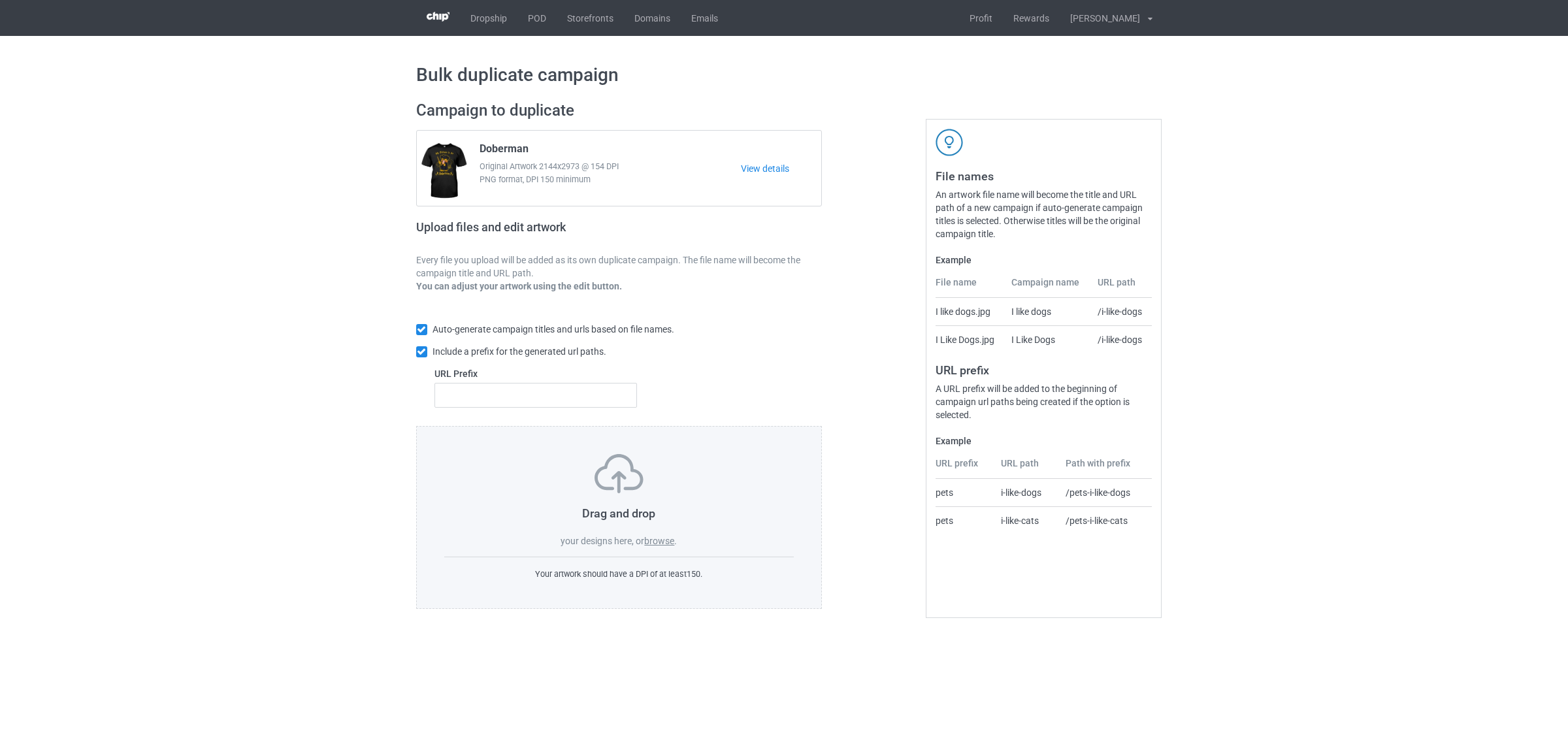
click at [661, 543] on label "browse" at bounding box center [659, 541] width 30 height 10
click at [0, 0] on input "browse" at bounding box center [0, 0] width 0 height 0
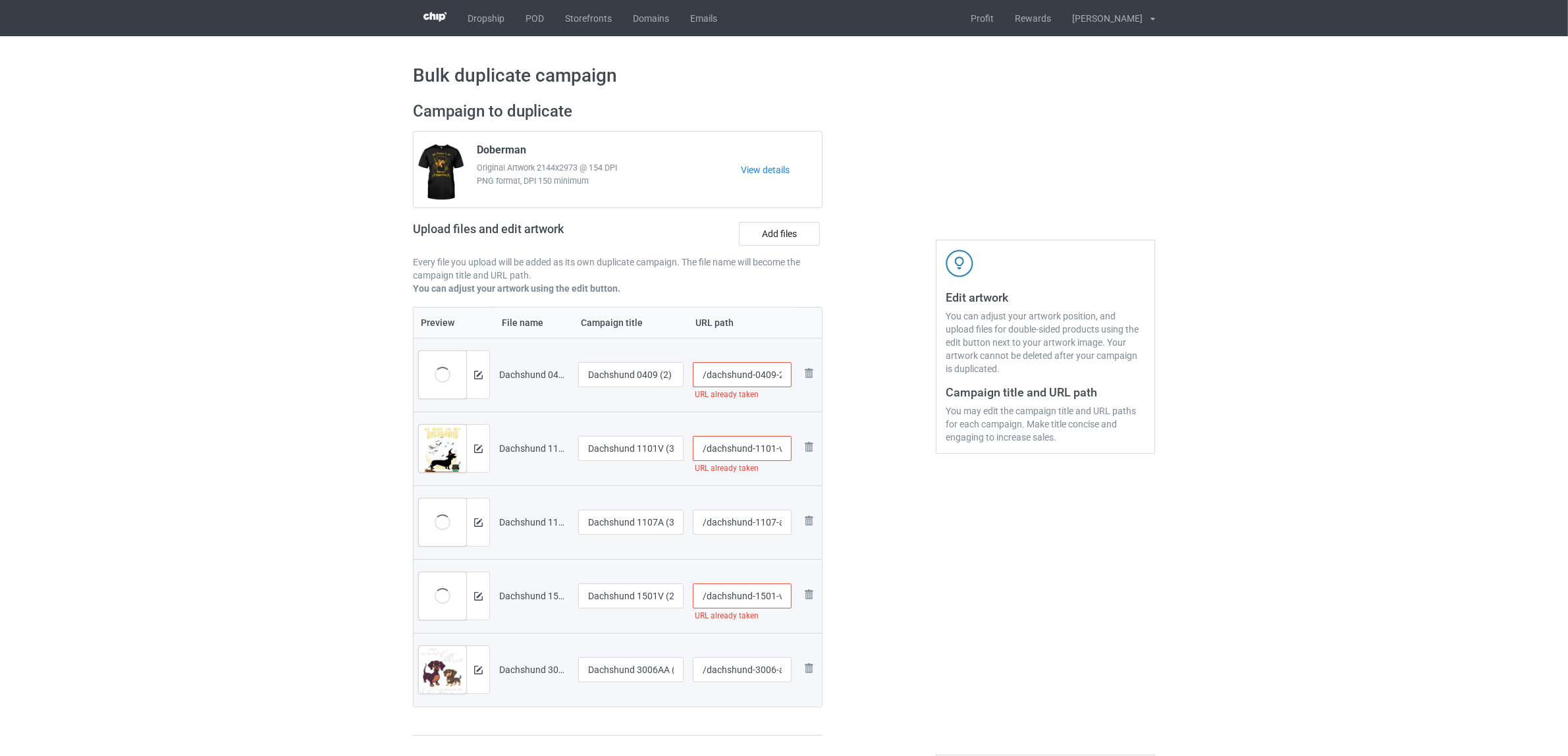
scroll to position [247, 0]
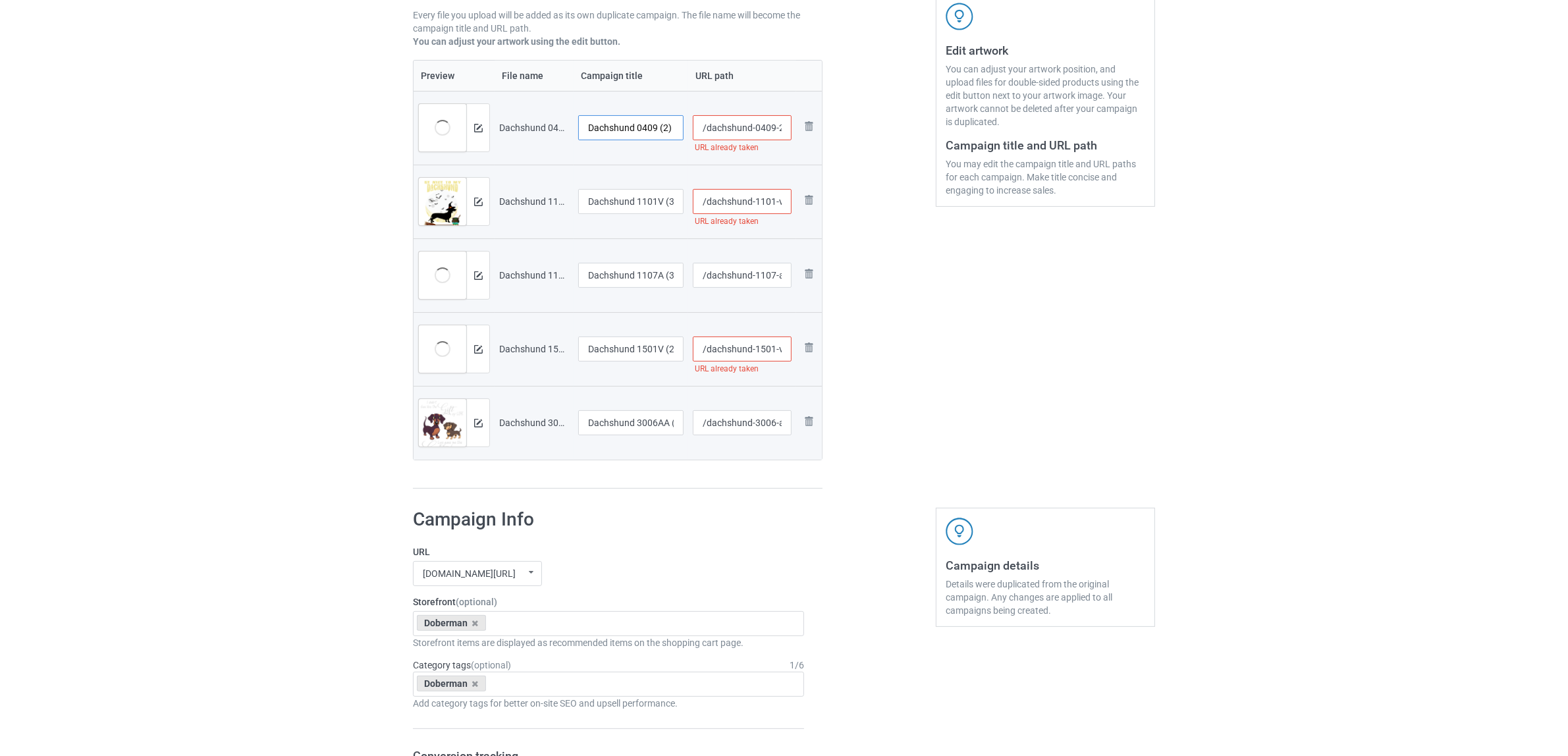
drag, startPoint x: 637, startPoint y: 132, endPoint x: 685, endPoint y: 132, distance: 48.0
click at [685, 132] on td "Dachshund 0409 (2)" at bounding box center [631, 128] width 115 height 74
click at [620, 126] on input "Dachshund" at bounding box center [631, 128] width 106 height 25
type input "Dachshund"
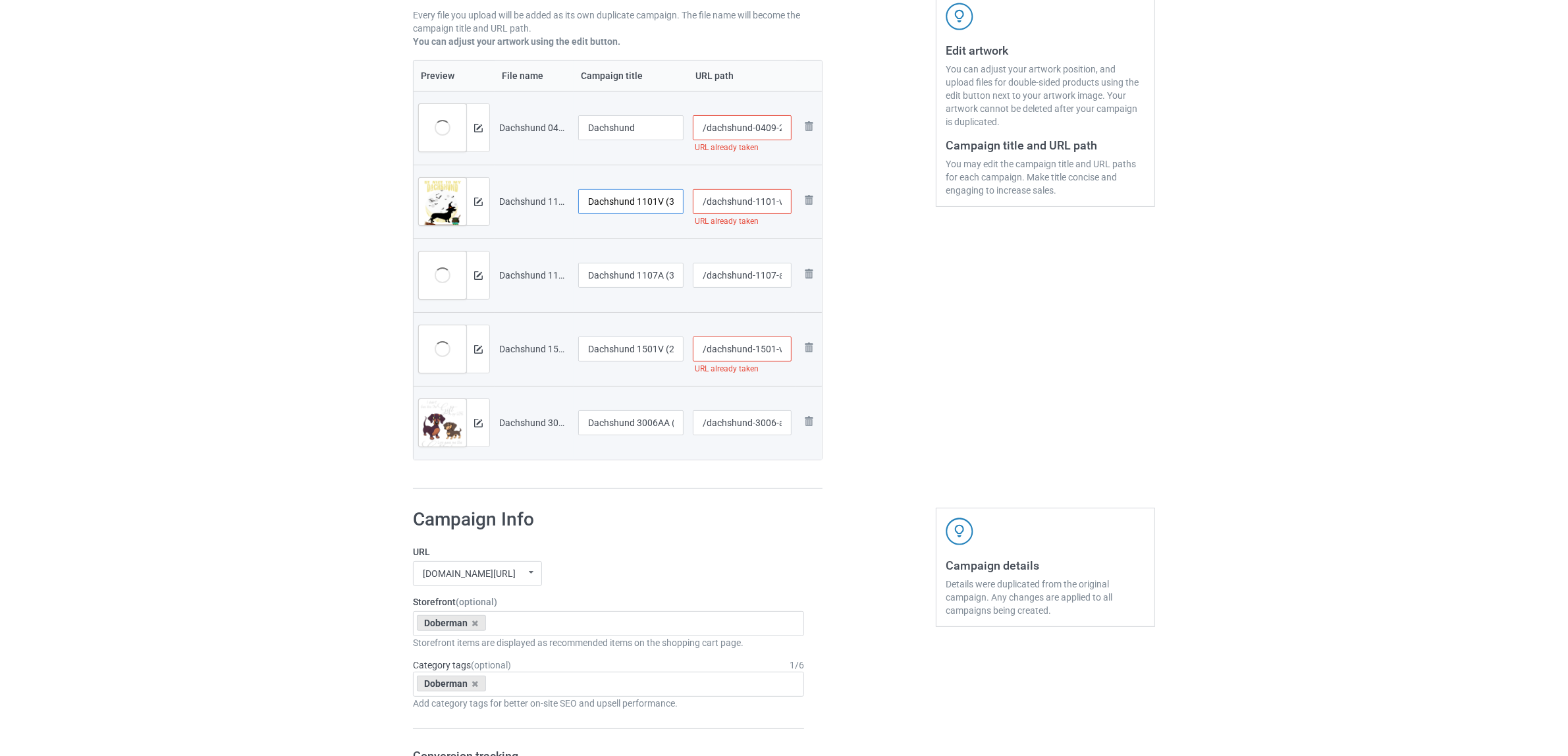
click at [637, 201] on input "Dachshund 1101V (33)" at bounding box center [631, 202] width 106 height 25
paste input "text"
type input "Dachshund"
click at [629, 275] on input "Dachshund 1107A (3)" at bounding box center [631, 275] width 106 height 25
paste input "text"
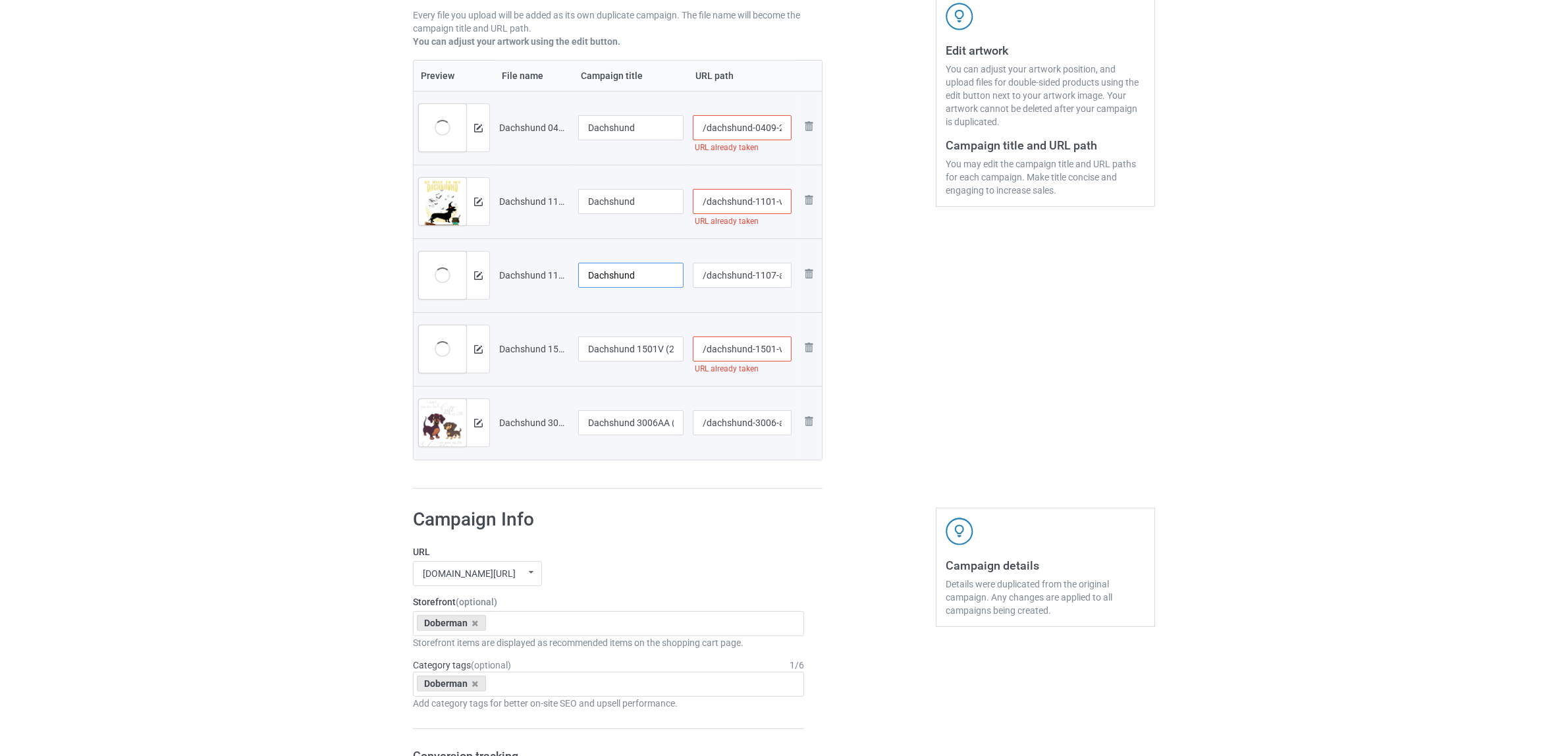
type input "Dachshund"
click at [613, 359] on input "Dachshund 1501V (20)" at bounding box center [631, 349] width 106 height 25
paste input "text"
type input "Dachshund"
click at [620, 426] on input "Dachshund 3006AA (3)" at bounding box center [631, 423] width 106 height 25
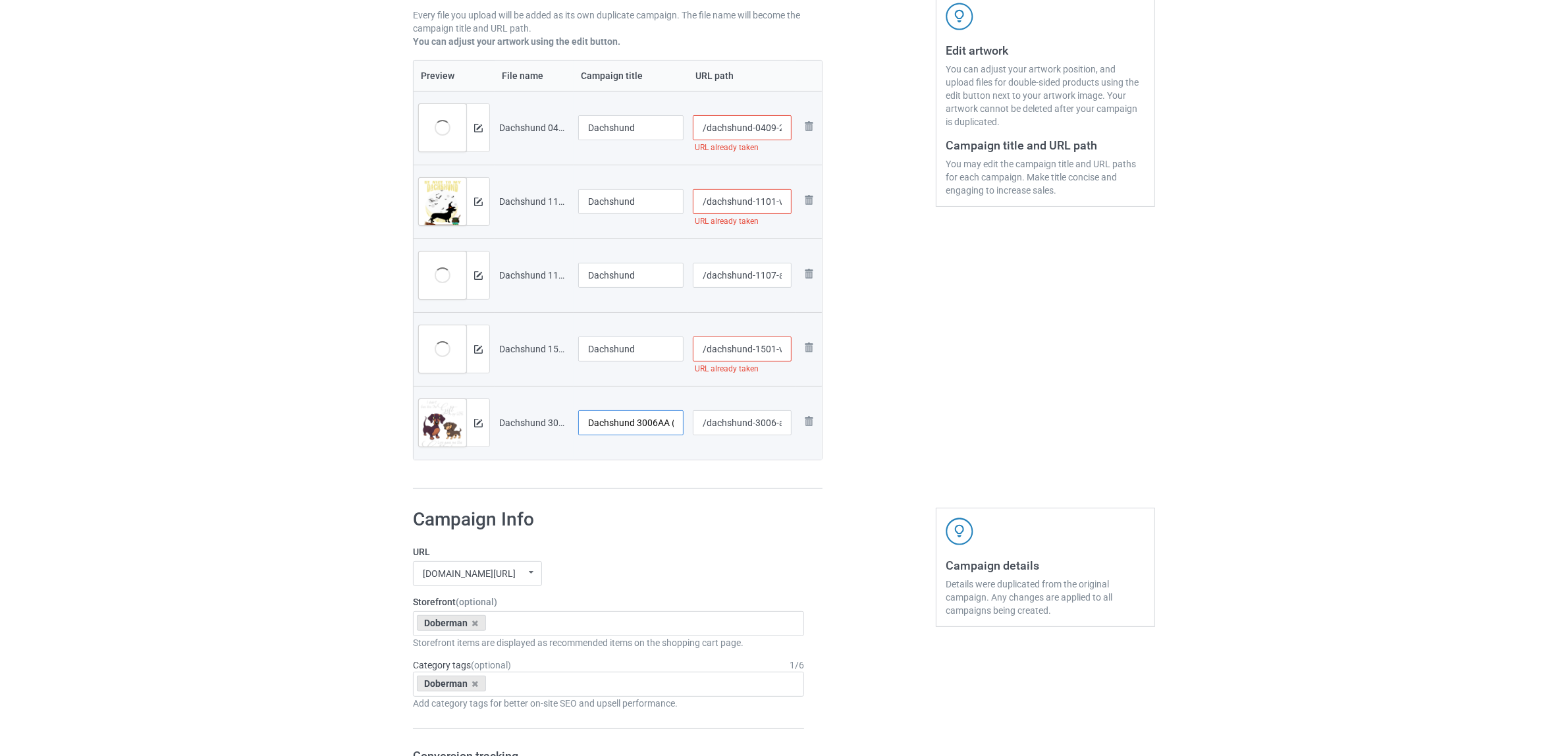
paste input "text"
type input "Dachshund"
click at [473, 623] on icon at bounding box center [475, 623] width 6 height 8
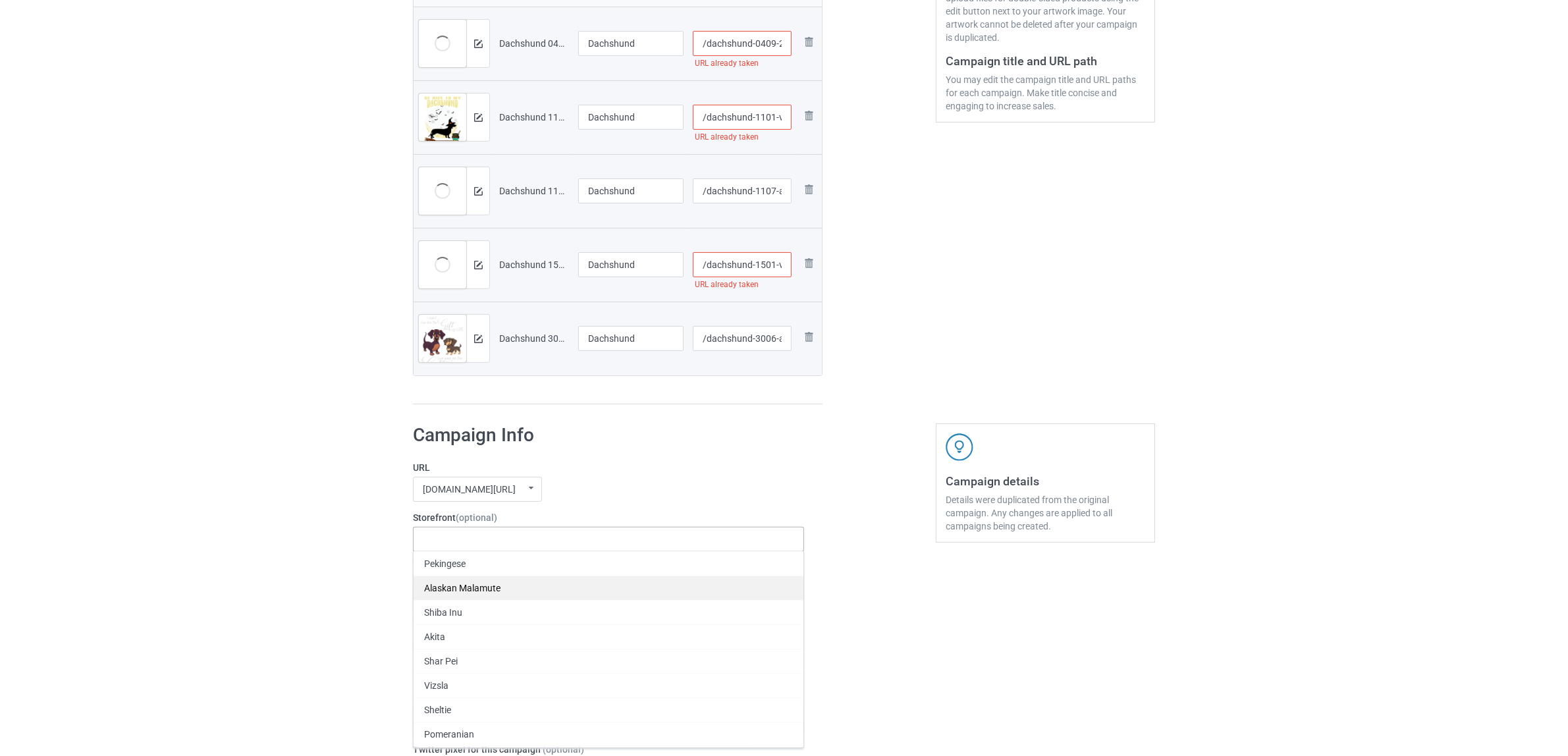
scroll to position [412, 0]
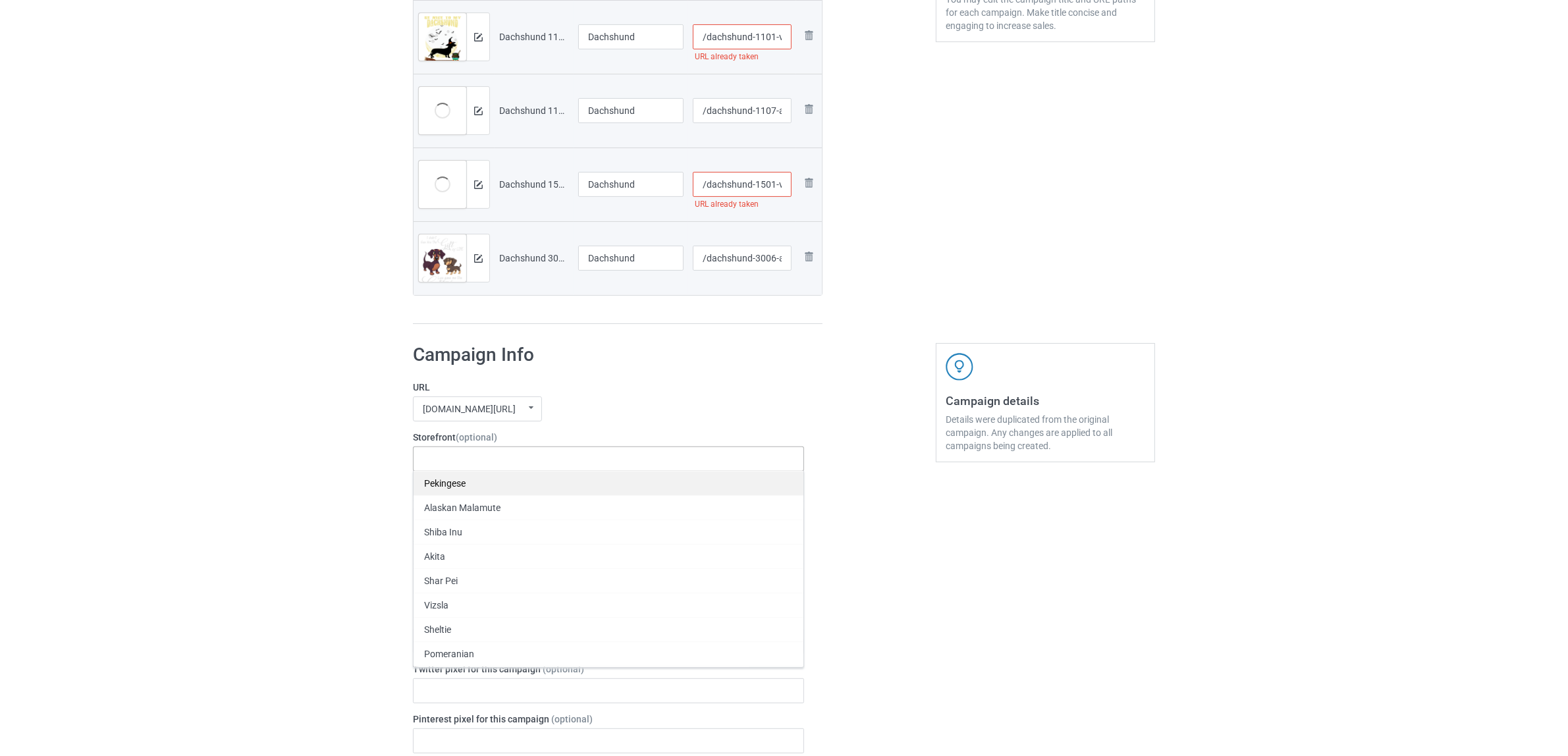
paste input "Dachshund"
type input "Dachshund"
click at [447, 485] on div "Dachshund" at bounding box center [609, 483] width 390 height 24
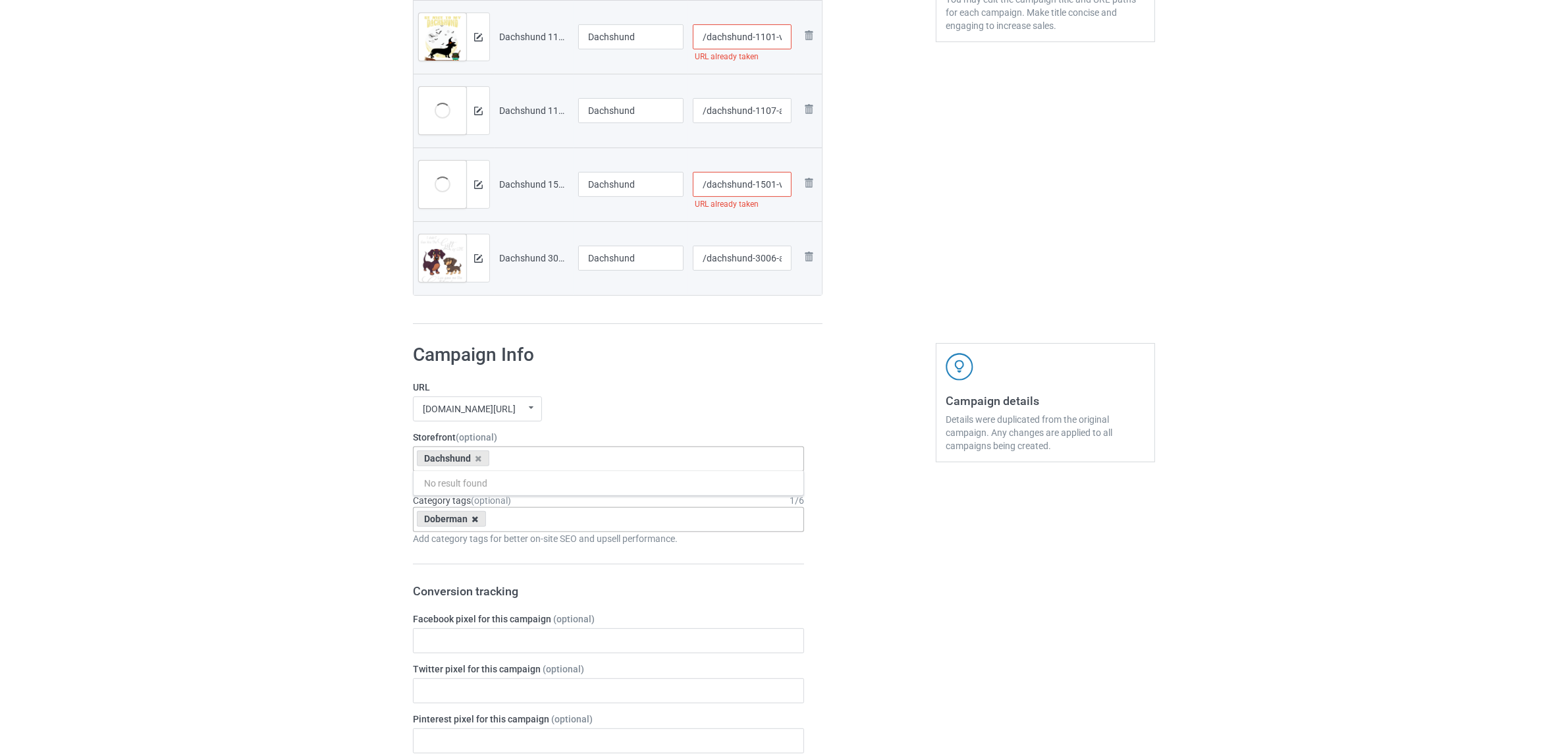
click at [472, 521] on icon at bounding box center [475, 519] width 6 height 8
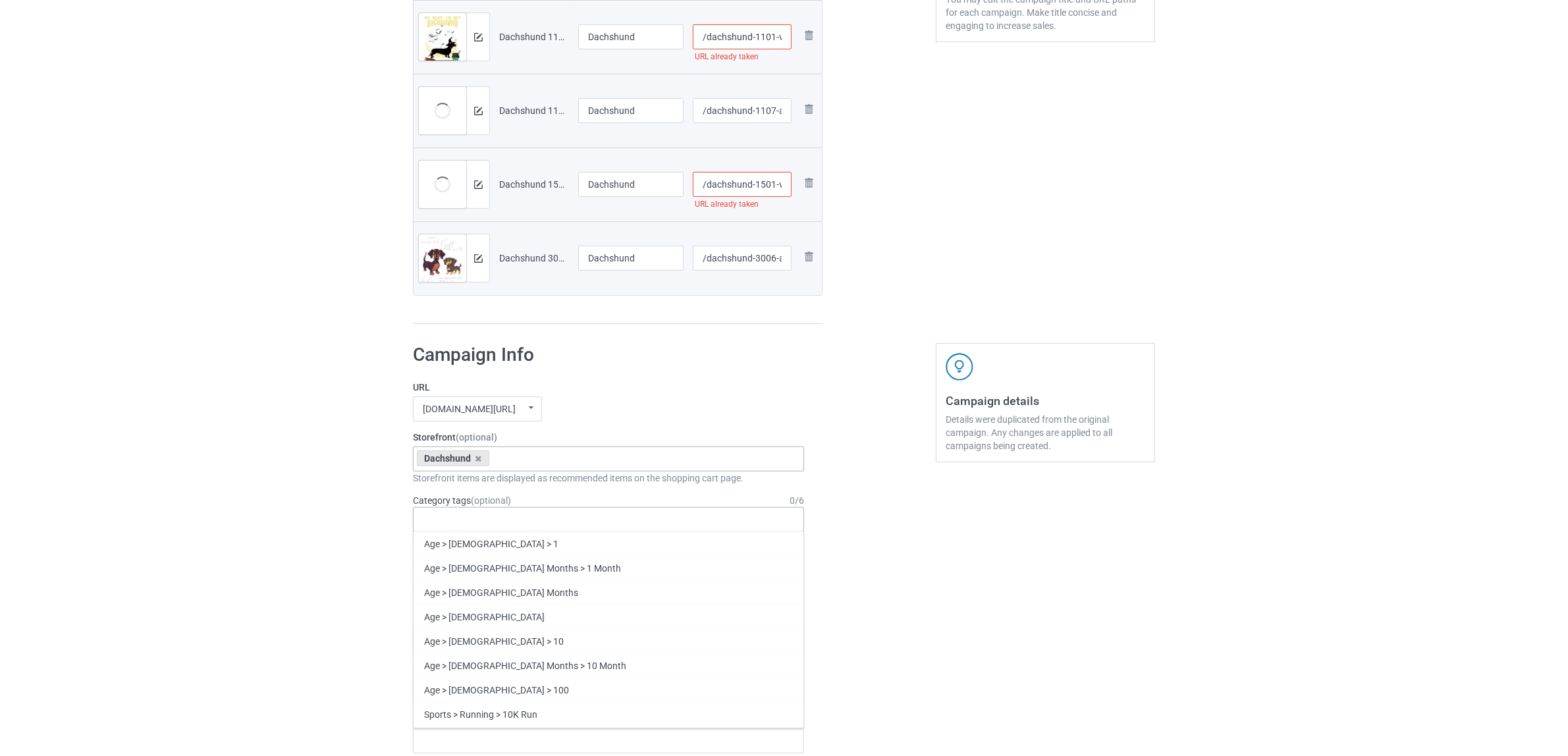
paste input "Dachshund"
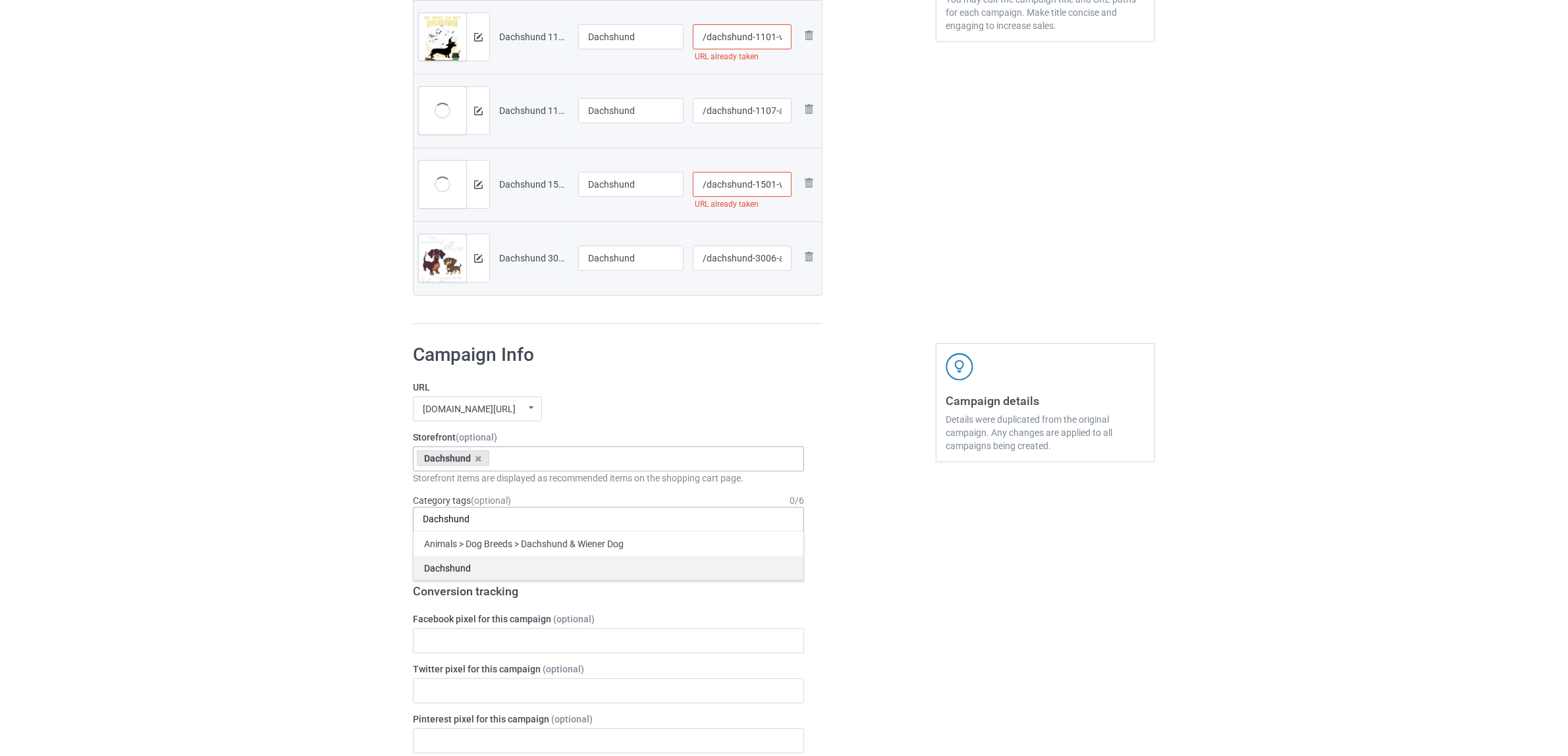
type input "Dachshund"
click at [446, 567] on div "Dachshund" at bounding box center [609, 568] width 390 height 24
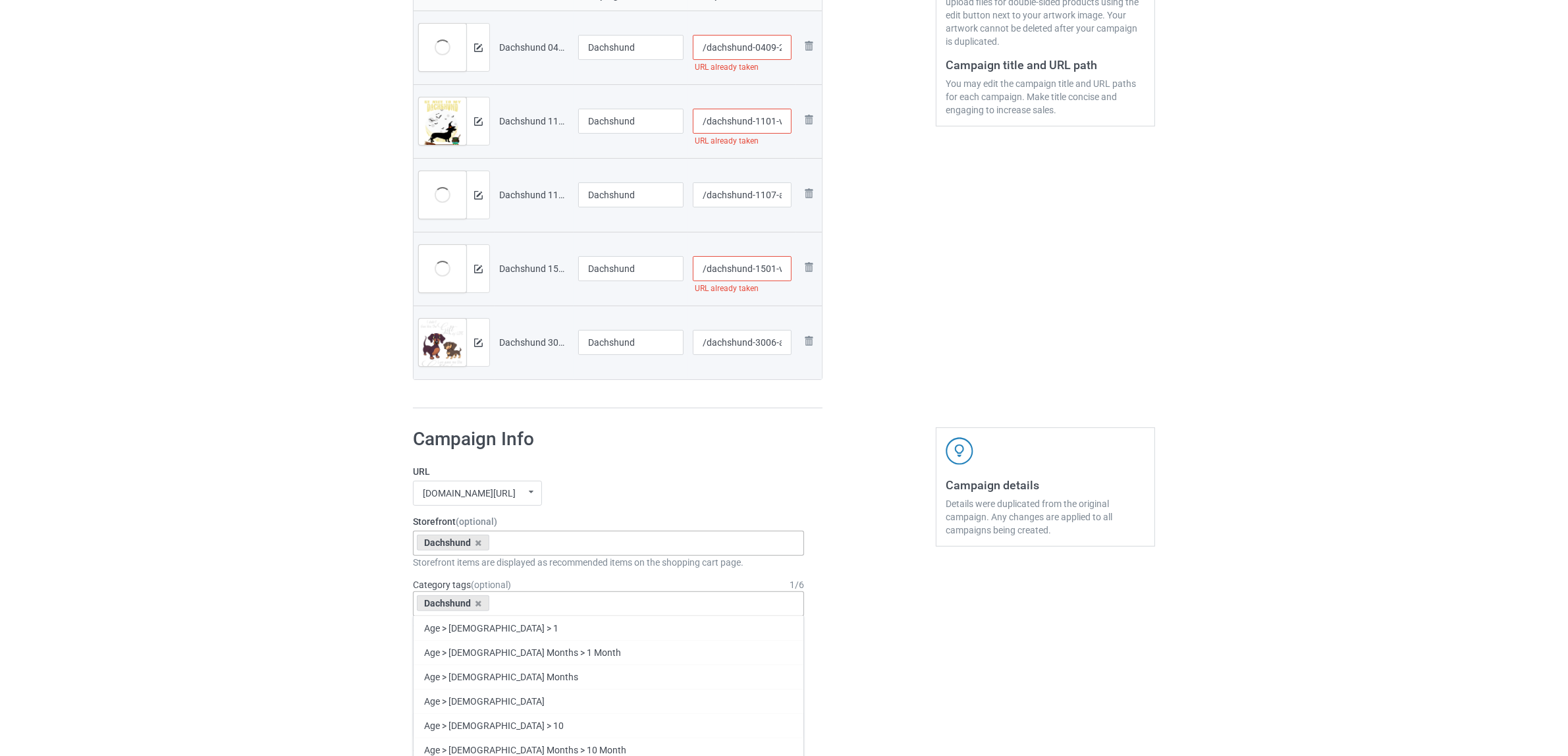
scroll to position [247, 0]
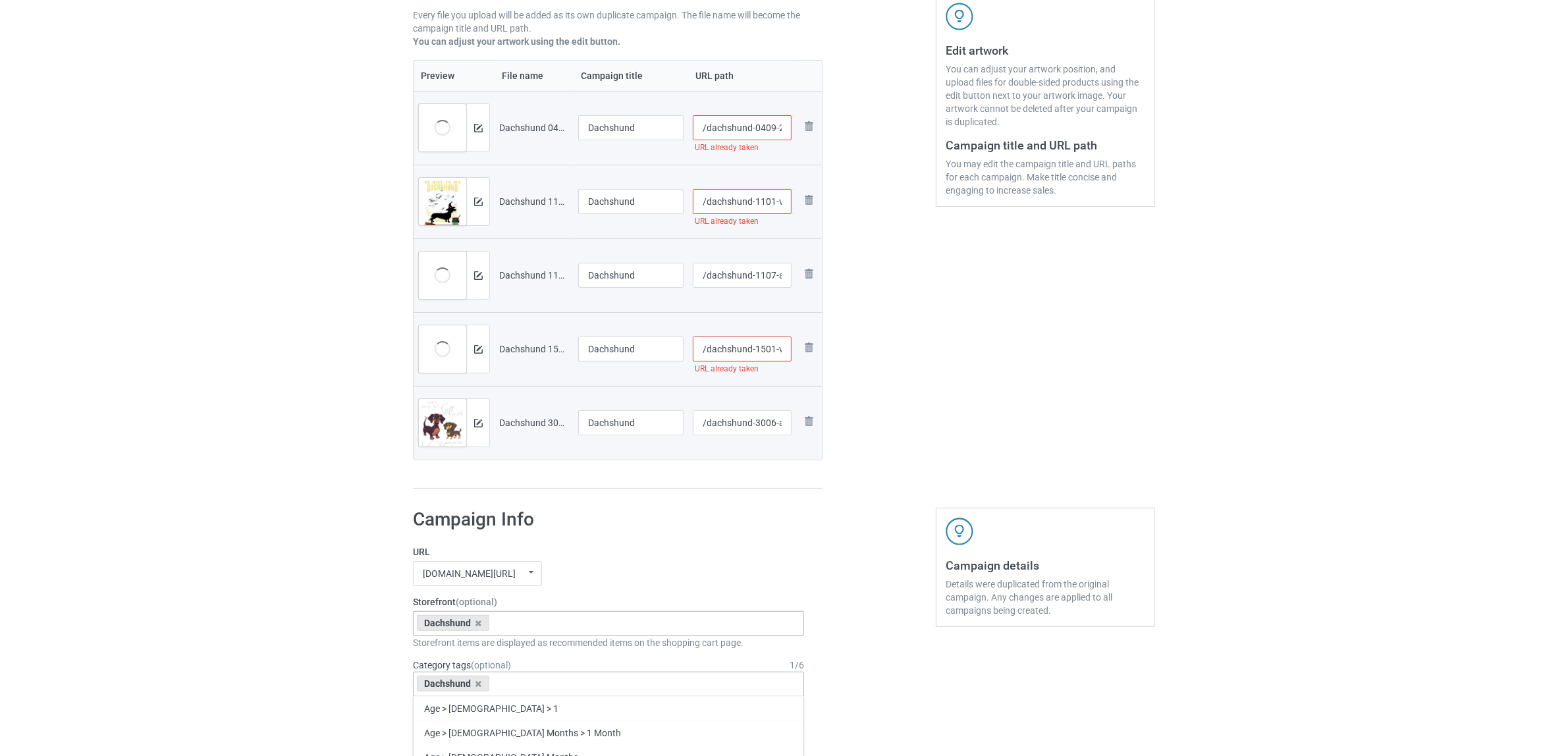
click at [766, 350] on input "/dachshund-1501-v-20" at bounding box center [743, 349] width 99 height 25
type input "/dachshund-15a01-v-20"
click at [966, 395] on div "Edit artwork You can adjust your artwork position, and upload files for double-…" at bounding box center [1045, 171] width 238 height 653
click at [767, 201] on input "/dachshund-1101-v-33" at bounding box center [743, 202] width 99 height 25
type input "/dachshund-11a01-v-33"
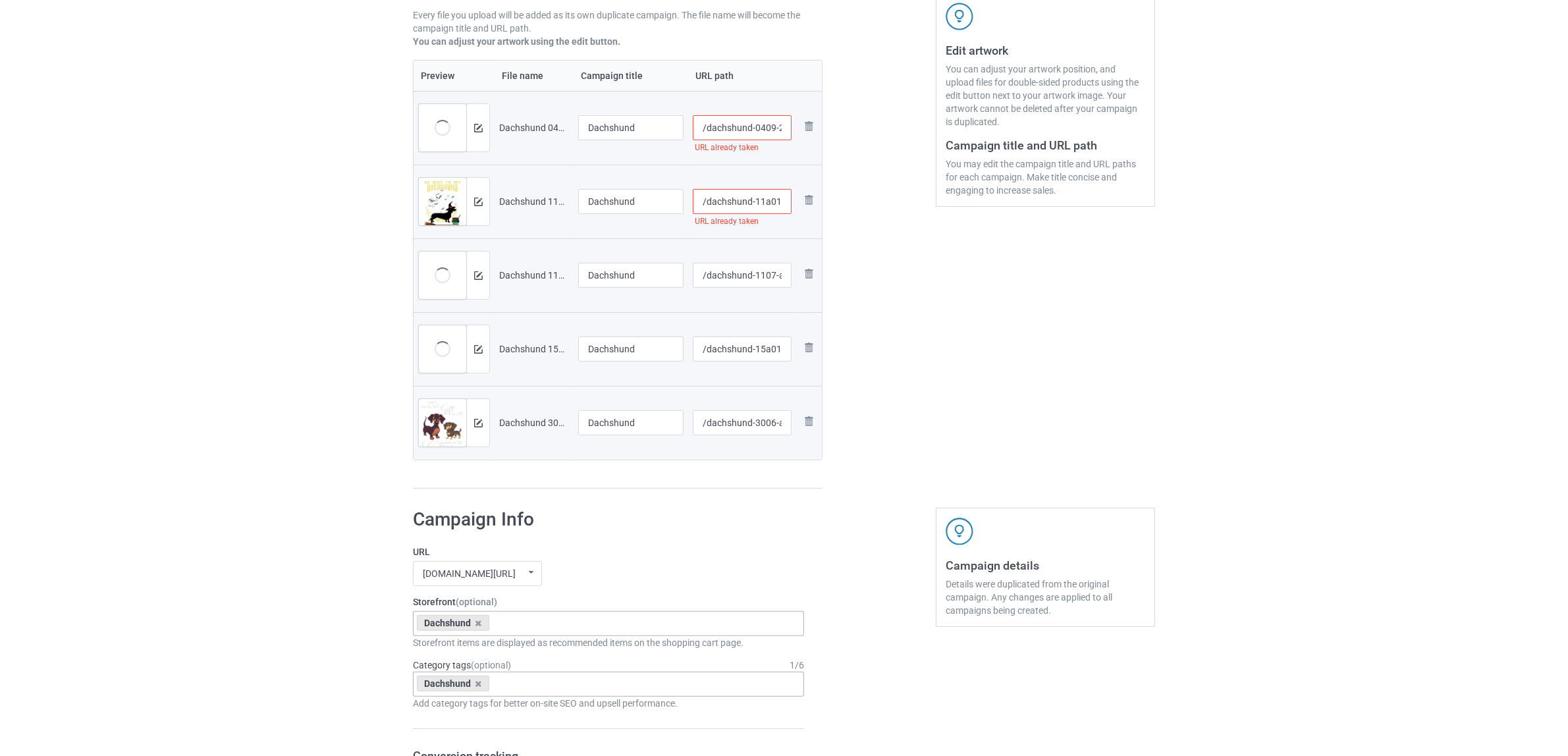
click at [924, 277] on div at bounding box center [879, 171] width 95 height 653
click at [762, 124] on input "/dachshund-0409-2" at bounding box center [743, 128] width 99 height 25
type input "/dachshund-0a409-2"
click at [930, 329] on div "Edit artwork You can adjust your artwork position, and upload files for double-…" at bounding box center [1045, 171] width 238 height 653
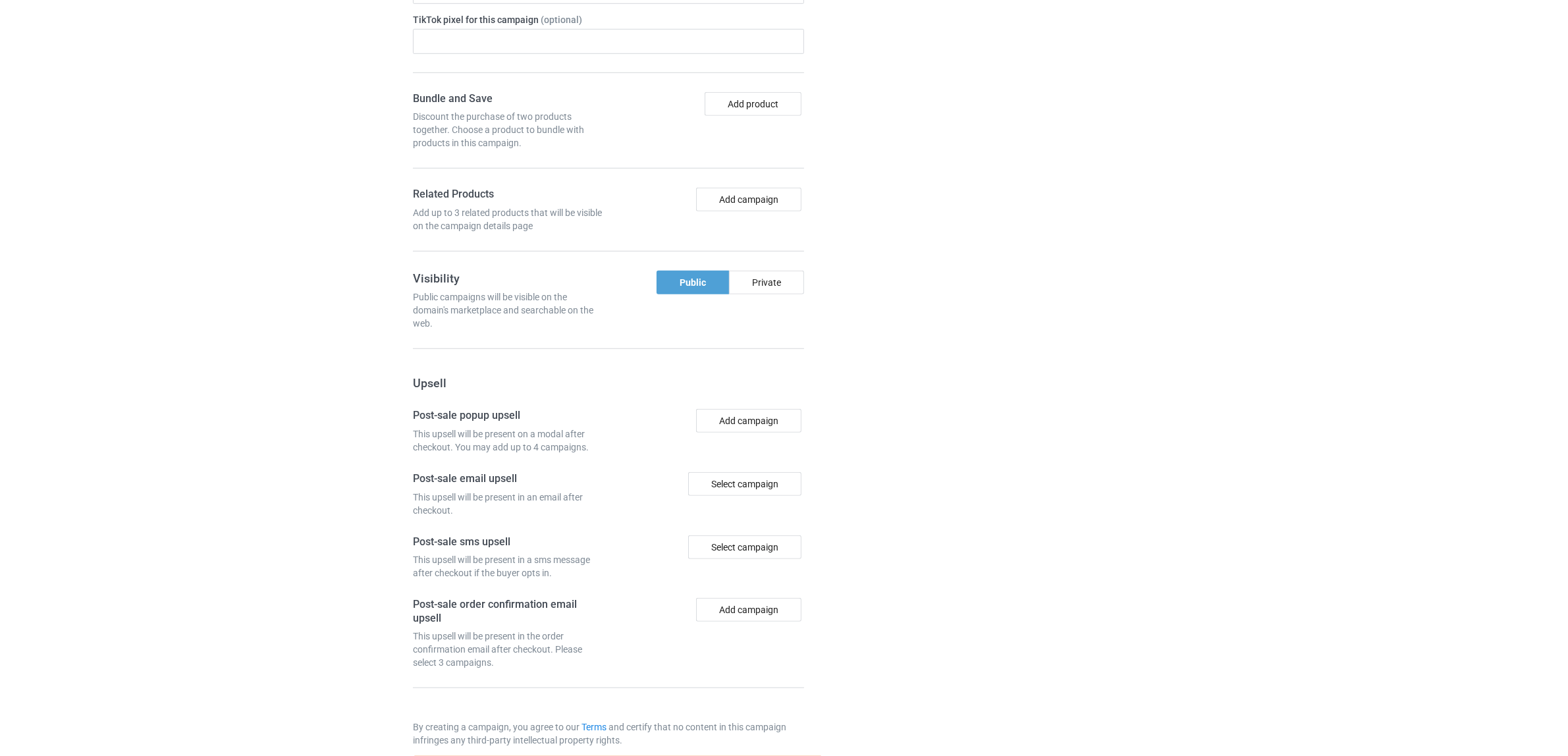
scroll to position [1221, 0]
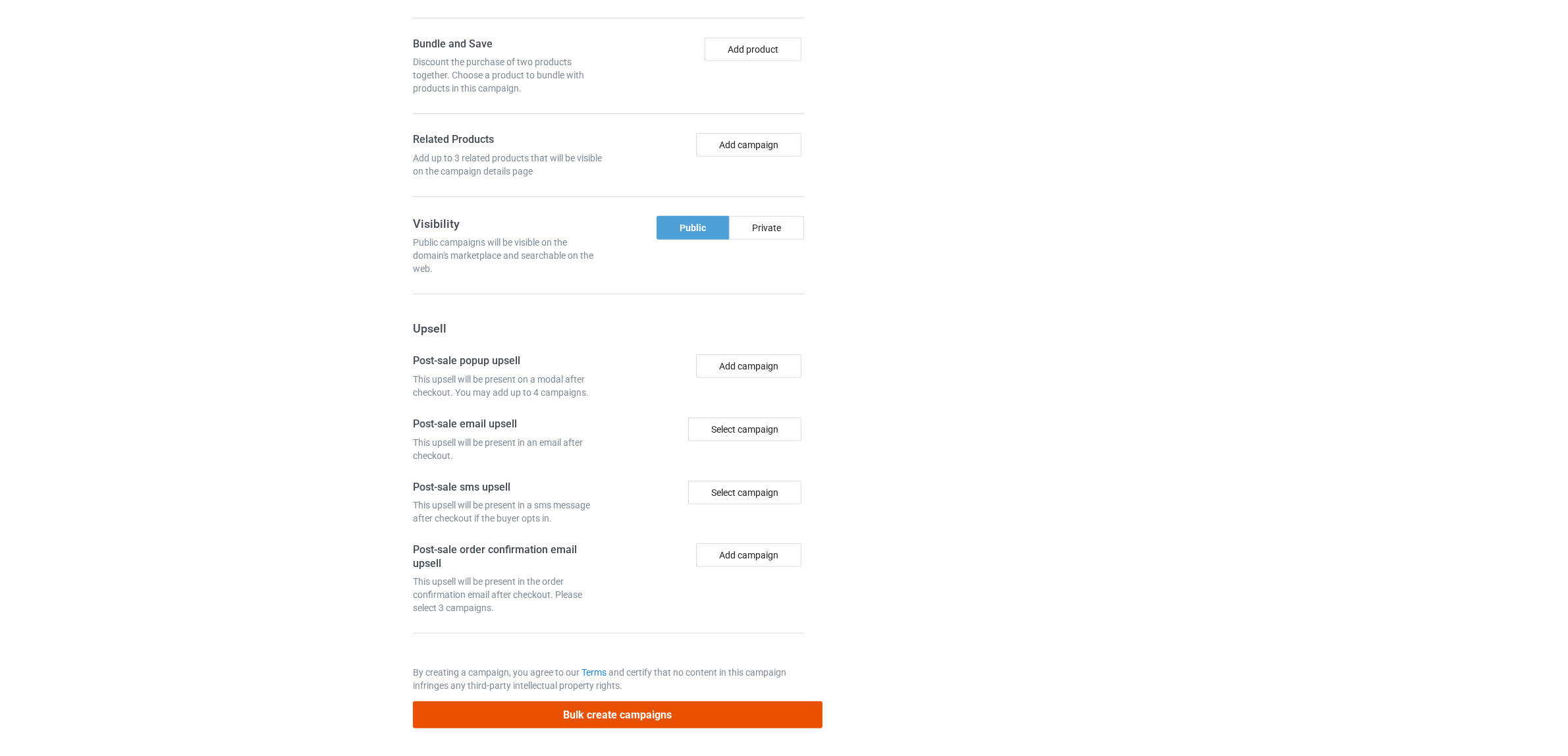
click at [577, 716] on button "Bulk create campaigns" at bounding box center [618, 715] width 409 height 27
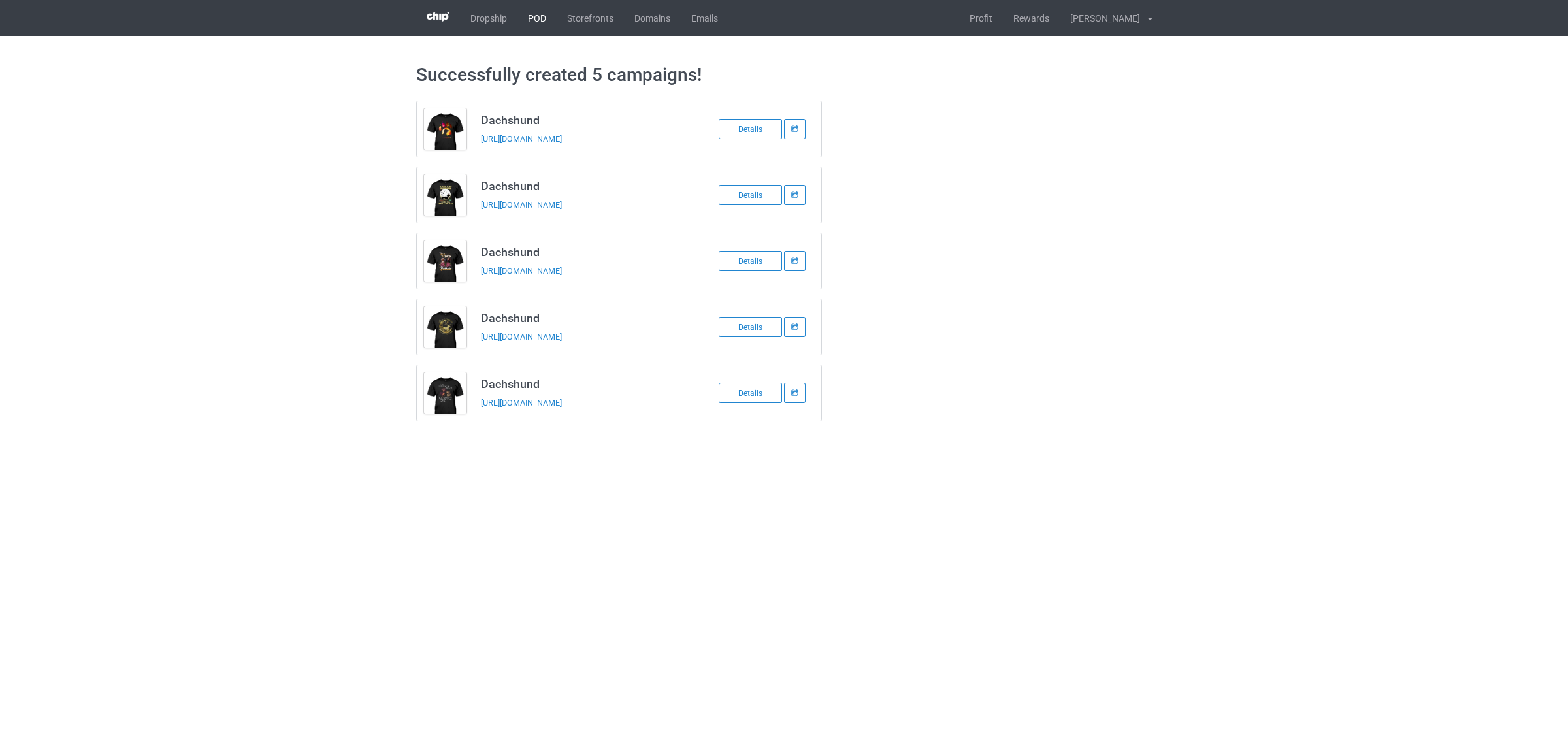
click at [531, 14] on link "POD" at bounding box center [537, 18] width 40 height 36
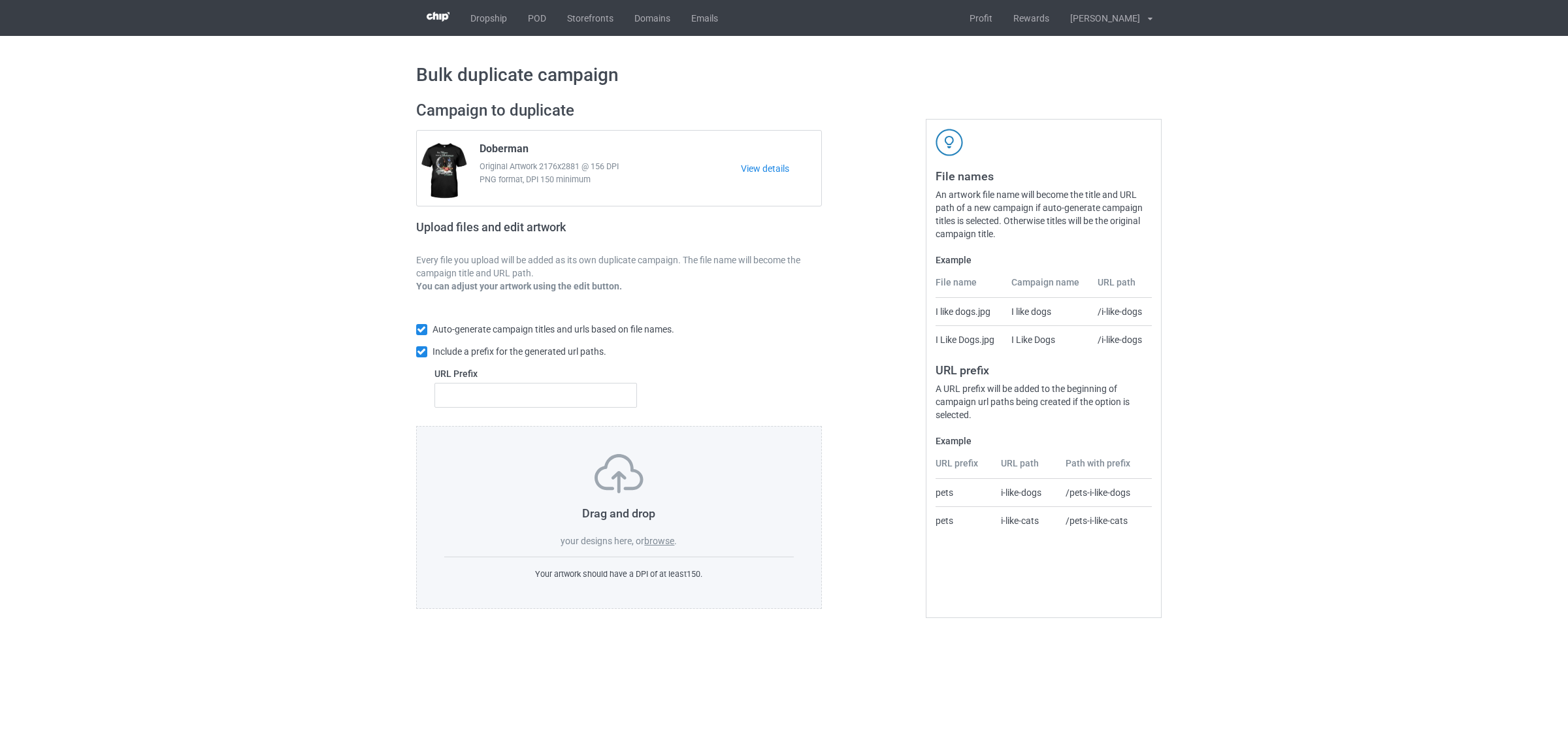
click at [661, 541] on label "browse" at bounding box center [659, 541] width 30 height 10
click at [0, 0] on input "browse" at bounding box center [0, 0] width 0 height 0
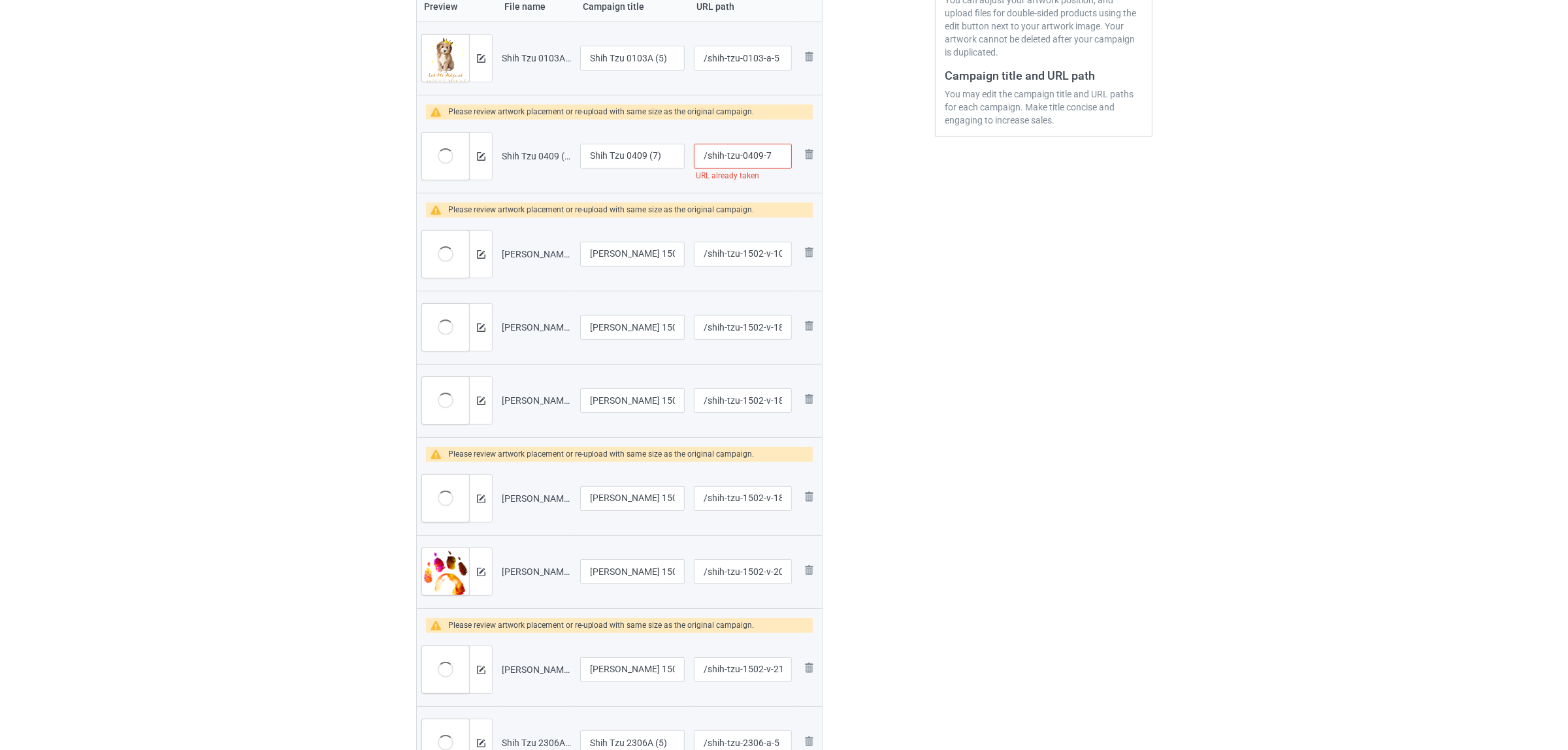
scroll to position [164, 0]
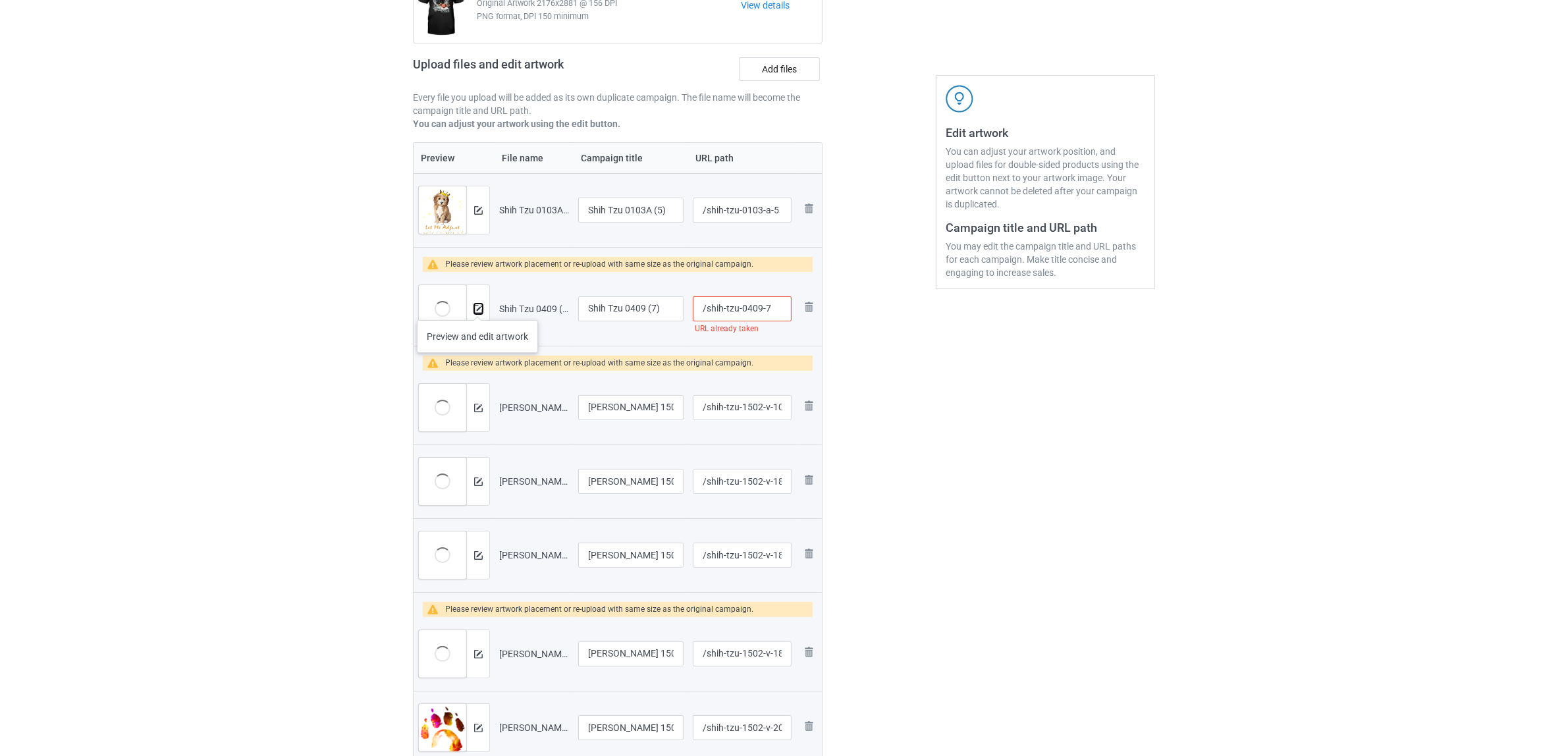
click at [477, 307] on img at bounding box center [479, 309] width 8 height 8
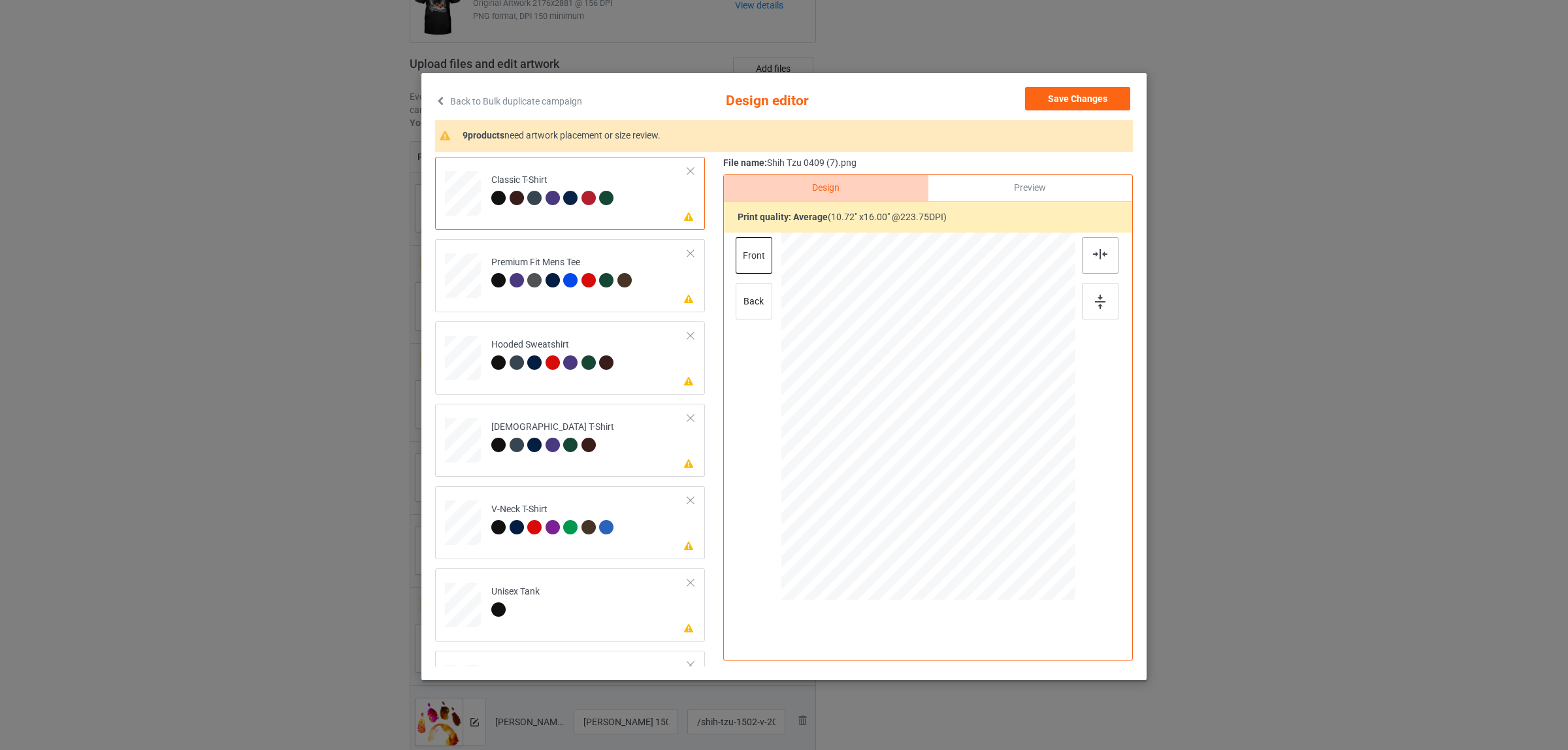
click at [1086, 260] on div at bounding box center [1100, 255] width 37 height 37
click at [521, 271] on div "Premium Fit Mens Tee" at bounding box center [563, 271] width 143 height 30
click at [1097, 255] on img at bounding box center [1100, 254] width 15 height 10
click at [534, 324] on div "Please review artwork placement Hooded Sweatshirt" at bounding box center [570, 358] width 270 height 73
click at [1093, 254] on img at bounding box center [1100, 254] width 15 height 10
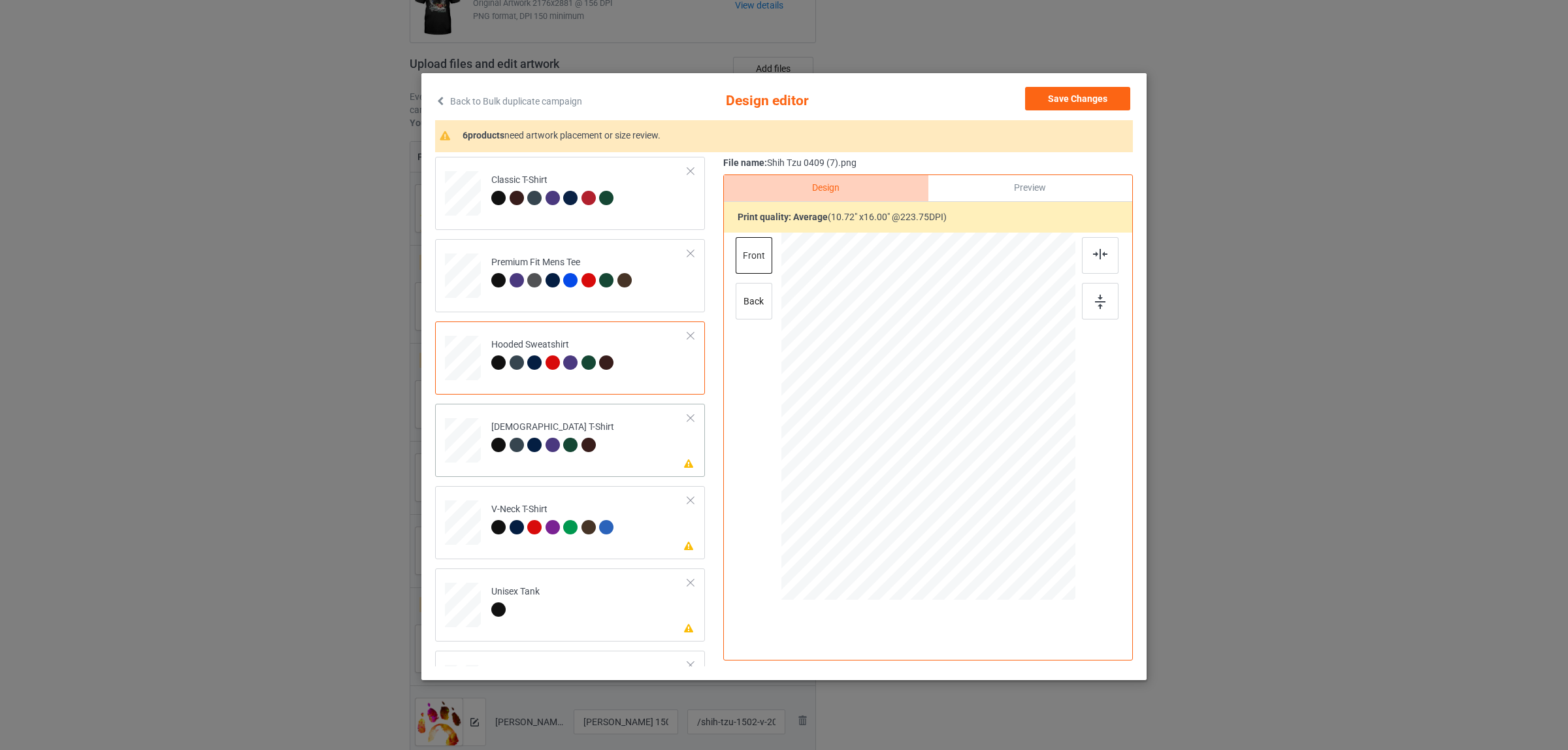
click at [511, 422] on div "Ladies T-Shirt" at bounding box center [552, 436] width 123 height 30
click at [1093, 249] on img at bounding box center [1100, 254] width 15 height 10
click at [584, 508] on div "V-Neck T-Shirt" at bounding box center [555, 518] width 126 height 30
click at [1098, 255] on img at bounding box center [1100, 254] width 15 height 10
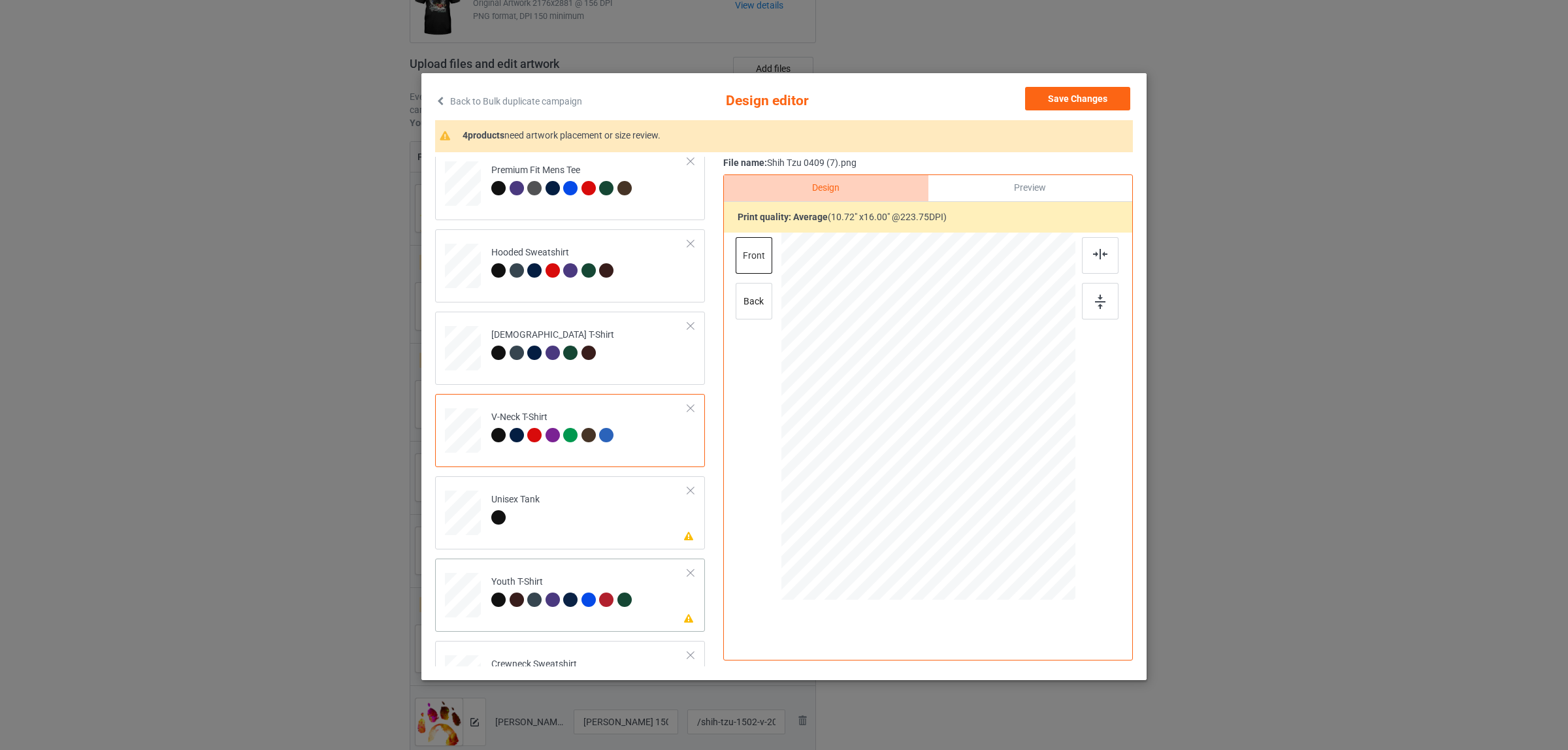
scroll to position [222, 0]
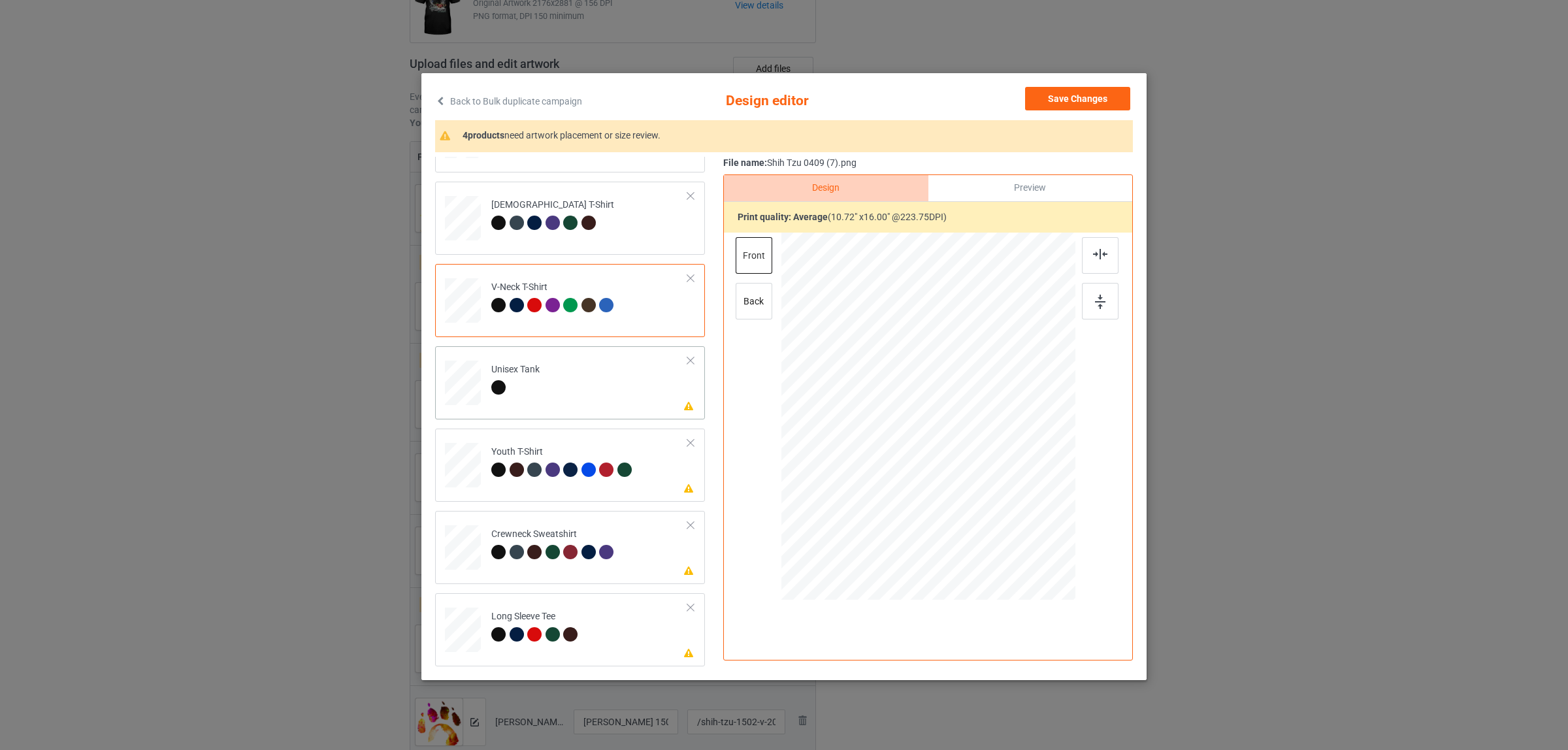
click at [531, 371] on div "Unisex Tank" at bounding box center [516, 378] width 49 height 30
click at [1091, 245] on div at bounding box center [1100, 255] width 37 height 37
click at [553, 491] on div "Please review artwork placement Youth T-Shirt" at bounding box center [570, 465] width 270 height 73
click at [1093, 252] on img at bounding box center [1100, 254] width 15 height 10
click at [510, 546] on div at bounding box center [516, 552] width 15 height 15
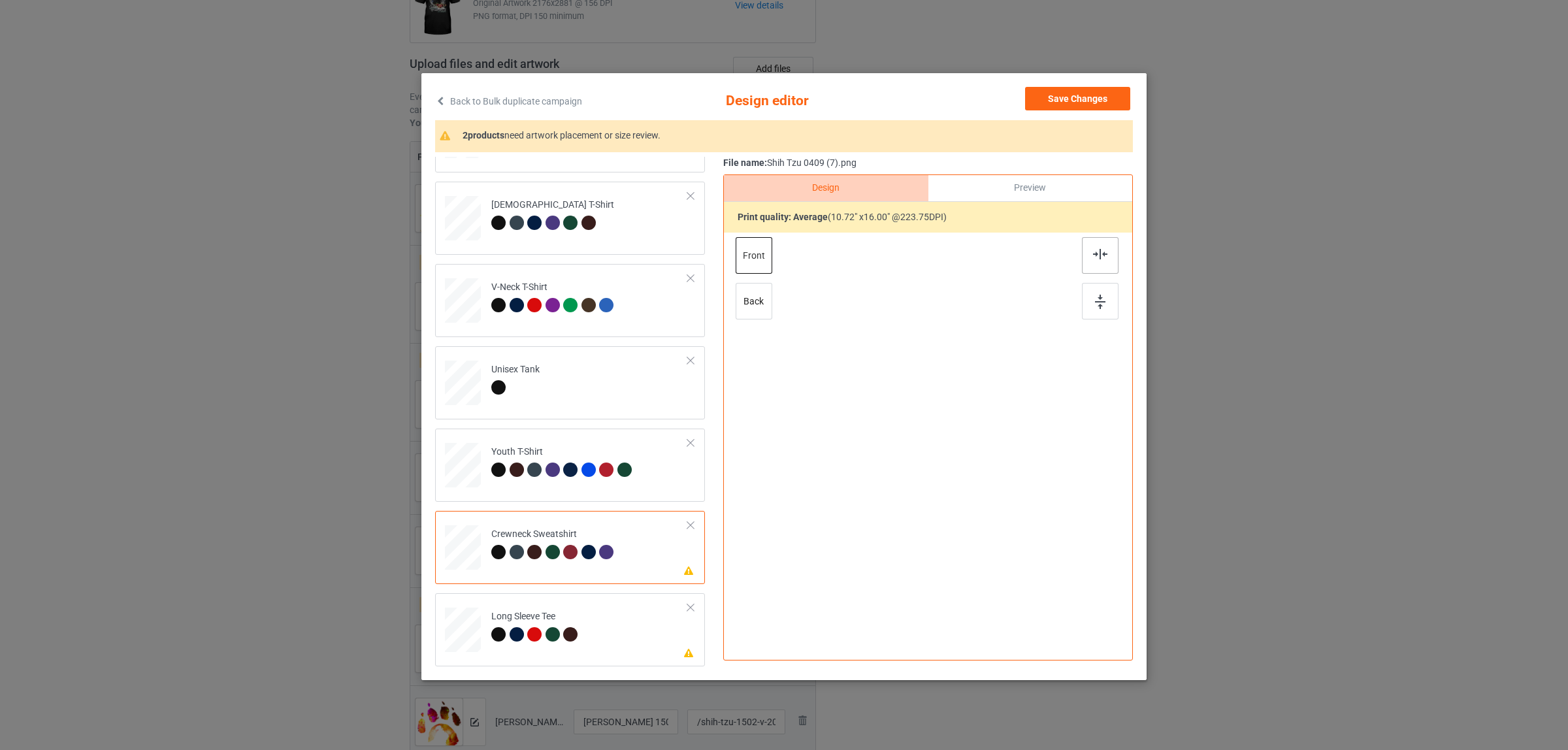
click at [1093, 252] on img at bounding box center [1100, 254] width 15 height 10
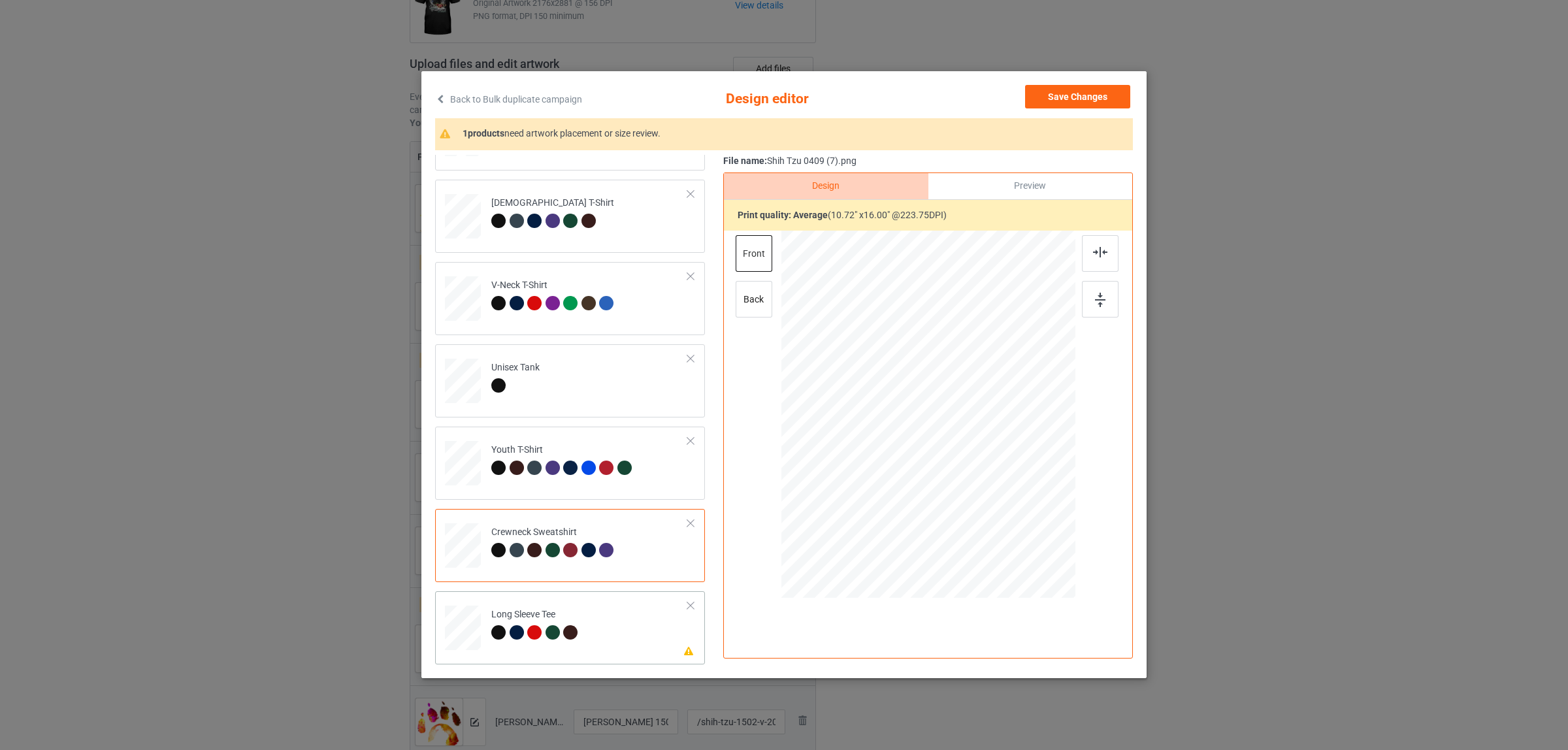
click at [509, 640] on div at bounding box center [519, 634] width 18 height 18
click at [1099, 254] on img at bounding box center [1100, 252] width 15 height 10
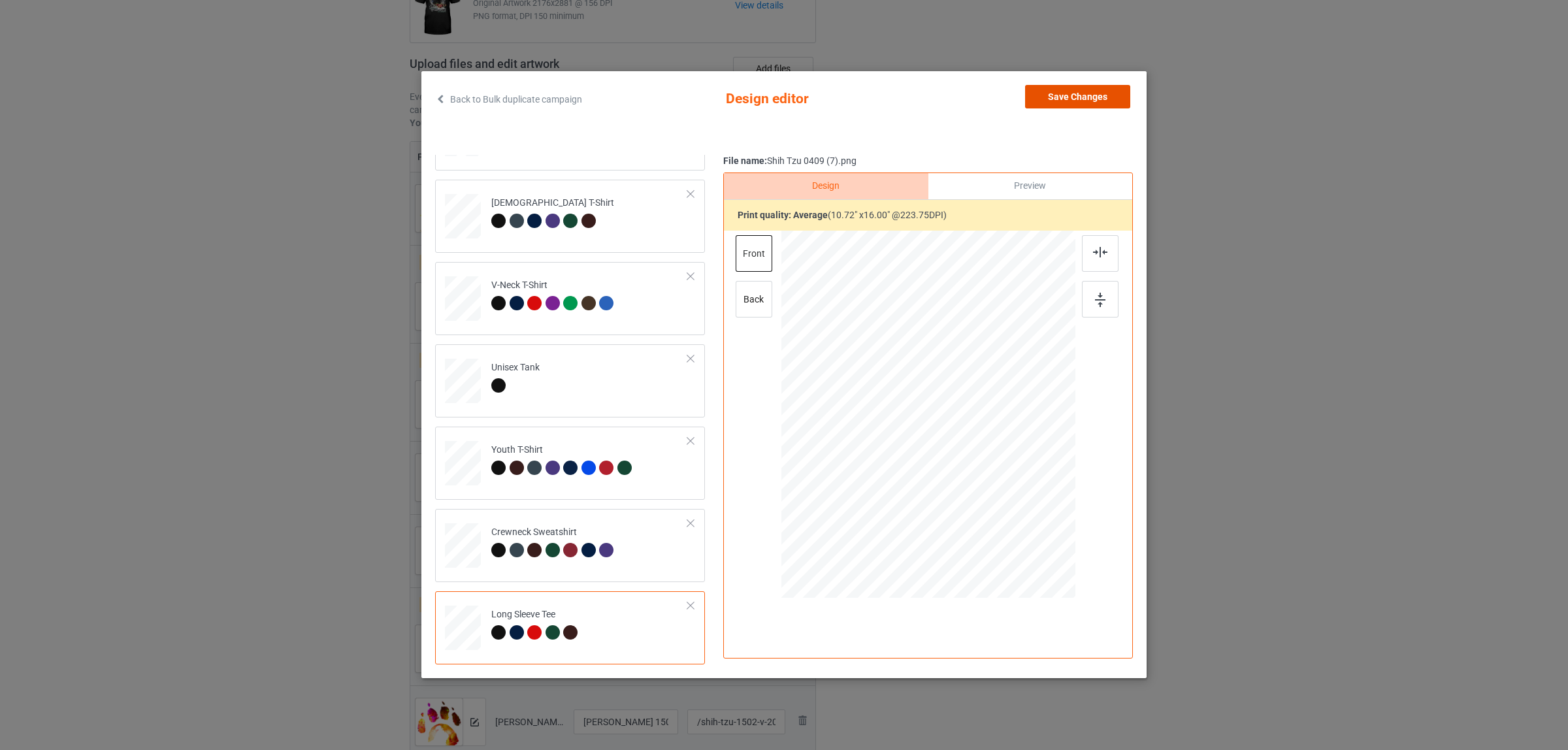
click at [1055, 97] on button "Save Changes" at bounding box center [1078, 97] width 105 height 24
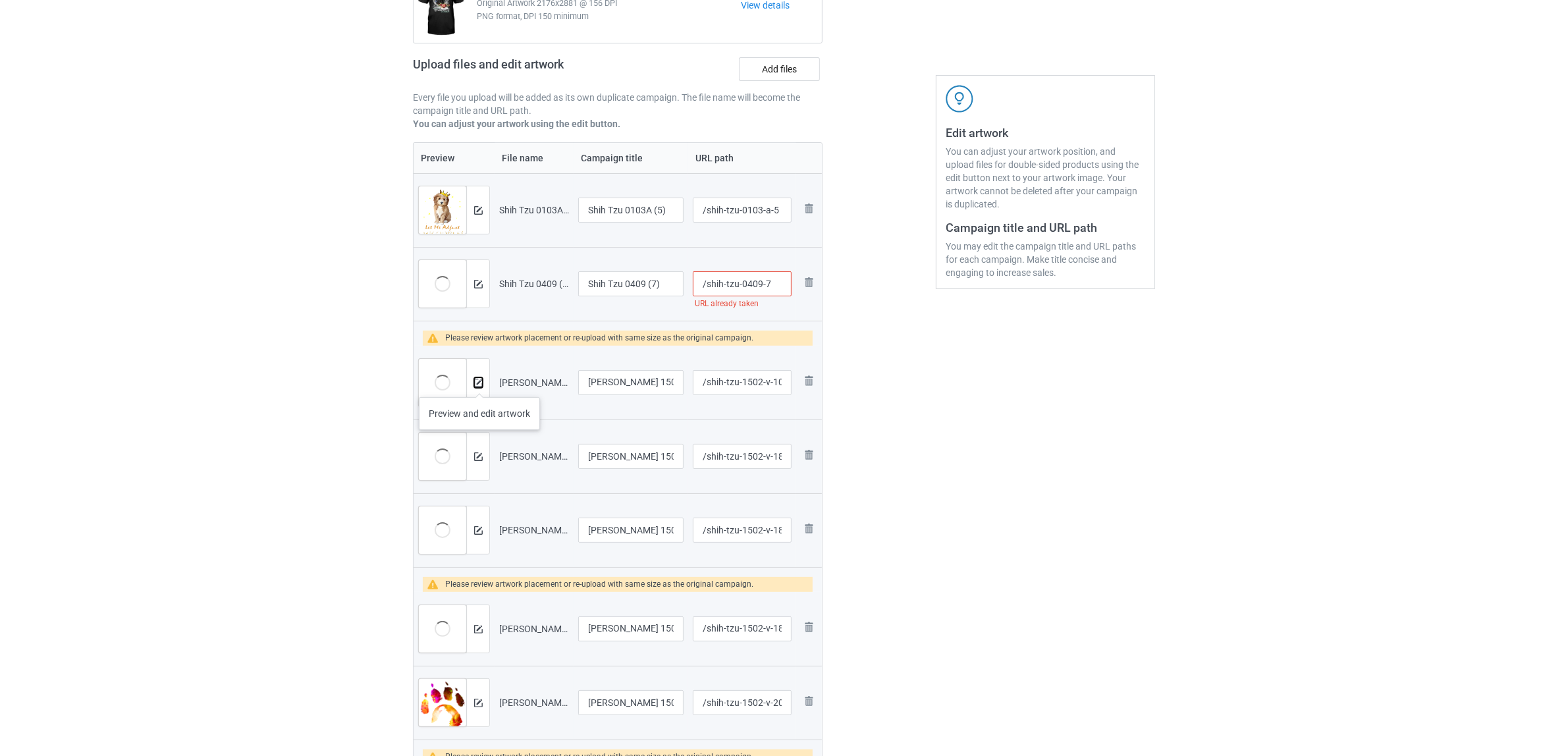
click at [479, 384] on img at bounding box center [479, 383] width 8 height 8
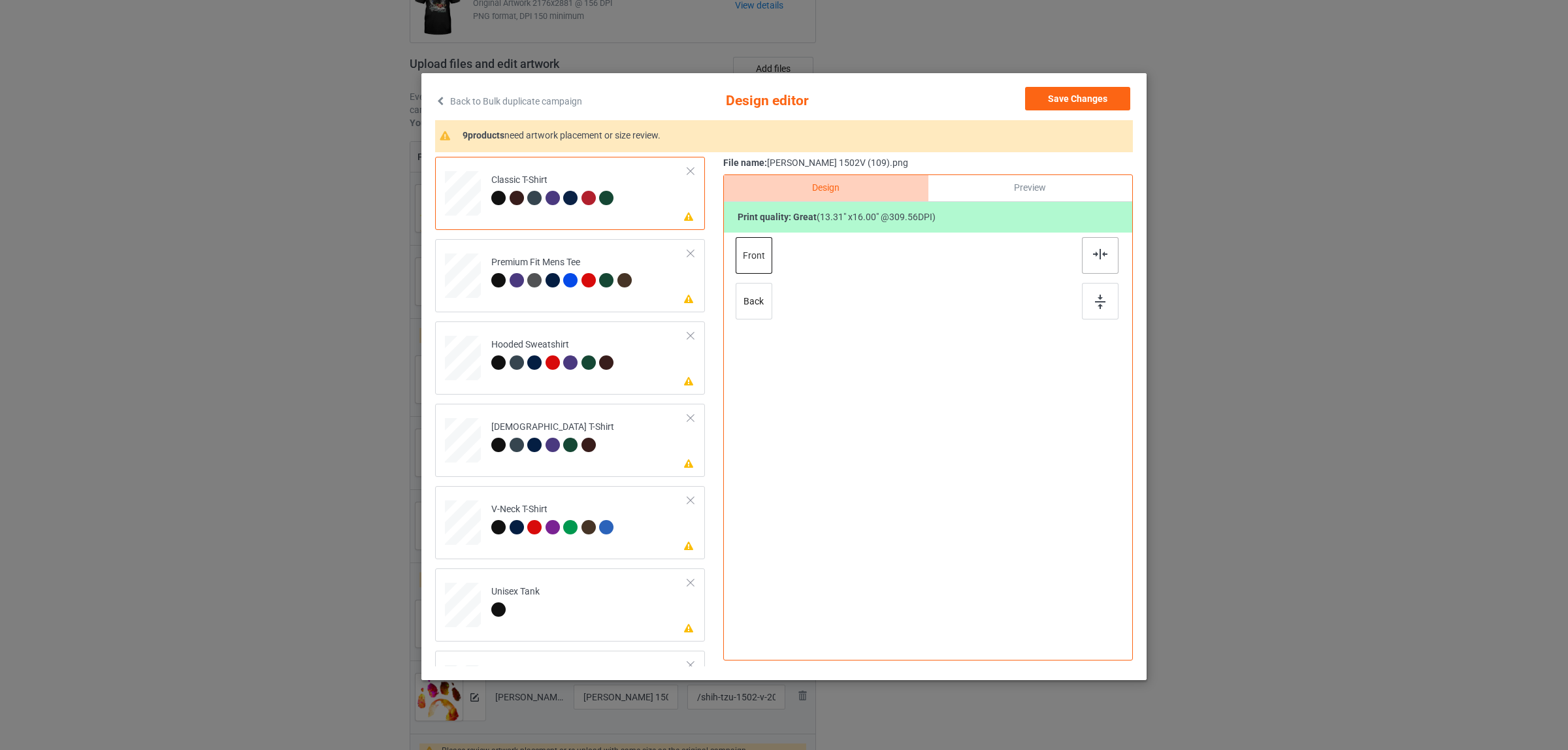
click at [1093, 252] on img at bounding box center [1100, 254] width 15 height 10
click at [507, 269] on div "Premium Fit Mens Tee" at bounding box center [563, 271] width 143 height 30
click at [1095, 255] on img at bounding box center [1100, 254] width 15 height 10
click at [534, 354] on div "Hooded Sweatshirt" at bounding box center [555, 354] width 126 height 30
click at [1093, 254] on img at bounding box center [1100, 254] width 15 height 10
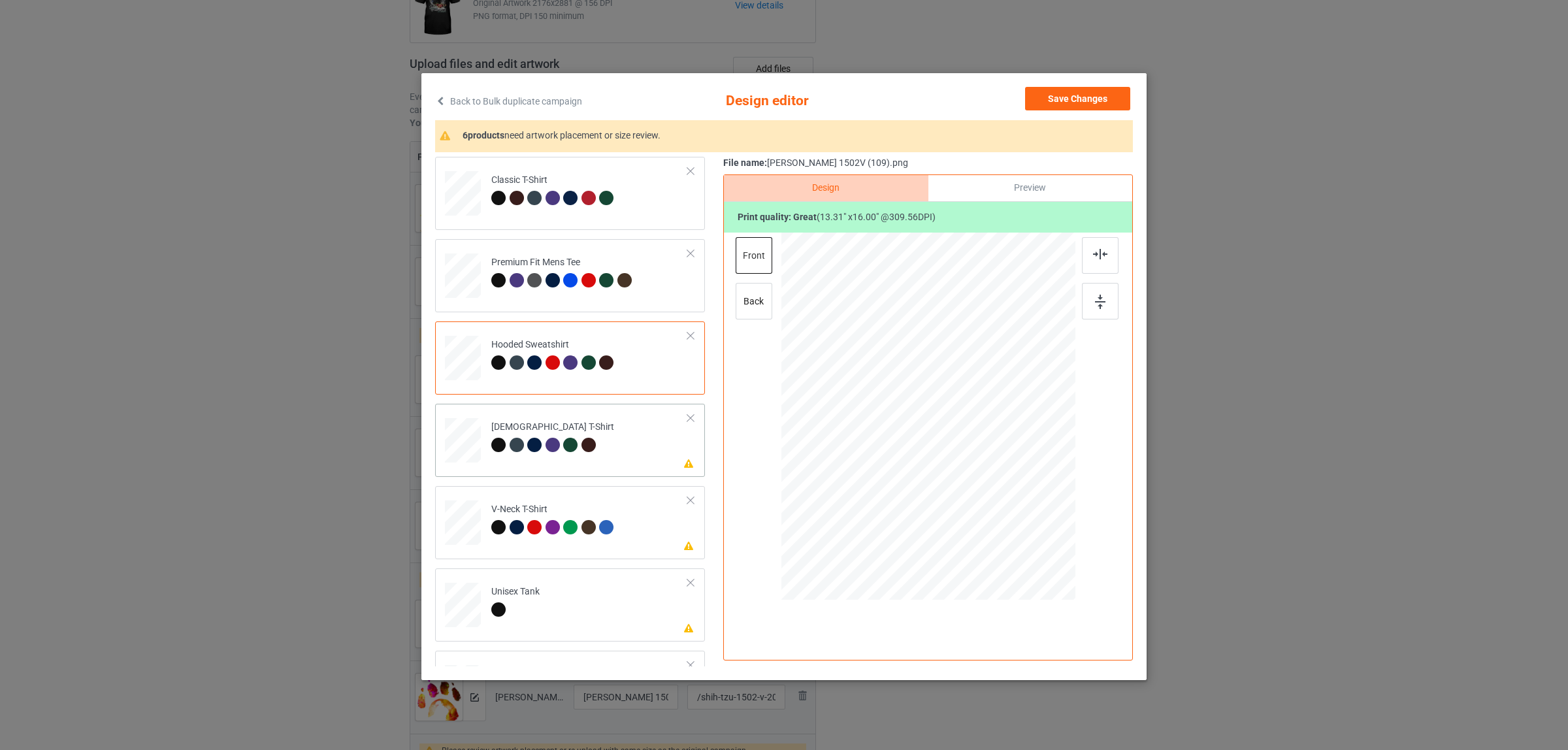
click at [528, 446] on div at bounding box center [534, 445] width 15 height 15
click at [1093, 254] on img at bounding box center [1100, 254] width 15 height 10
click at [555, 501] on td "Please review artwork placement V-Neck T-Shirt" at bounding box center [589, 520] width 211 height 57
click at [1088, 260] on div at bounding box center [1100, 255] width 37 height 37
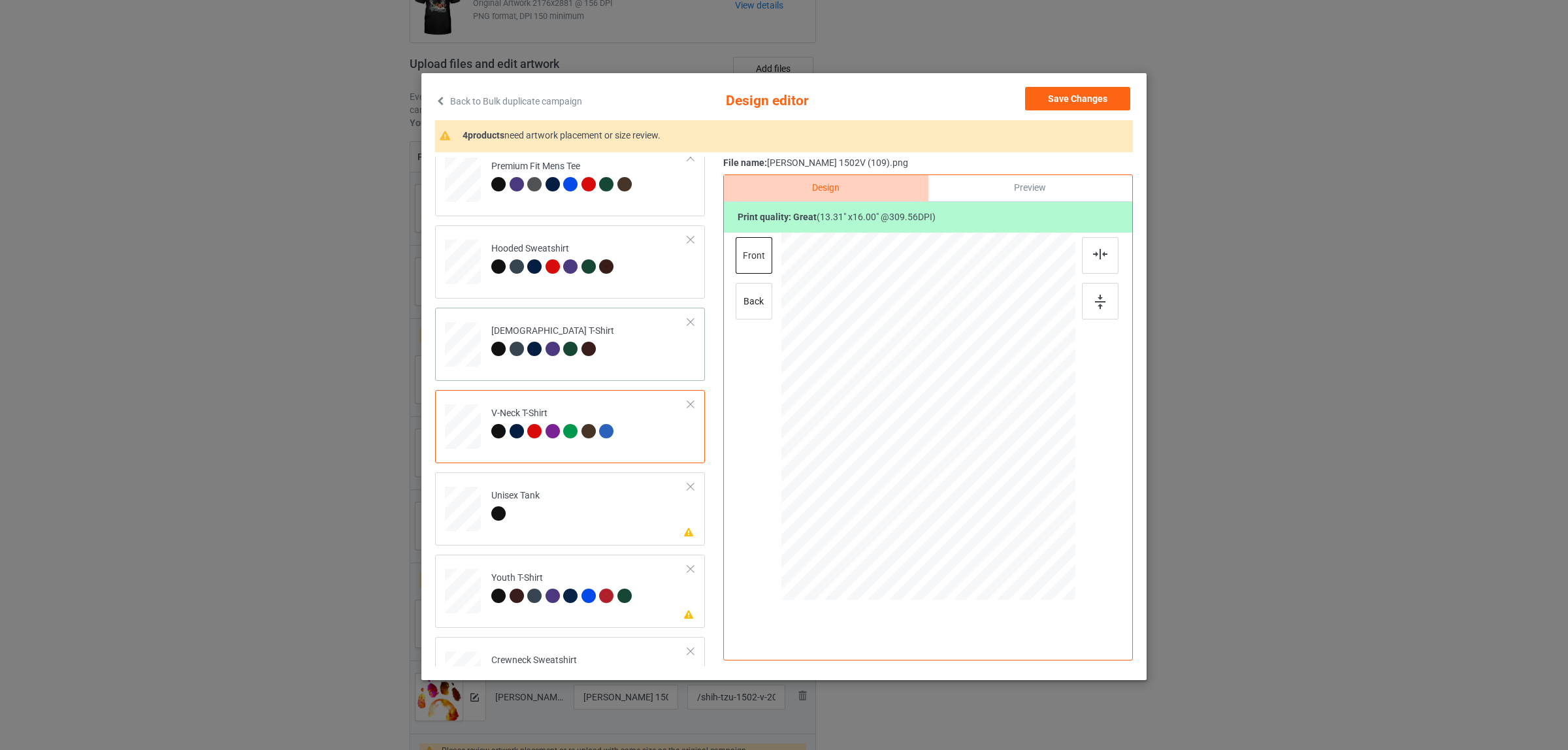
scroll to position [222, 0]
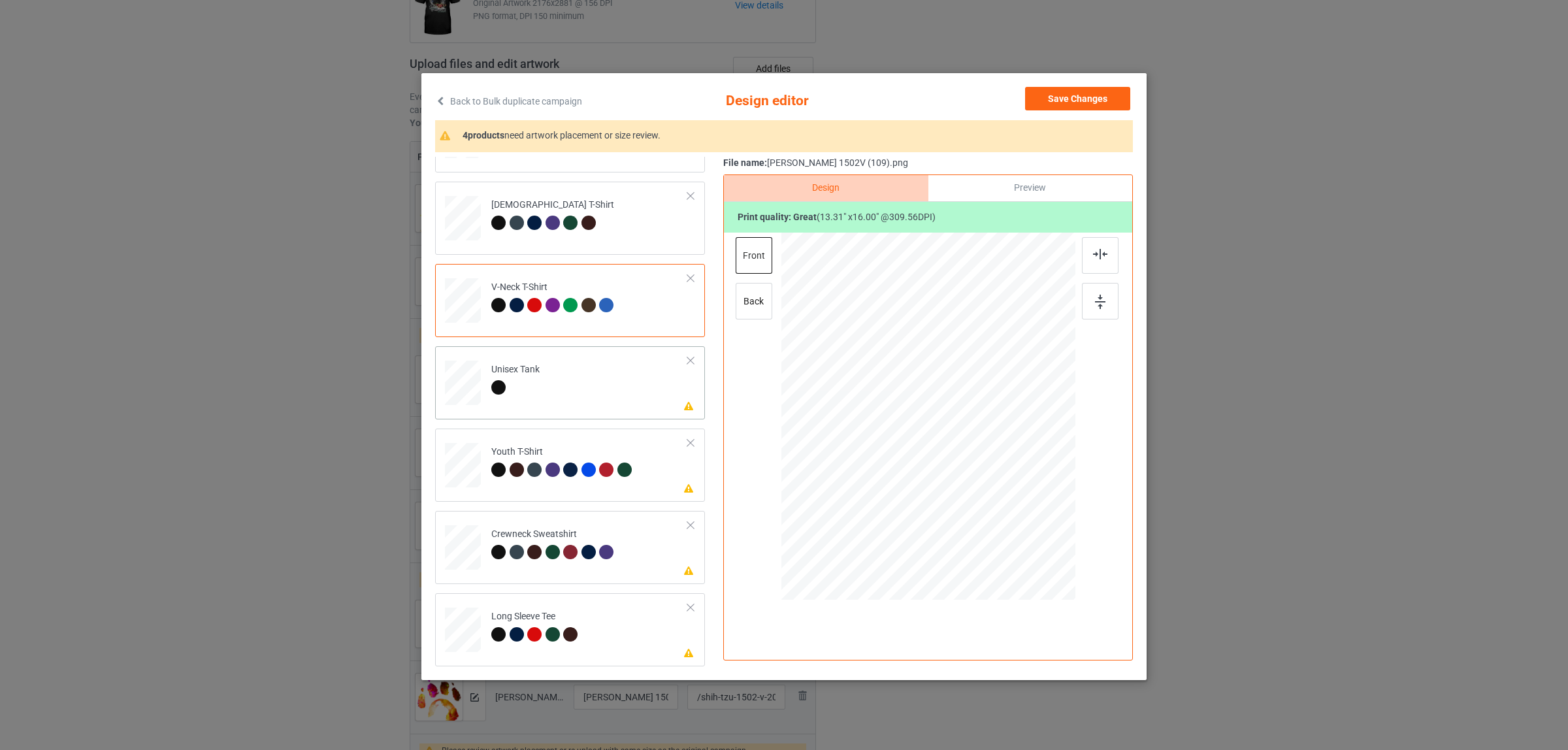
click at [504, 387] on div at bounding box center [516, 390] width 49 height 18
click at [1097, 254] on img at bounding box center [1100, 254] width 15 height 10
click at [544, 485] on td "Please review artwork placement Youth T-Shirt" at bounding box center [589, 462] width 211 height 57
click at [1091, 262] on div at bounding box center [1100, 255] width 37 height 37
click at [546, 555] on div at bounding box center [552, 552] width 15 height 15
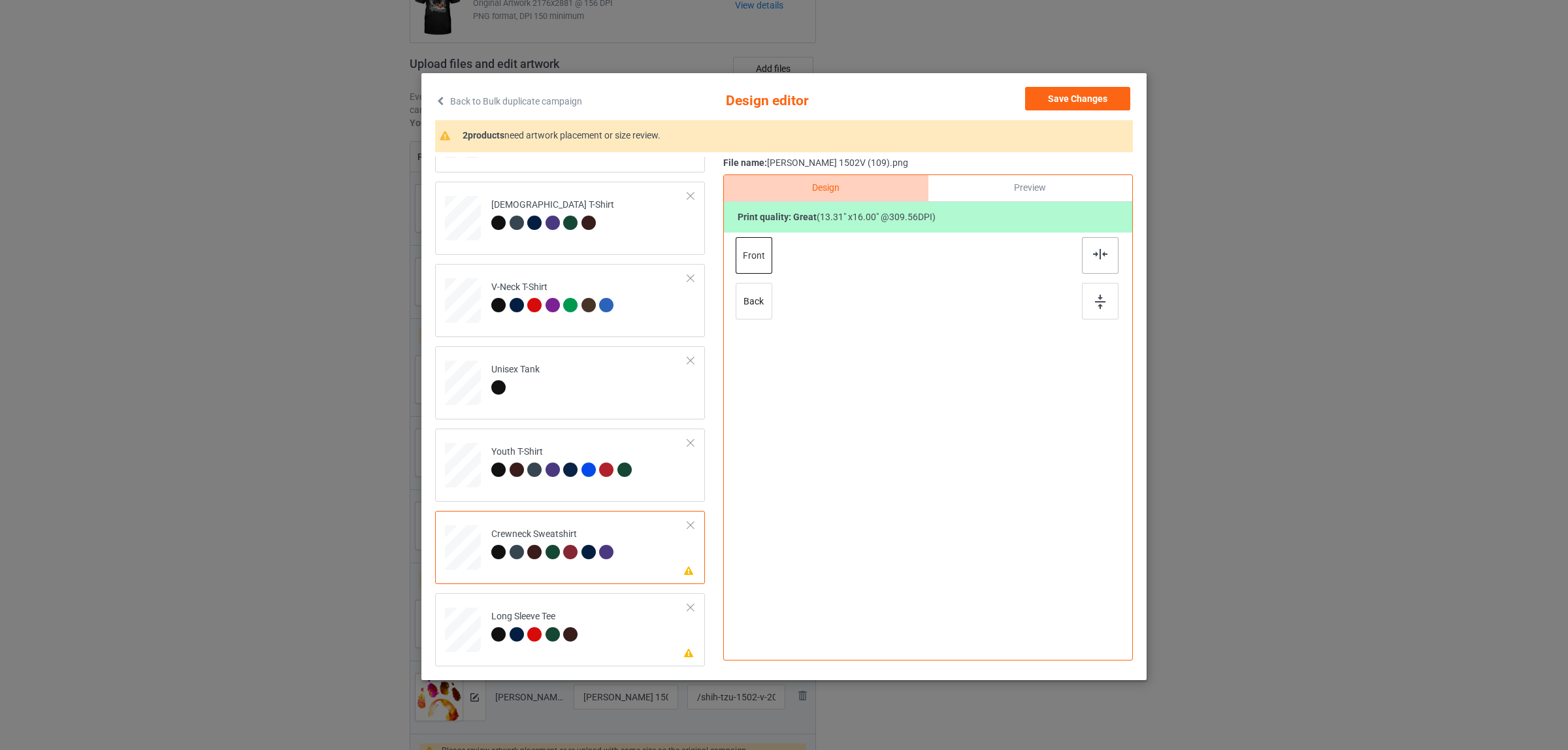
click at [1083, 252] on div at bounding box center [1100, 255] width 37 height 37
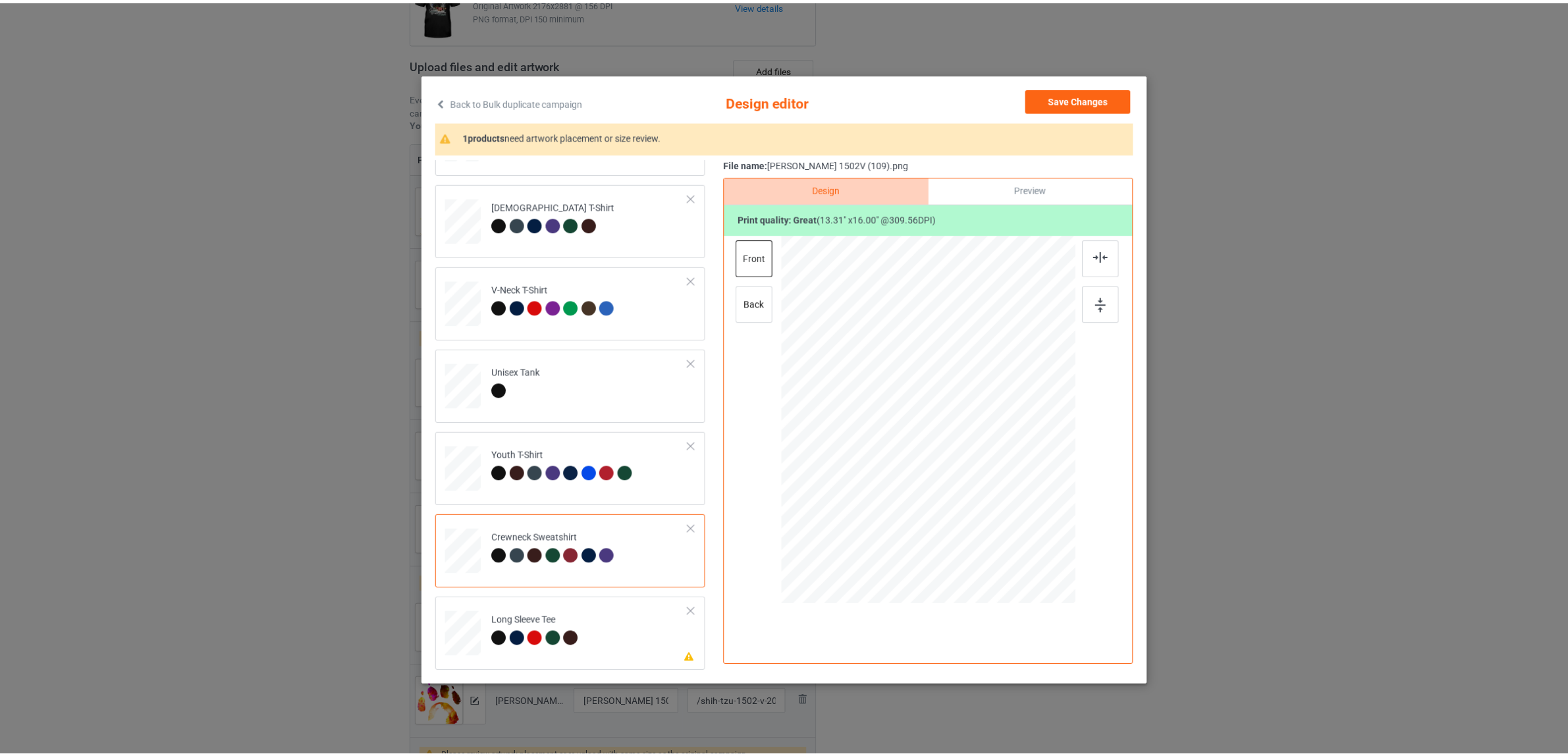
scroll to position [2, 0]
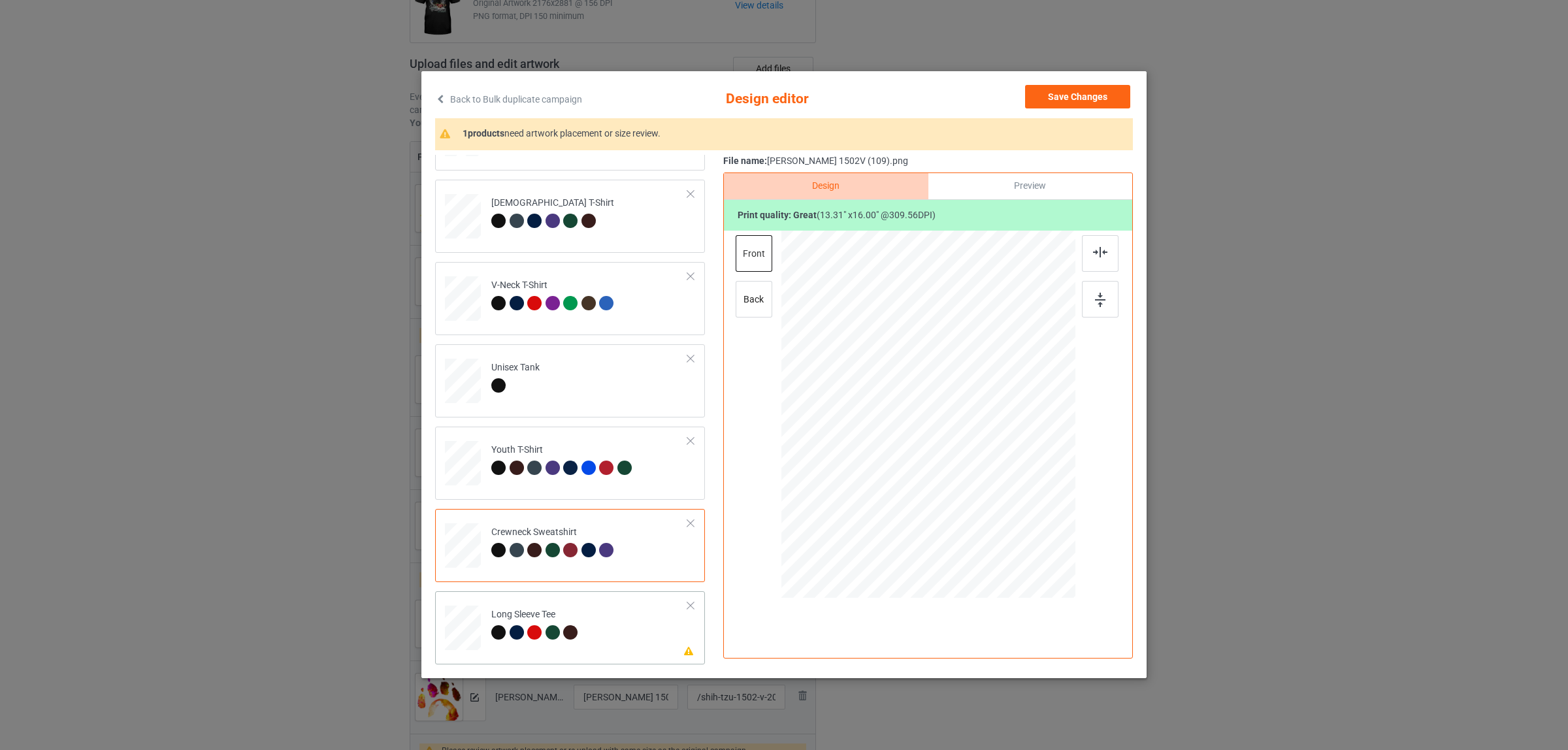
click at [540, 622] on div "Long Sleeve Tee" at bounding box center [537, 624] width 90 height 30
click at [1086, 252] on div at bounding box center [1100, 253] width 37 height 37
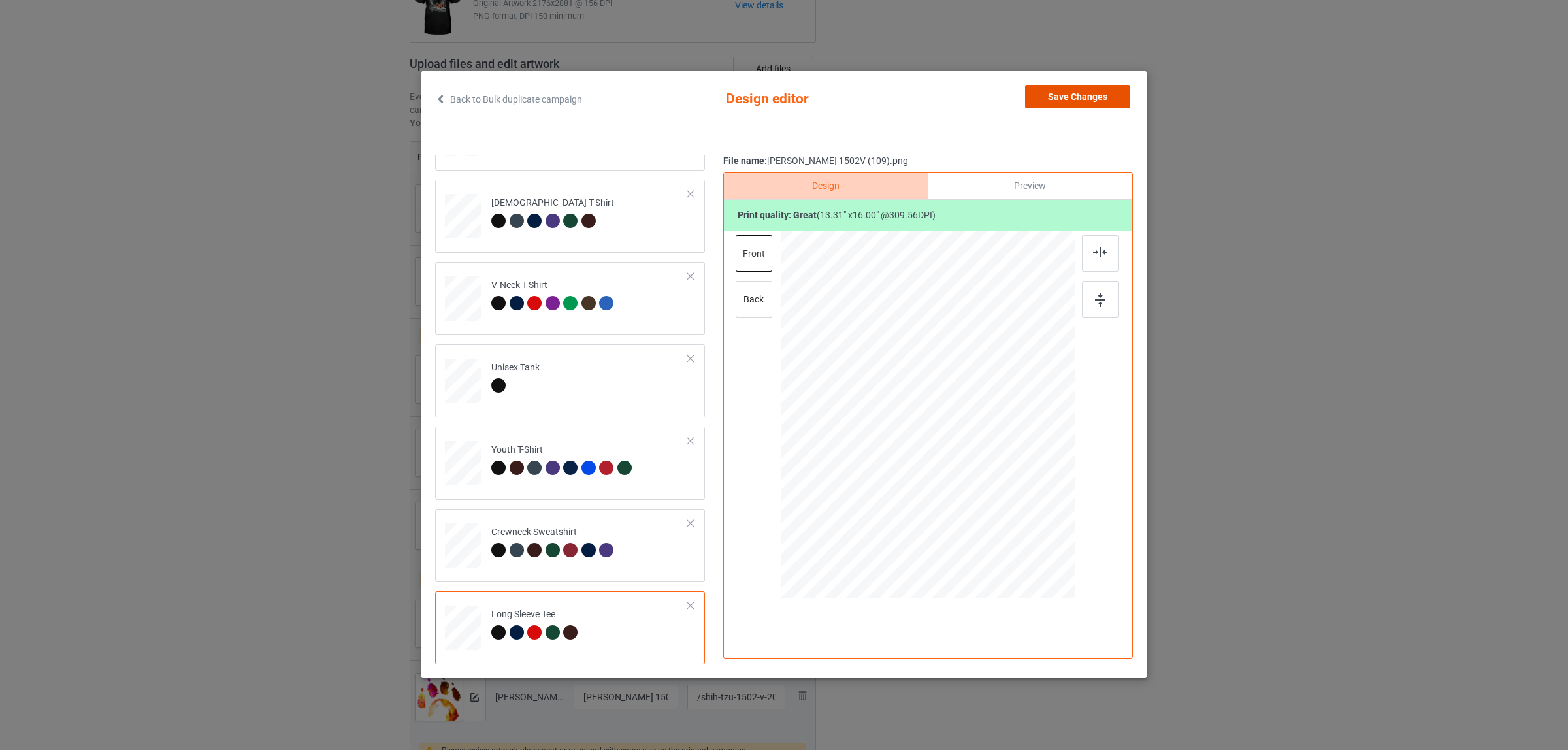
click at [1066, 100] on button "Save Changes" at bounding box center [1078, 97] width 105 height 24
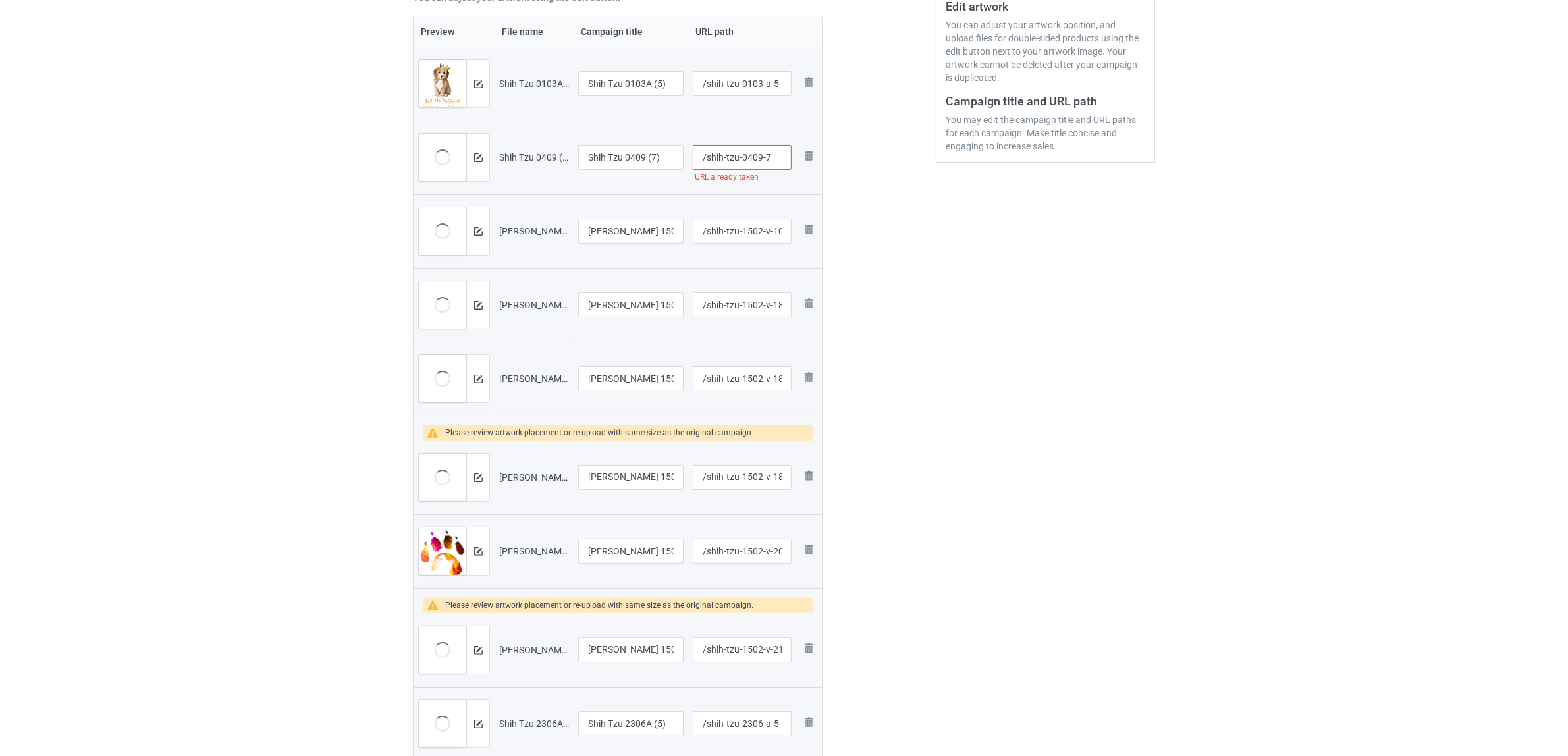
scroll to position [412, 0]
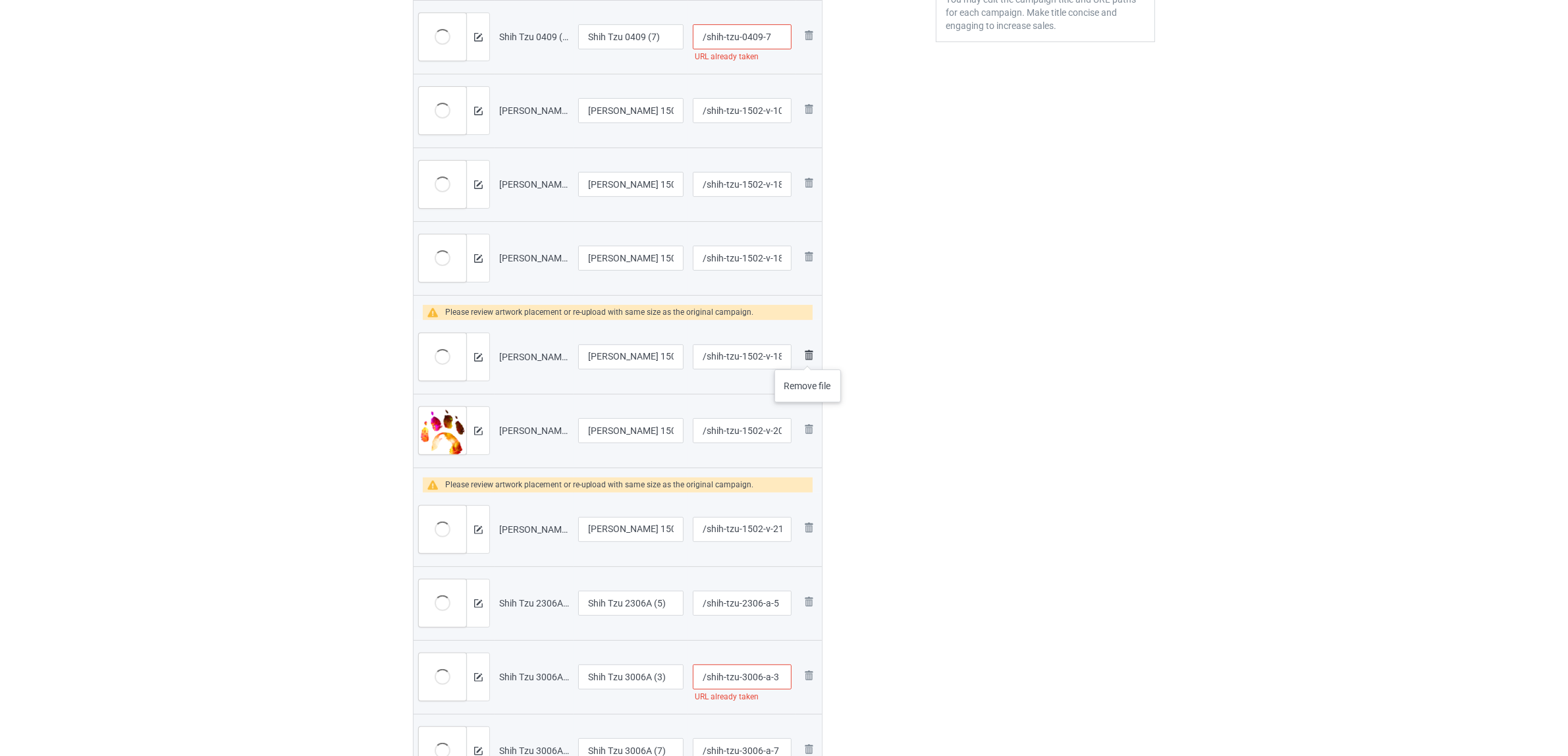
click at [808, 356] on img at bounding box center [808, 355] width 16 height 16
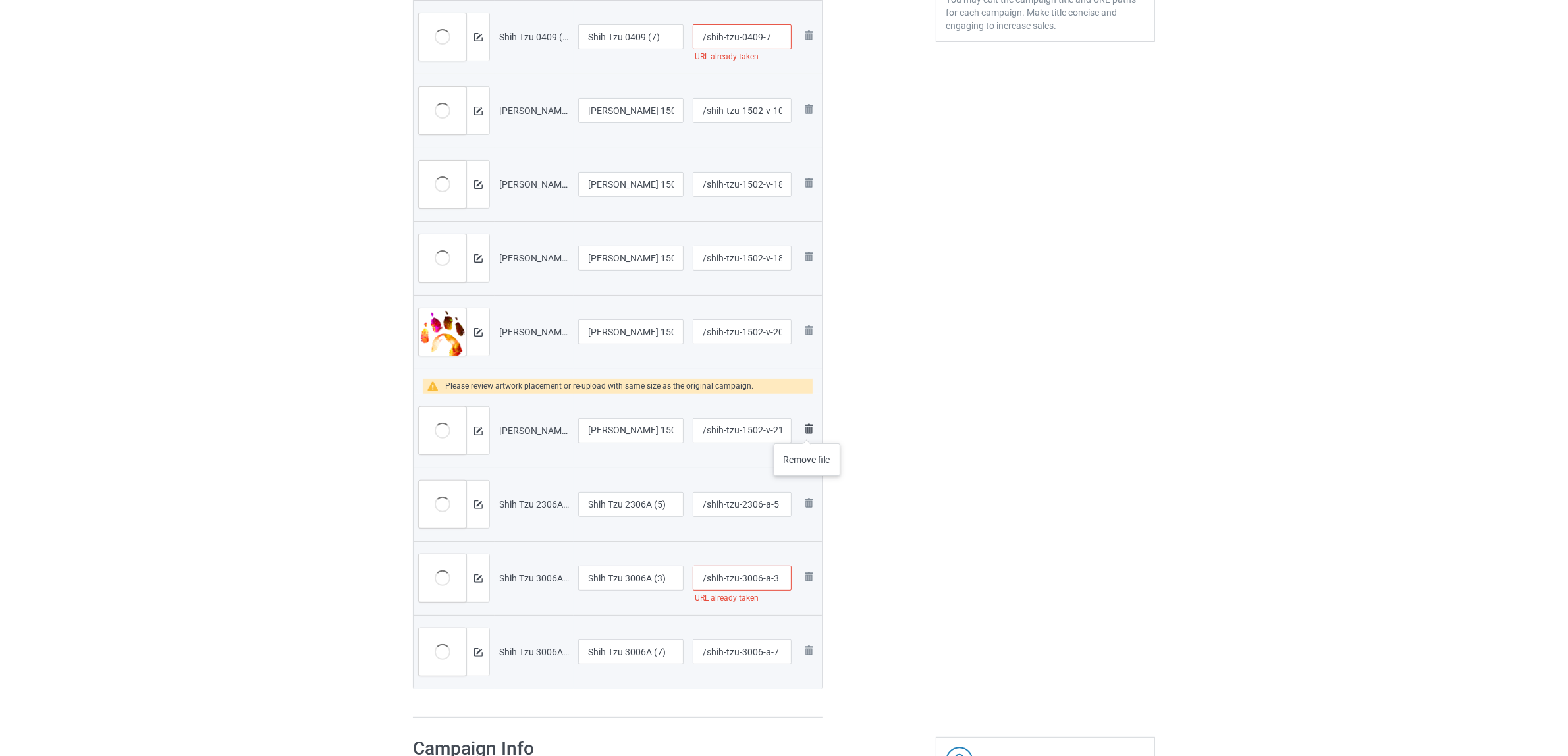
click at [808, 430] on img at bounding box center [808, 428] width 16 height 16
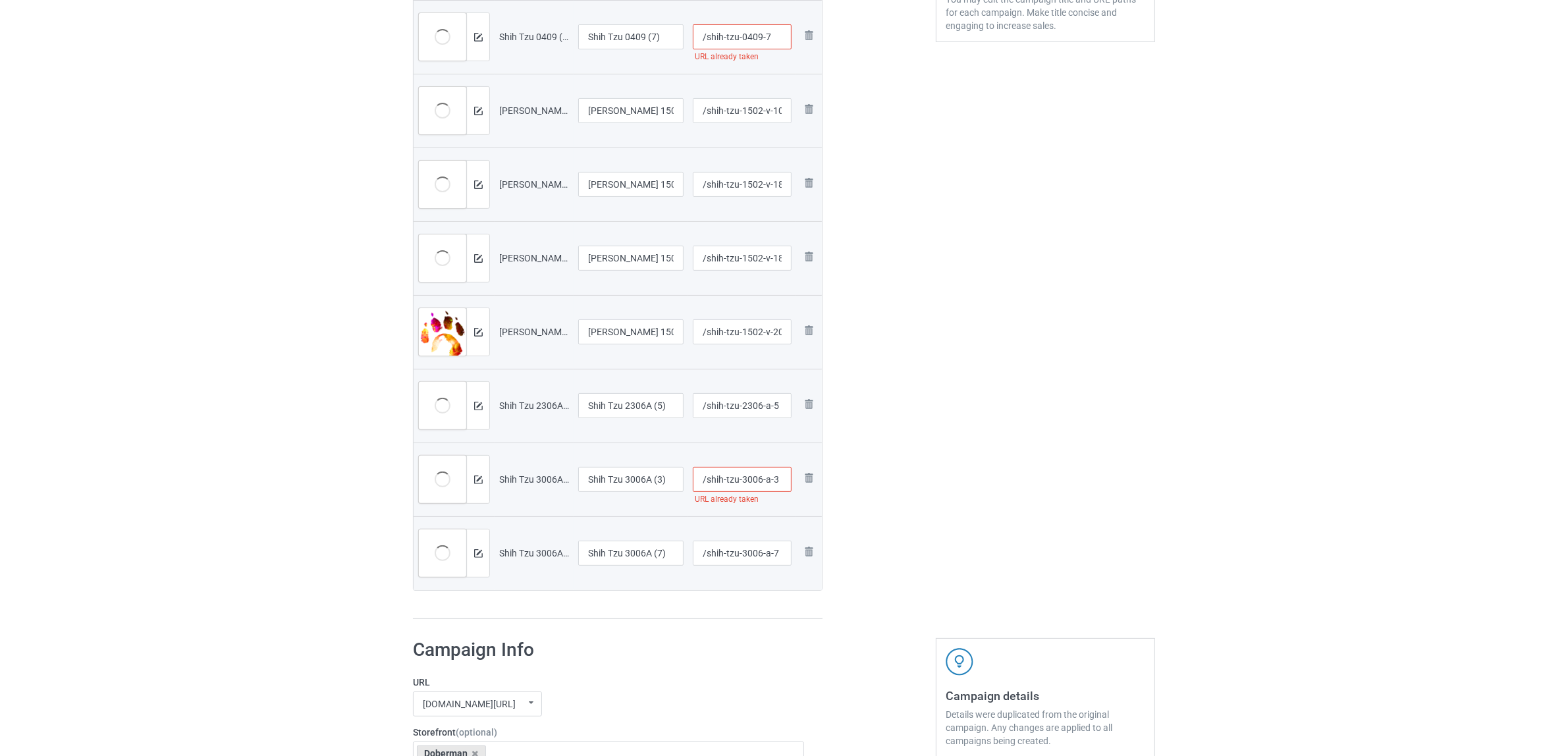
click at [749, 479] on input "/shih-tzu-3006-a-3" at bounding box center [743, 479] width 99 height 25
type input "/shih-tzu-3a006-a-3"
click at [996, 505] on div "Edit artwork You can adjust your artwork position, and upload files for double-…" at bounding box center [1045, 154] width 238 height 948
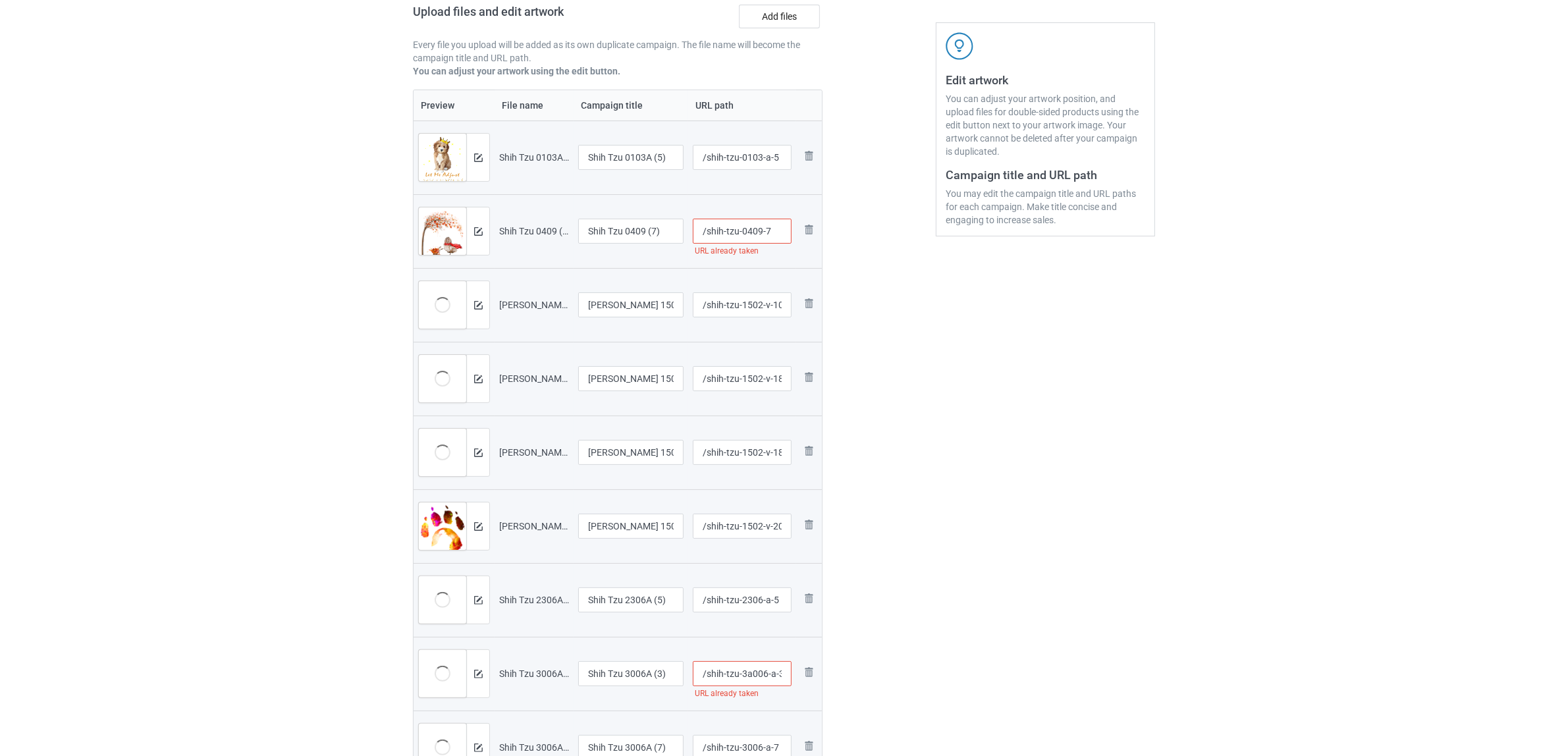
scroll to position [82, 0]
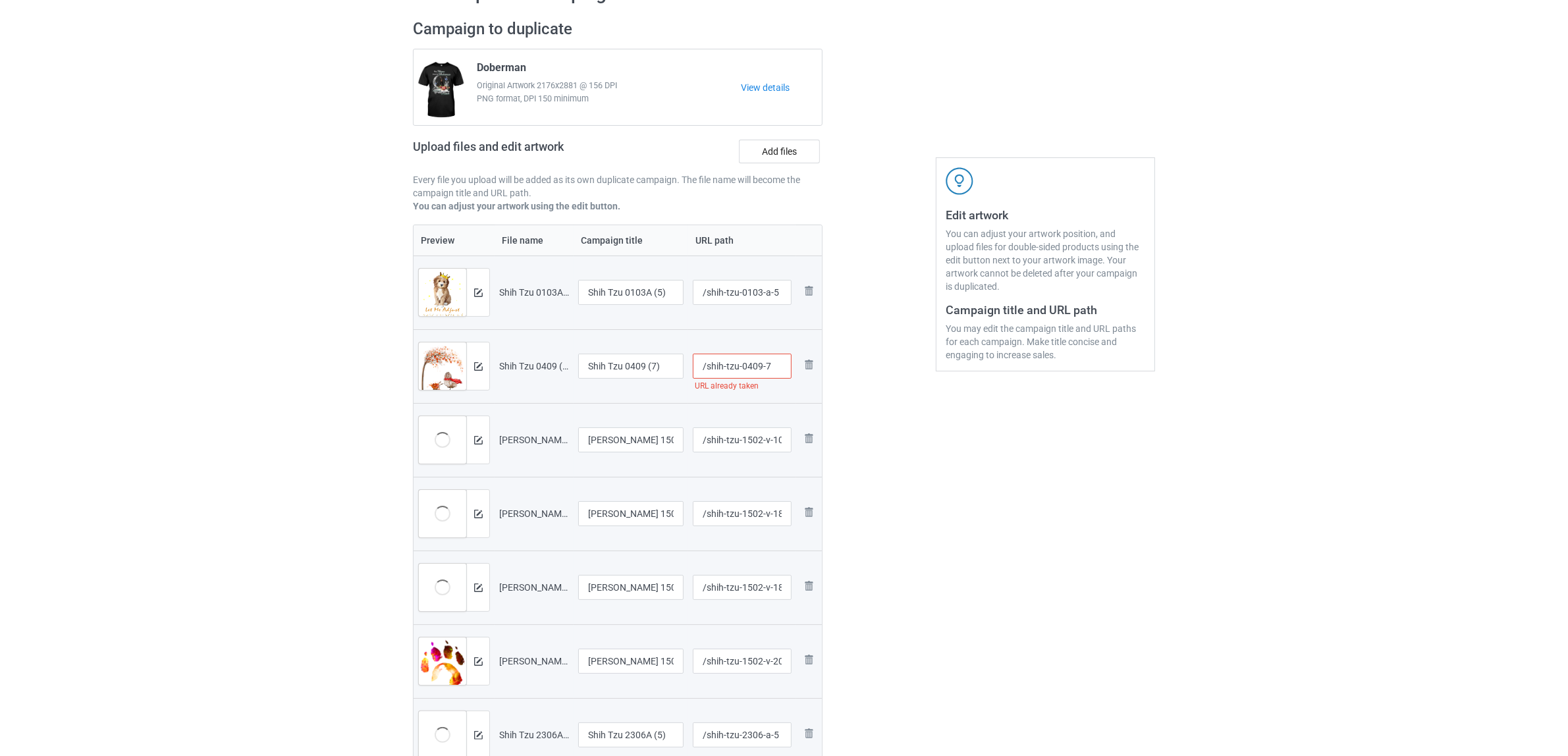
click at [752, 362] on input "/shih-tzu-0409-7" at bounding box center [743, 366] width 99 height 25
type input "/shih-tzu-04a09-7"
drag, startPoint x: 1006, startPoint y: 541, endPoint x: 751, endPoint y: 423, distance: 281.0
click at [1006, 542] on div "Edit artwork You can adjust your artwork position, and upload files for double-…" at bounding box center [1045, 484] width 238 height 948
drag, startPoint x: 627, startPoint y: 289, endPoint x: 699, endPoint y: 296, distance: 72.3
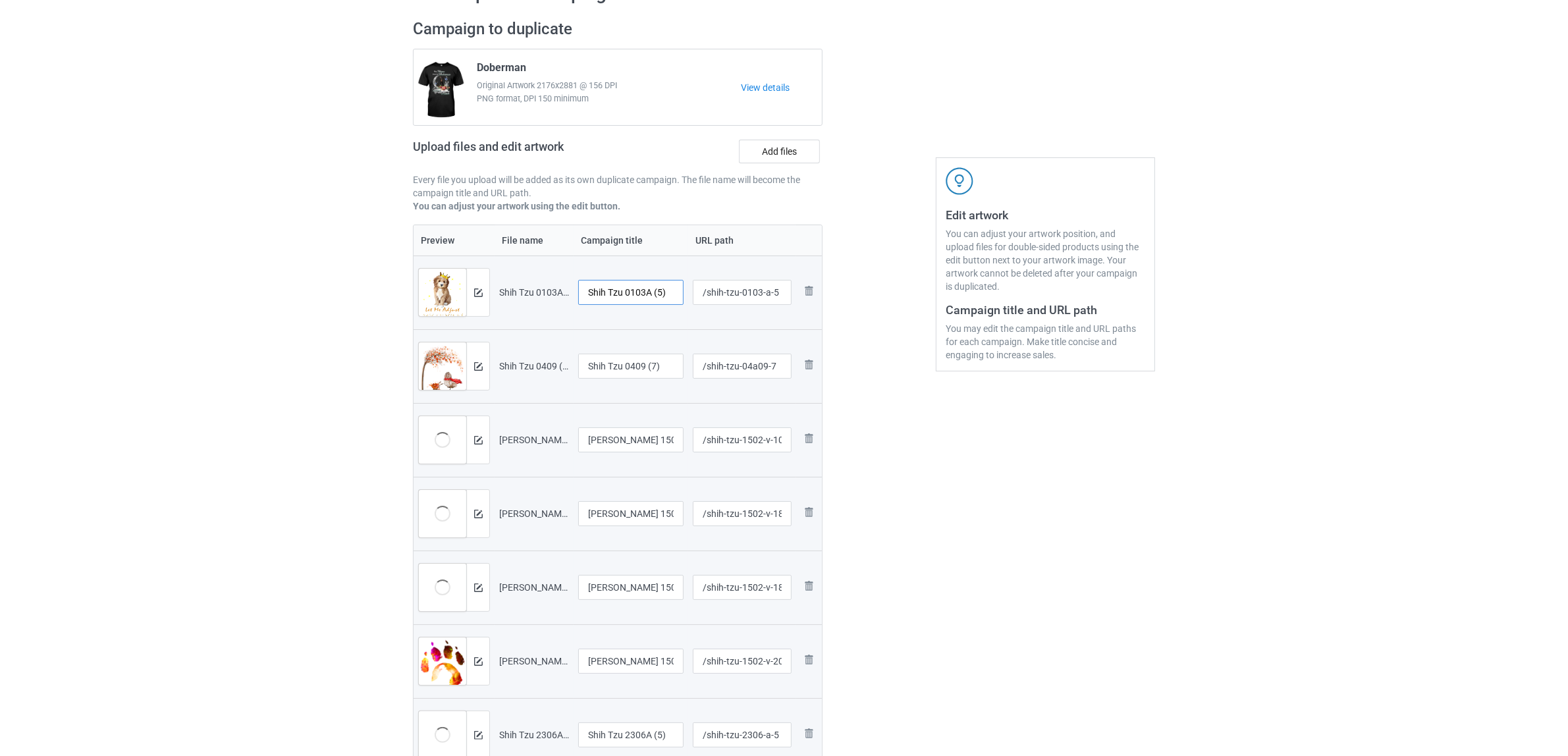
click at [699, 296] on tr "Preview and edit artwork Shih Tzu 0103A (5).png Shih Tzu 0103A (5) /shih-tzu-01…" at bounding box center [618, 293] width 408 height 74
drag, startPoint x: 639, startPoint y: 289, endPoint x: 470, endPoint y: 265, distance: 170.7
click at [470, 265] on tr "Preview and edit artwork Shih Tzu 0103A (5).png Shih Tzu /shih-tzu-0103-a-5 Rem…" at bounding box center [618, 293] width 408 height 74
type input "[PERSON_NAME]"
click at [639, 366] on input "Shih Tzu 0409 (7)" at bounding box center [631, 366] width 106 height 25
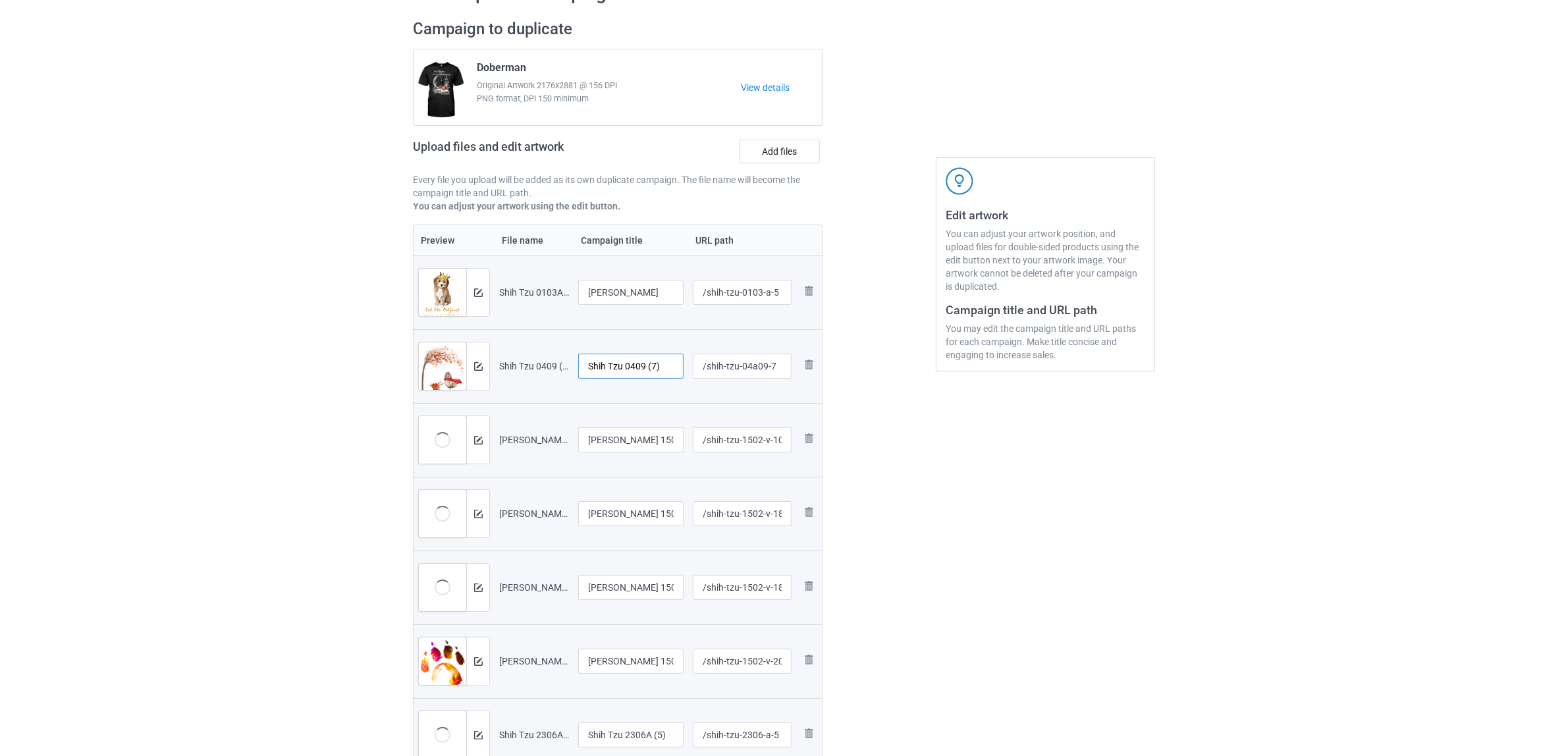
paste input "text"
type input "[PERSON_NAME]"
click at [647, 443] on input "Shih Tzu 1502V (109)" at bounding box center [631, 440] width 106 height 25
paste input "text"
type input "[PERSON_NAME]"
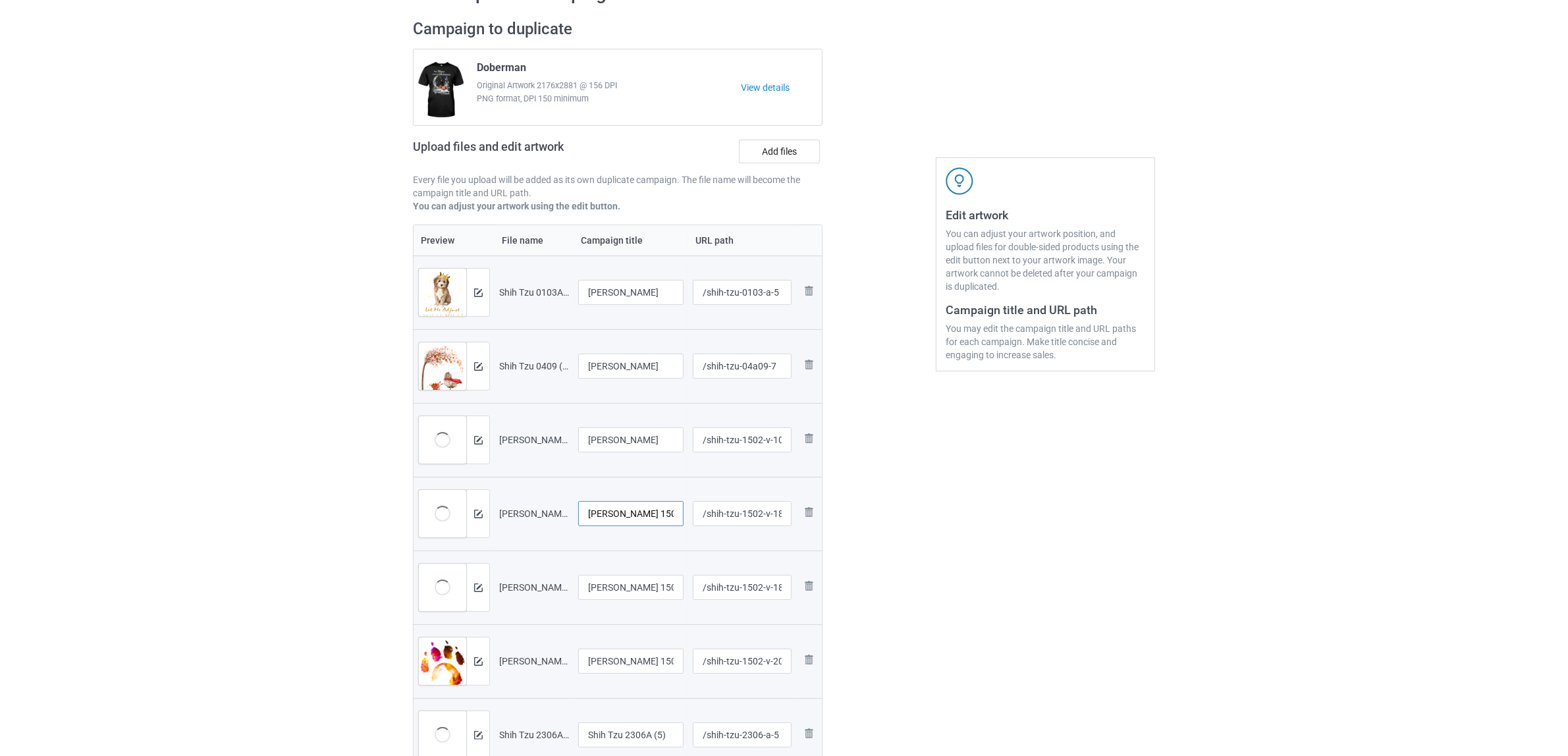
click at [643, 509] on input "Shih Tzu 1502V (185)" at bounding box center [631, 514] width 106 height 25
paste input "text"
type input "[PERSON_NAME]"
click at [627, 576] on input "Shih Tzu 1502V (187)" at bounding box center [631, 588] width 106 height 25
paste input "text"
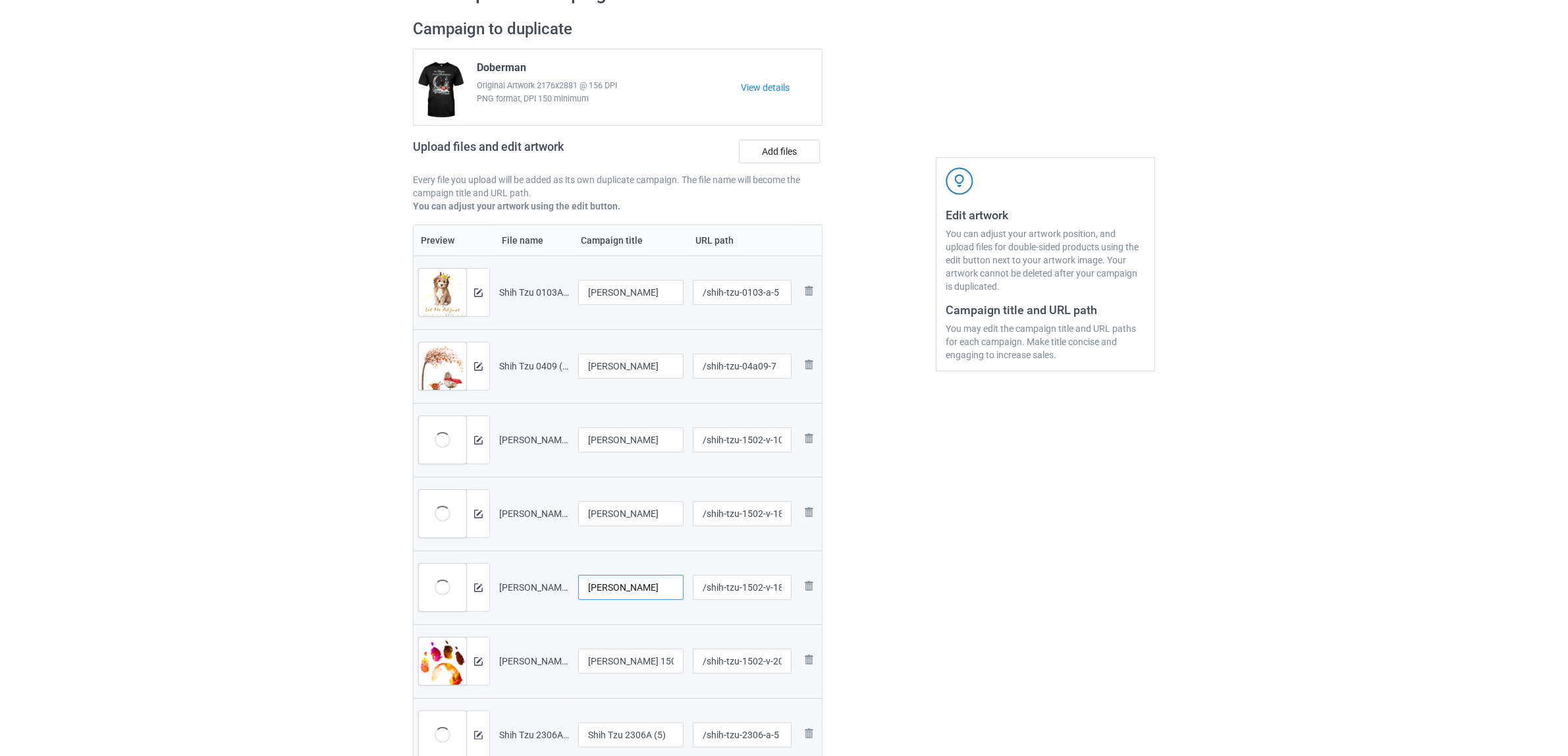
type input "[PERSON_NAME]"
click at [969, 595] on div "Edit artwork You can adjust your artwork position, and upload files for double-…" at bounding box center [1045, 484] width 238 height 948
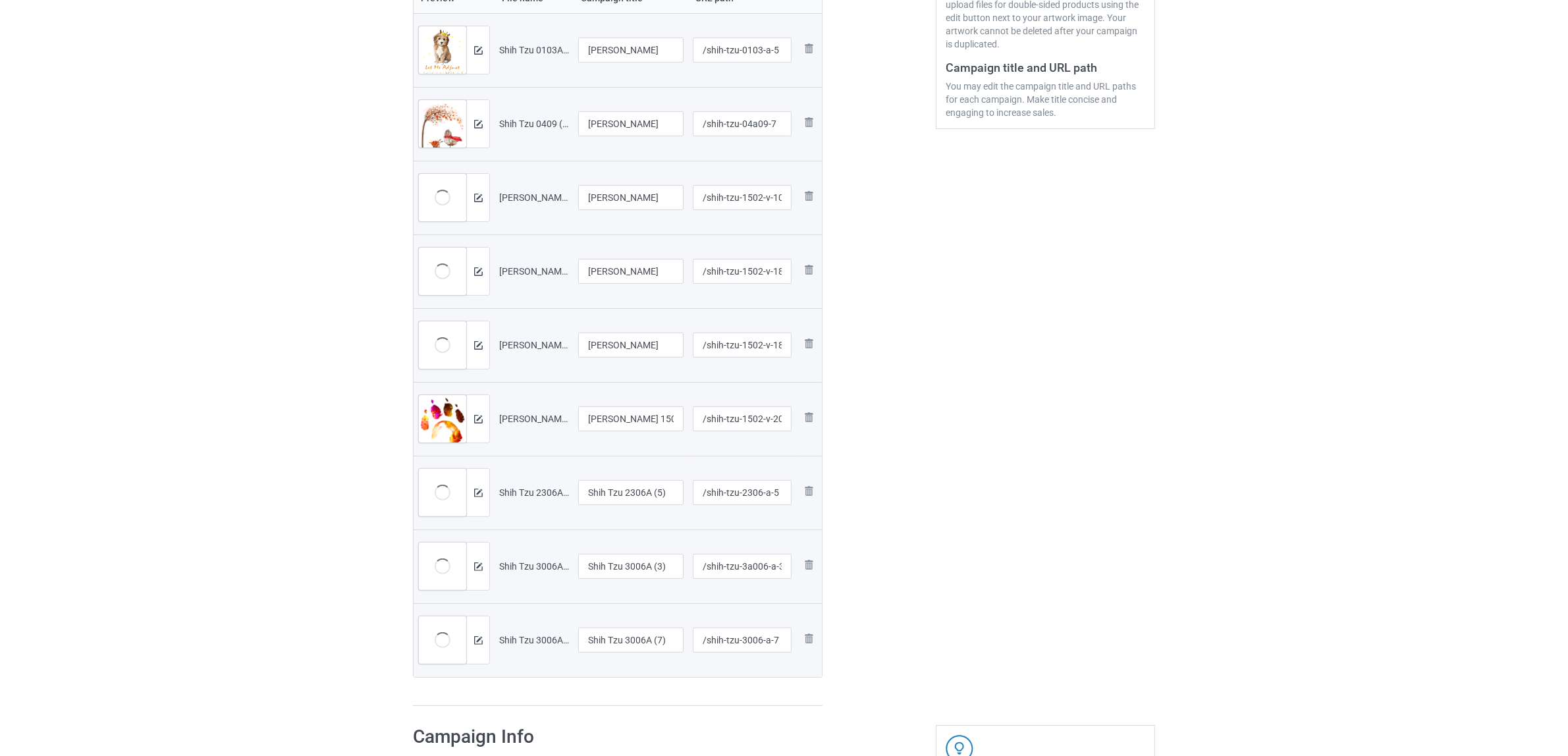
scroll to position [329, 0]
click at [626, 416] on input "Shih Tzu 1502V (208)" at bounding box center [631, 414] width 106 height 25
paste input "text"
type input "[PERSON_NAME]"
click at [621, 491] on input "Shih Tzu 2306A (5)" at bounding box center [631, 488] width 106 height 25
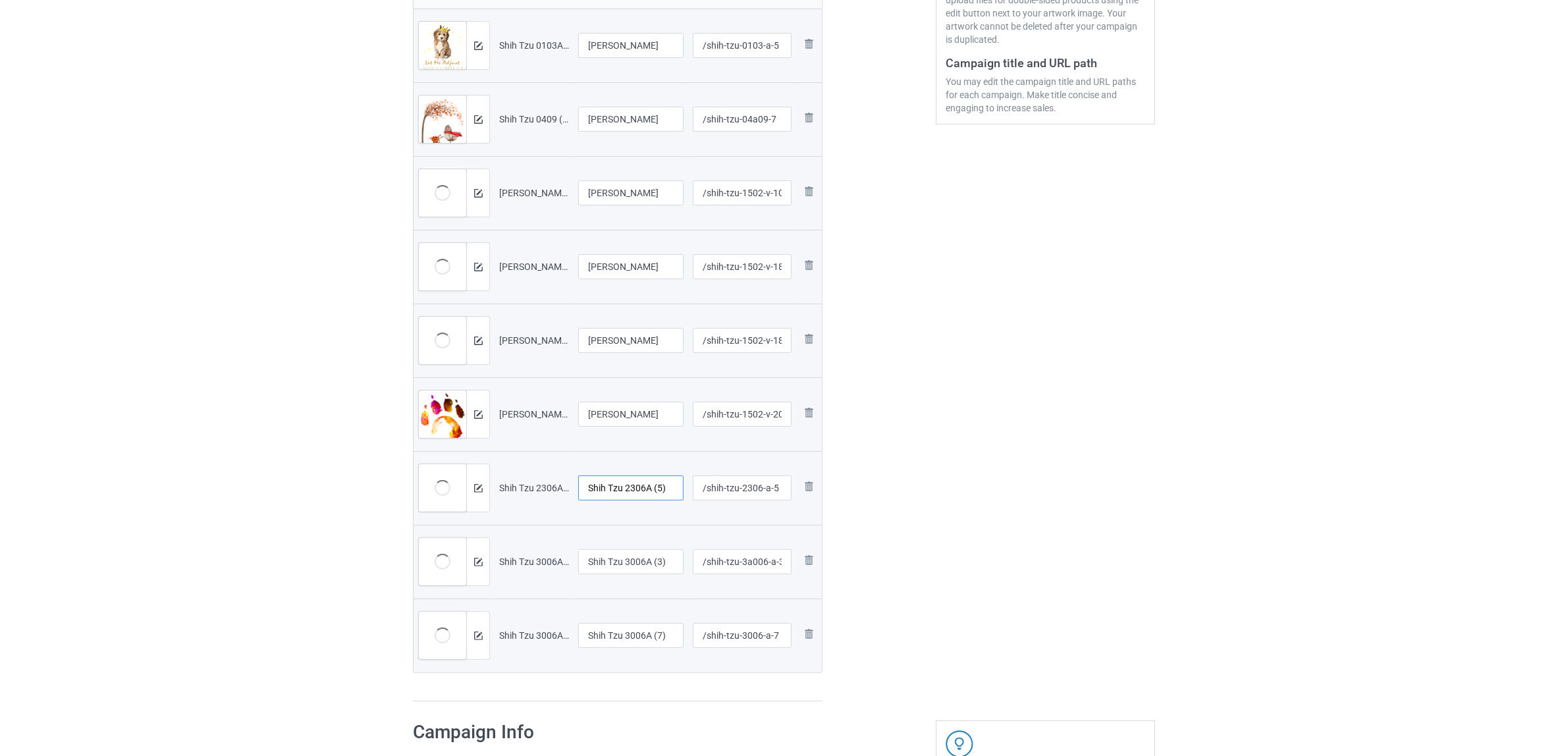
paste input "text"
type input "[PERSON_NAME]"
click at [625, 558] on input "Shih Tzu 3006A (3)" at bounding box center [631, 562] width 106 height 25
paste input "text"
type input "[PERSON_NAME]"
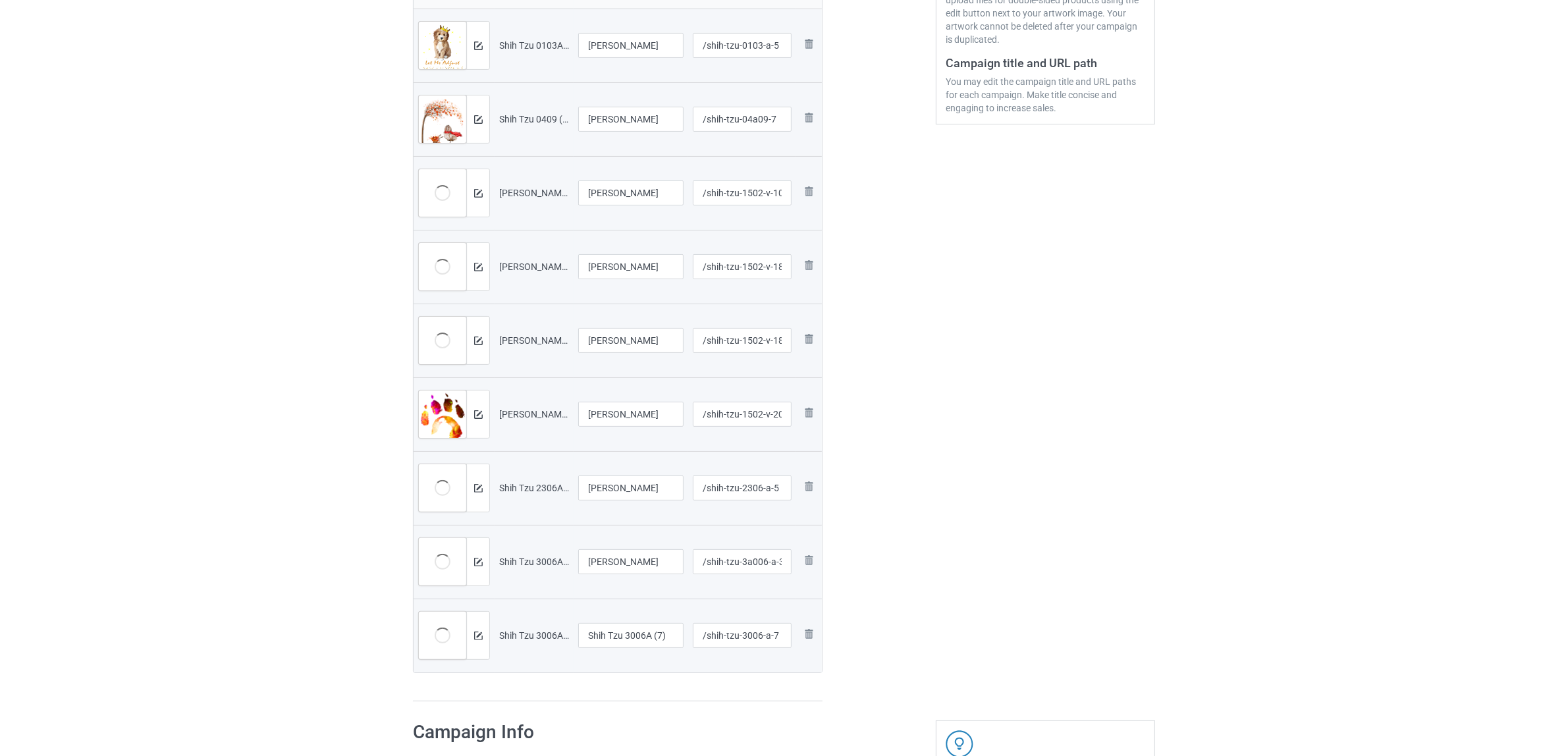
click at [919, 585] on div at bounding box center [879, 237] width 95 height 948
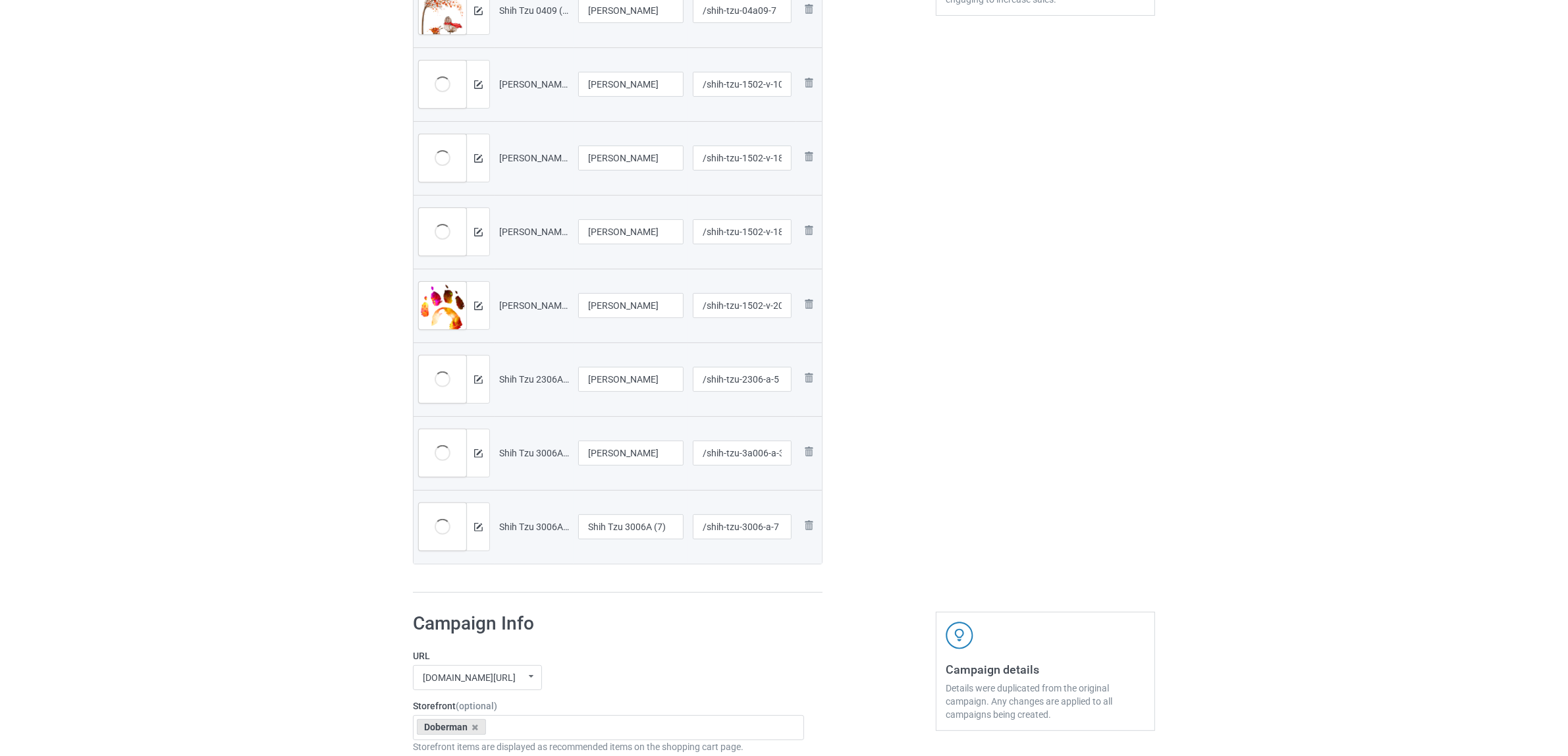
scroll to position [576, 0]
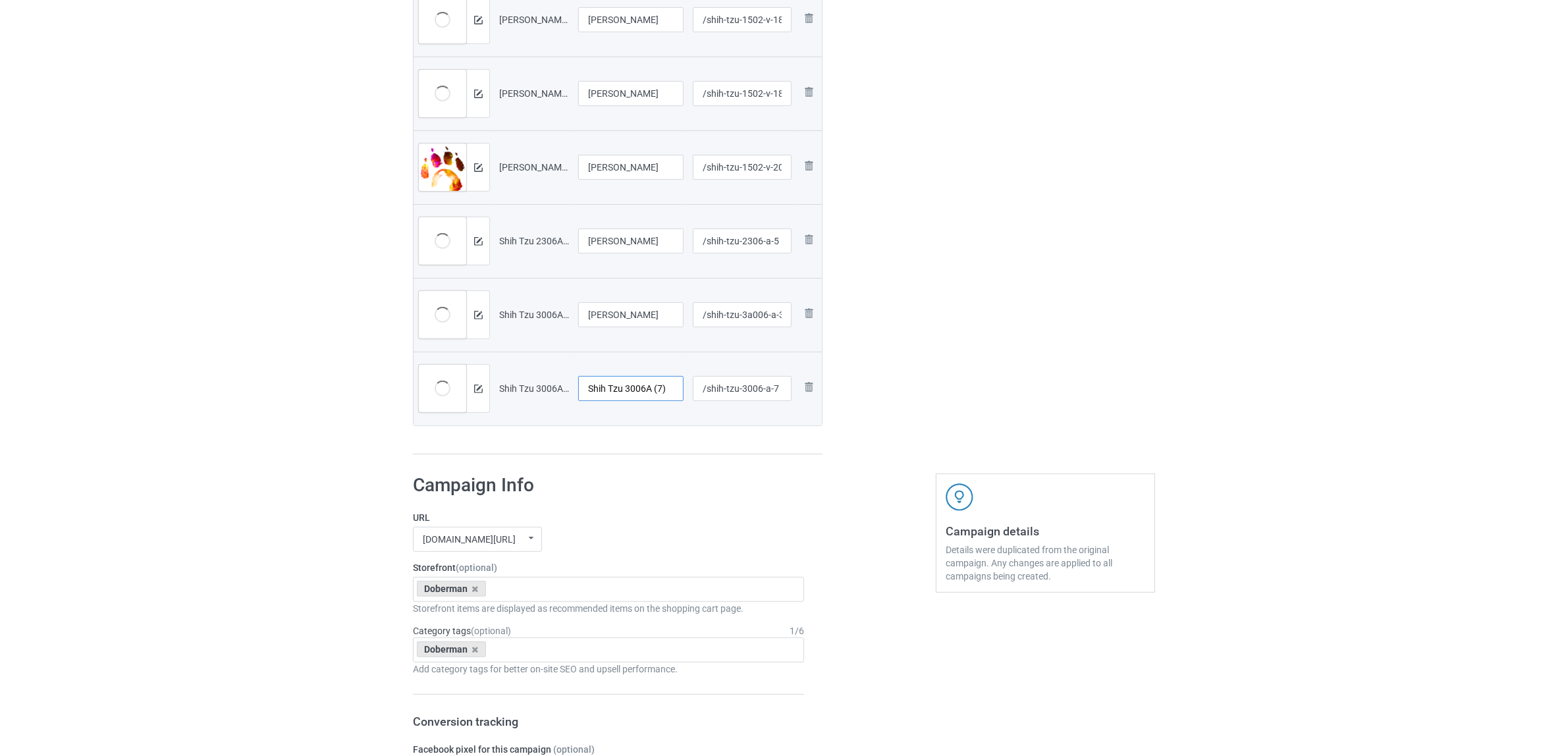
click at [616, 386] on input "Shih Tzu 3006A (7)" at bounding box center [631, 388] width 106 height 25
paste input "text"
type input "[PERSON_NAME]"
click at [664, 495] on h1 "Campaign Info" at bounding box center [609, 486] width 391 height 24
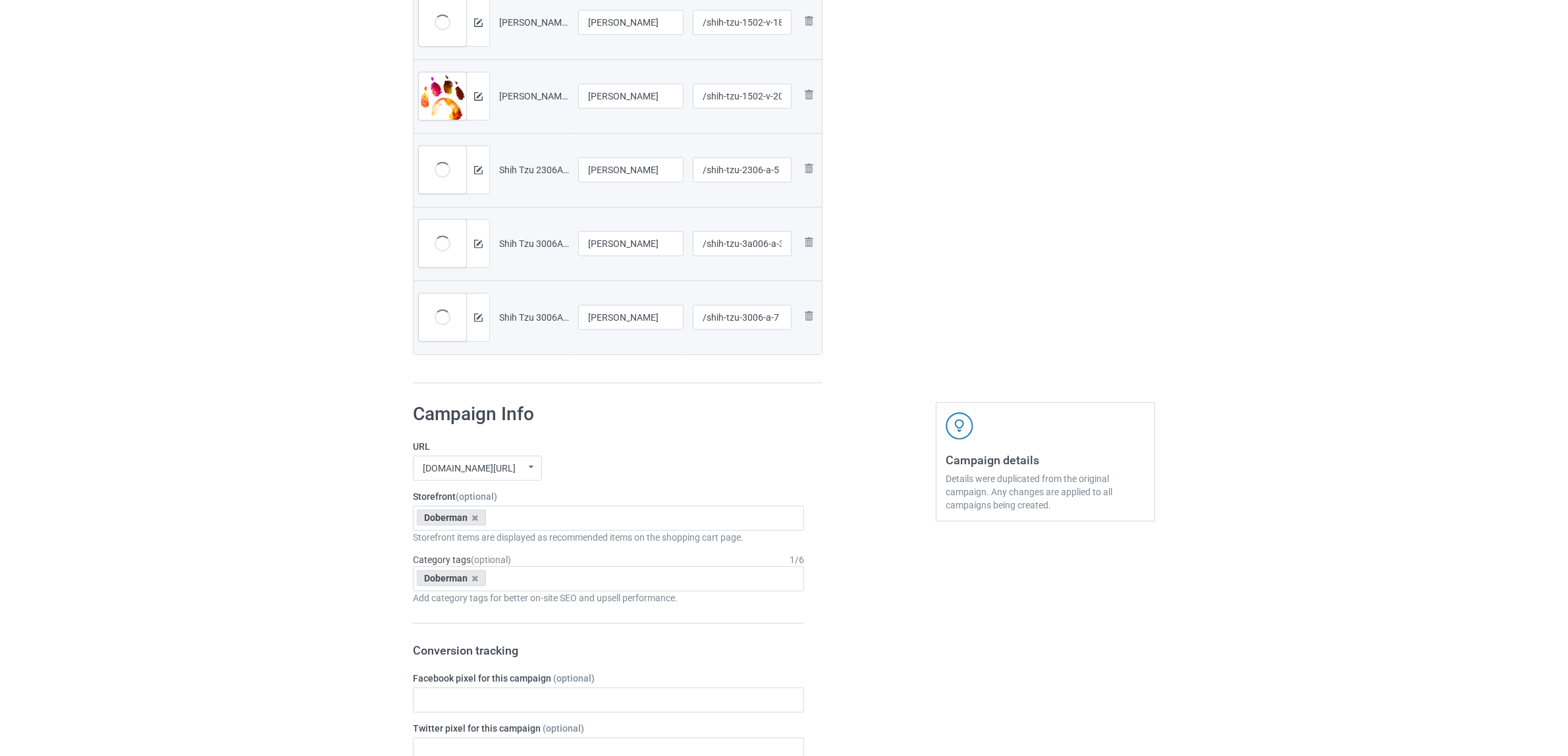
scroll to position [741, 0]
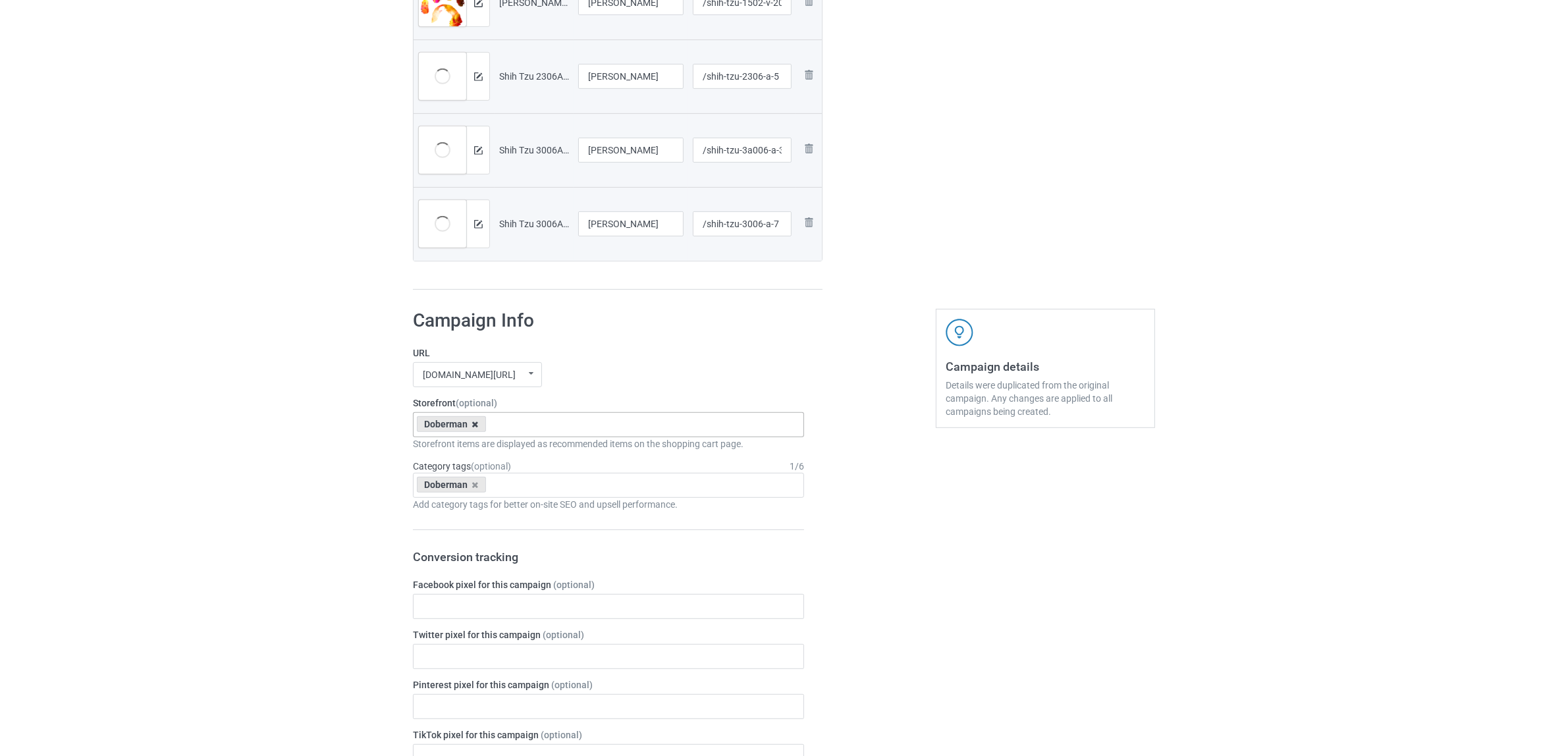
click at [473, 426] on icon at bounding box center [475, 424] width 6 height 8
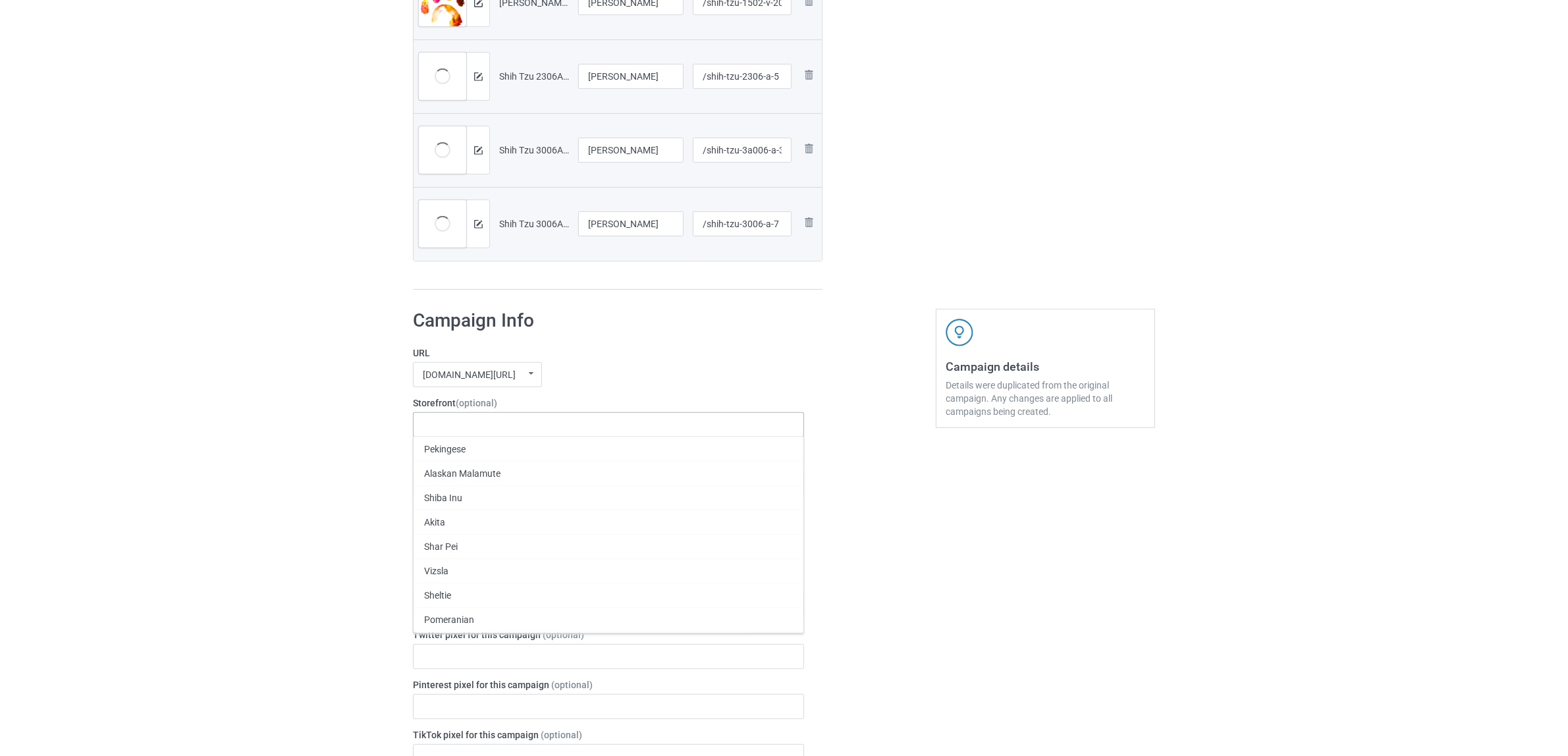
paste input "[PERSON_NAME]"
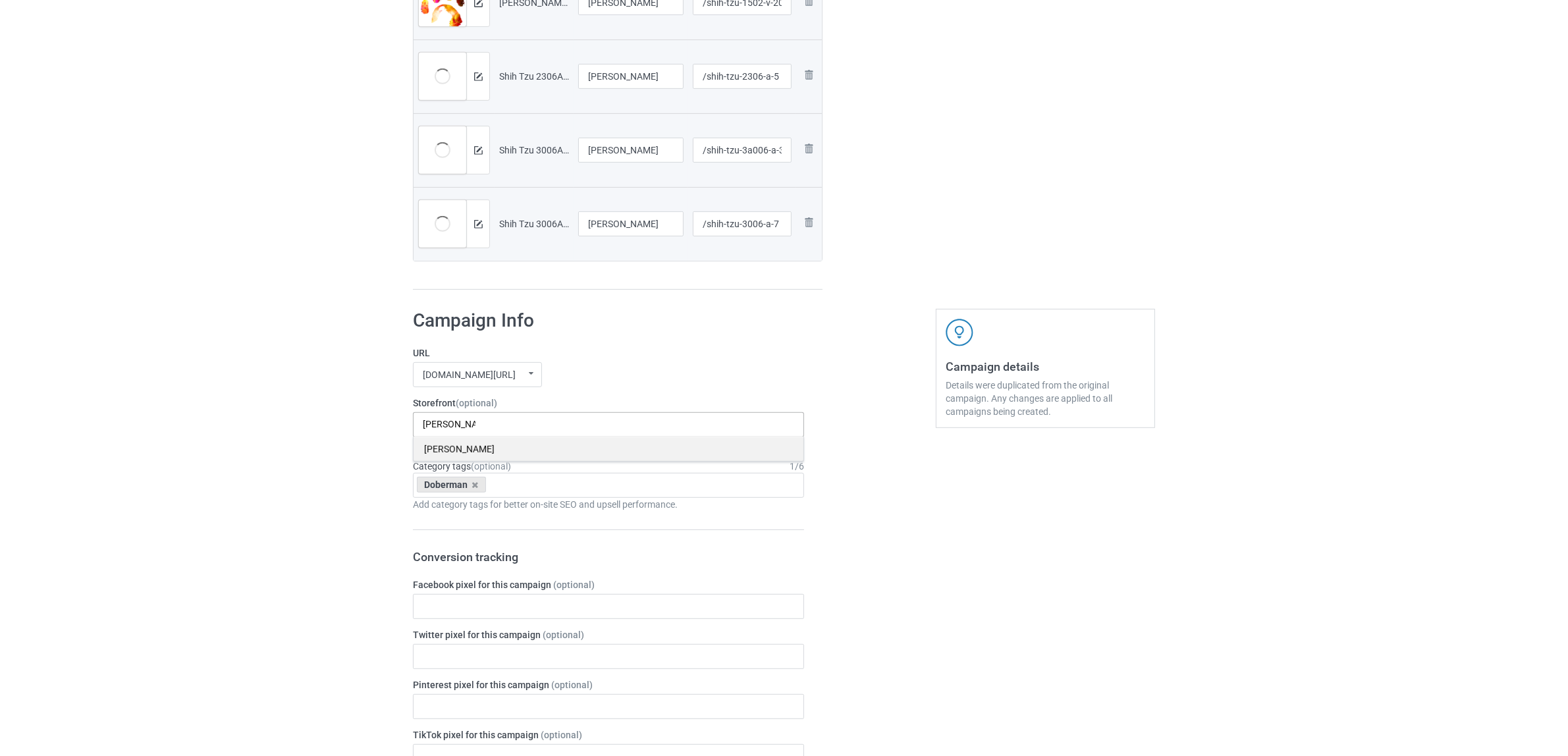
type input "[PERSON_NAME]"
click at [454, 449] on div "[PERSON_NAME]" at bounding box center [609, 449] width 390 height 24
click at [475, 488] on icon at bounding box center [475, 485] width 6 height 8
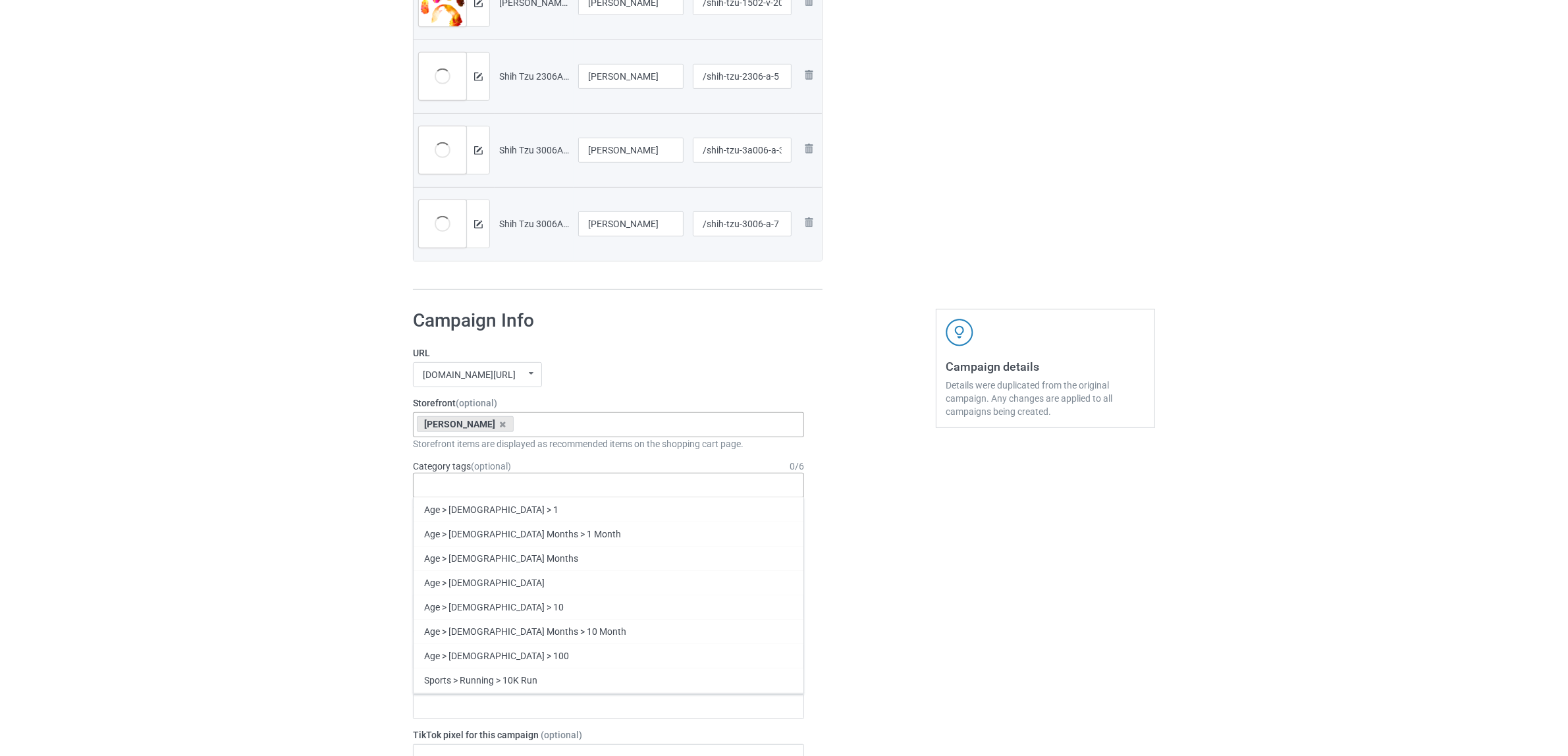
paste input "[PERSON_NAME]"
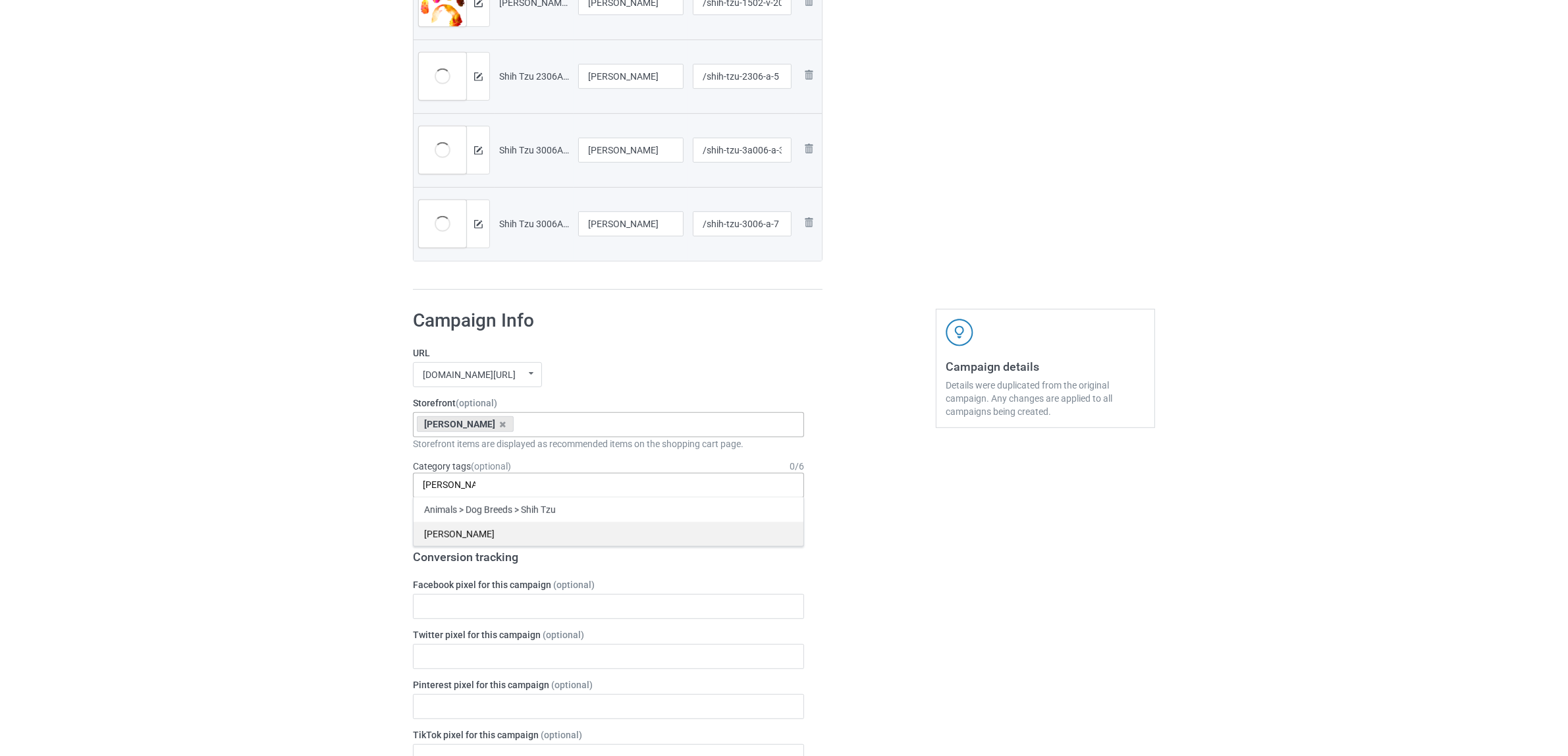
type input "[PERSON_NAME]"
click at [460, 544] on div "[PERSON_NAME]" at bounding box center [609, 534] width 390 height 24
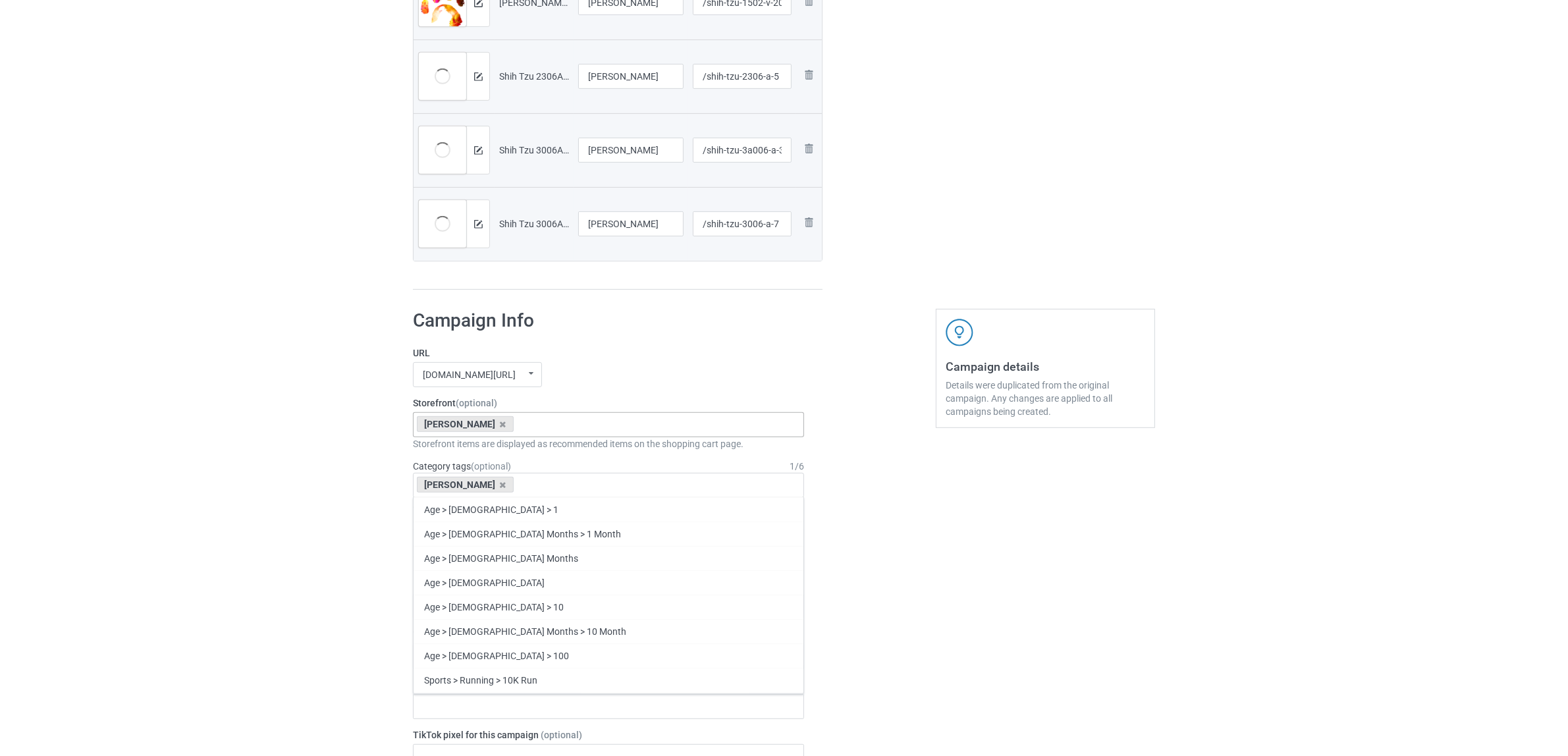
click at [73, 439] on div "Bulk duplicate campaign Campaign to duplicate Doberman Original Artwork 2176x28…" at bounding box center [784, 410] width 1568 height 2231
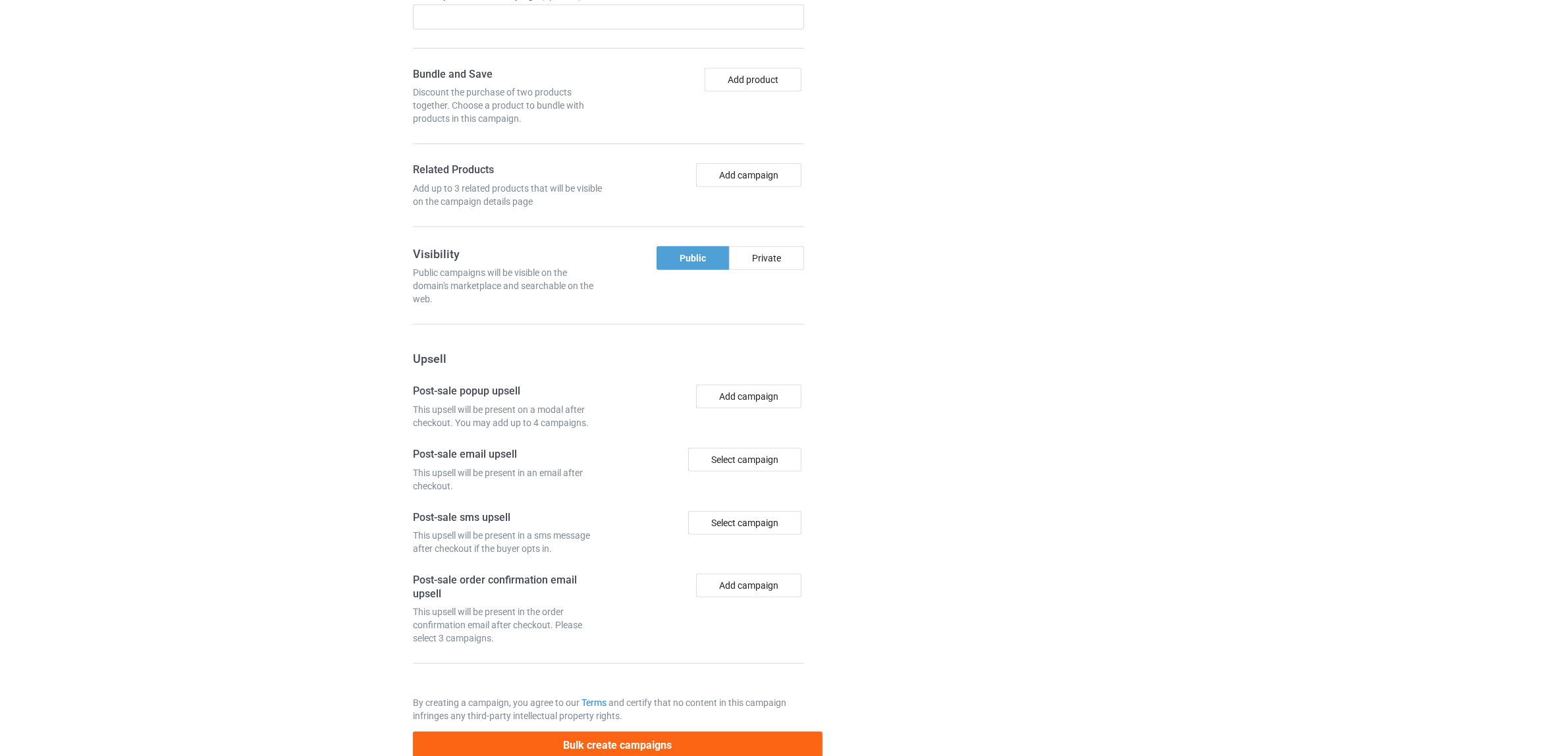
scroll to position [1515, 0]
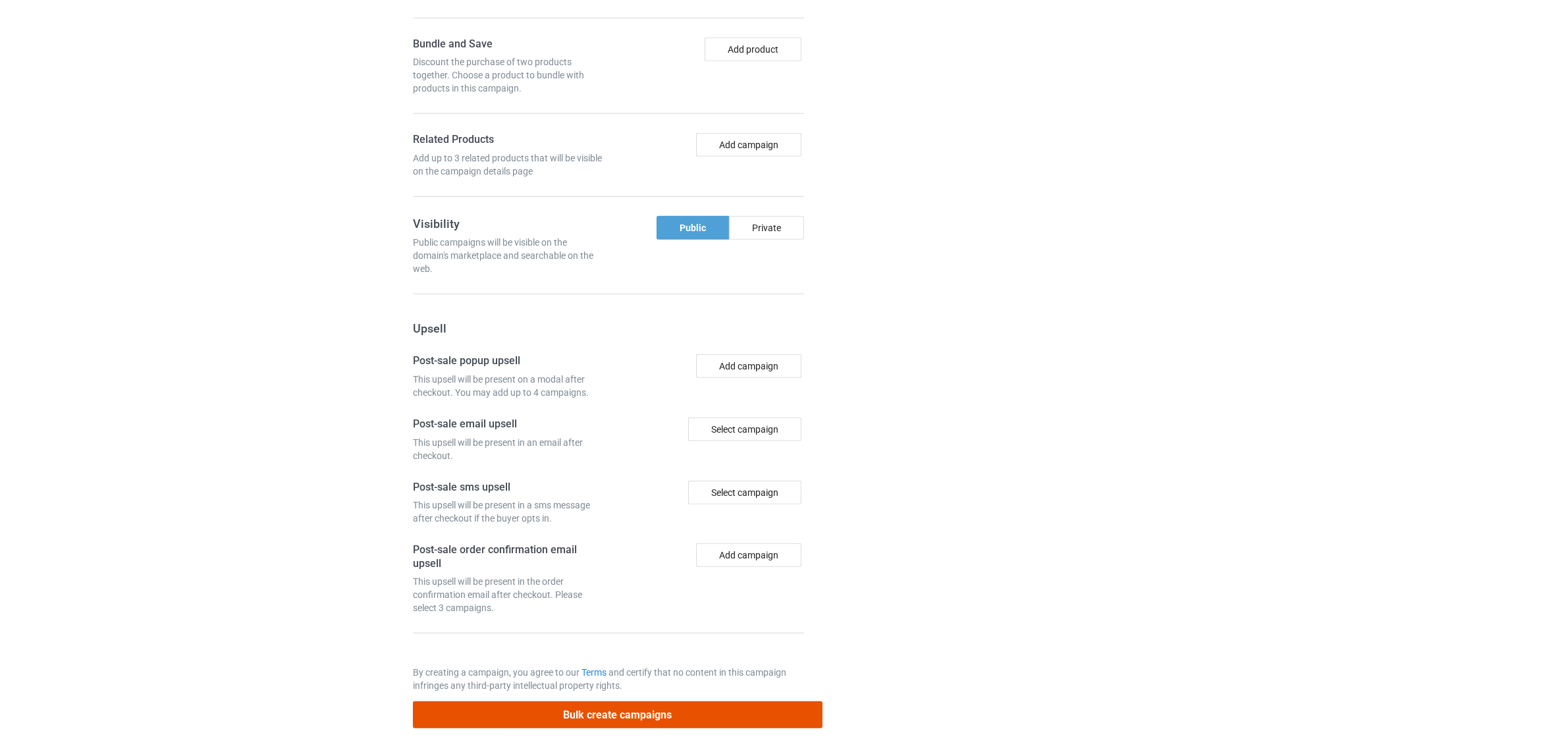
click at [619, 710] on button "Bulk create campaigns" at bounding box center [618, 715] width 409 height 27
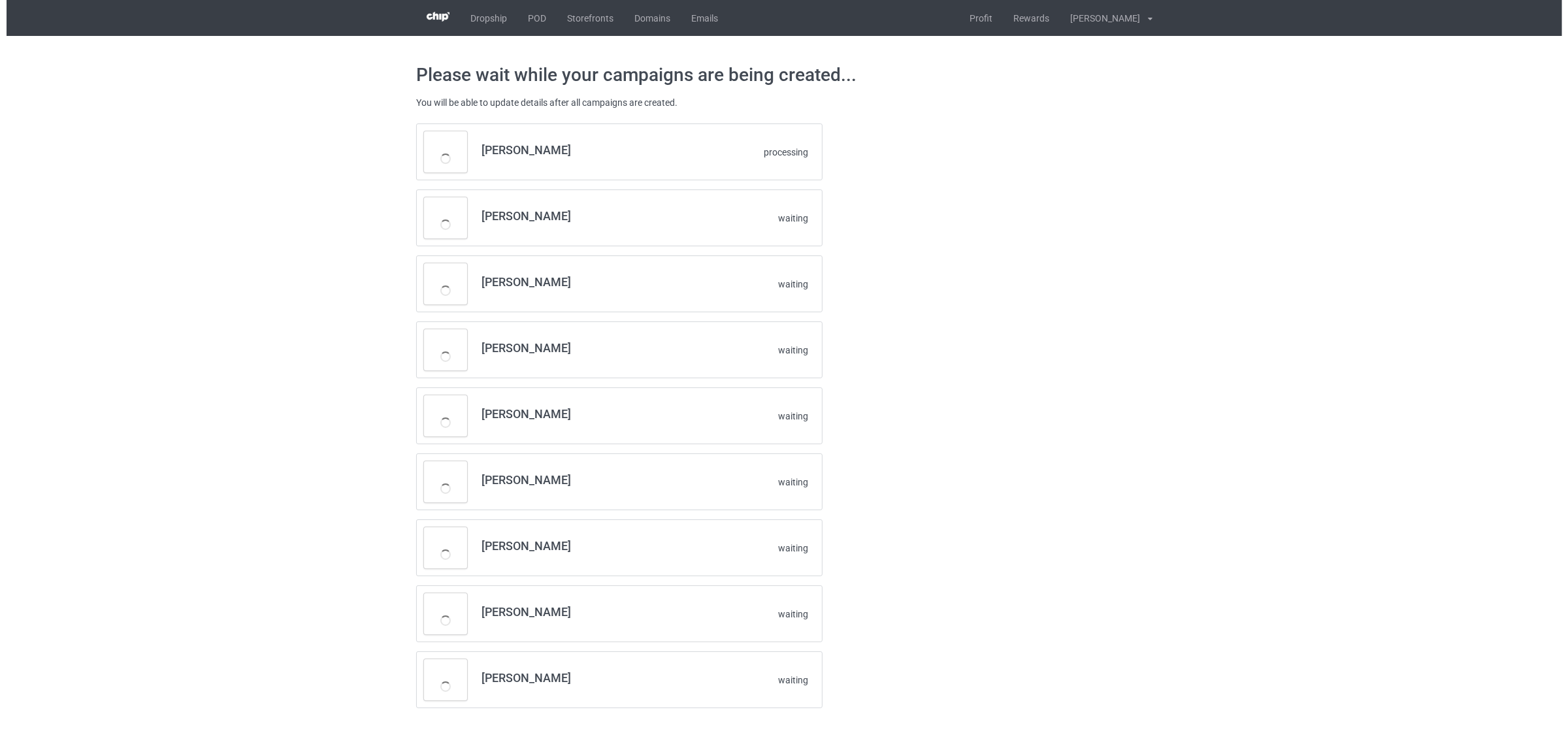
scroll to position [0, 0]
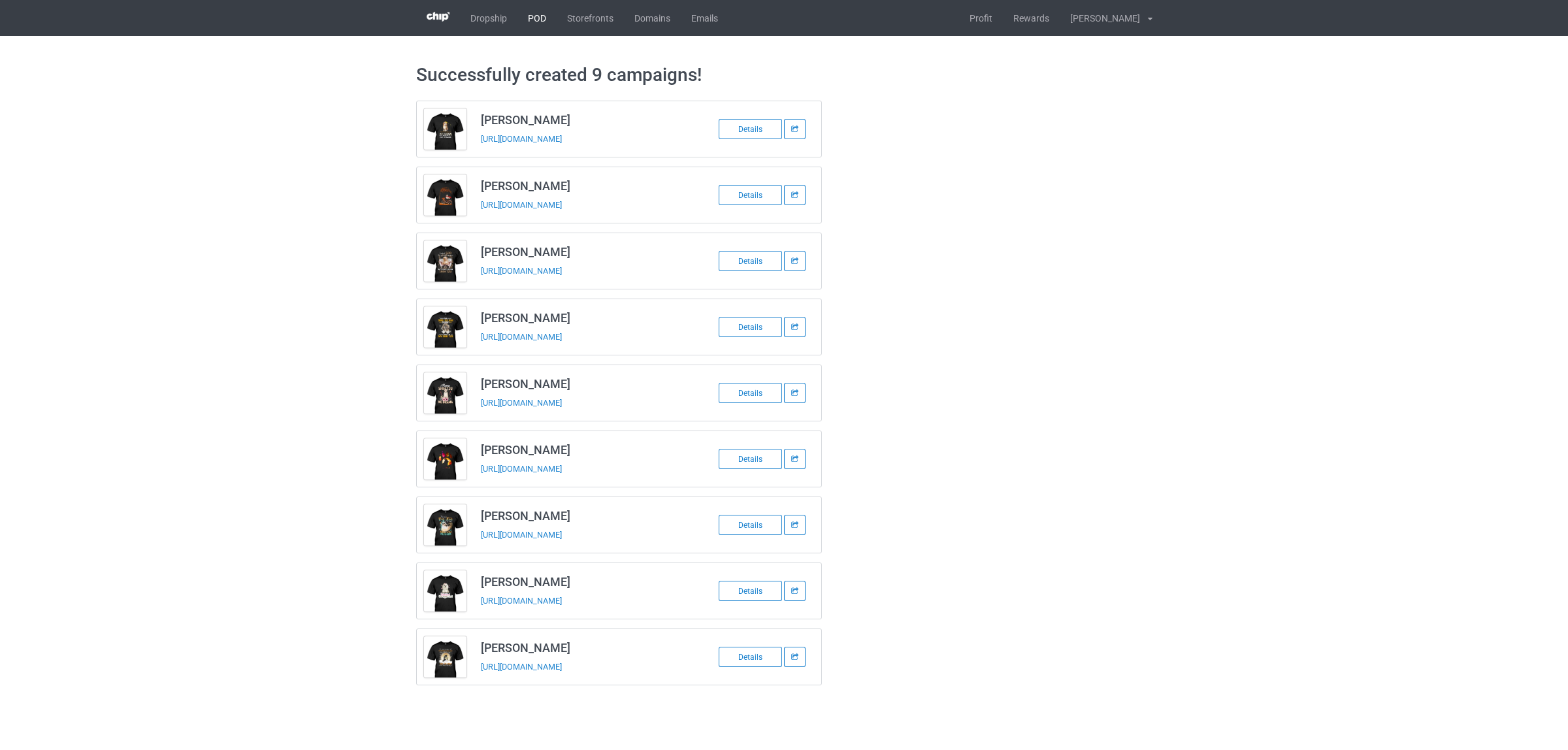
click at [530, 19] on link "POD" at bounding box center [537, 18] width 40 height 36
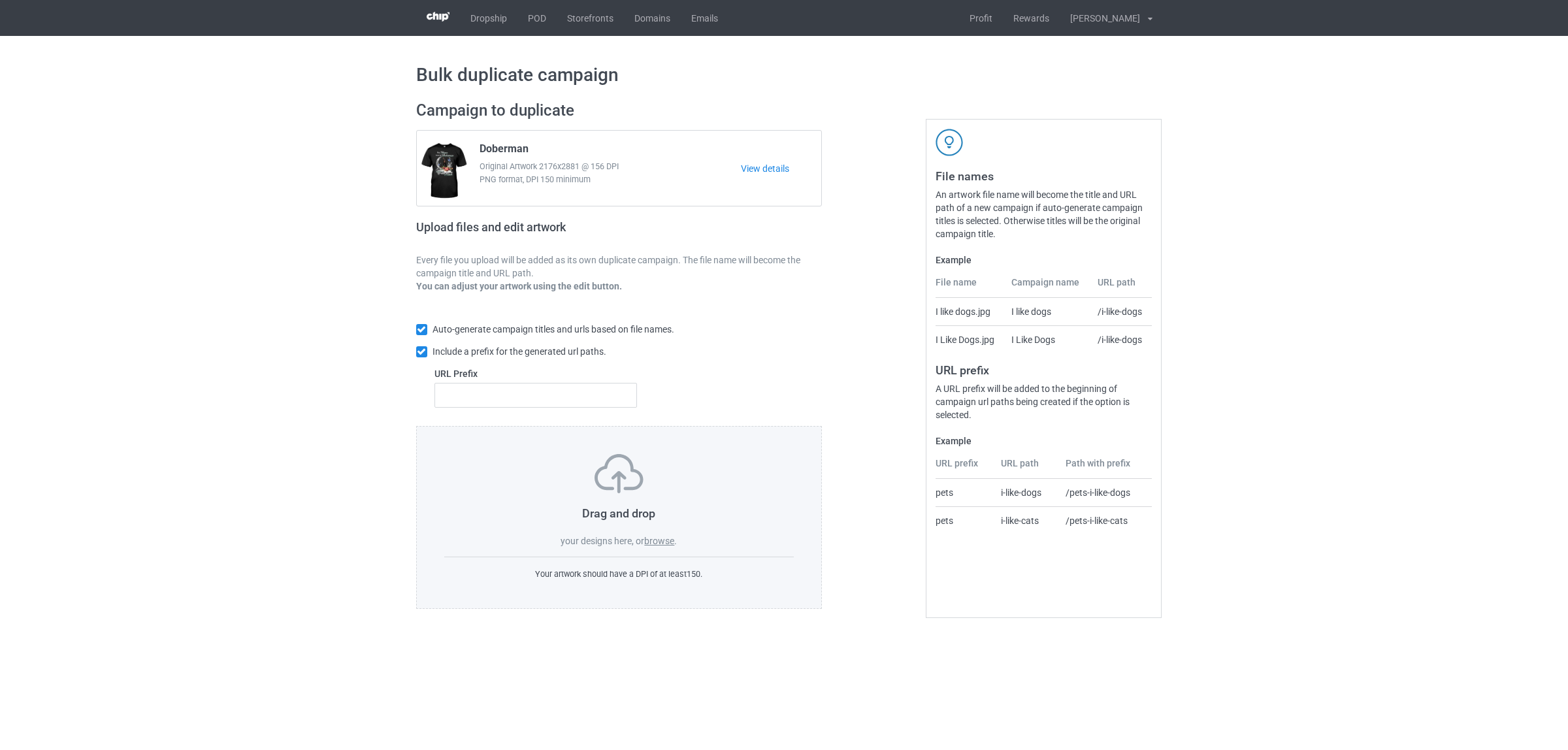
click at [659, 538] on label "browse" at bounding box center [659, 541] width 30 height 10
click at [0, 0] on input "browse" at bounding box center [0, 0] width 0 height 0
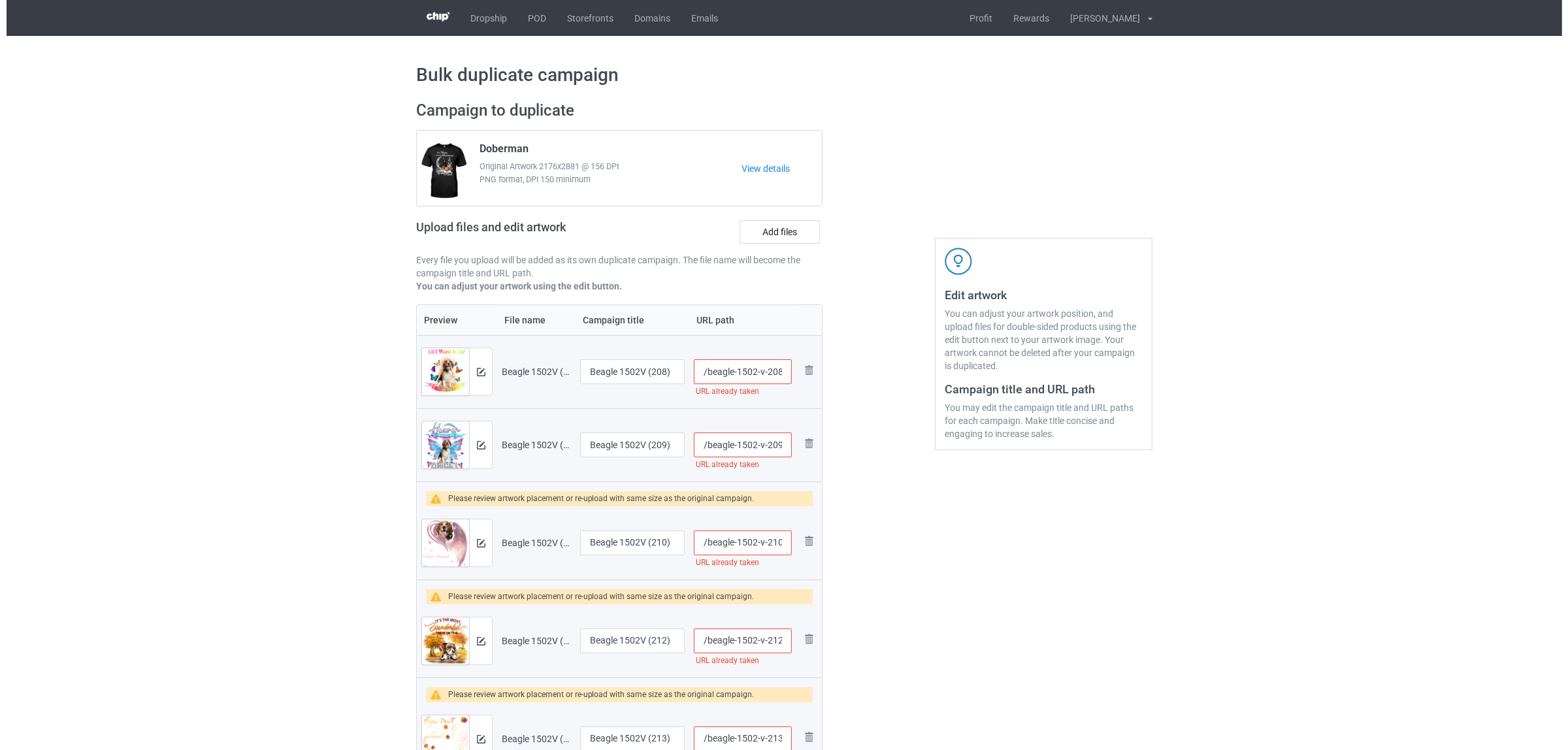
scroll to position [326, 0]
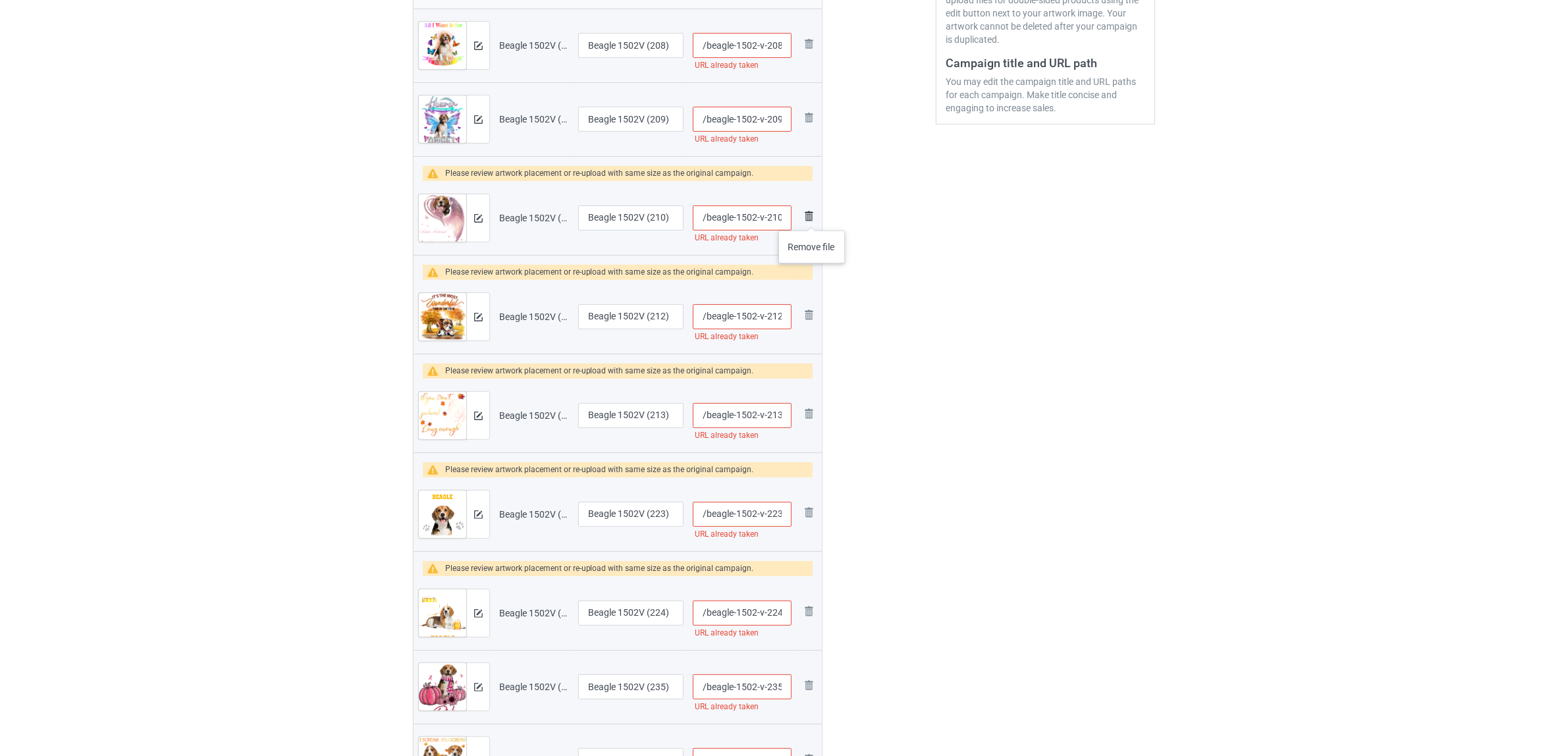
click at [812, 217] on img at bounding box center [808, 216] width 16 height 16
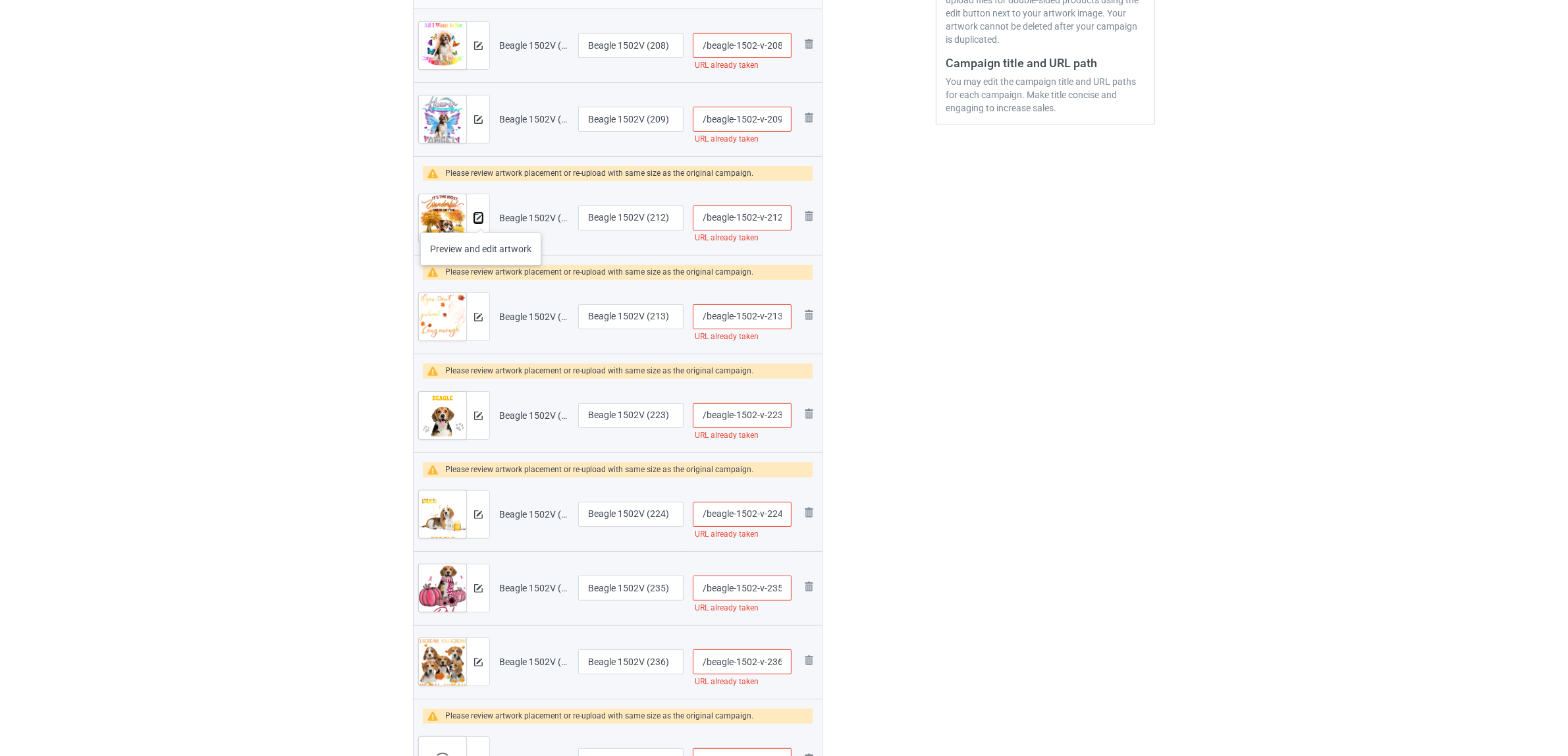
click at [481, 219] on img at bounding box center [479, 218] width 8 height 8
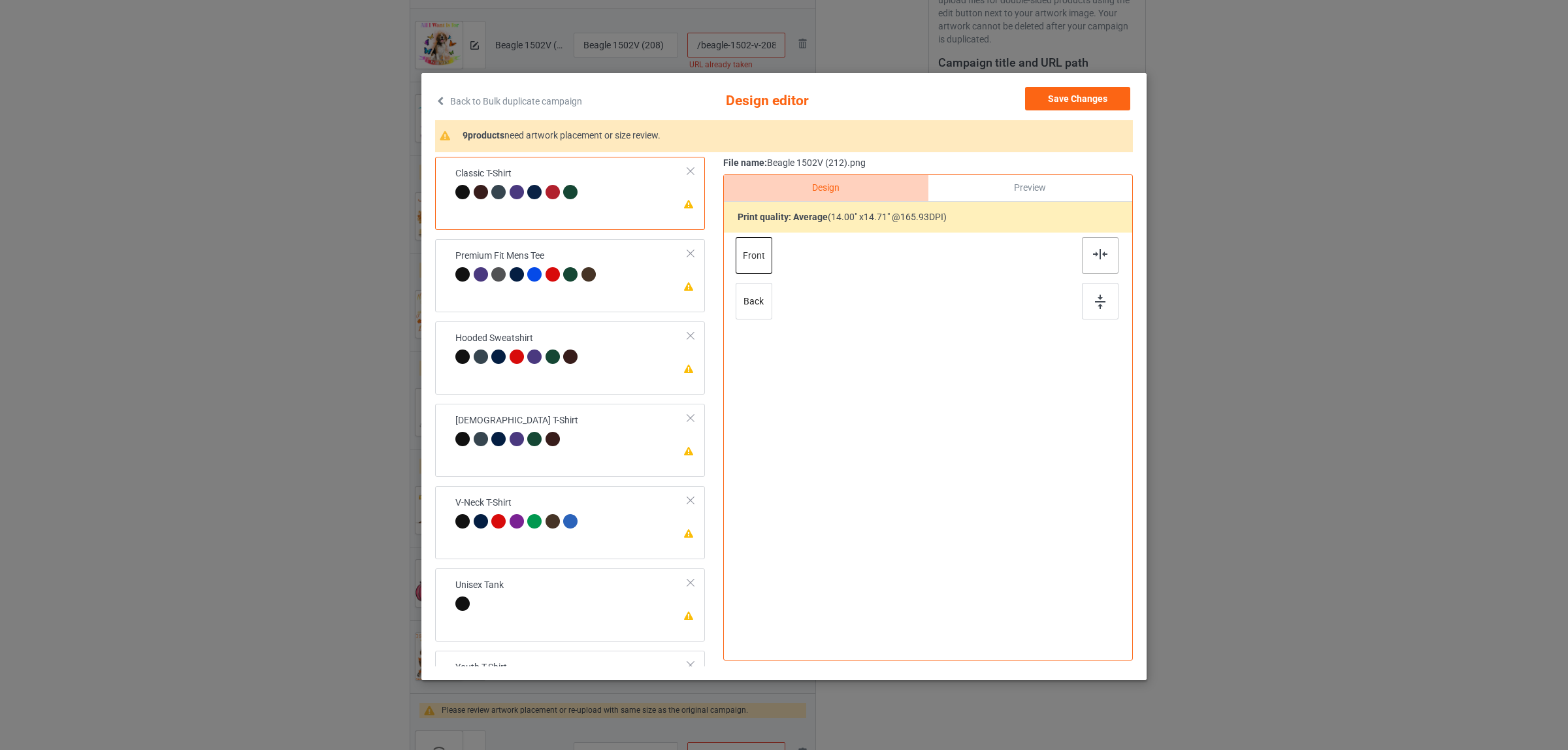
click at [1095, 263] on div at bounding box center [1100, 255] width 37 height 37
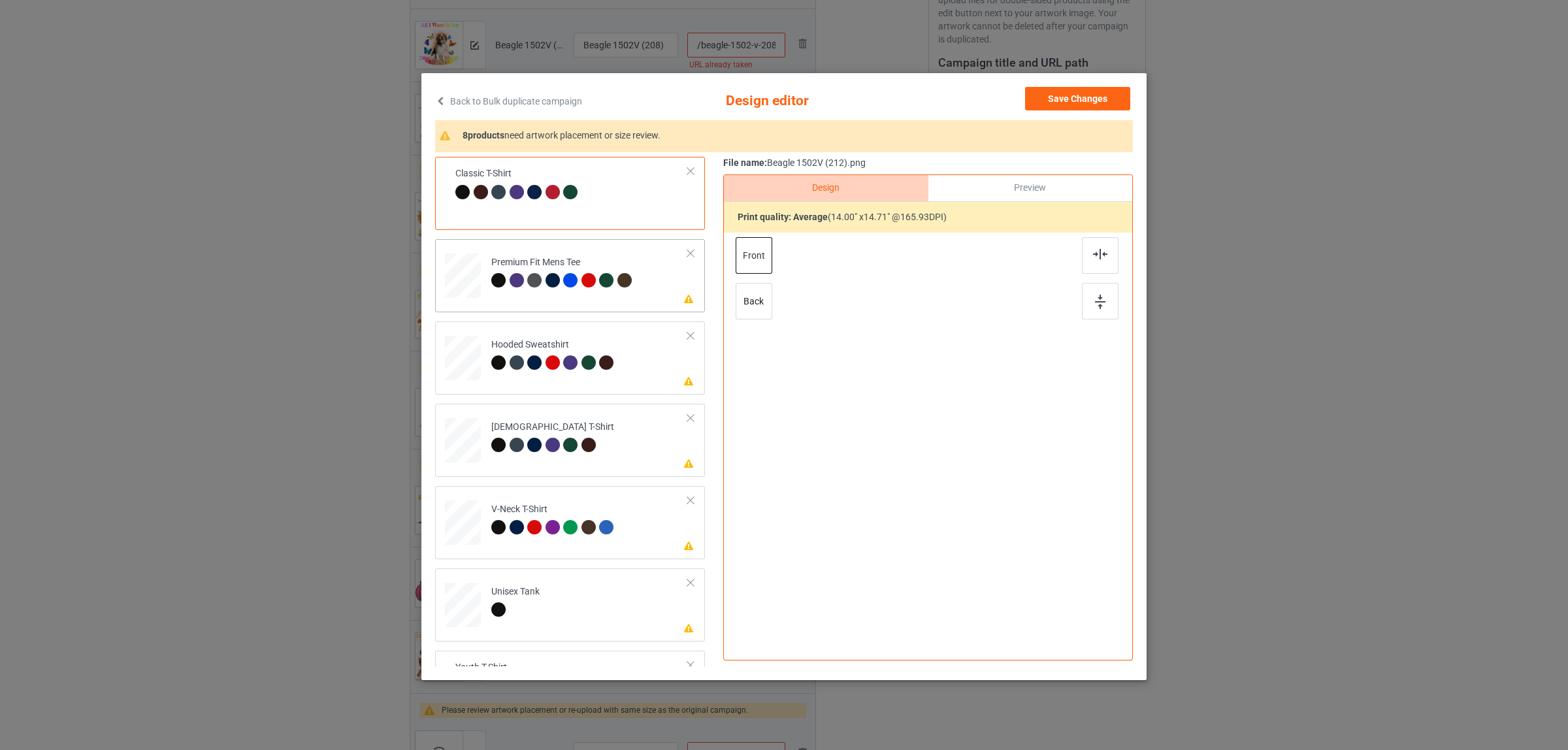
click at [513, 265] on div "Premium Fit Mens Tee" at bounding box center [563, 271] width 143 height 30
click at [1082, 258] on div at bounding box center [1100, 255] width 37 height 37
click at [588, 354] on div "Hooded Sweatshirt" at bounding box center [555, 354] width 126 height 30
click at [1083, 252] on div at bounding box center [1100, 255] width 37 height 37
click at [530, 427] on div "Ladies T-Shirt" at bounding box center [552, 436] width 123 height 30
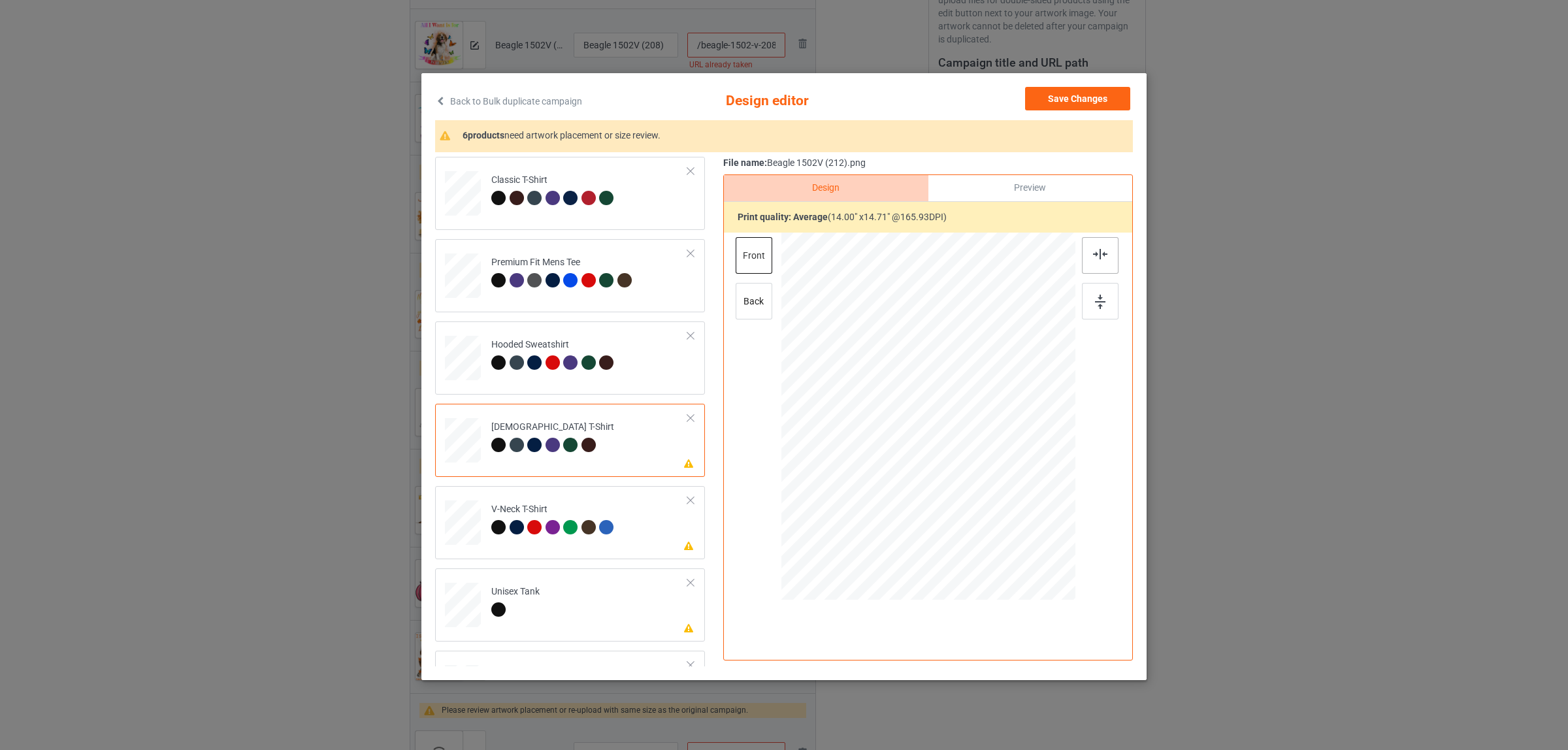
click at [1088, 246] on div at bounding box center [1100, 255] width 37 height 37
click at [600, 515] on div "V-Neck T-Shirt" at bounding box center [555, 518] width 126 height 30
click at [1082, 254] on div at bounding box center [1100, 255] width 37 height 37
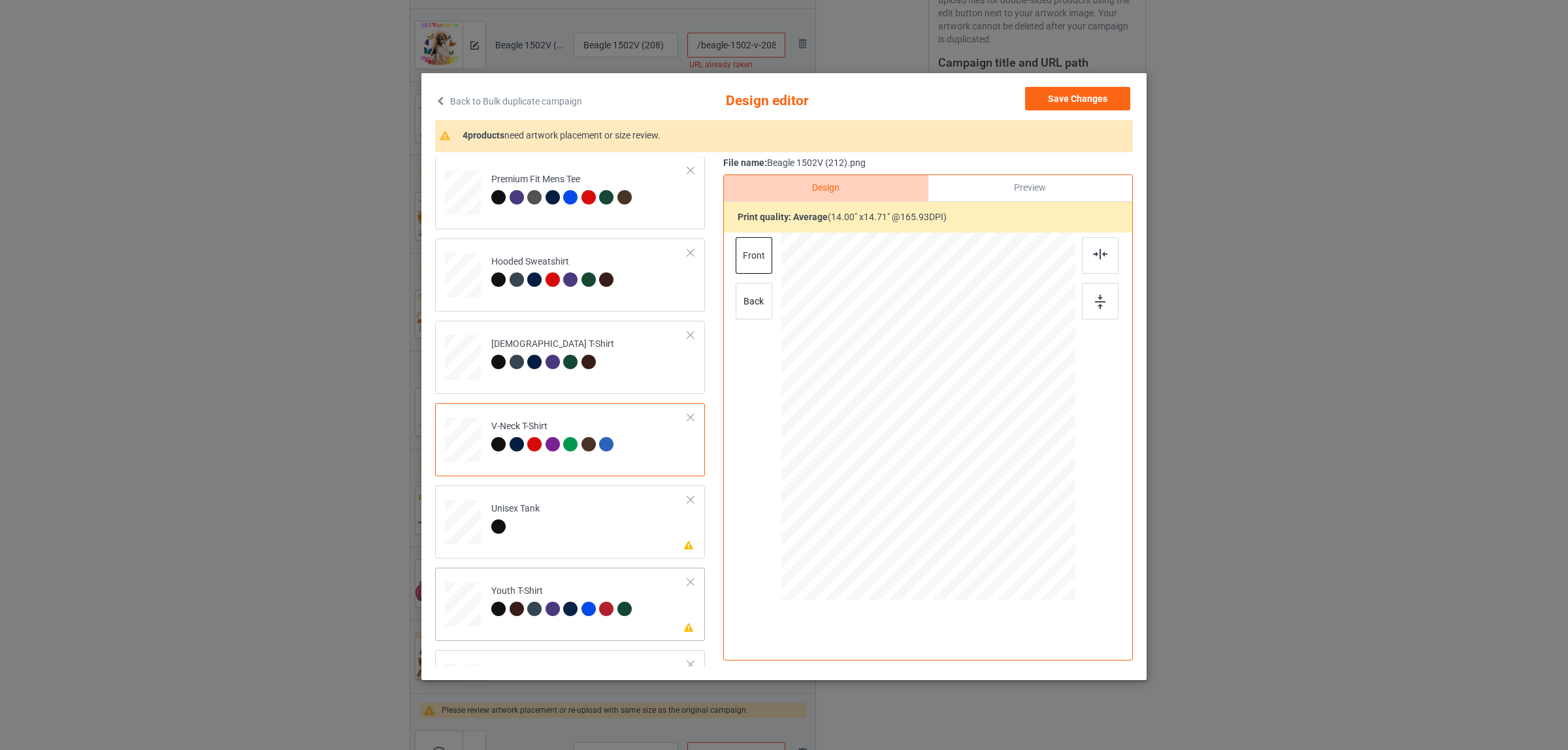
scroll to position [164, 0]
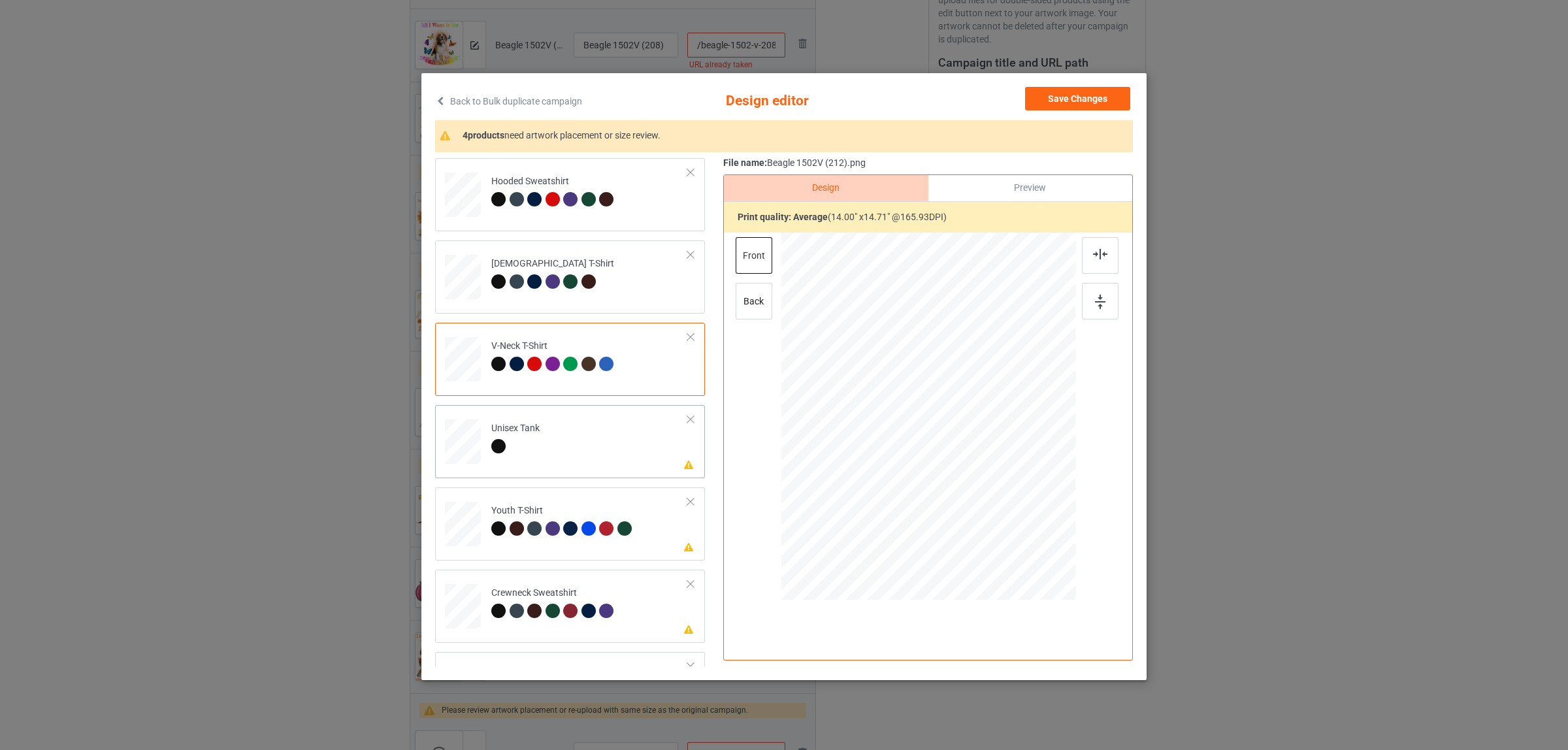
click at [546, 456] on td "Please review artwork placement Unisex Tank" at bounding box center [589, 439] width 211 height 57
click at [1083, 253] on div at bounding box center [1100, 255] width 37 height 37
click at [582, 523] on div at bounding box center [589, 528] width 15 height 15
click at [1093, 255] on img at bounding box center [1100, 254] width 15 height 10
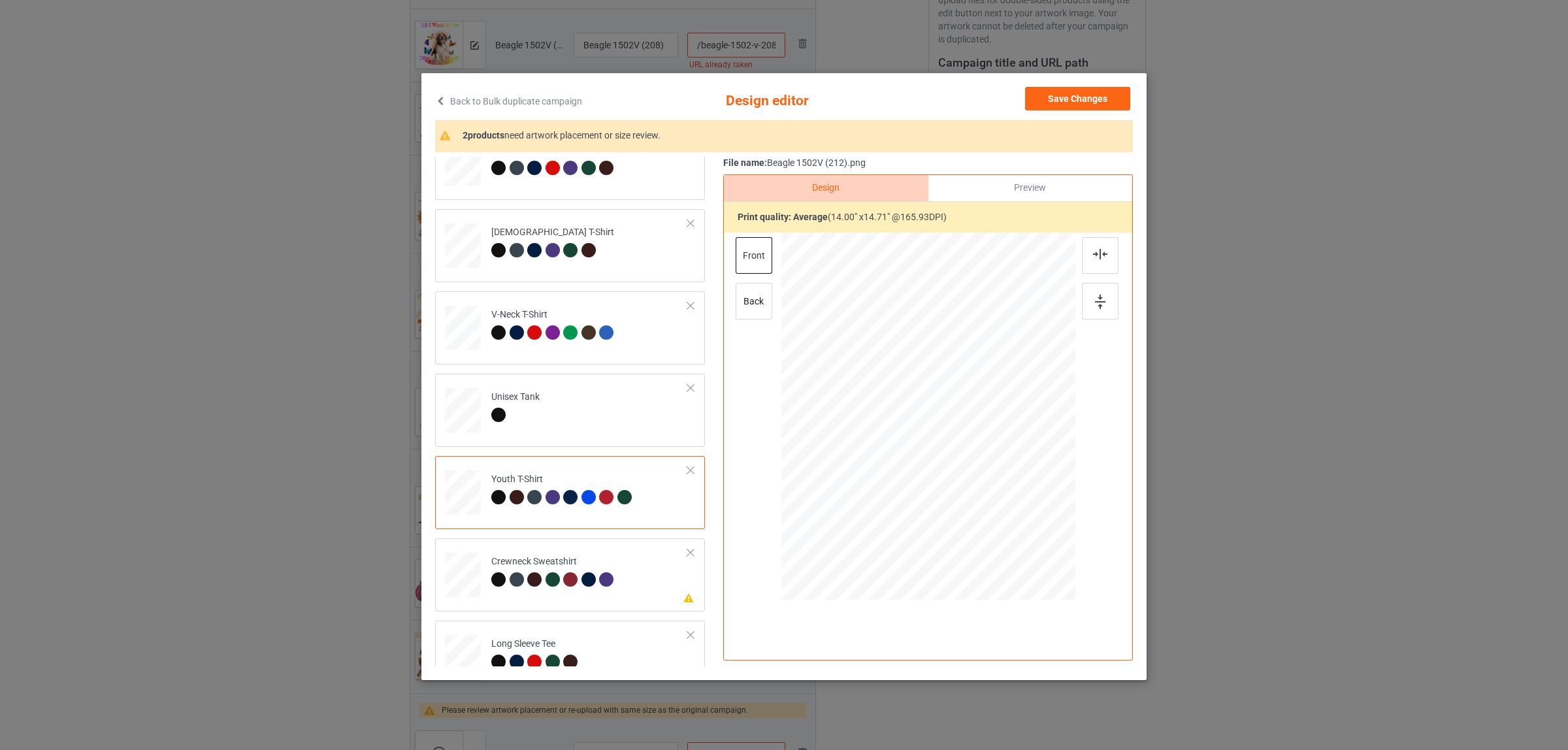
scroll to position [222, 0]
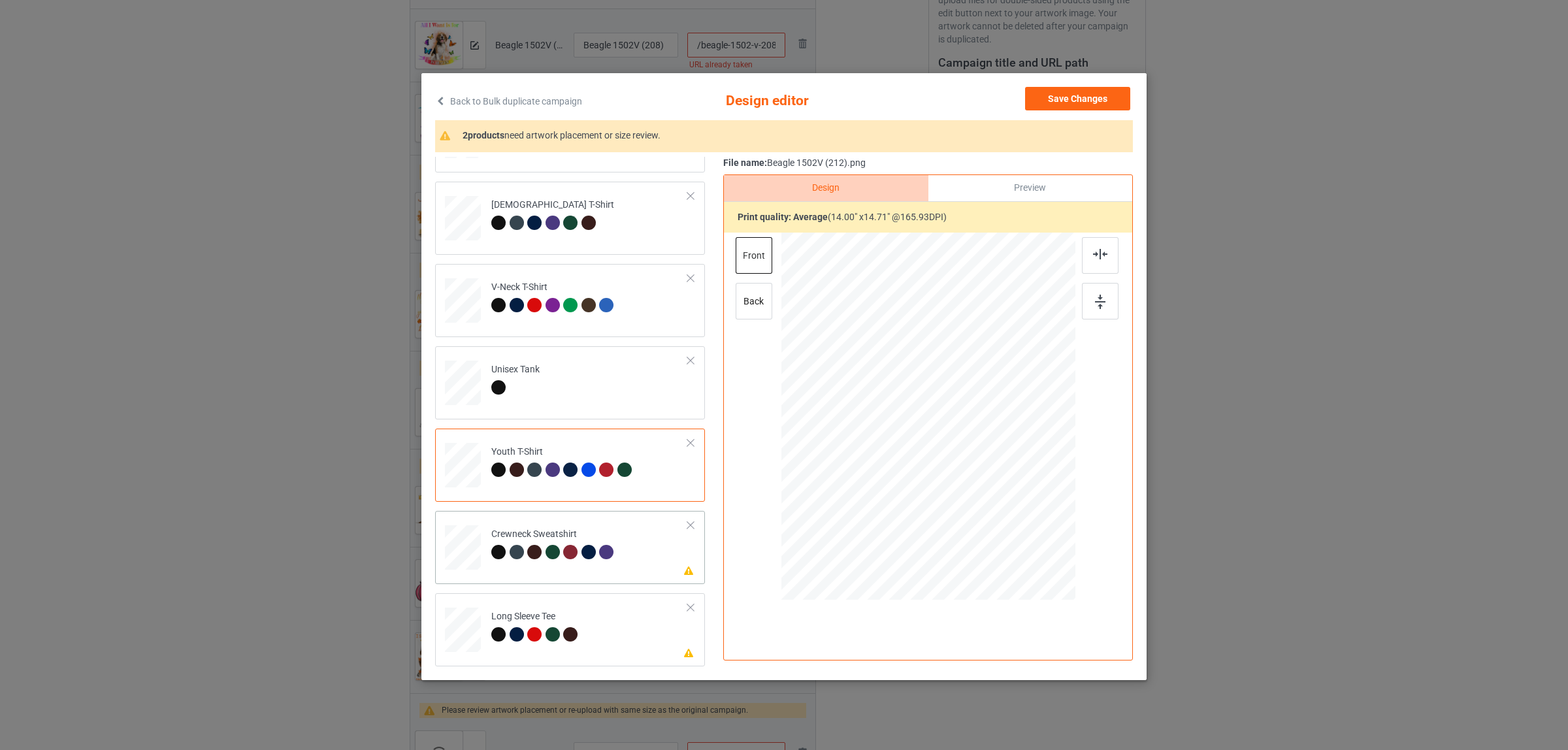
click at [538, 527] on td "Please review artwork placement Crewneck Sweatshirt" at bounding box center [589, 545] width 211 height 57
click at [1095, 256] on img at bounding box center [1100, 254] width 15 height 10
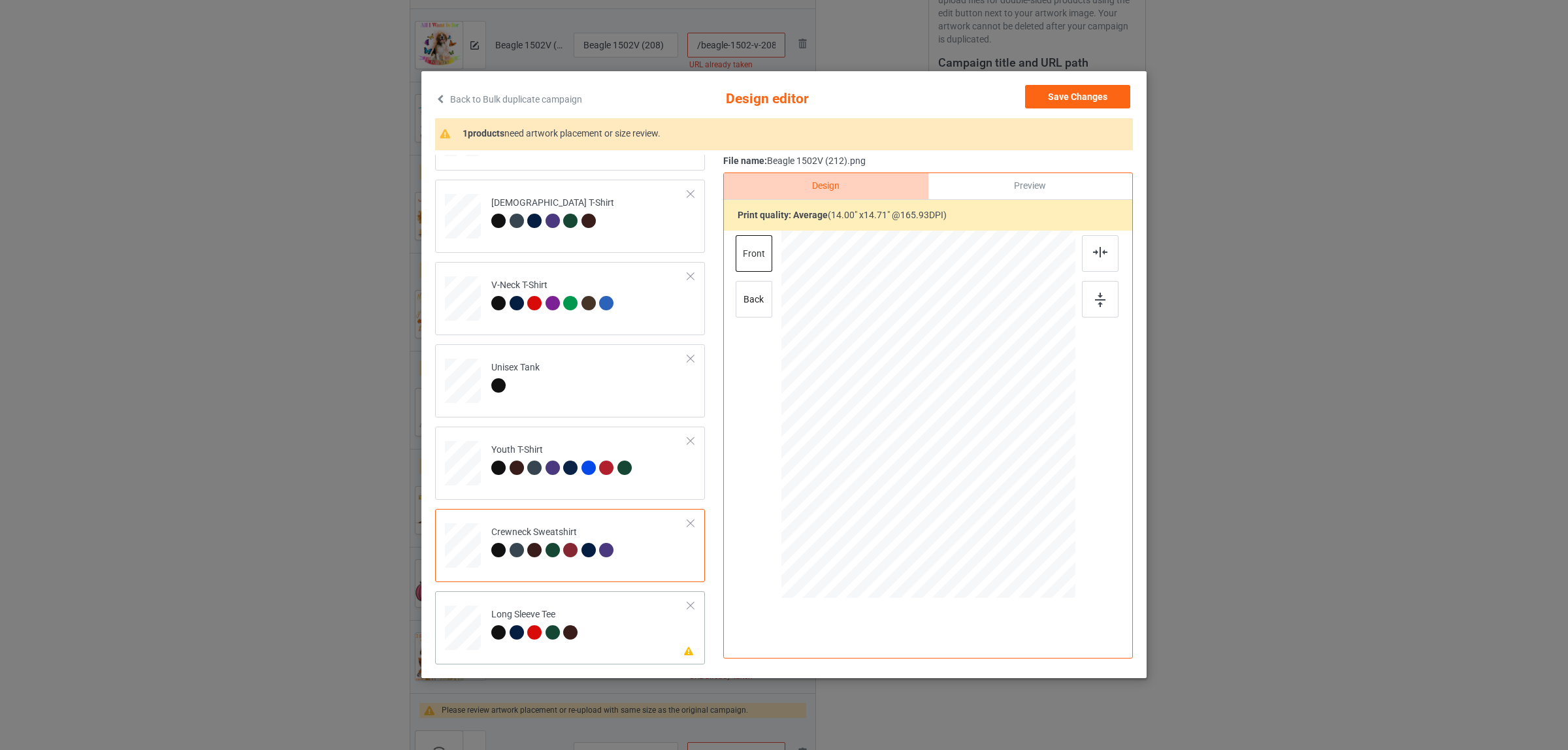
click at [570, 625] on div at bounding box center [573, 634] width 18 height 18
click at [1093, 253] on img at bounding box center [1100, 252] width 15 height 10
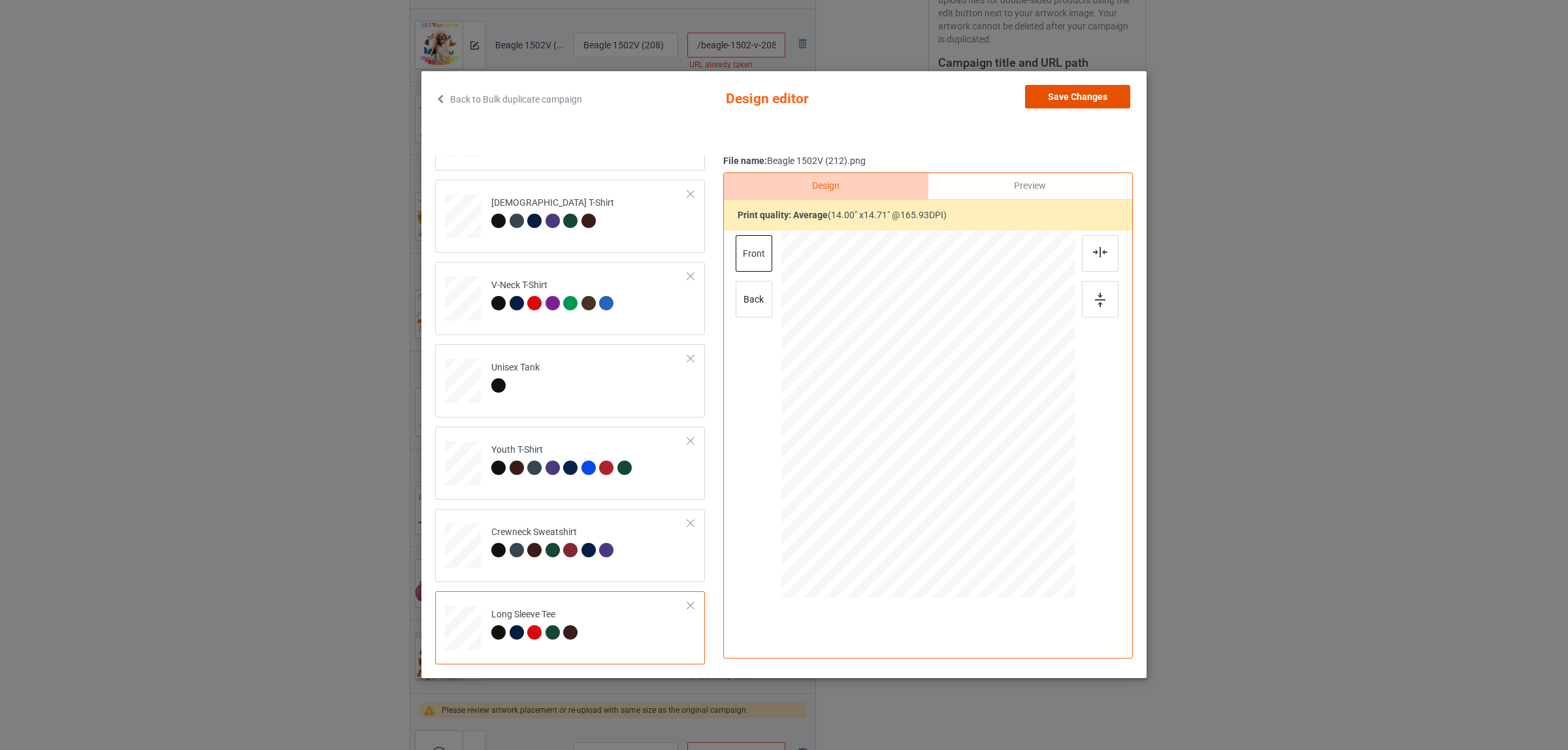
click at [1060, 100] on button "Save Changes" at bounding box center [1078, 97] width 105 height 24
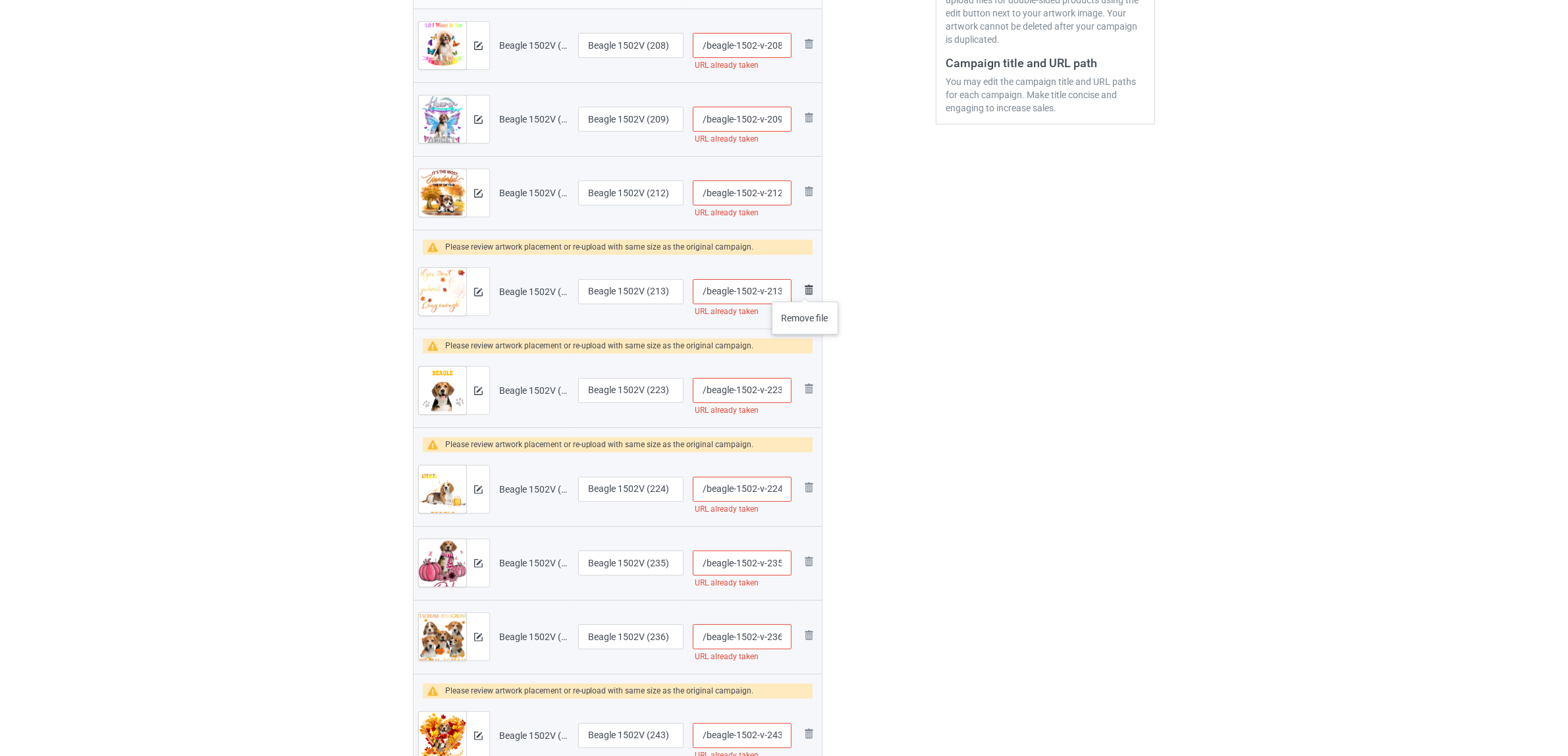
click at [806, 289] on img at bounding box center [808, 289] width 16 height 16
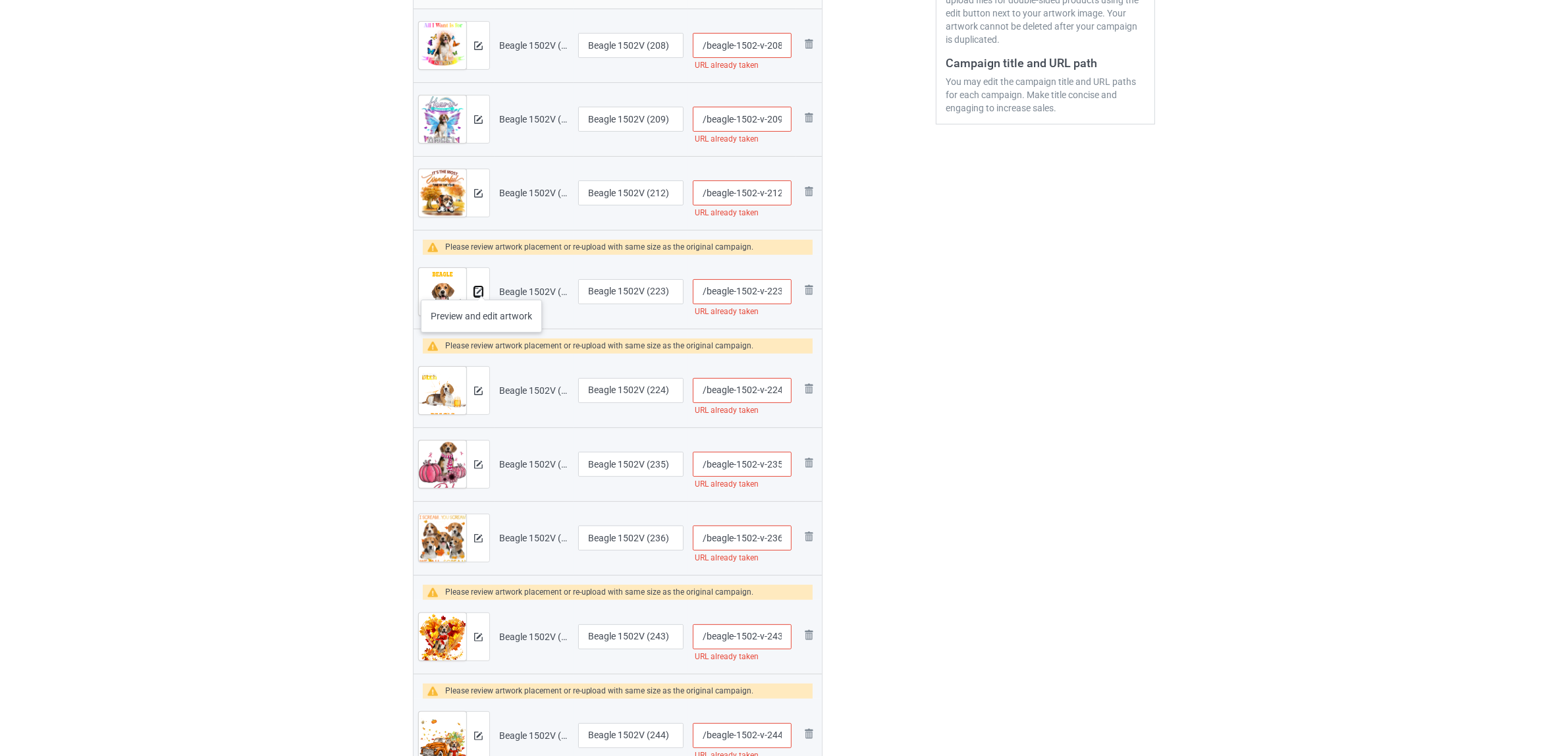
click at [481, 286] on button at bounding box center [479, 291] width 8 height 10
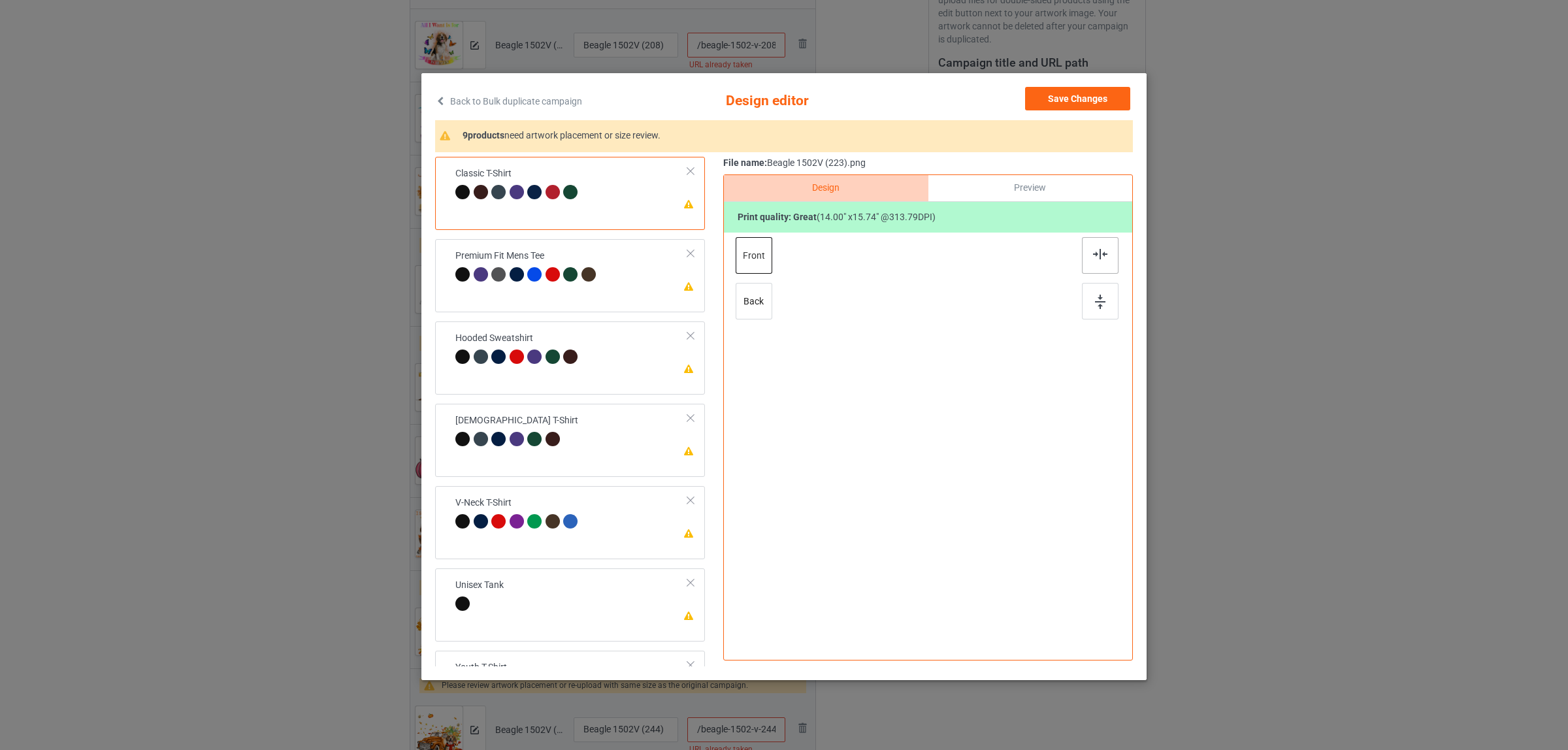
click at [1093, 252] on img at bounding box center [1100, 254] width 15 height 10
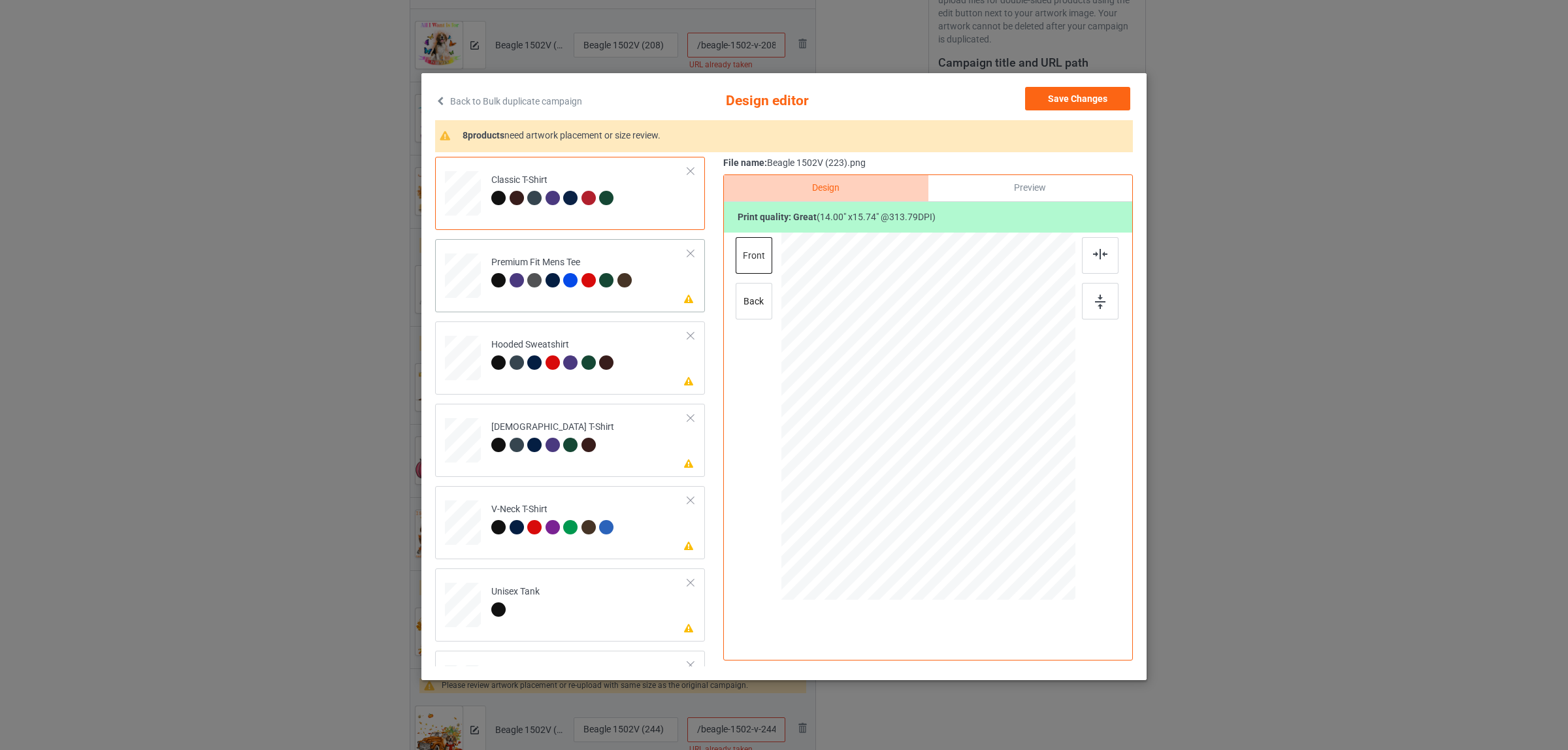
click at [566, 252] on td "Please review artwork placement Premium Fit Mens Tee" at bounding box center [589, 273] width 211 height 57
click at [1092, 246] on div at bounding box center [1100, 255] width 37 height 37
click at [607, 363] on div at bounding box center [606, 363] width 15 height 15
click at [1082, 256] on div at bounding box center [1100, 255] width 37 height 37
click at [592, 442] on div at bounding box center [591, 447] width 18 height 18
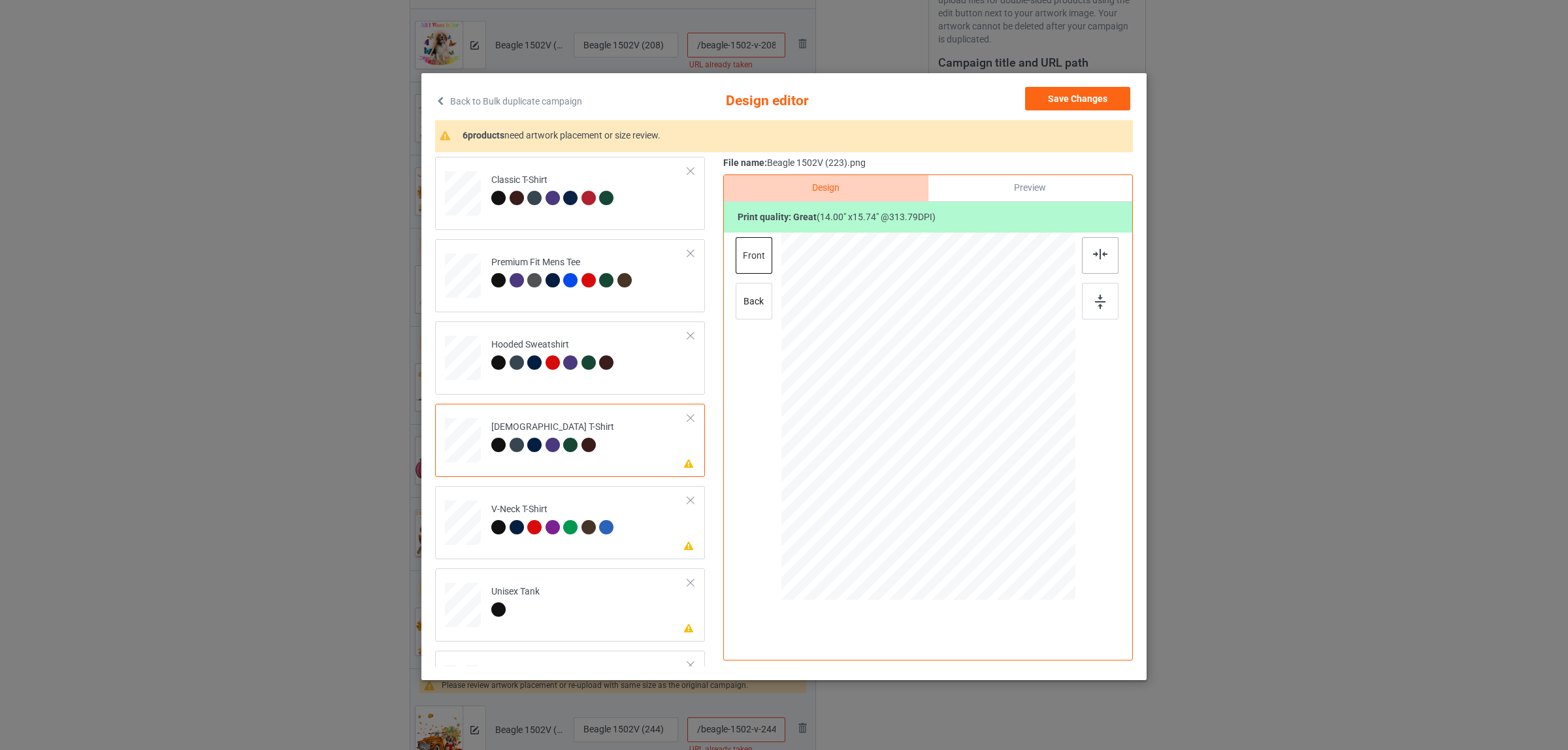
click at [1086, 253] on div at bounding box center [1100, 255] width 37 height 37
click at [583, 533] on div at bounding box center [589, 527] width 15 height 15
click at [1093, 250] on img at bounding box center [1100, 254] width 15 height 10
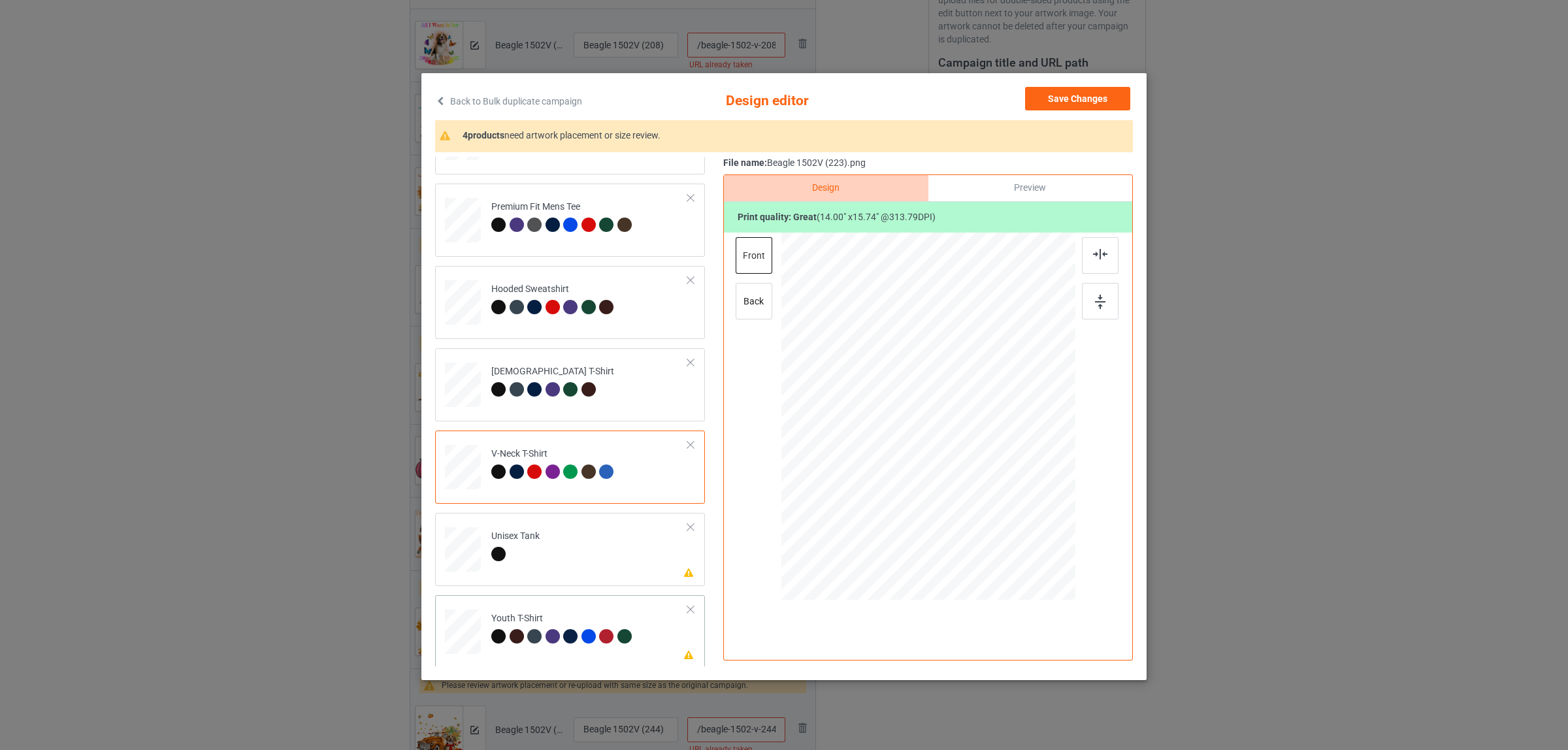
scroll to position [164, 0]
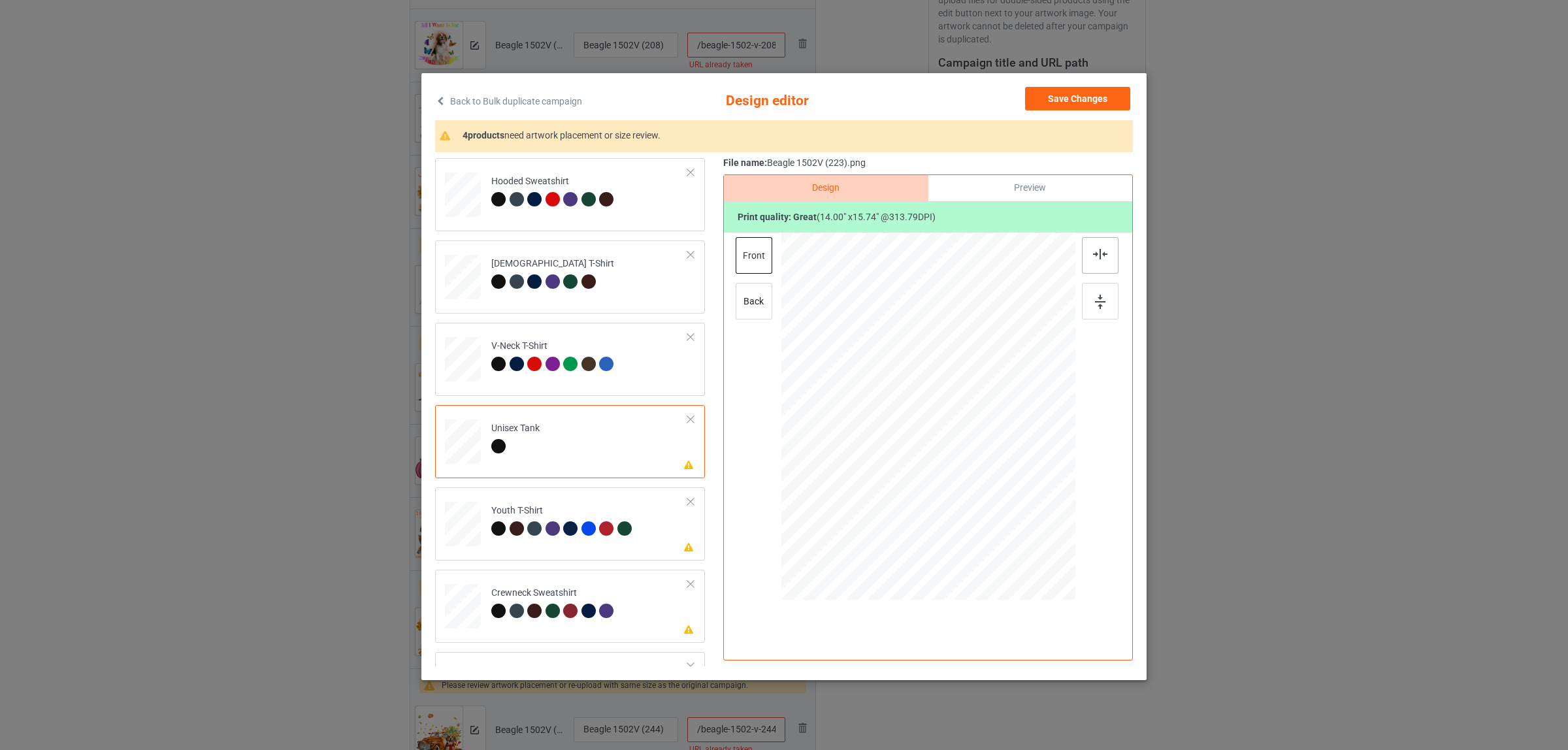
click at [1102, 252] on div at bounding box center [1100, 255] width 37 height 37
click at [588, 515] on div "Youth T-Shirt" at bounding box center [563, 520] width 143 height 30
click at [1093, 256] on img at bounding box center [1100, 254] width 15 height 10
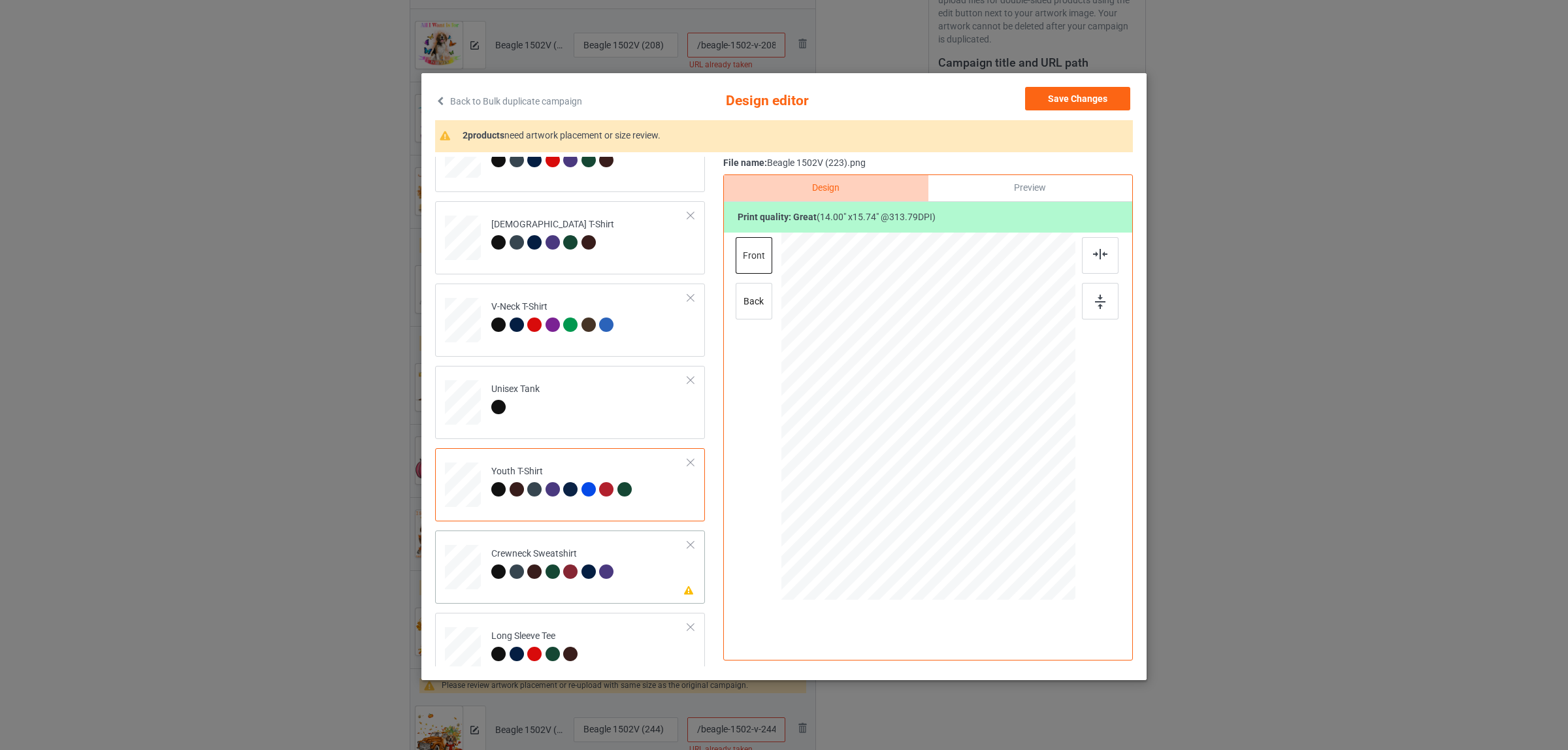
scroll to position [222, 0]
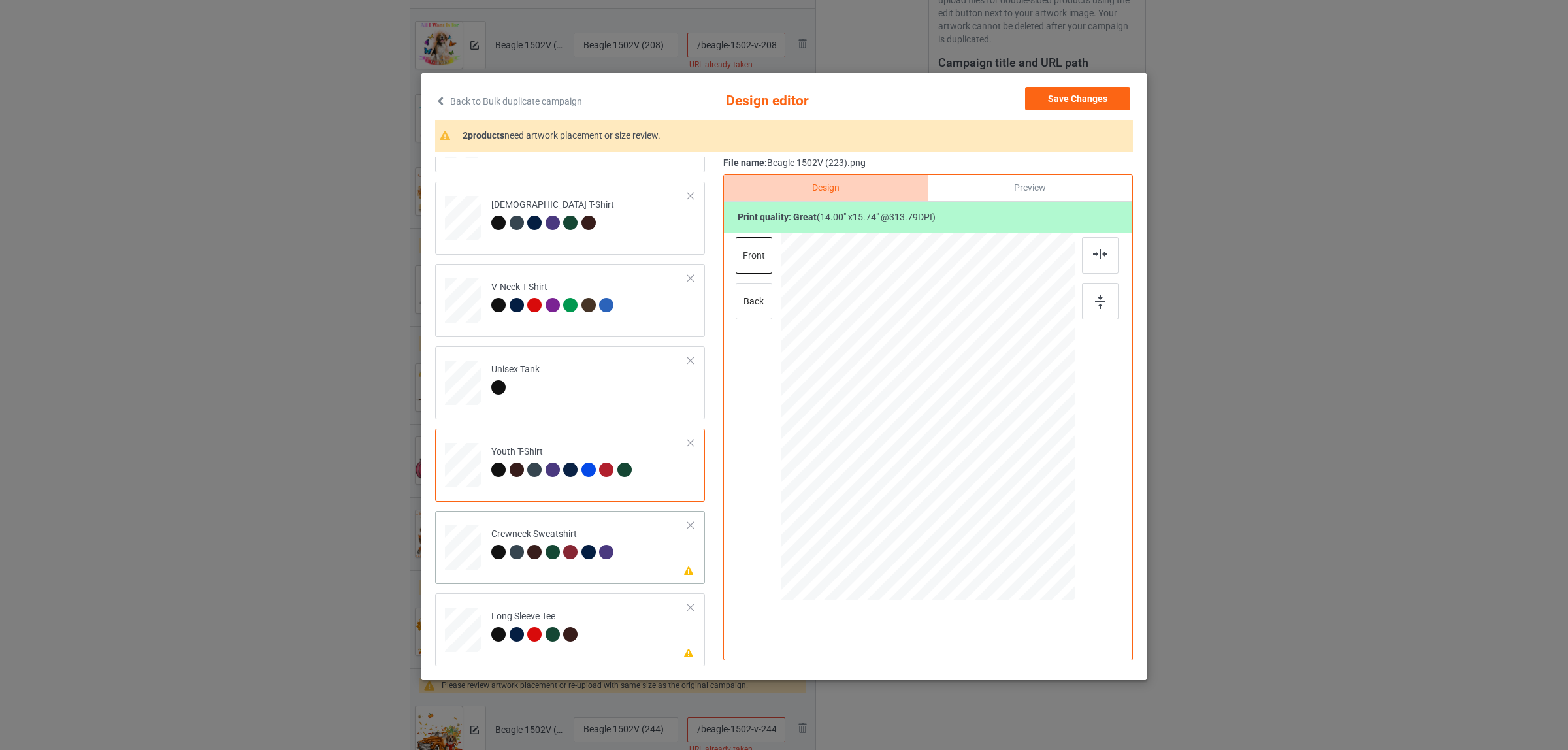
click at [528, 528] on div "Crewneck Sweatshirt" at bounding box center [555, 543] width 126 height 30
click at [1093, 259] on img at bounding box center [1100, 254] width 15 height 10
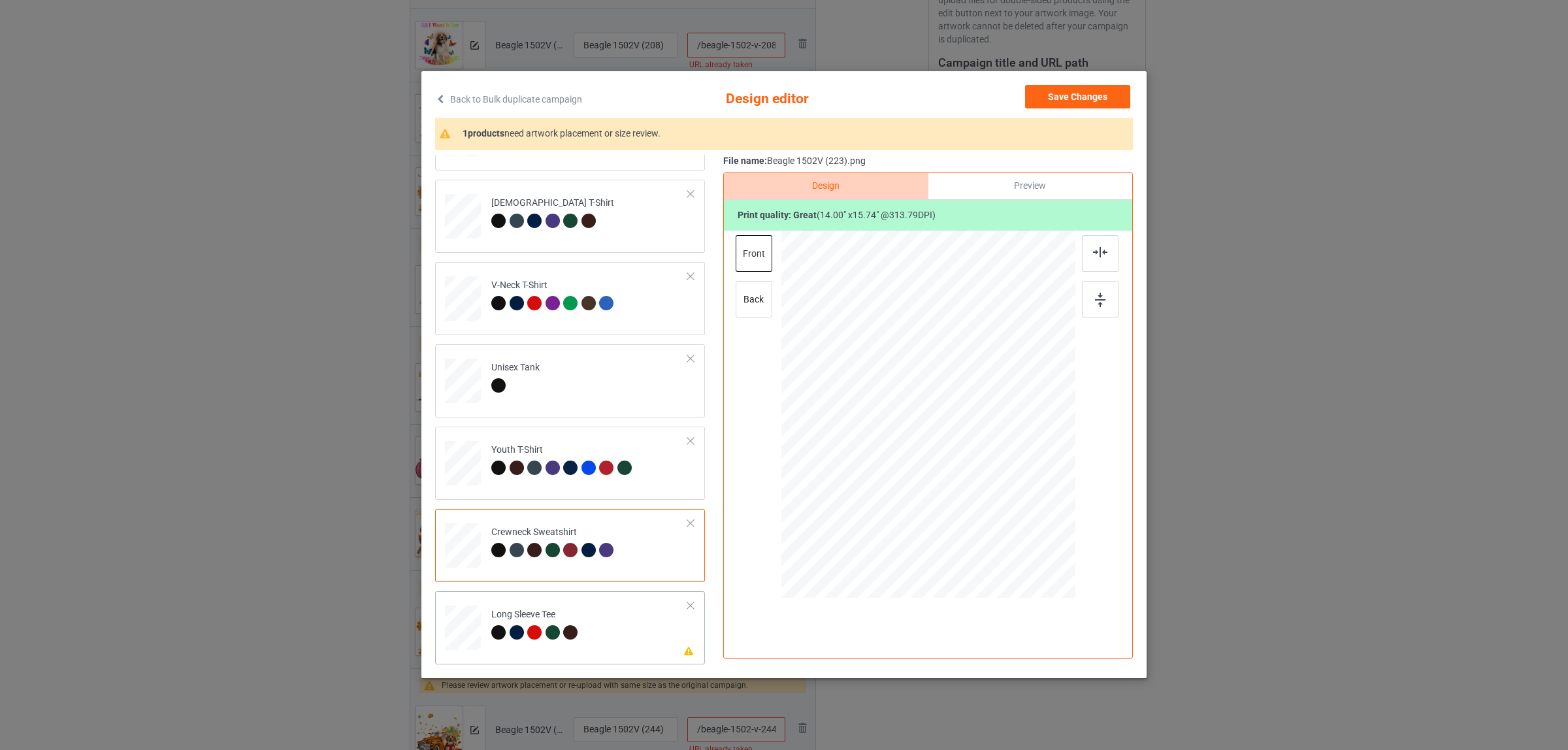
click at [517, 618] on div "Long Sleeve Tee" at bounding box center [537, 624] width 90 height 30
click at [1104, 258] on div at bounding box center [1100, 253] width 37 height 37
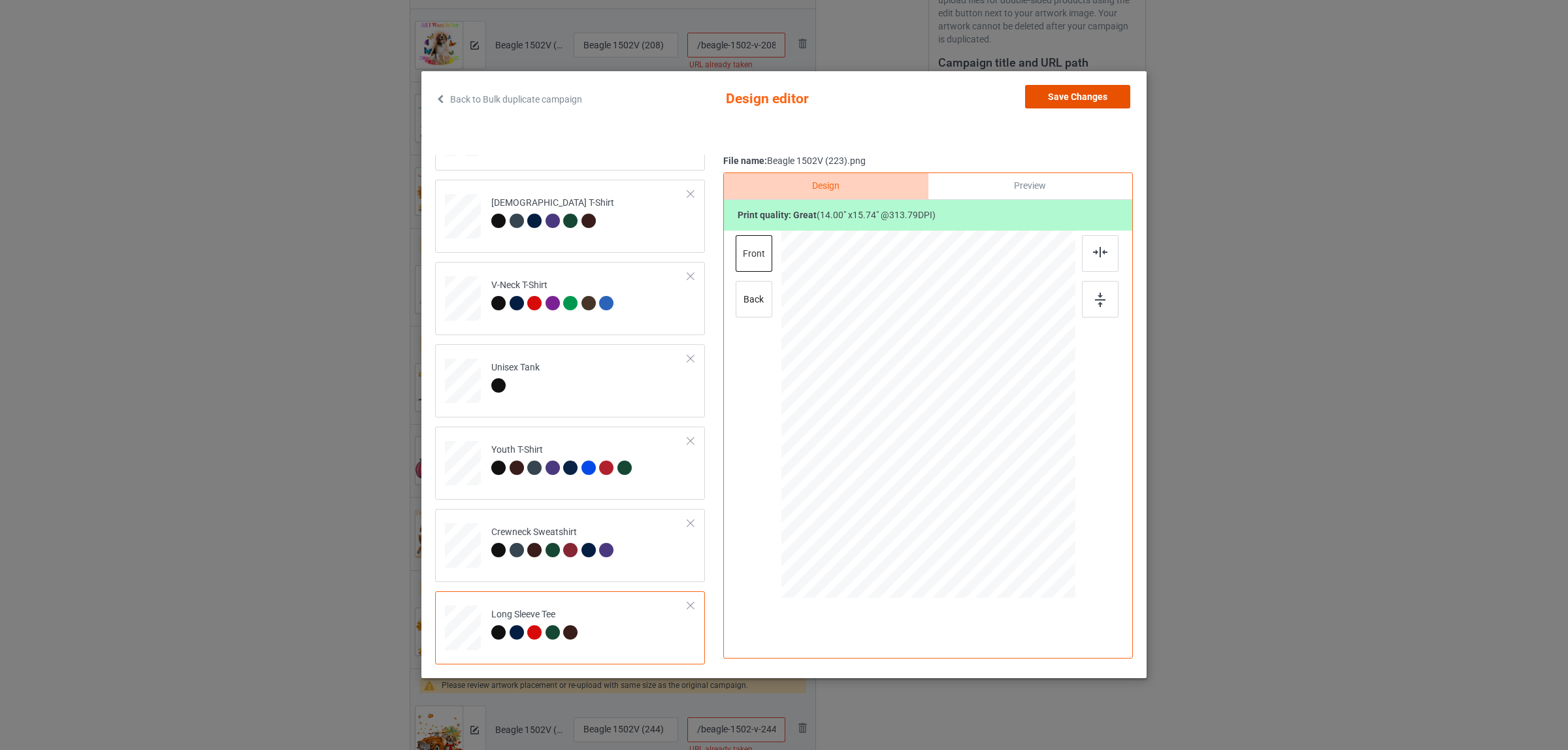
click at [1039, 98] on button "Save Changes" at bounding box center [1078, 97] width 105 height 24
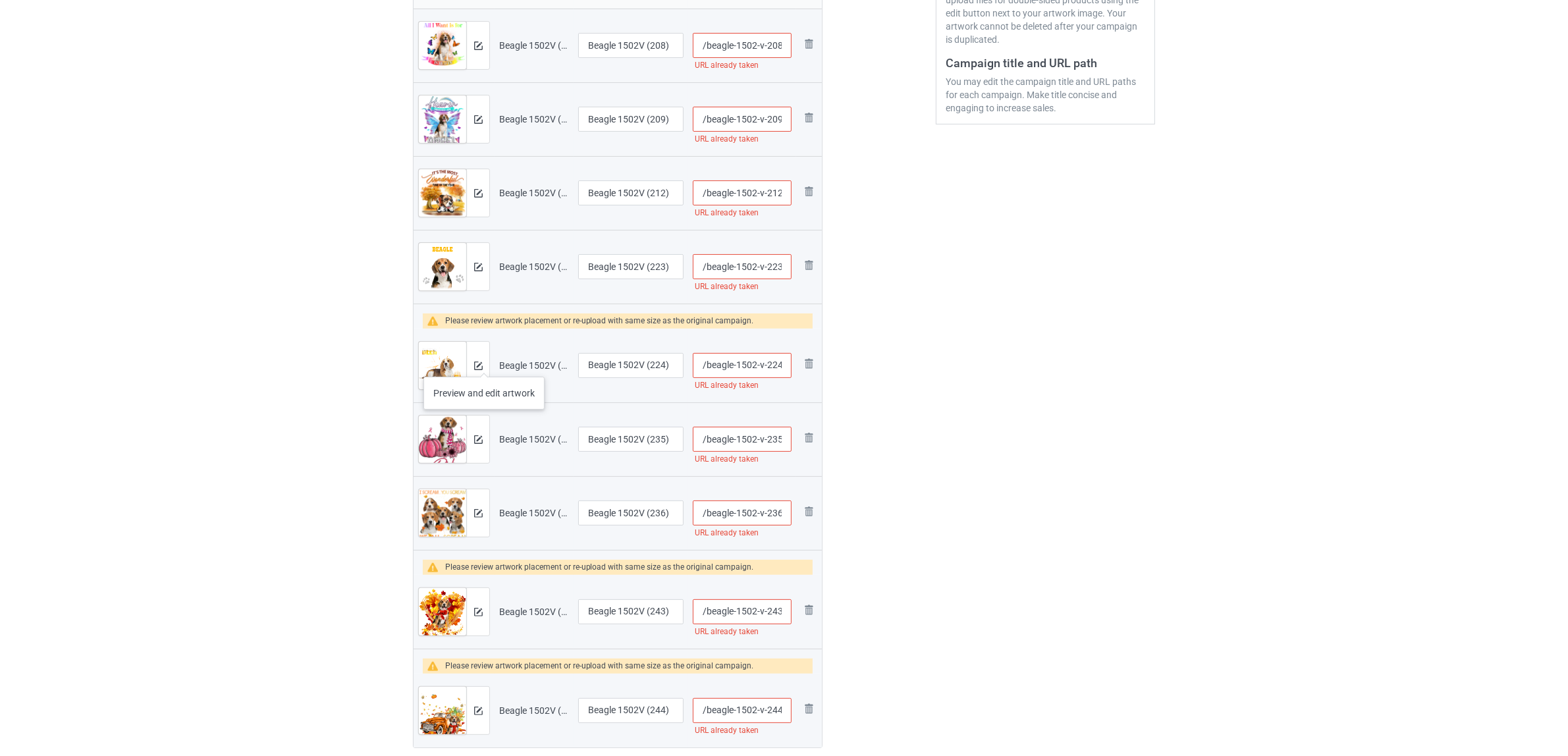
click at [484, 363] on div at bounding box center [477, 365] width 23 height 48
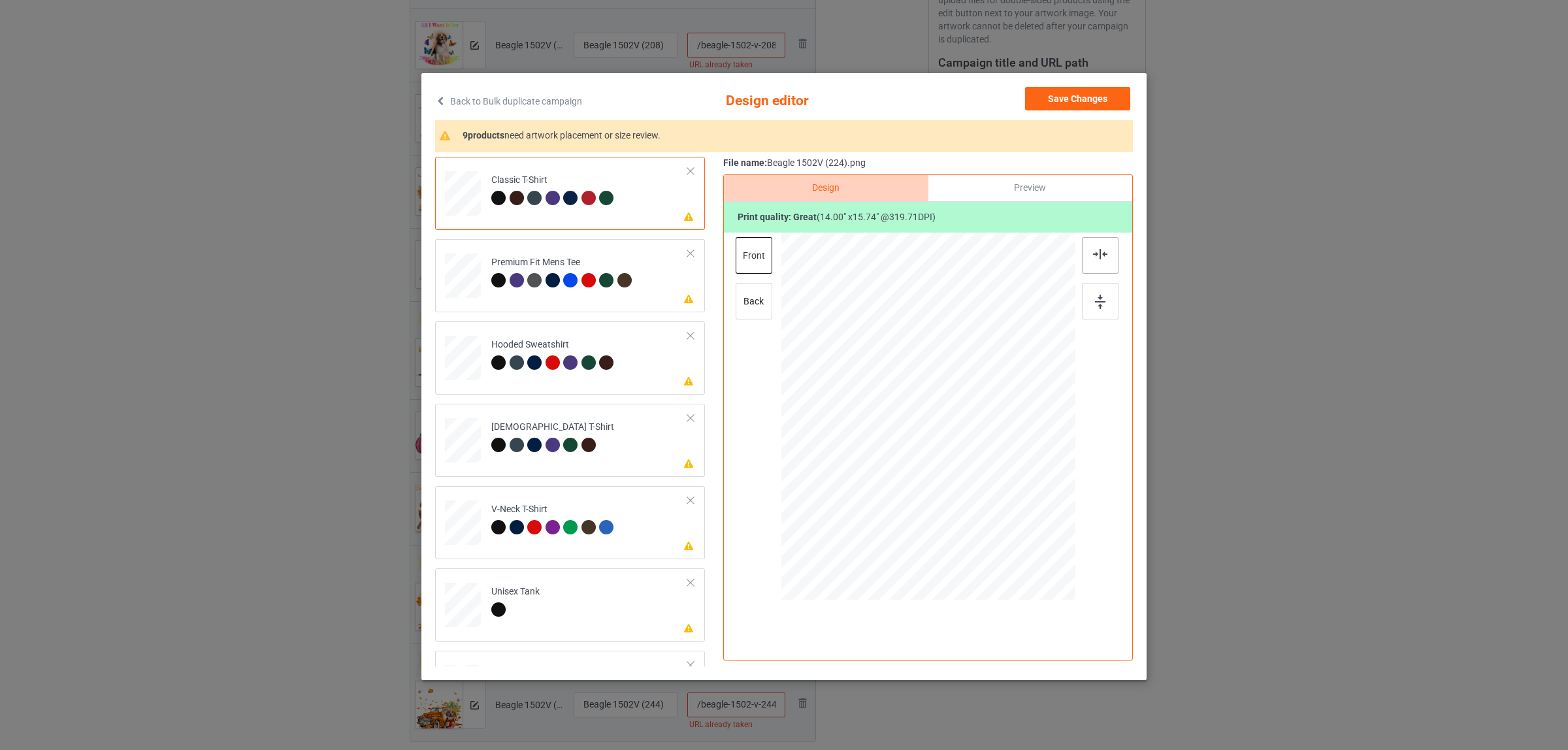
click at [1082, 255] on div at bounding box center [1100, 255] width 37 height 37
click at [515, 252] on td "Please review artwork placement Premium Fit Mens Tee" at bounding box center [589, 273] width 211 height 57
click at [1097, 262] on div at bounding box center [1100, 255] width 37 height 37
click at [528, 338] on div "Hooded Sweatshirt" at bounding box center [555, 354] width 126 height 30
click at [1093, 256] on img at bounding box center [1100, 254] width 15 height 10
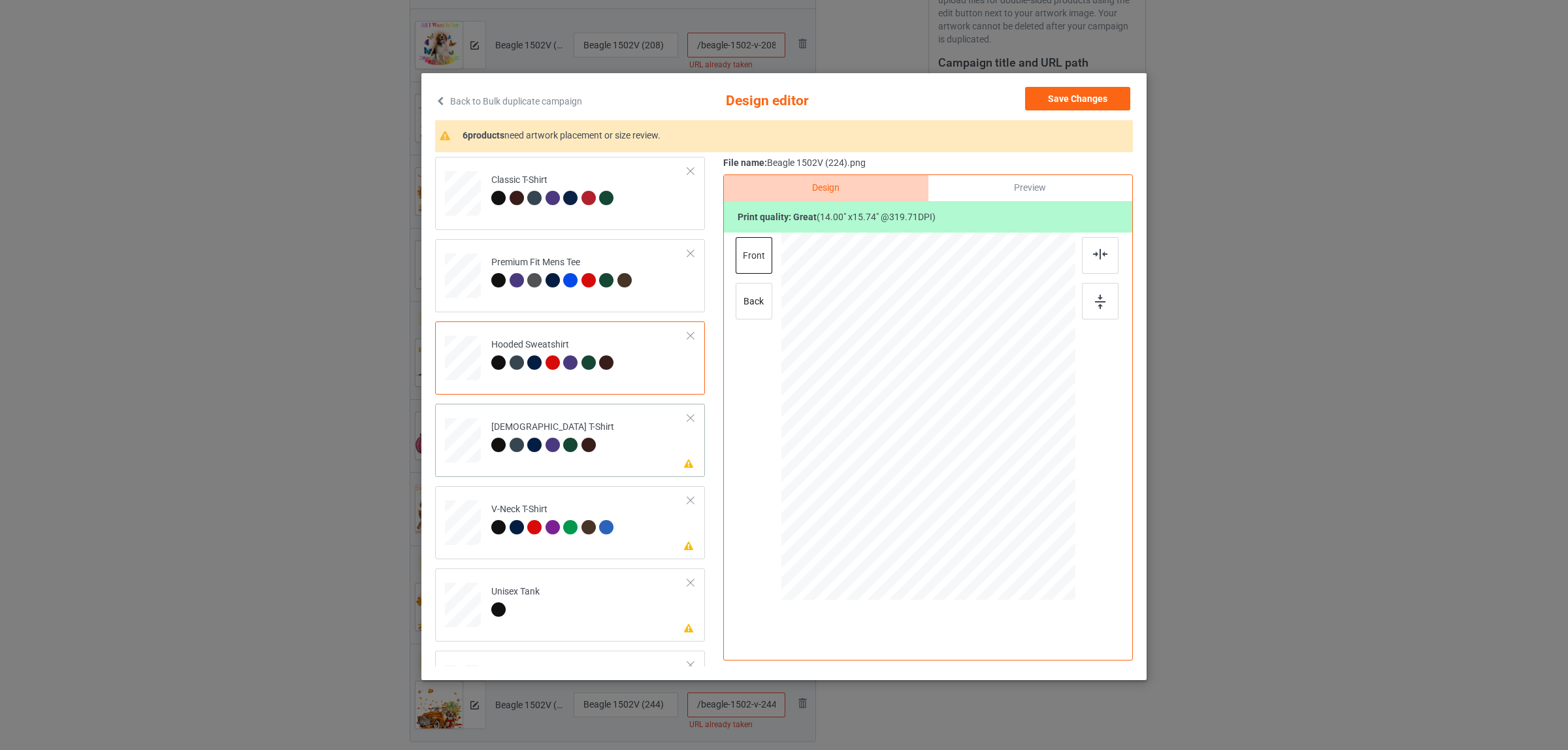
click at [498, 441] on div at bounding box center [498, 445] width 15 height 15
click at [1093, 252] on img at bounding box center [1100, 254] width 15 height 10
click at [509, 521] on div at bounding box center [519, 529] width 18 height 18
click at [1093, 252] on img at bounding box center [1100, 254] width 15 height 10
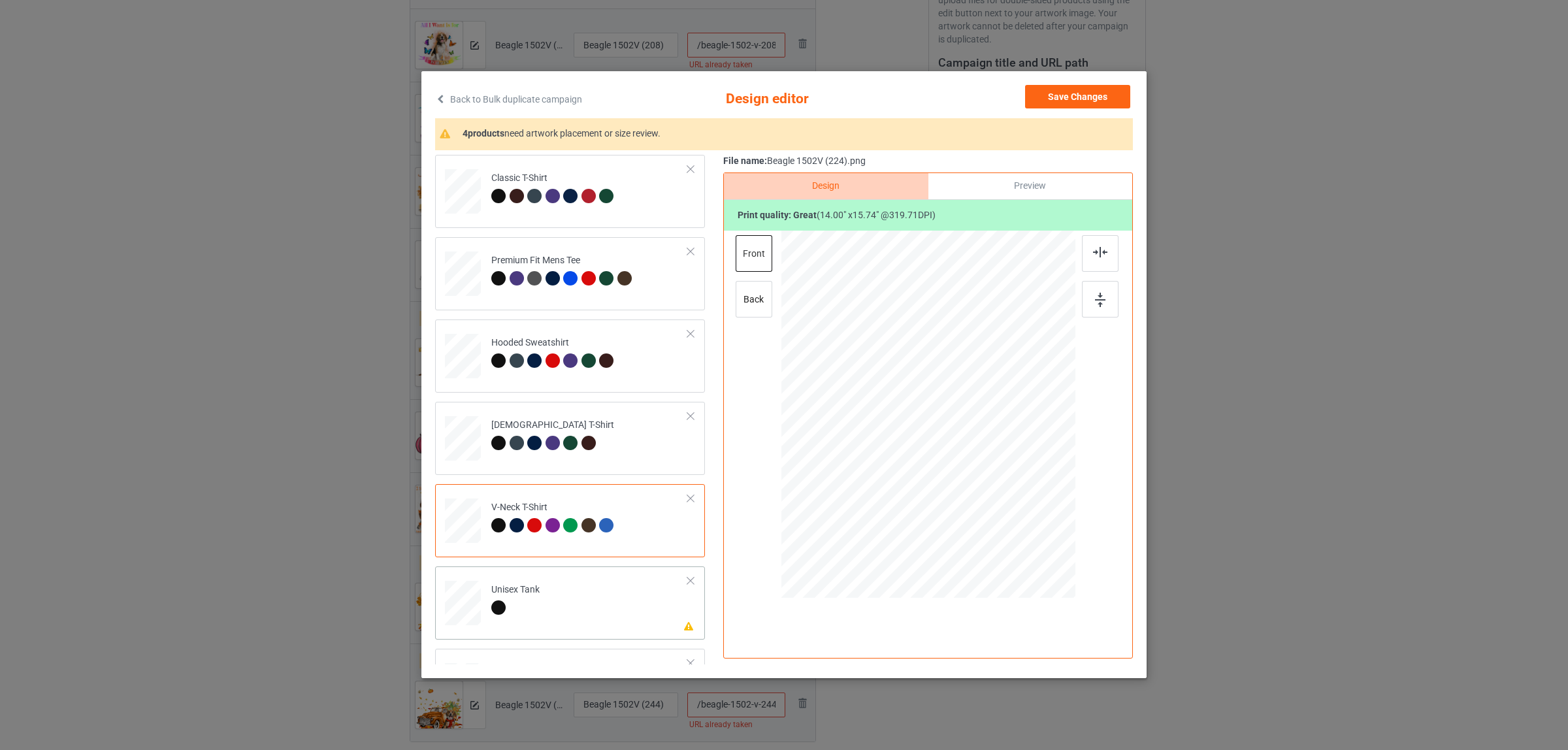
click at [529, 593] on div "Unisex Tank" at bounding box center [516, 599] width 49 height 30
click at [1096, 256] on img at bounding box center [1100, 252] width 15 height 10
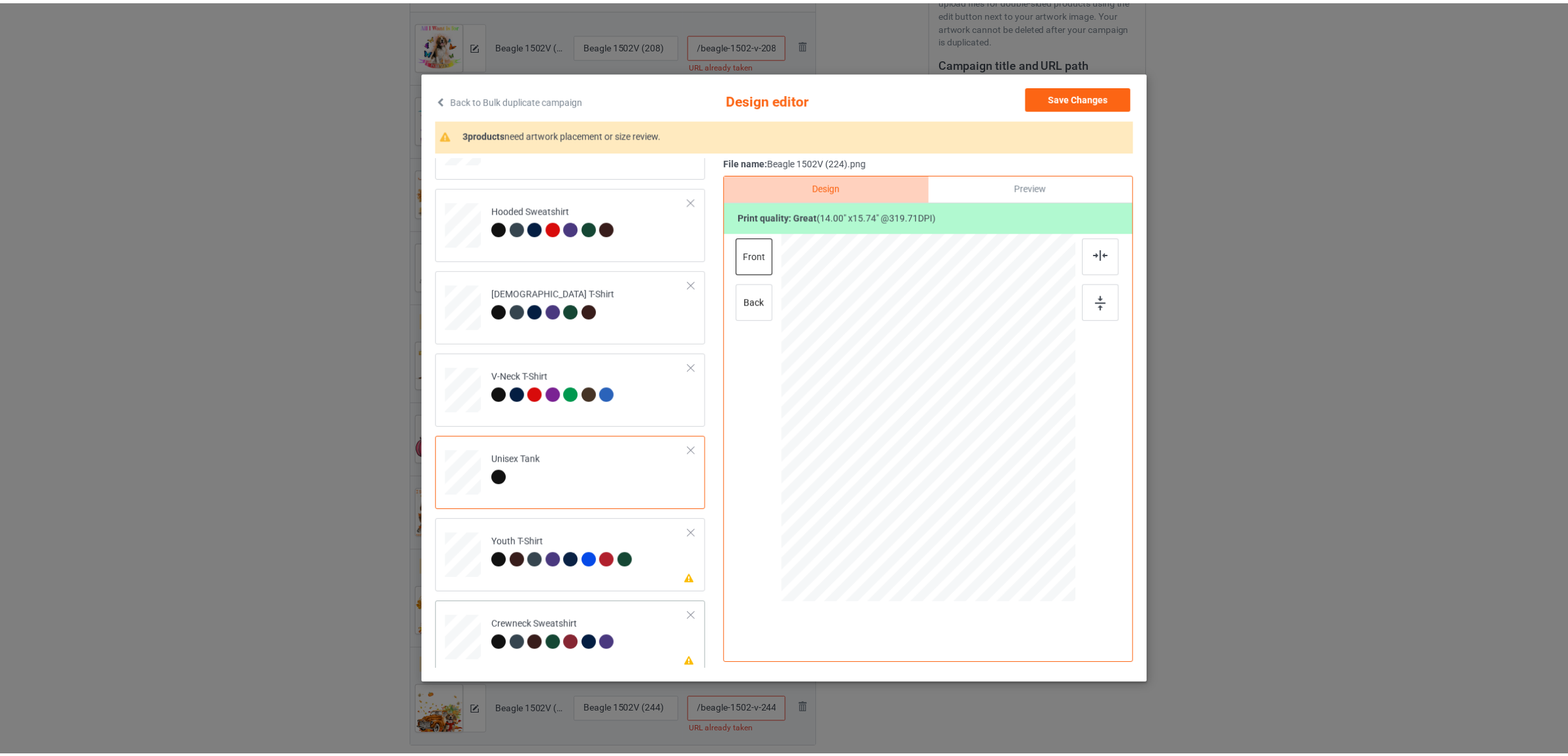
scroll to position [224, 0]
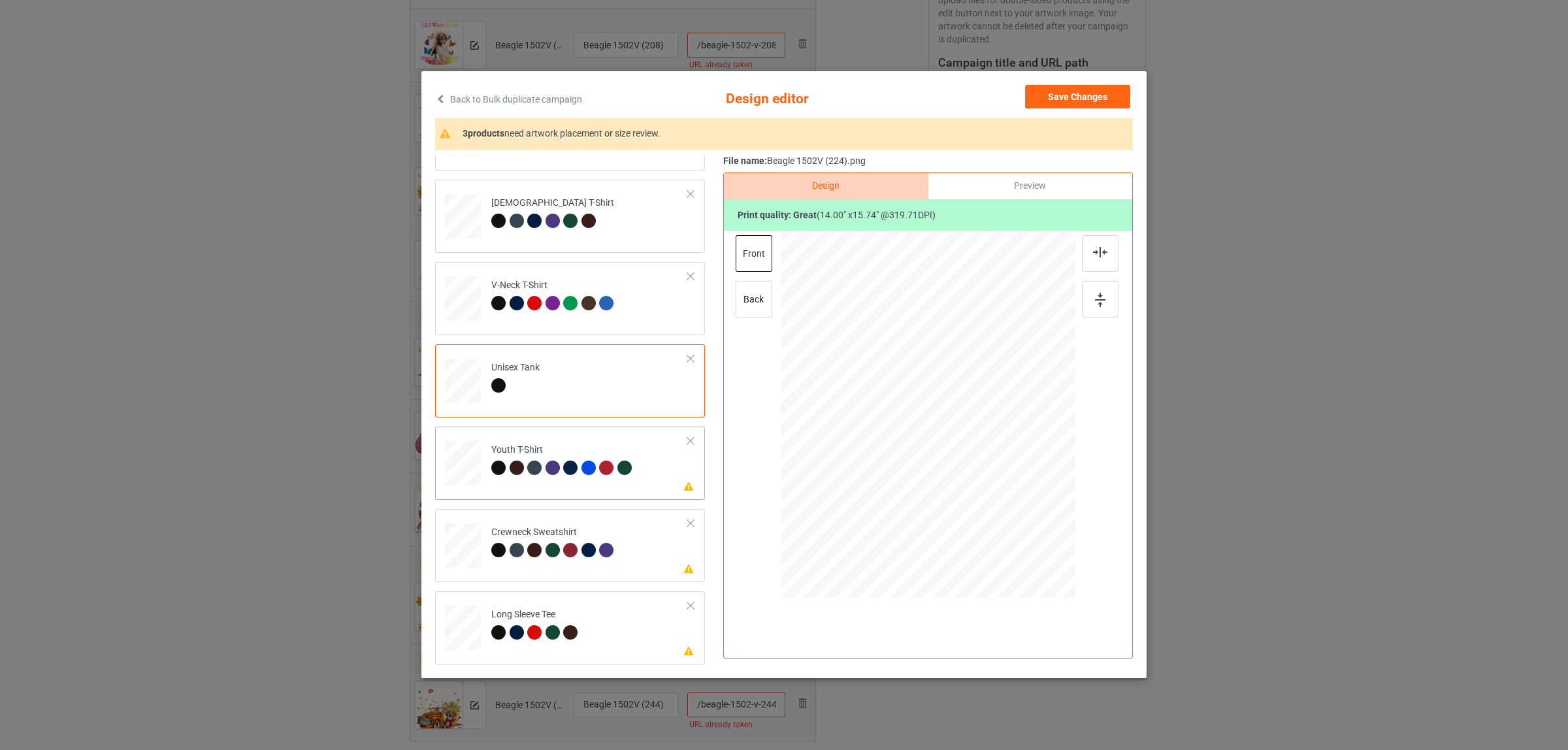
click at [537, 444] on div "Youth T-Shirt" at bounding box center [563, 459] width 143 height 30
click at [1099, 252] on img at bounding box center [1100, 252] width 15 height 10
drag, startPoint x: 552, startPoint y: 540, endPoint x: 598, endPoint y: 513, distance: 53.3
click at [552, 541] on div "Crewneck Sweatshirt" at bounding box center [555, 541] width 126 height 30
click at [1101, 248] on img at bounding box center [1100, 252] width 15 height 10
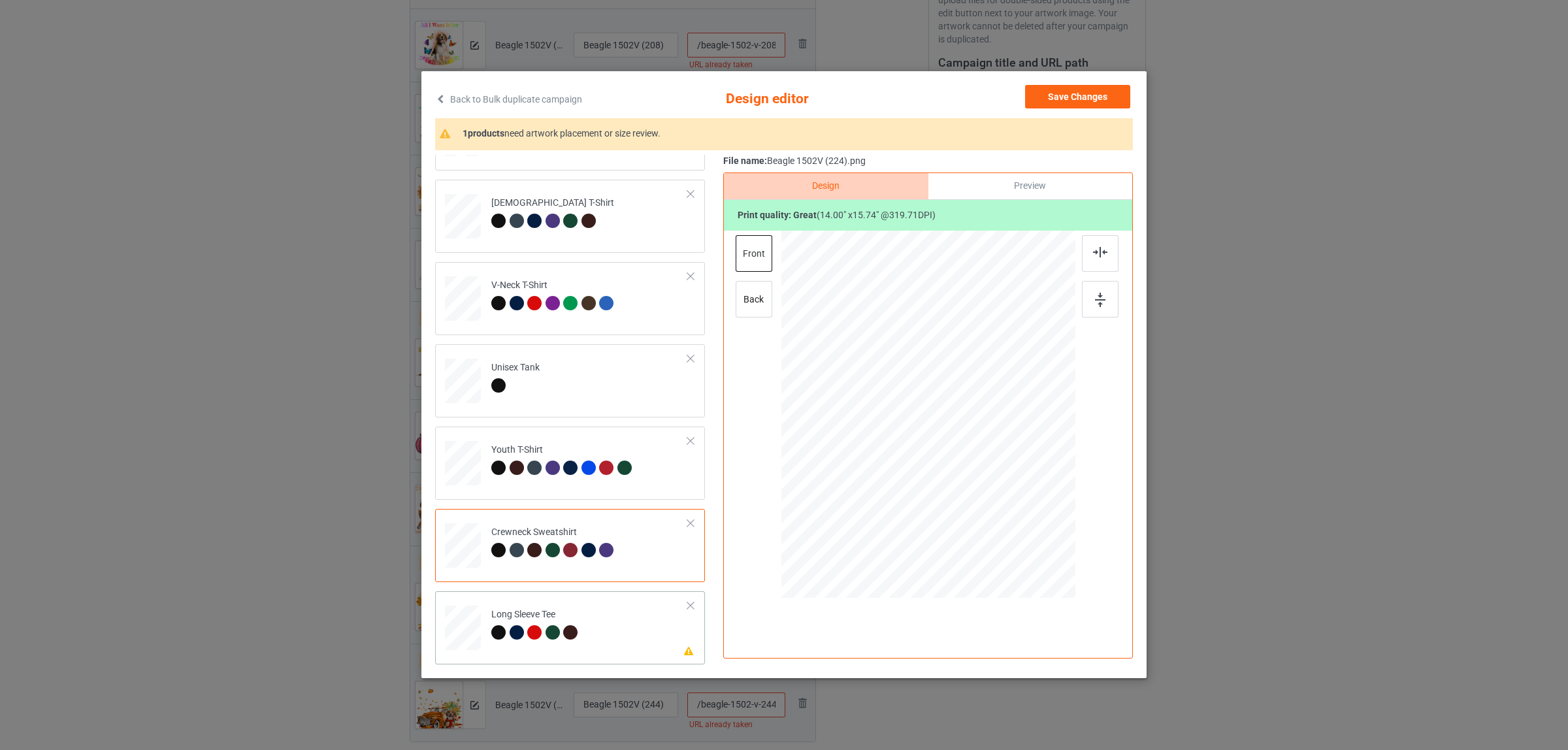
click at [566, 622] on div "Long Sleeve Tee" at bounding box center [537, 624] width 90 height 30
click at [1086, 252] on div at bounding box center [1100, 253] width 37 height 37
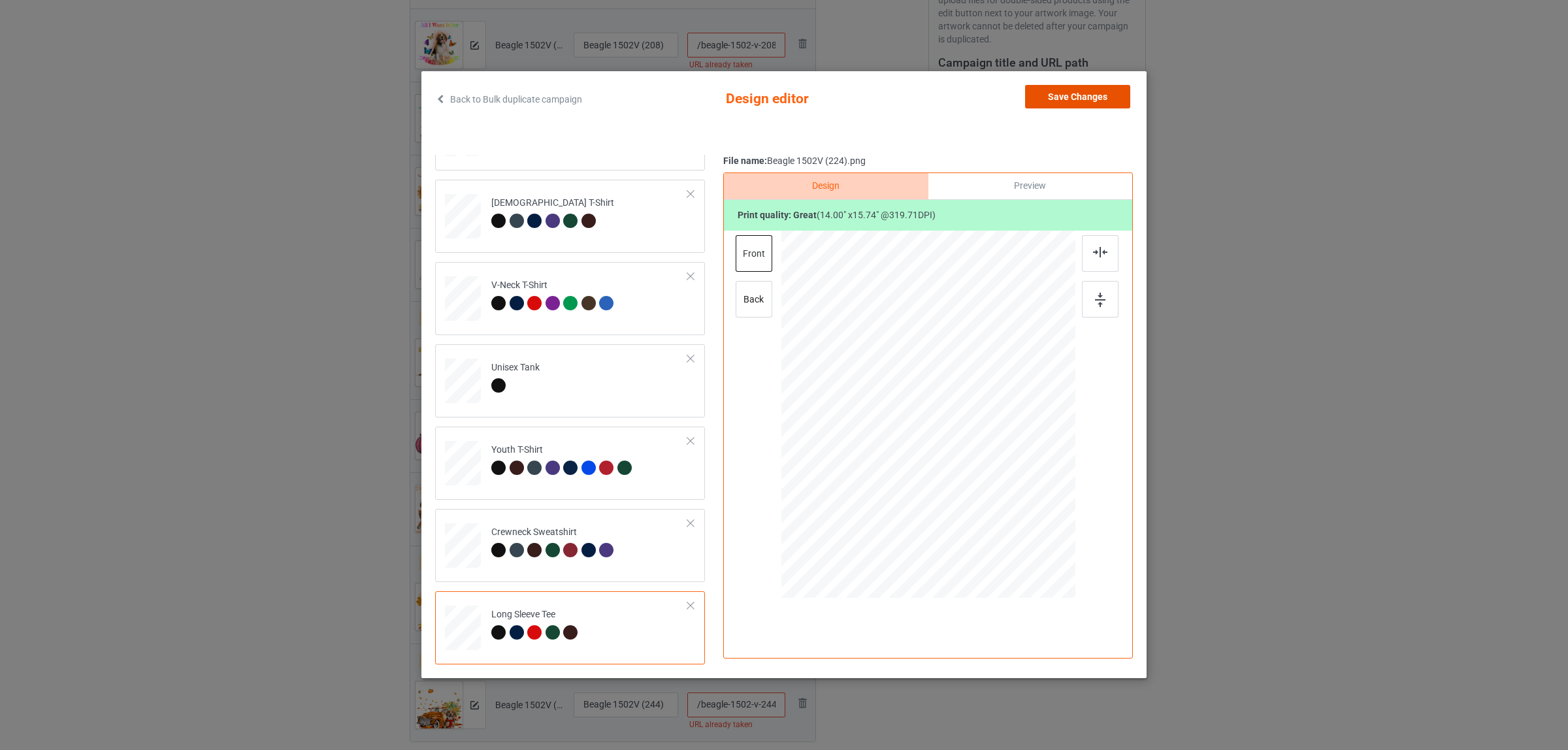
click at [1055, 92] on button "Save Changes" at bounding box center [1078, 97] width 105 height 24
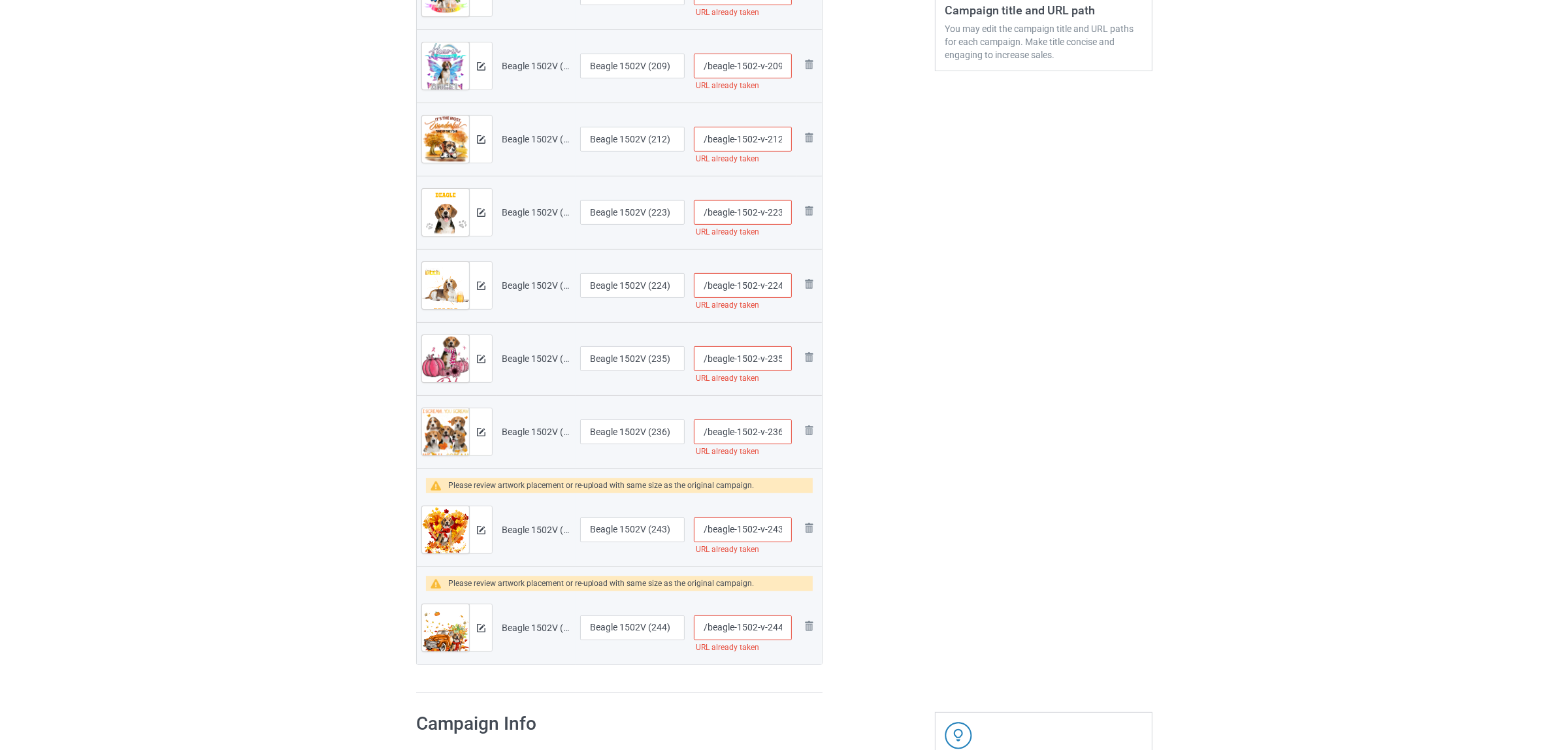
scroll to position [408, 0]
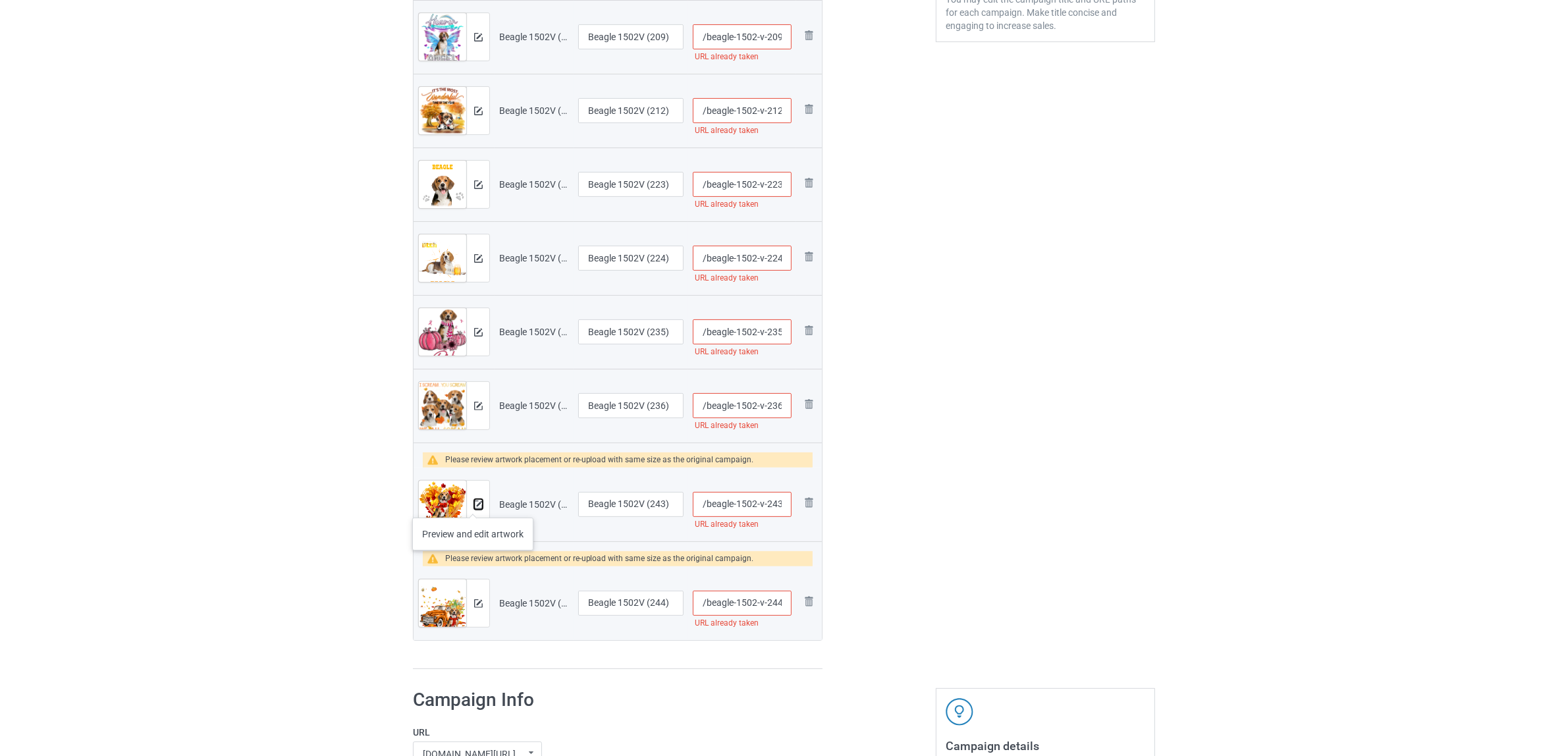
click at [474, 504] on img at bounding box center [479, 504] width 8 height 8
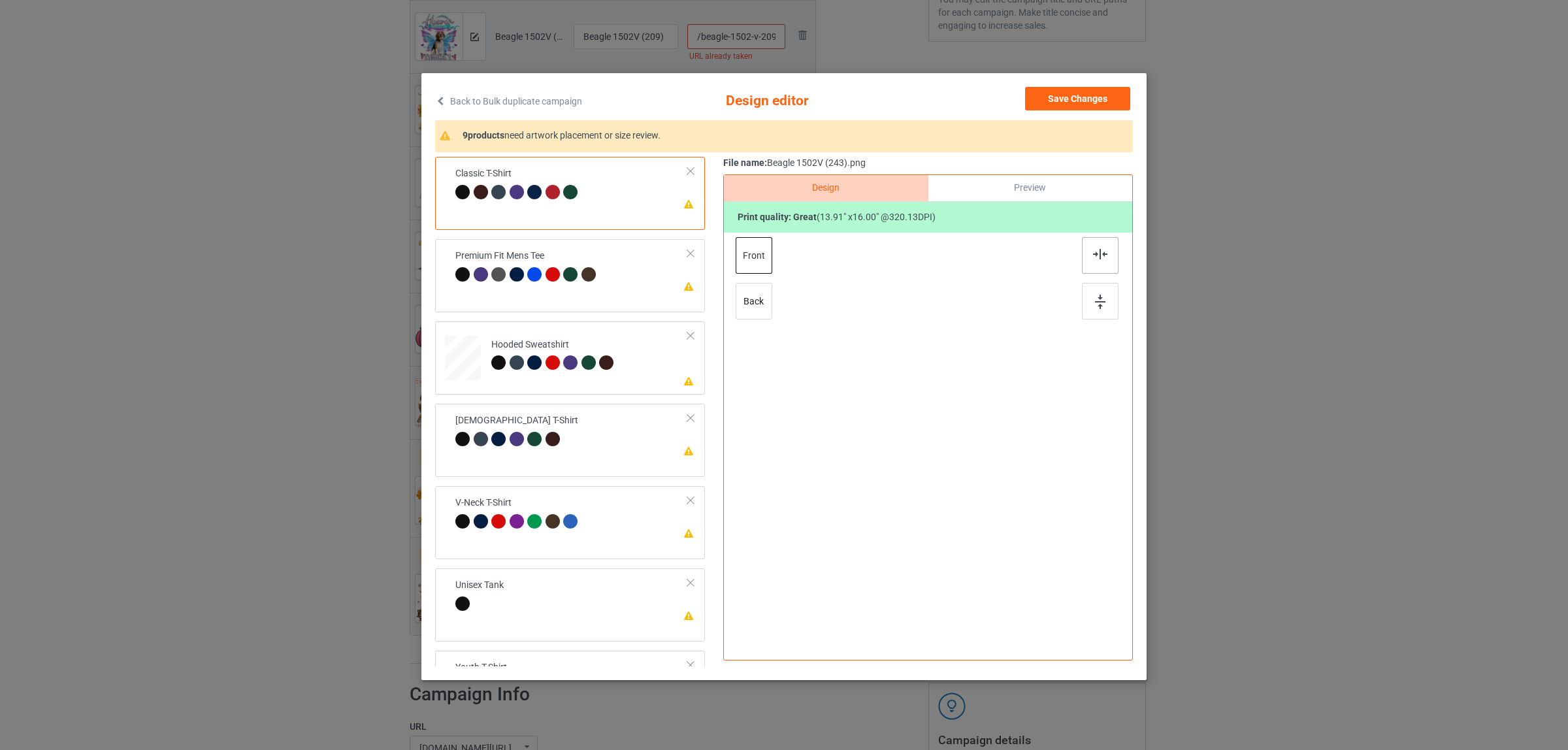
click at [1098, 249] on img at bounding box center [1100, 254] width 15 height 10
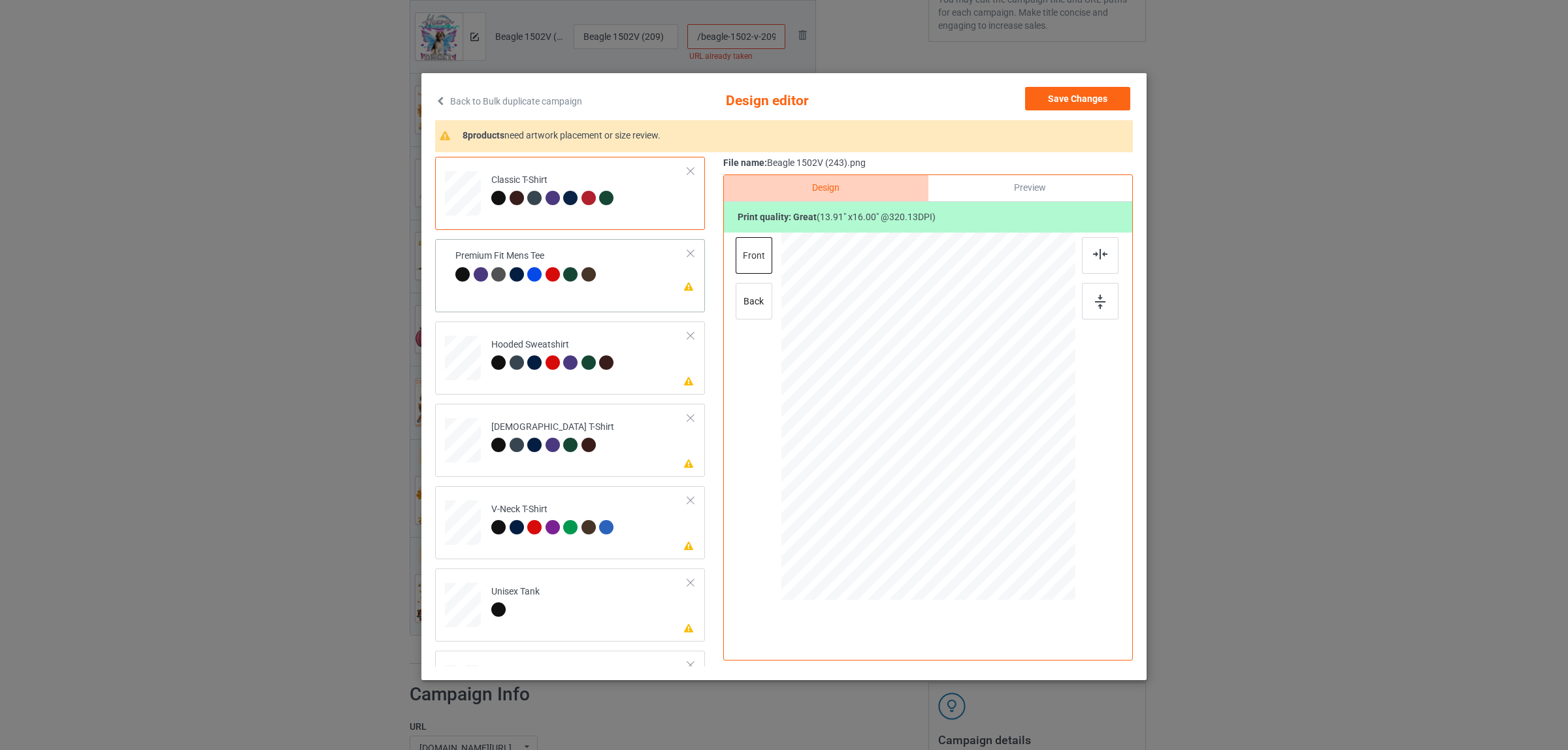
click at [582, 274] on div at bounding box center [589, 274] width 15 height 15
click at [1095, 250] on img at bounding box center [1100, 254] width 15 height 10
click at [509, 369] on div at bounding box center [516, 363] width 15 height 15
click at [1093, 259] on img at bounding box center [1100, 254] width 15 height 10
click at [514, 459] on td "Please review artwork placement Ladies T-Shirt" at bounding box center [589, 437] width 211 height 57
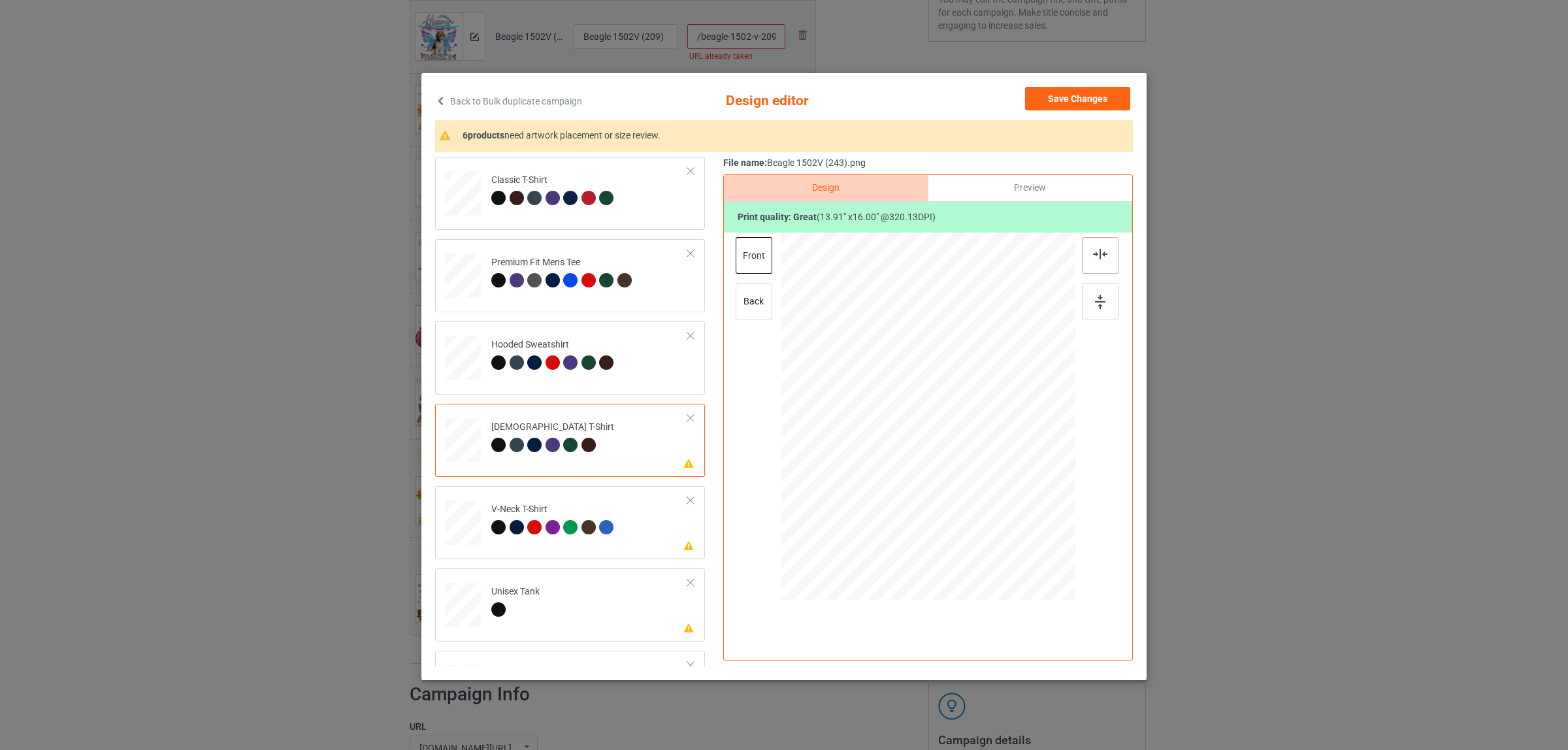
click at [1099, 254] on img at bounding box center [1100, 254] width 15 height 10
click at [500, 518] on div "V-Neck T-Shirt" at bounding box center [555, 518] width 126 height 30
click at [1093, 256] on img at bounding box center [1100, 254] width 15 height 10
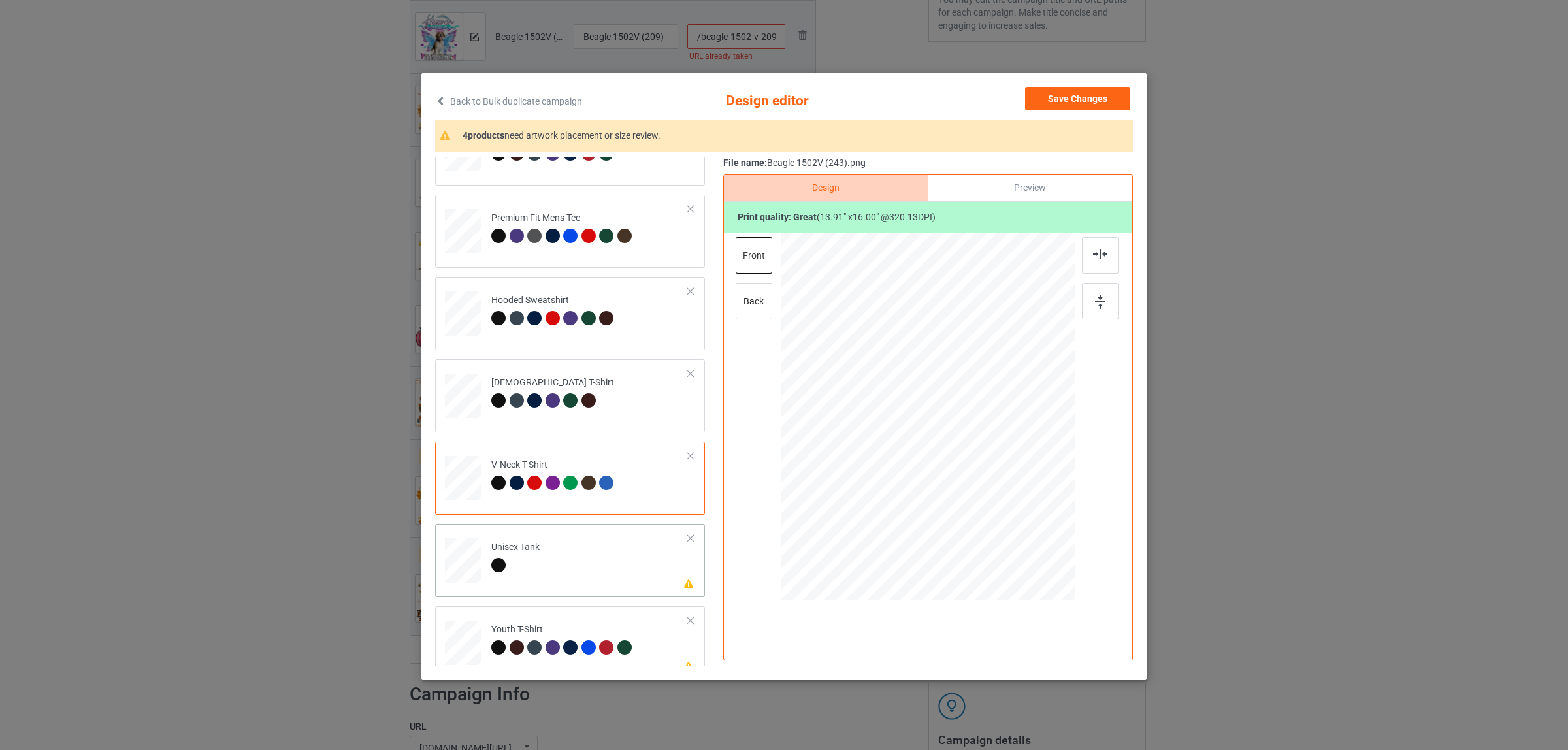
scroll to position [82, 0]
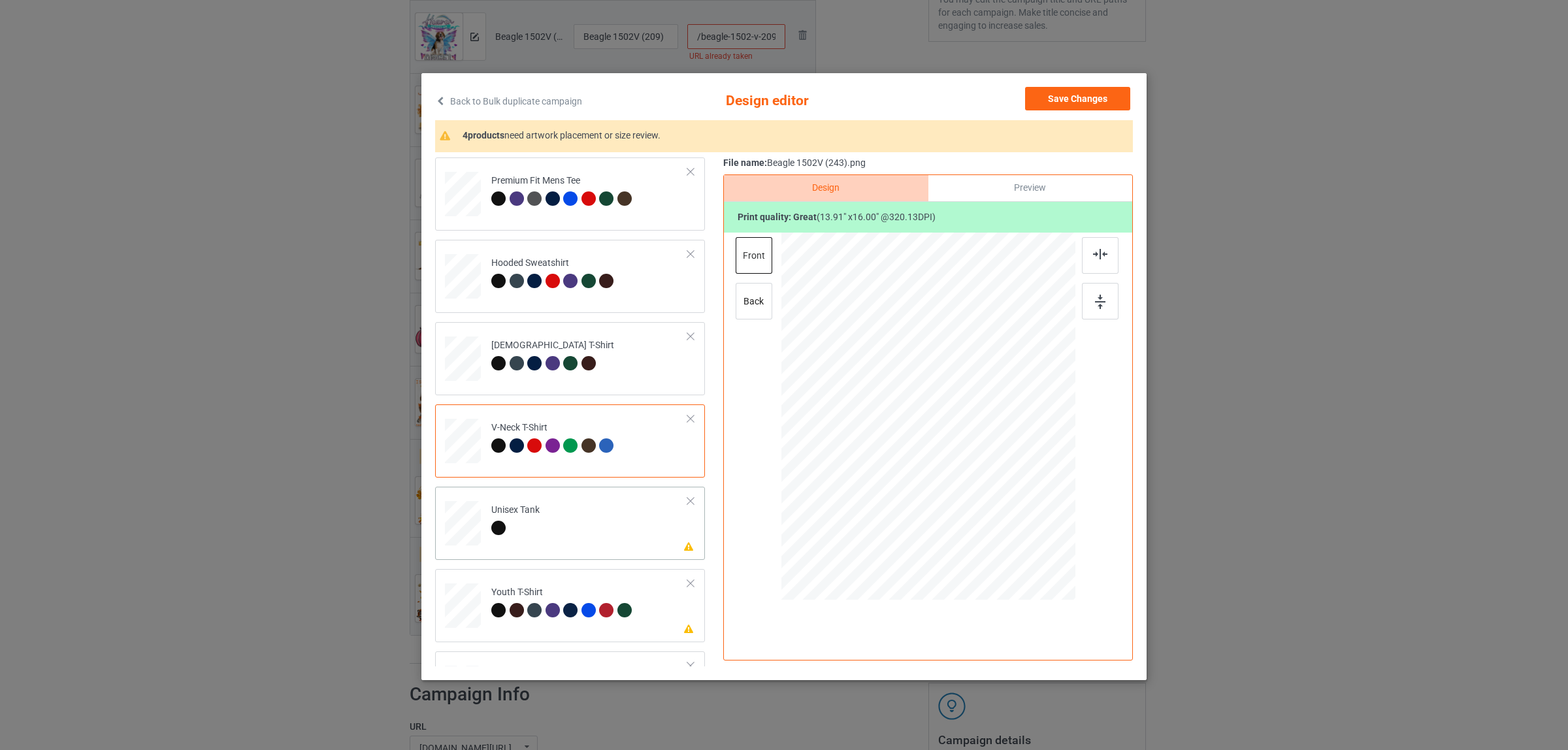
click at [491, 530] on div at bounding box center [498, 527] width 15 height 15
click at [1088, 243] on div at bounding box center [1100, 255] width 37 height 37
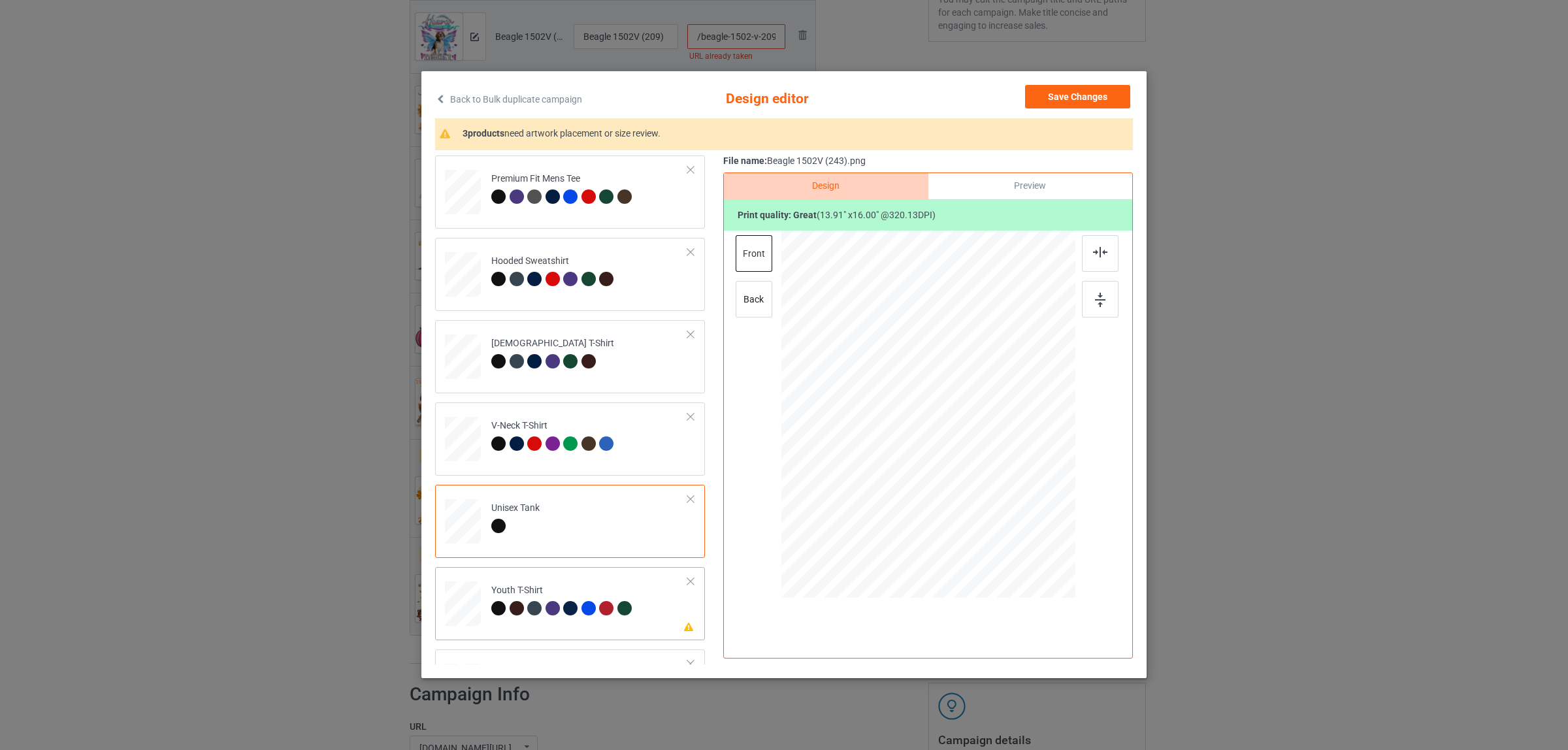
click at [528, 602] on div at bounding box center [537, 610] width 18 height 18
click at [1095, 252] on img at bounding box center [1100, 252] width 15 height 10
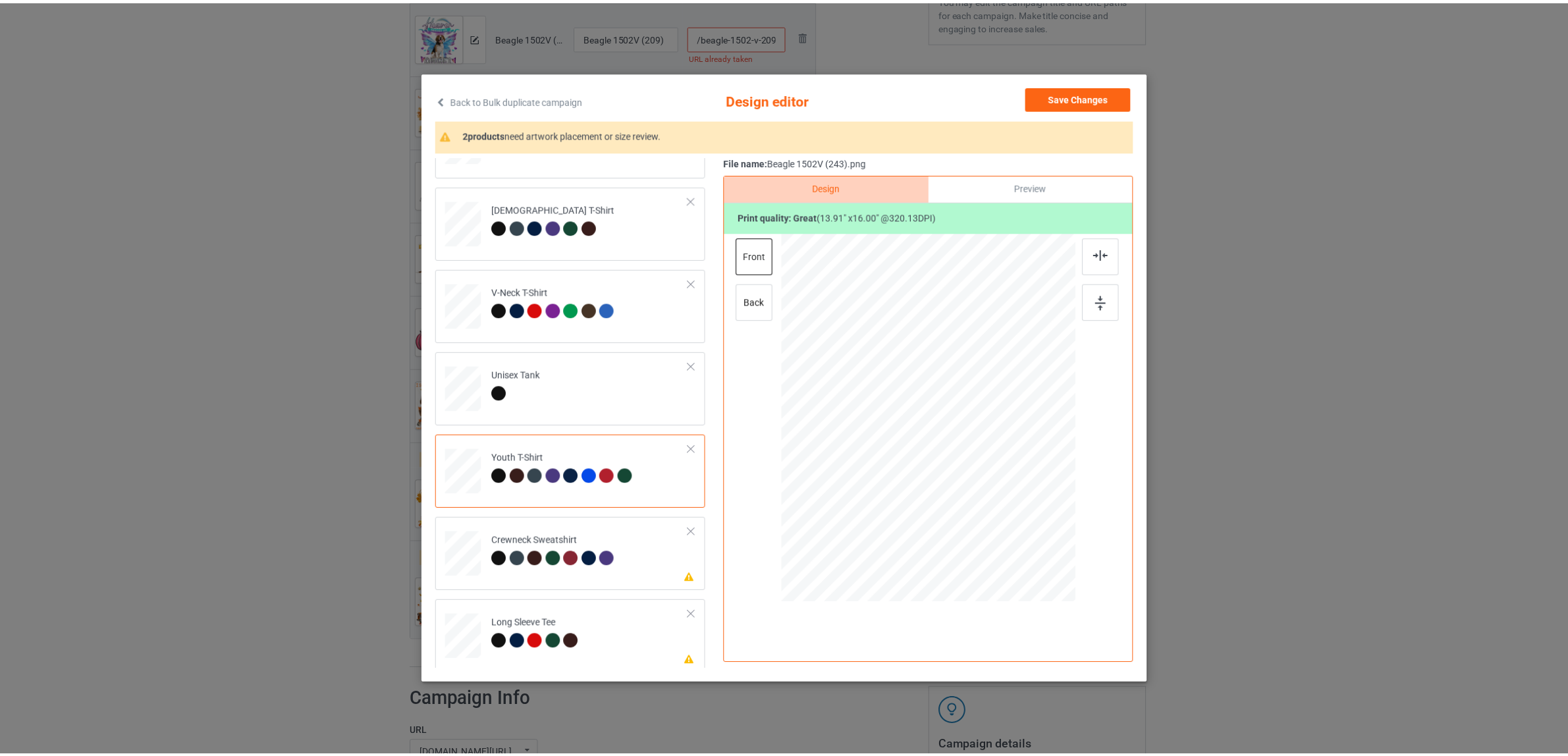
scroll to position [224, 0]
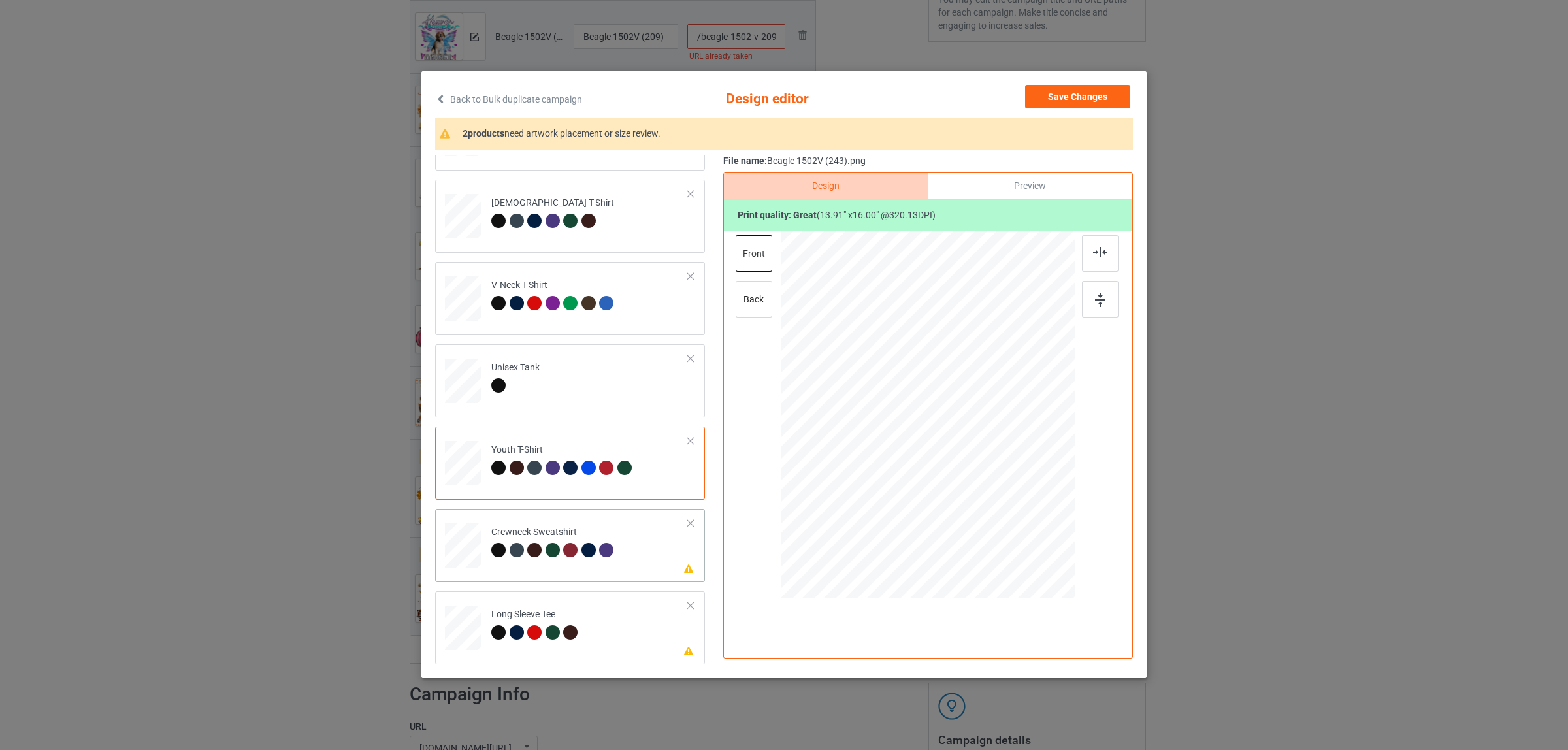
click at [530, 533] on div "Crewneck Sweatshirt" at bounding box center [555, 541] width 126 height 30
click at [1082, 252] on div at bounding box center [1100, 253] width 37 height 37
click at [559, 606] on td "Please review artwork placement Long Sleeve Tee" at bounding box center [589, 625] width 211 height 57
click at [1092, 244] on div at bounding box center [1100, 253] width 37 height 37
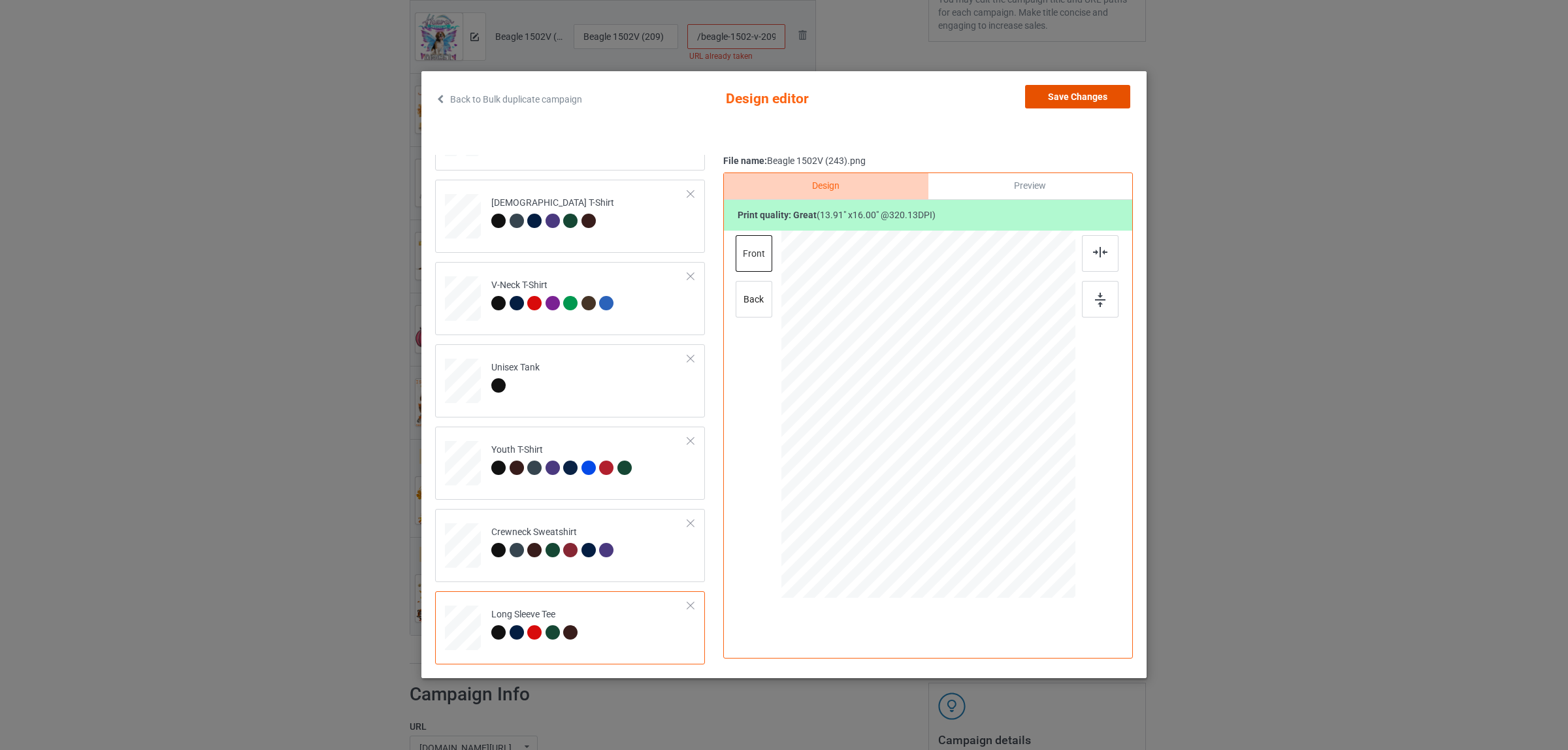
click at [1090, 91] on button "Save Changes" at bounding box center [1078, 97] width 105 height 24
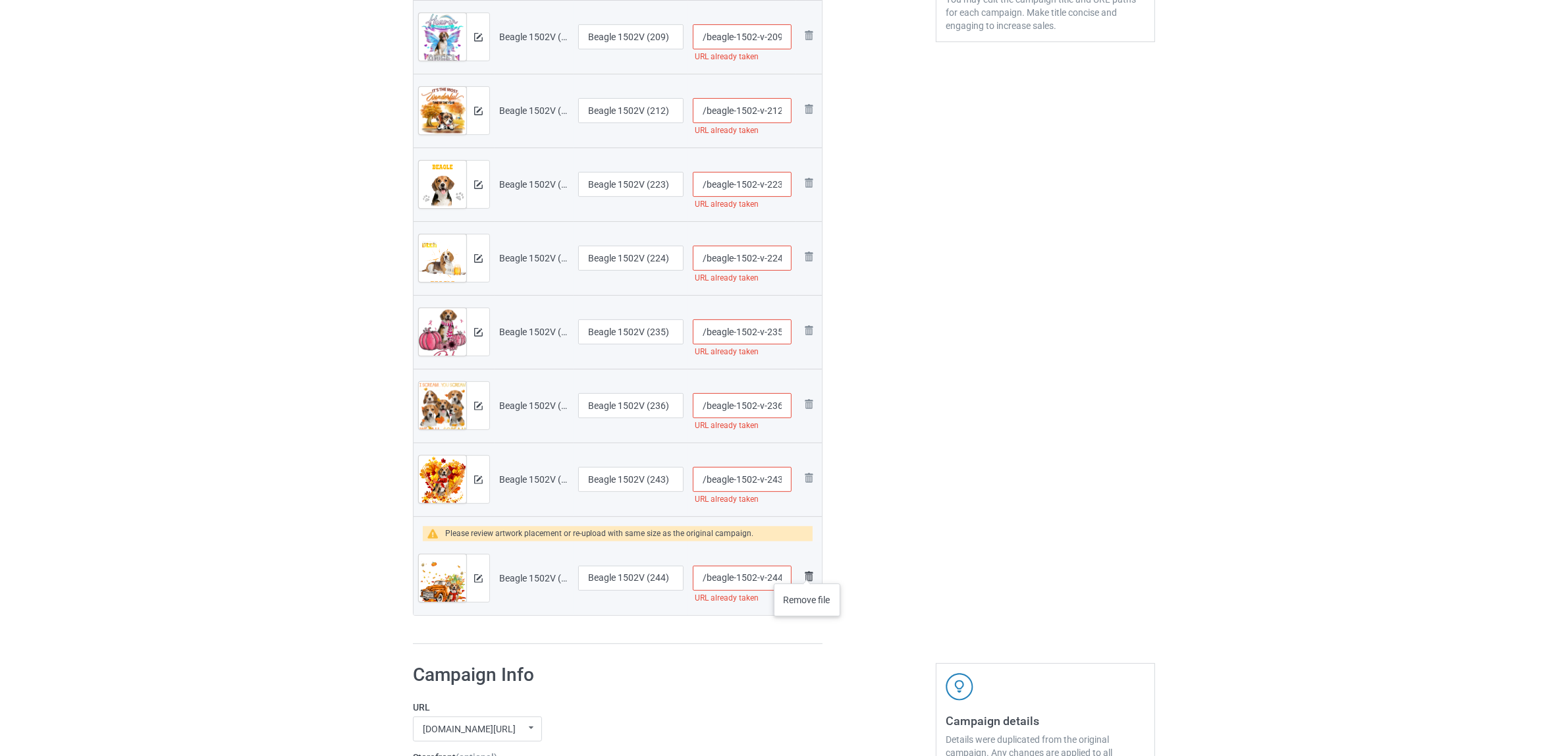
click at [808, 570] on img at bounding box center [808, 576] width 16 height 16
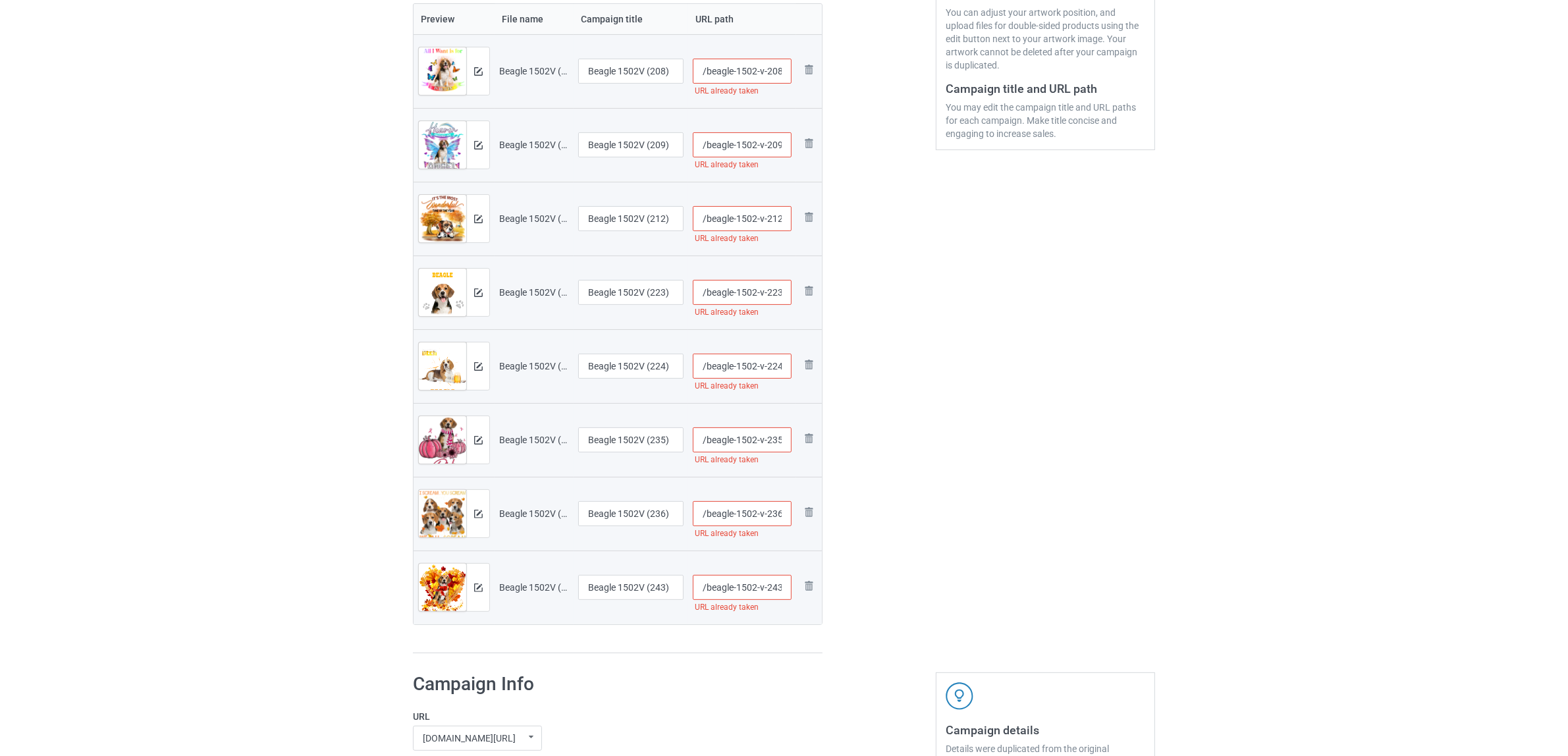
scroll to position [247, 0]
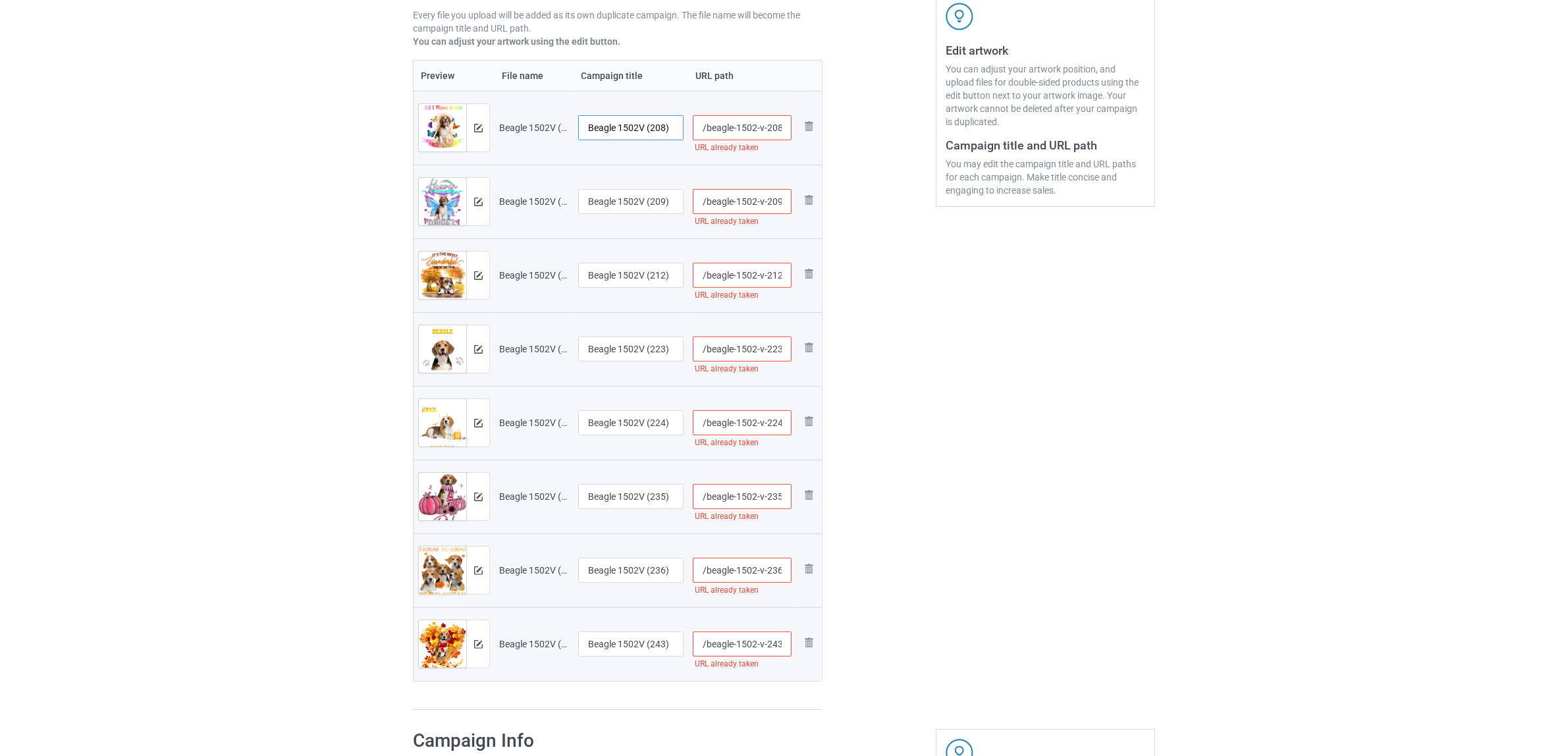
drag, startPoint x: 620, startPoint y: 125, endPoint x: 678, endPoint y: 125, distance: 58.0
click at [678, 125] on input "Beagle 1502V (208)" at bounding box center [631, 128] width 106 height 25
click at [594, 124] on input "Beagle" at bounding box center [631, 128] width 106 height 25
type input "Beagle"
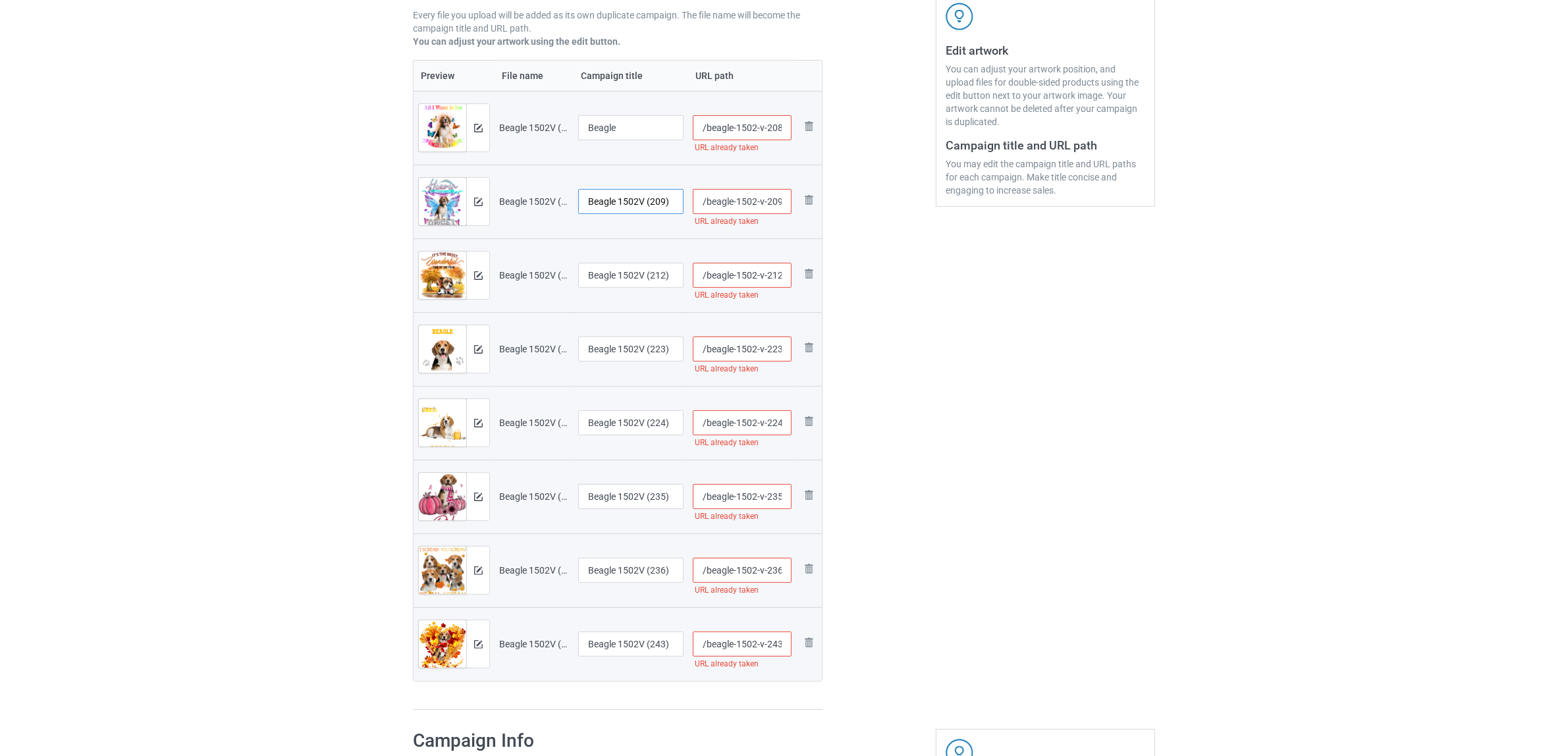
click at [639, 214] on input "Beagle 1502V (209)" at bounding box center [631, 202] width 106 height 25
paste input "text"
type input "Beagle"
click at [653, 264] on input "Beagle 1502V (212)" at bounding box center [631, 275] width 106 height 25
paste input "text"
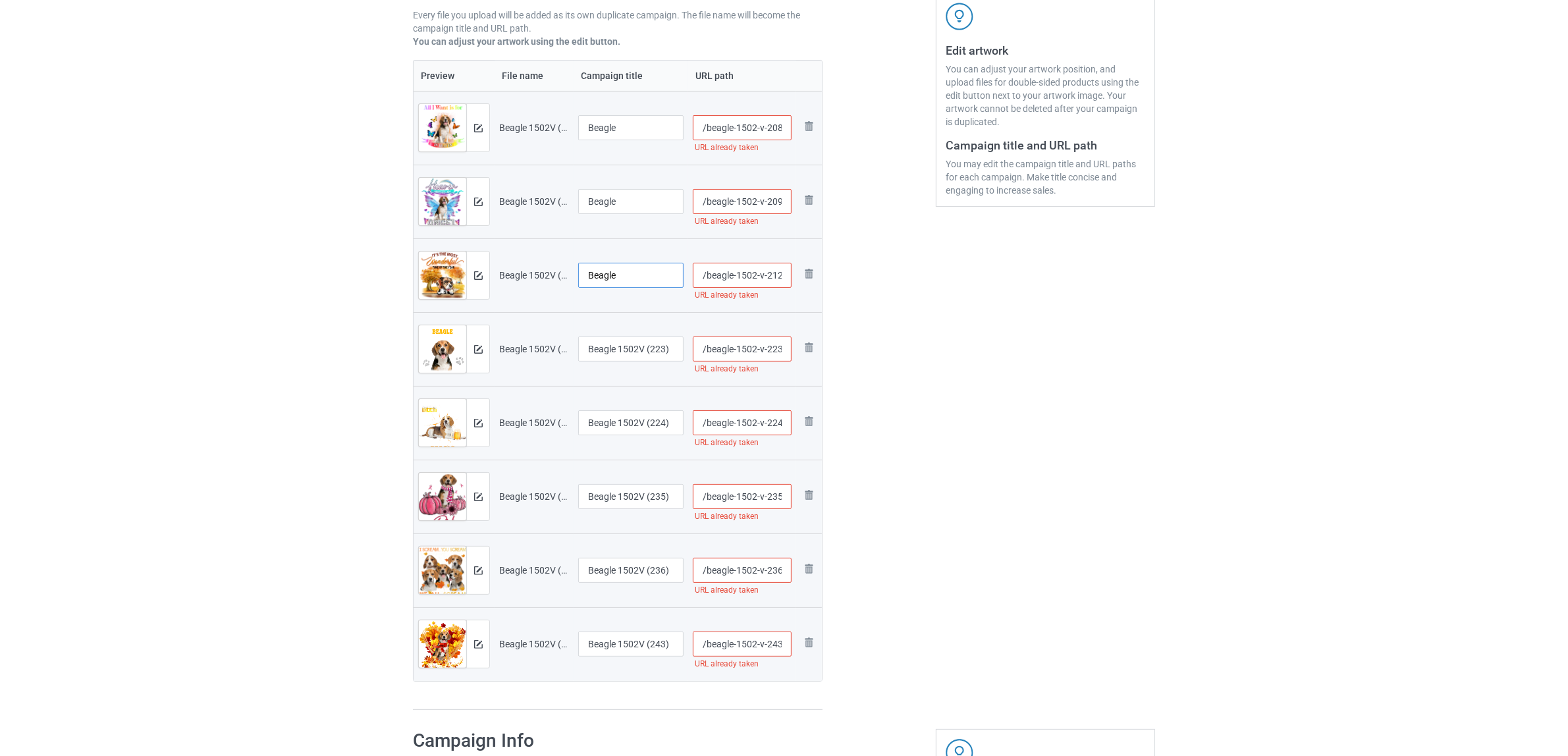
type input "Beagle"
click at [626, 352] on input "Beagle 1502V (223)" at bounding box center [631, 349] width 106 height 25
paste input "text"
type input "Beagle"
click at [626, 439] on div at bounding box center [631, 439] width 106 height 8
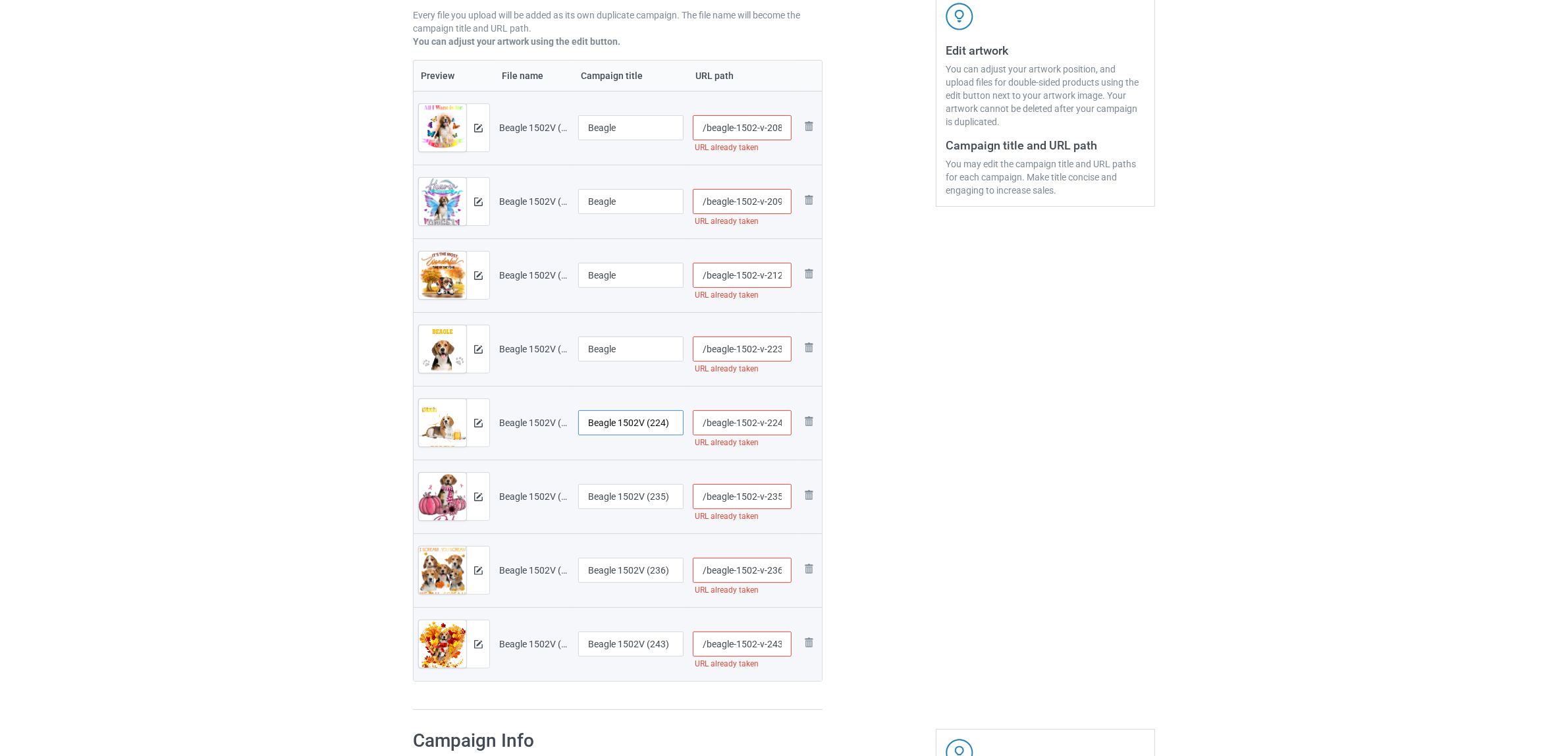
click at [629, 426] on input "Beagle 1502V (224)" at bounding box center [631, 423] width 106 height 25
paste input "text"
type input "Beagle"
click at [617, 494] on input "Beagle 1502V (235)" at bounding box center [631, 497] width 106 height 25
paste input "text"
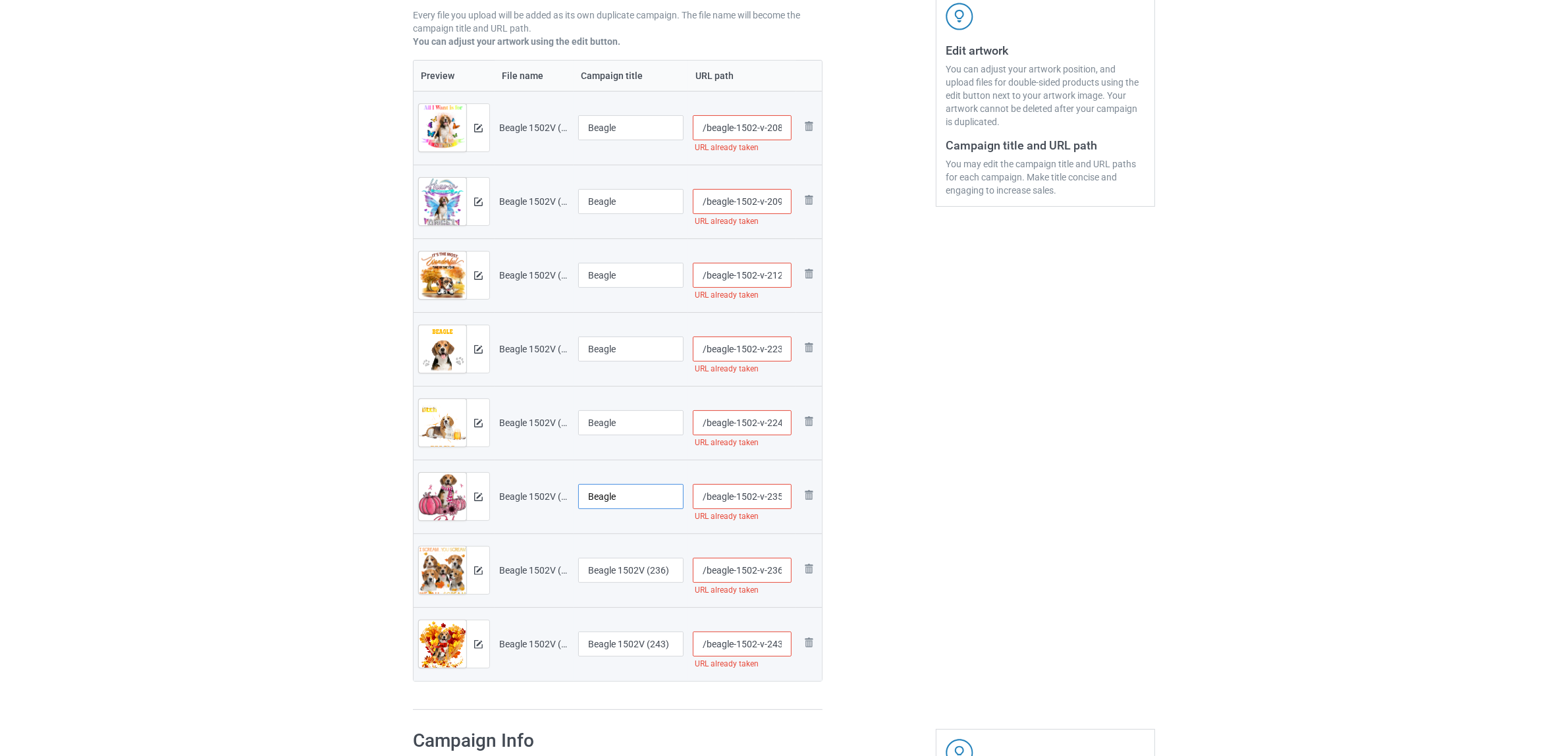
type input "Beagle"
click at [619, 575] on input "Beagle 1502V (236)" at bounding box center [631, 570] width 106 height 25
paste input "text"
type input "Beagle"
click at [625, 632] on input "Beagle 1502V (243)" at bounding box center [631, 644] width 106 height 25
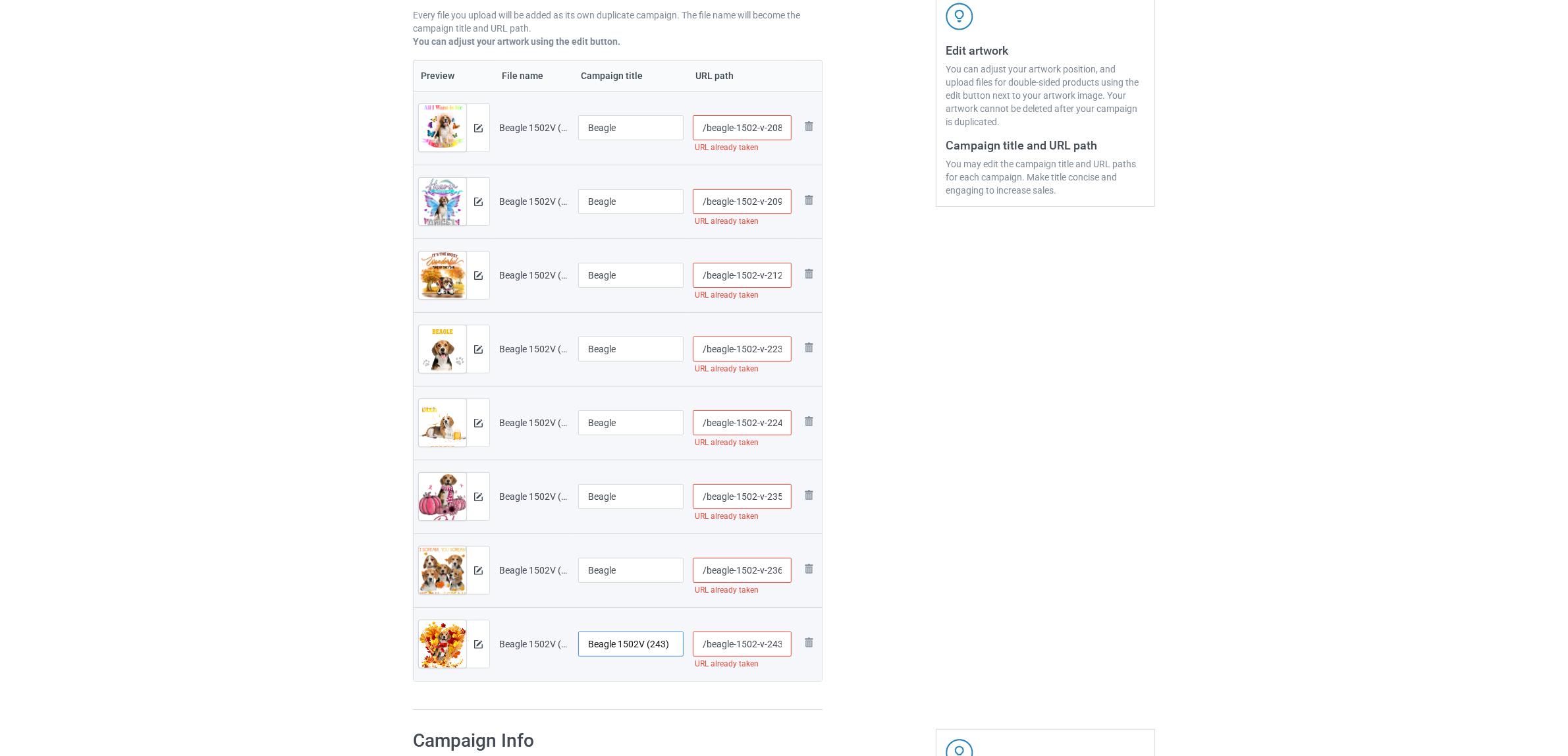
paste input "text"
type input "Beagle"
click at [953, 596] on div "Edit artwork You can adjust your artwork position, and upload files for double-…" at bounding box center [1045, 282] width 238 height 875
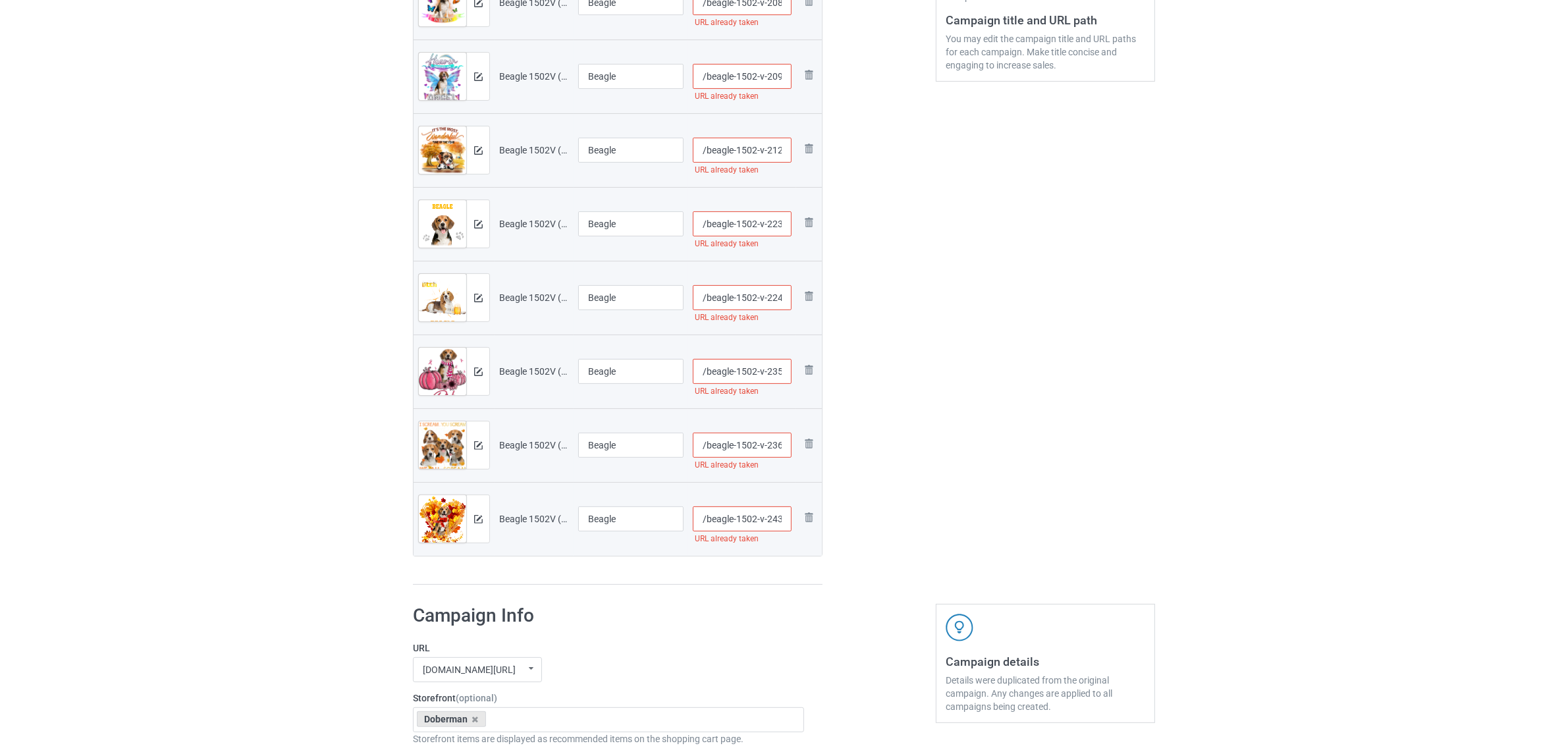
scroll to position [412, 0]
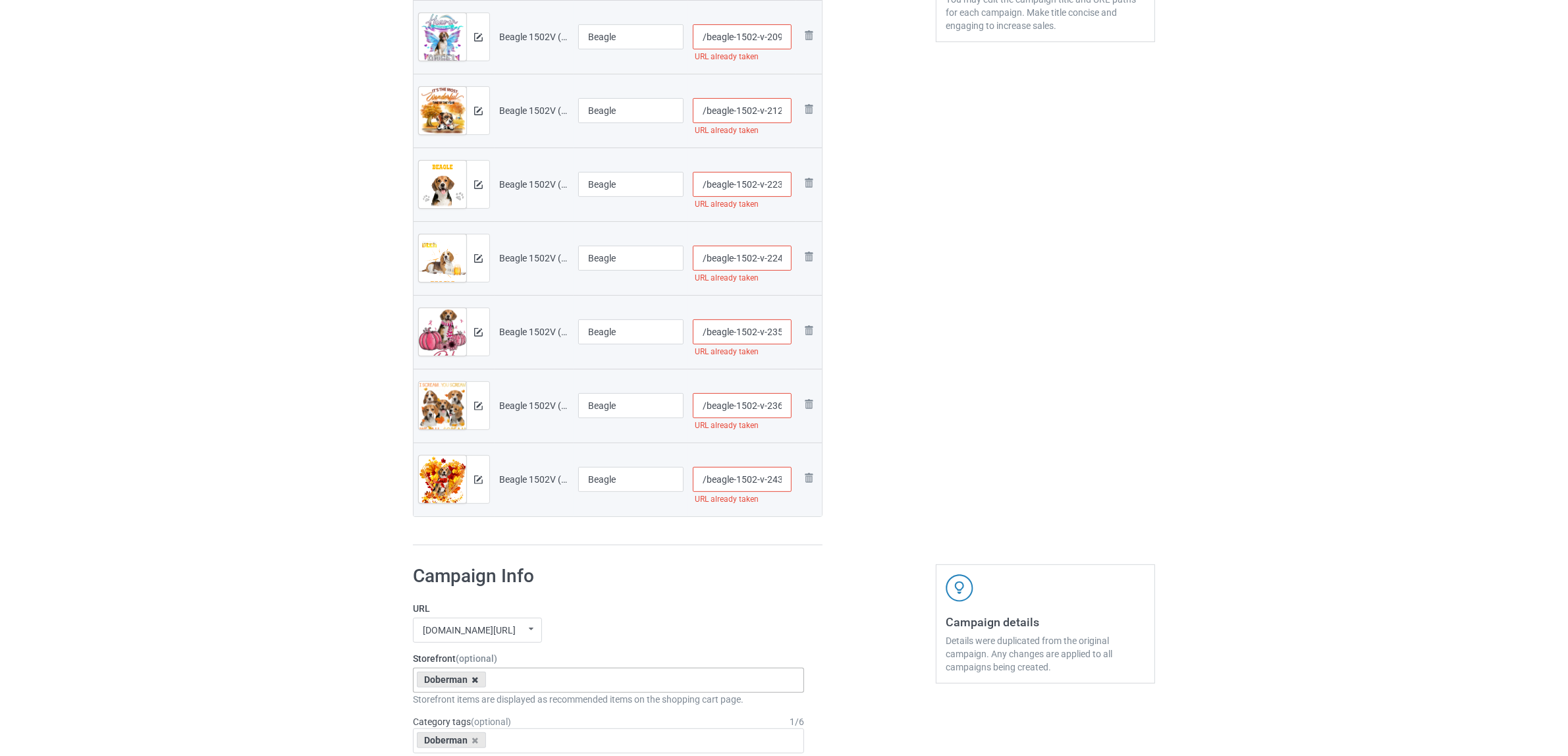
click at [473, 679] on icon at bounding box center [475, 680] width 6 height 8
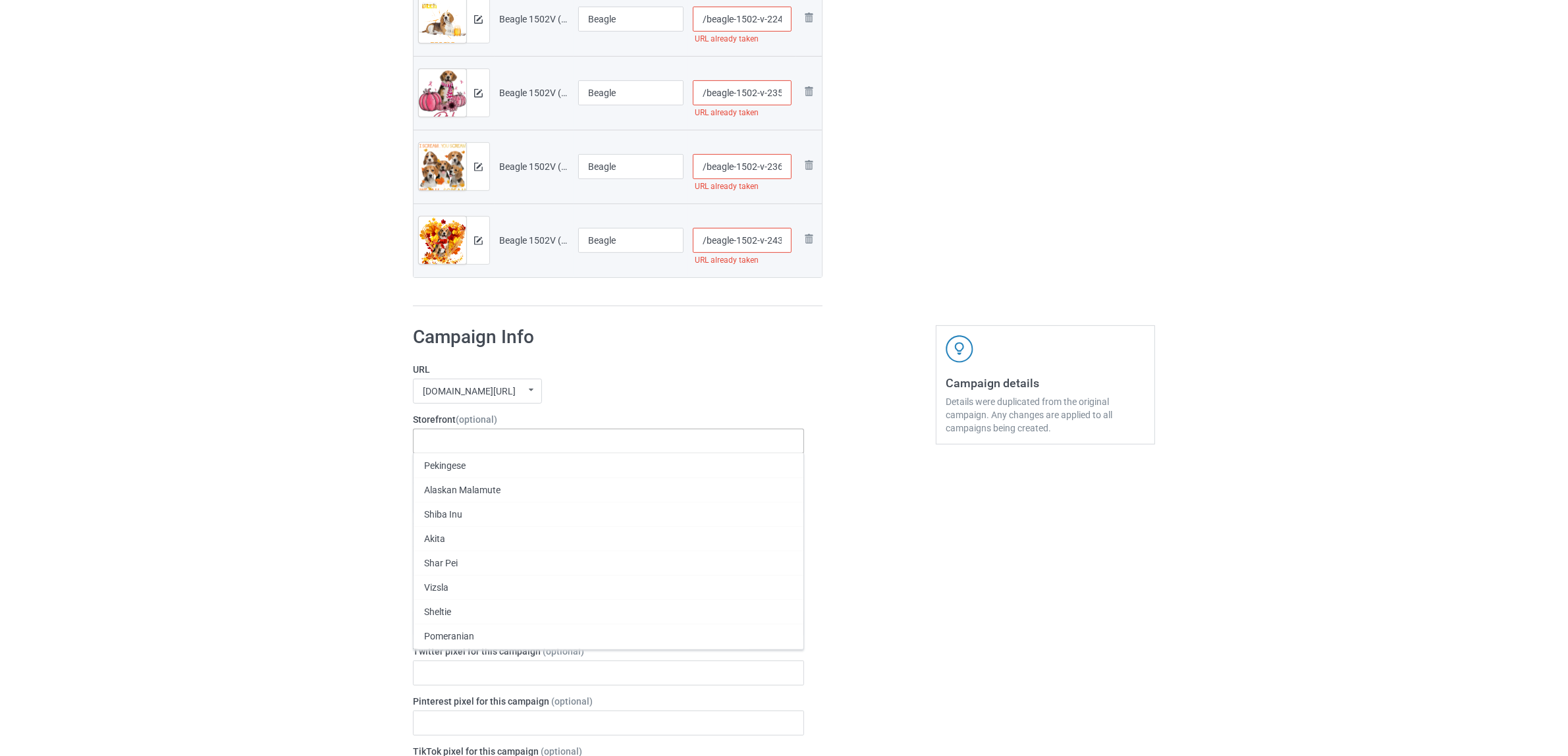
scroll to position [659, 0]
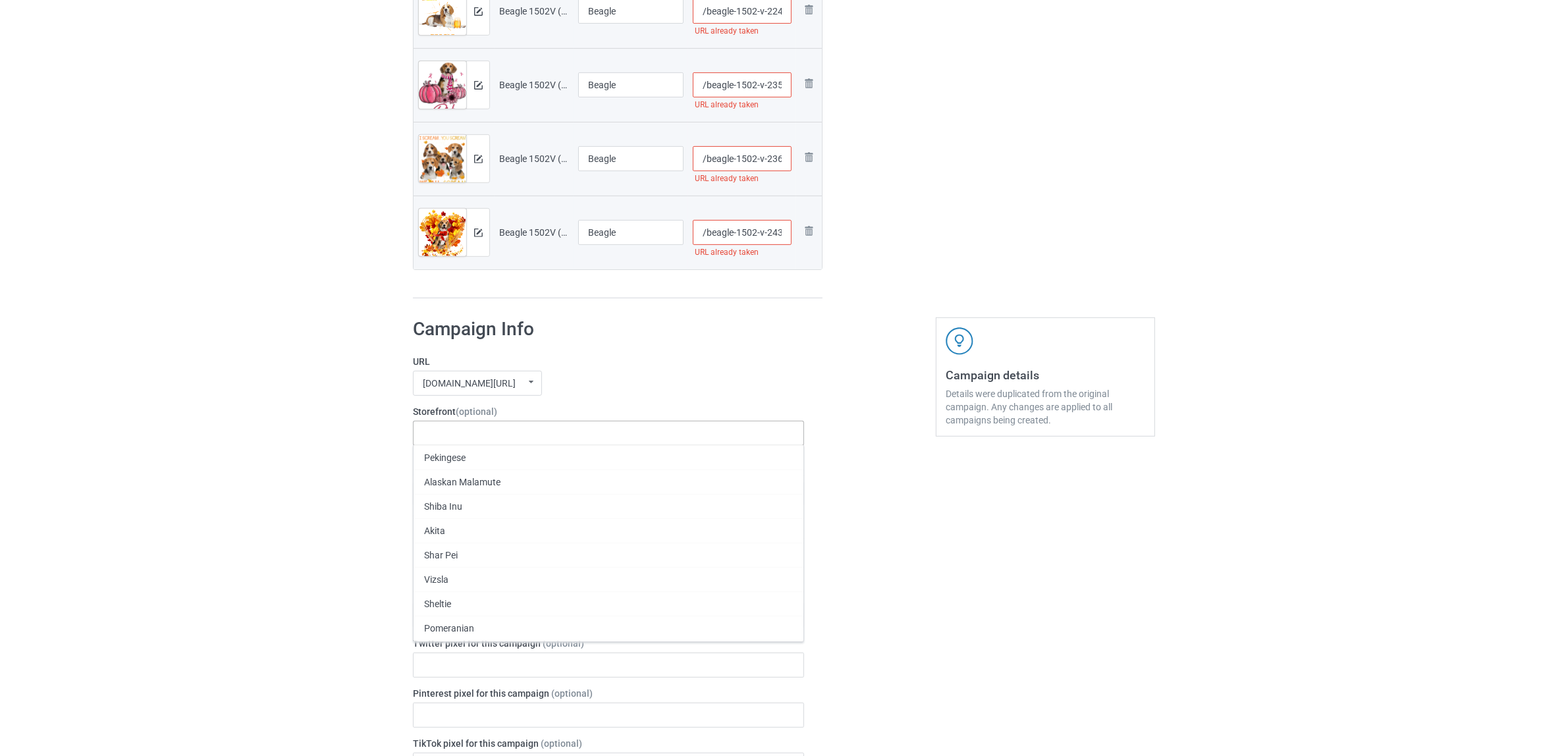
paste input "Beagle"
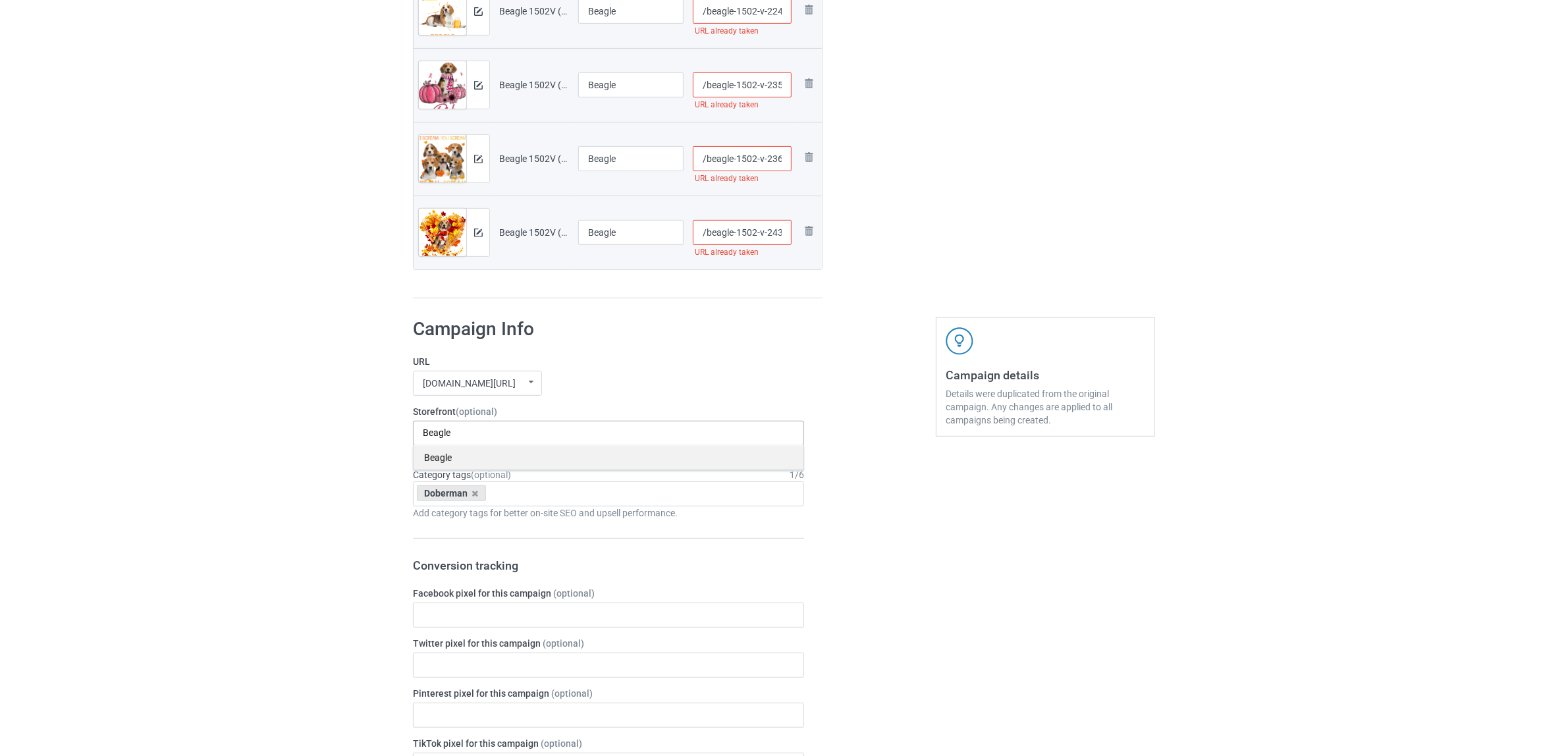
type input "Beagle"
click at [445, 458] on div "Beagle" at bounding box center [609, 457] width 390 height 24
click at [477, 496] on icon at bounding box center [475, 493] width 6 height 8
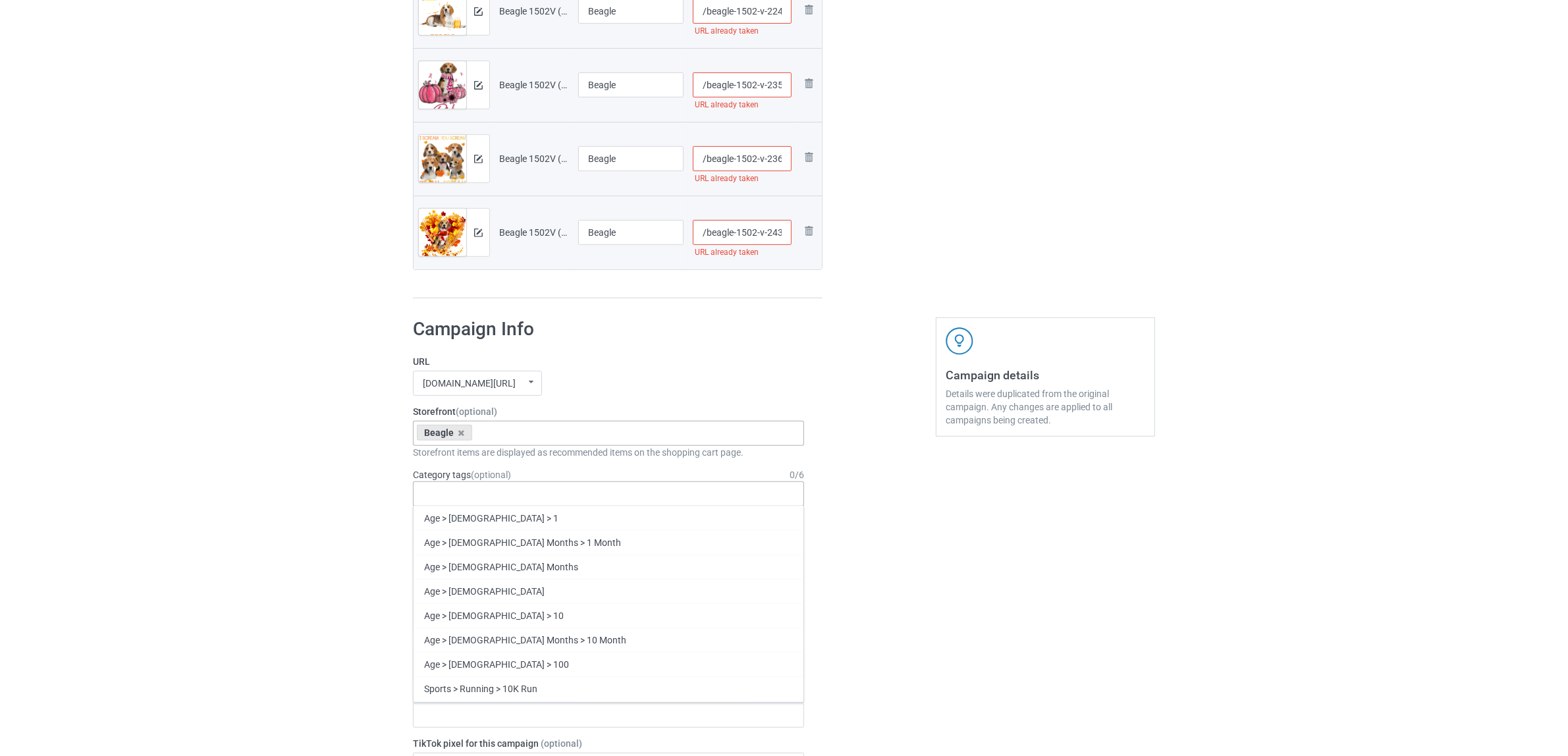
paste input "Beagle"
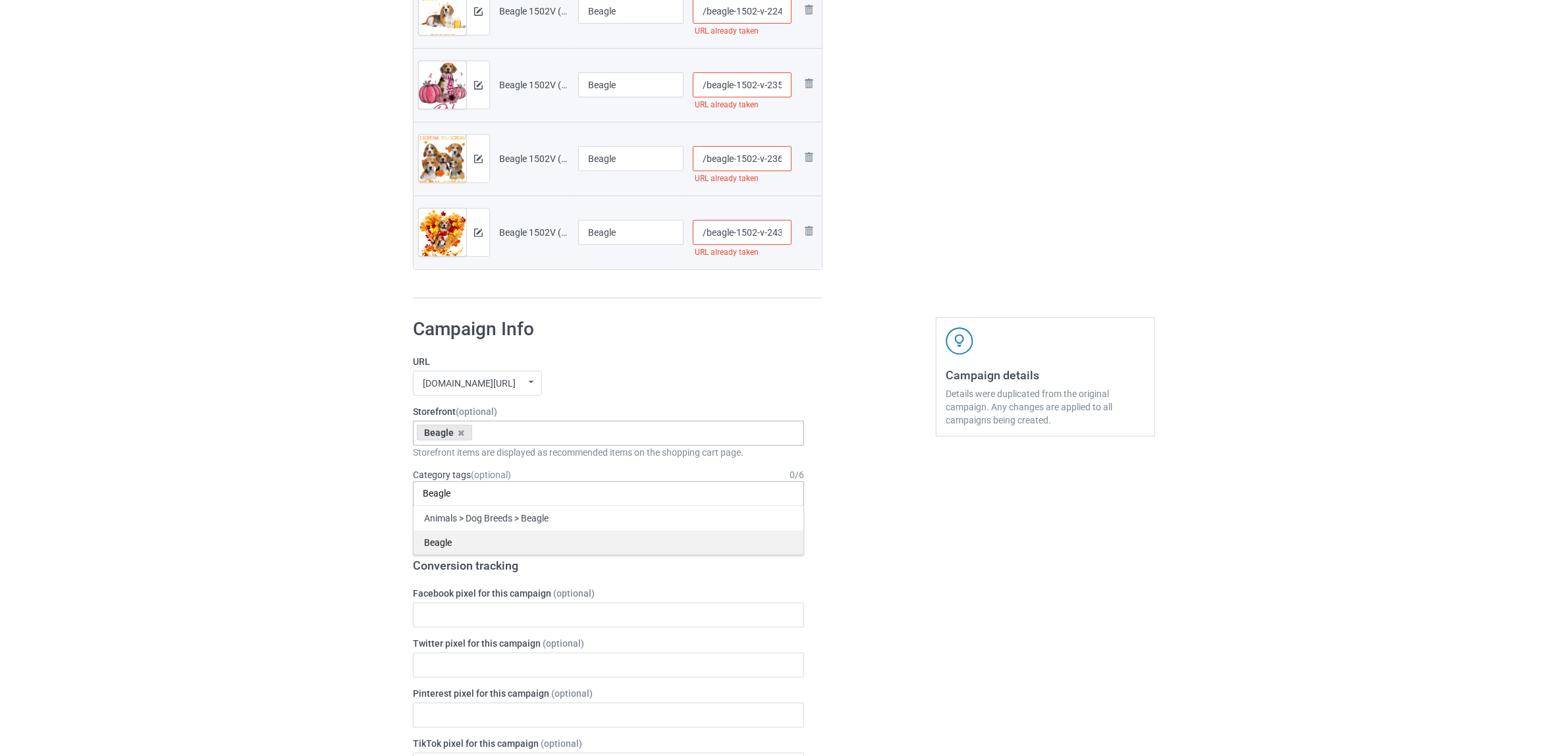
type input "Beagle"
click at [450, 538] on div "Beagle" at bounding box center [609, 542] width 390 height 24
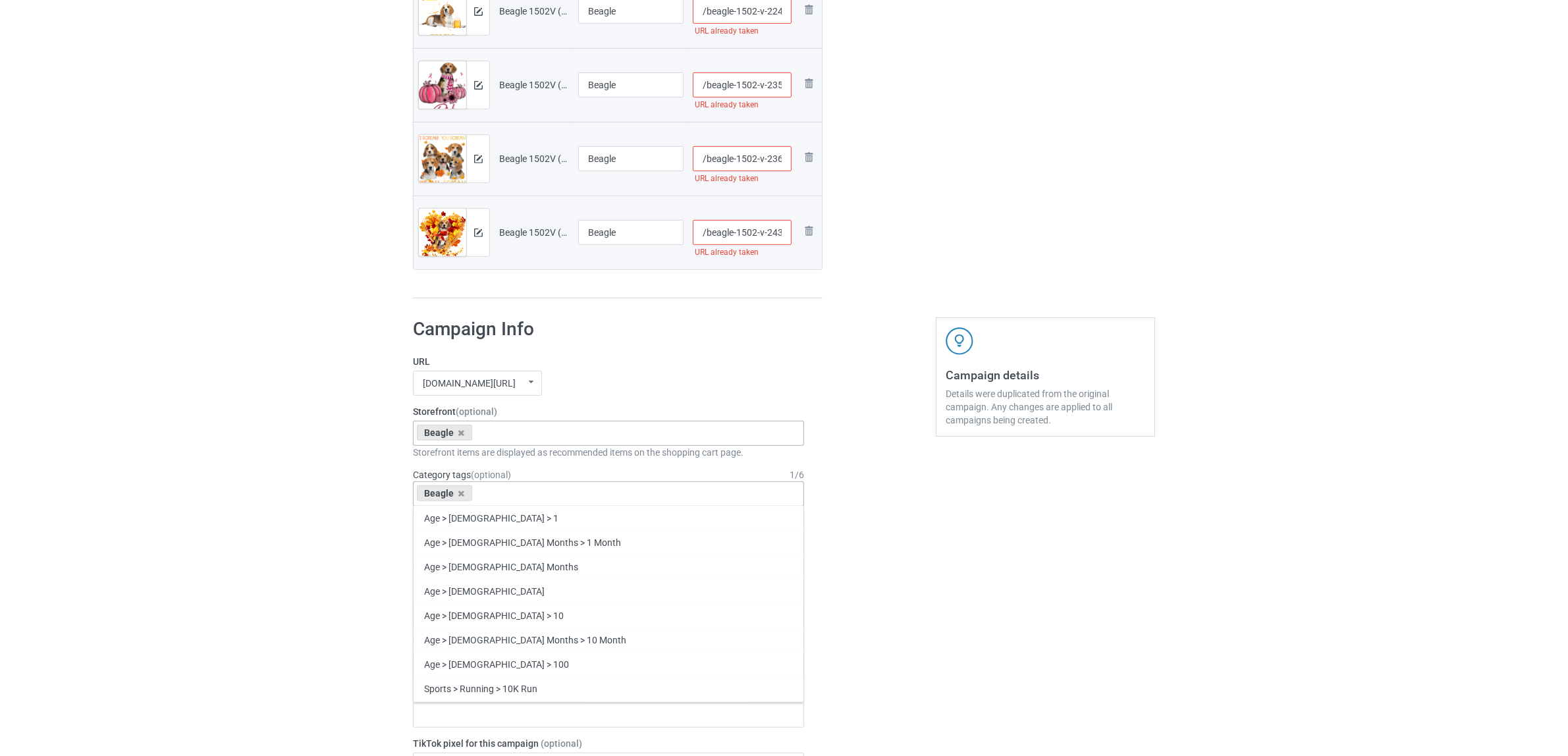
click at [746, 238] on input "/beagle-1502-v-243" at bounding box center [743, 233] width 99 height 25
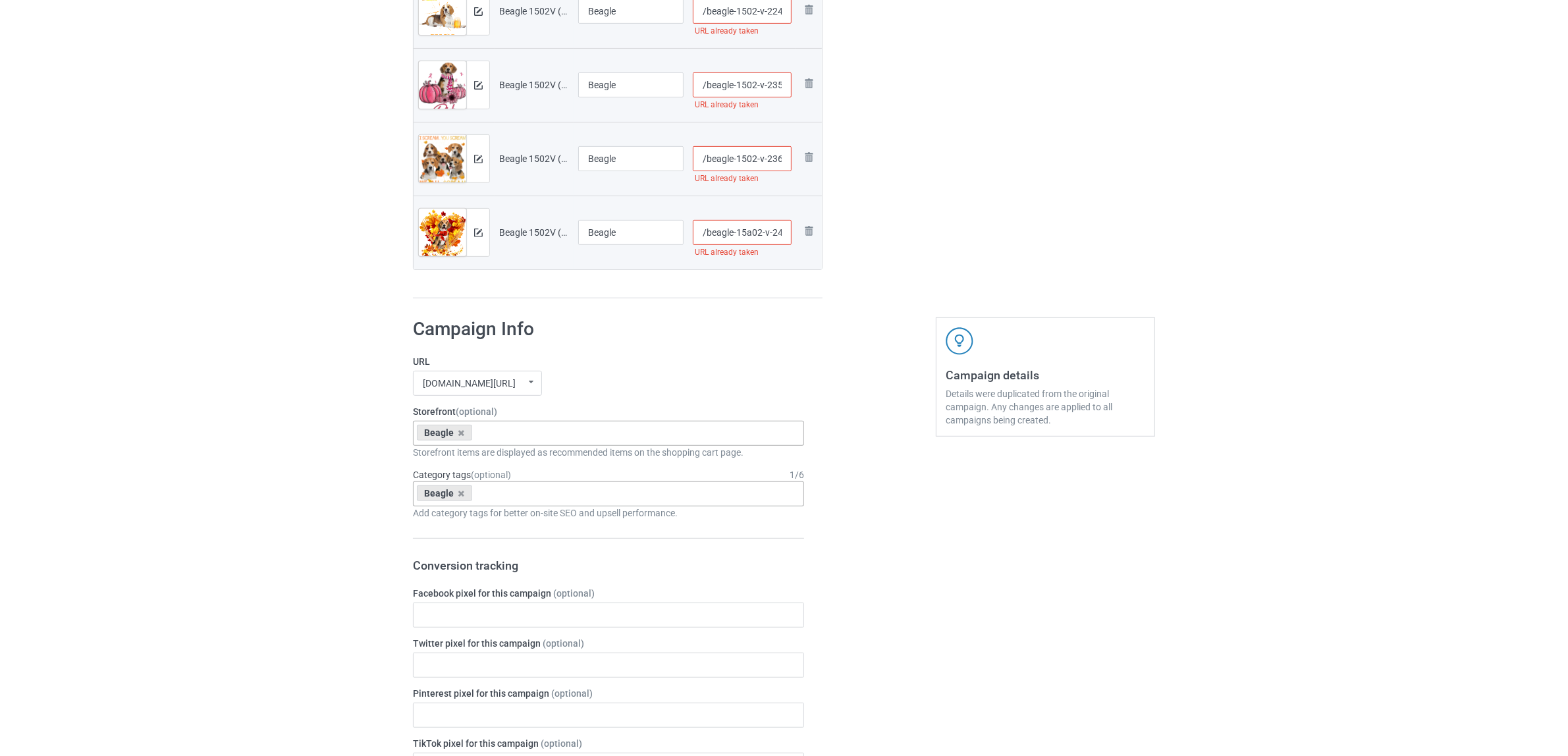
type input "/beagle-15a02-v-243"
click at [751, 160] on input "/beagle-1502-v-236" at bounding box center [743, 159] width 99 height 25
type input "/beagle-150a2-v-236"
click at [741, 81] on input "/beagle-1502-v-235" at bounding box center [743, 85] width 99 height 25
type input "/beagle-1a502-v-235"
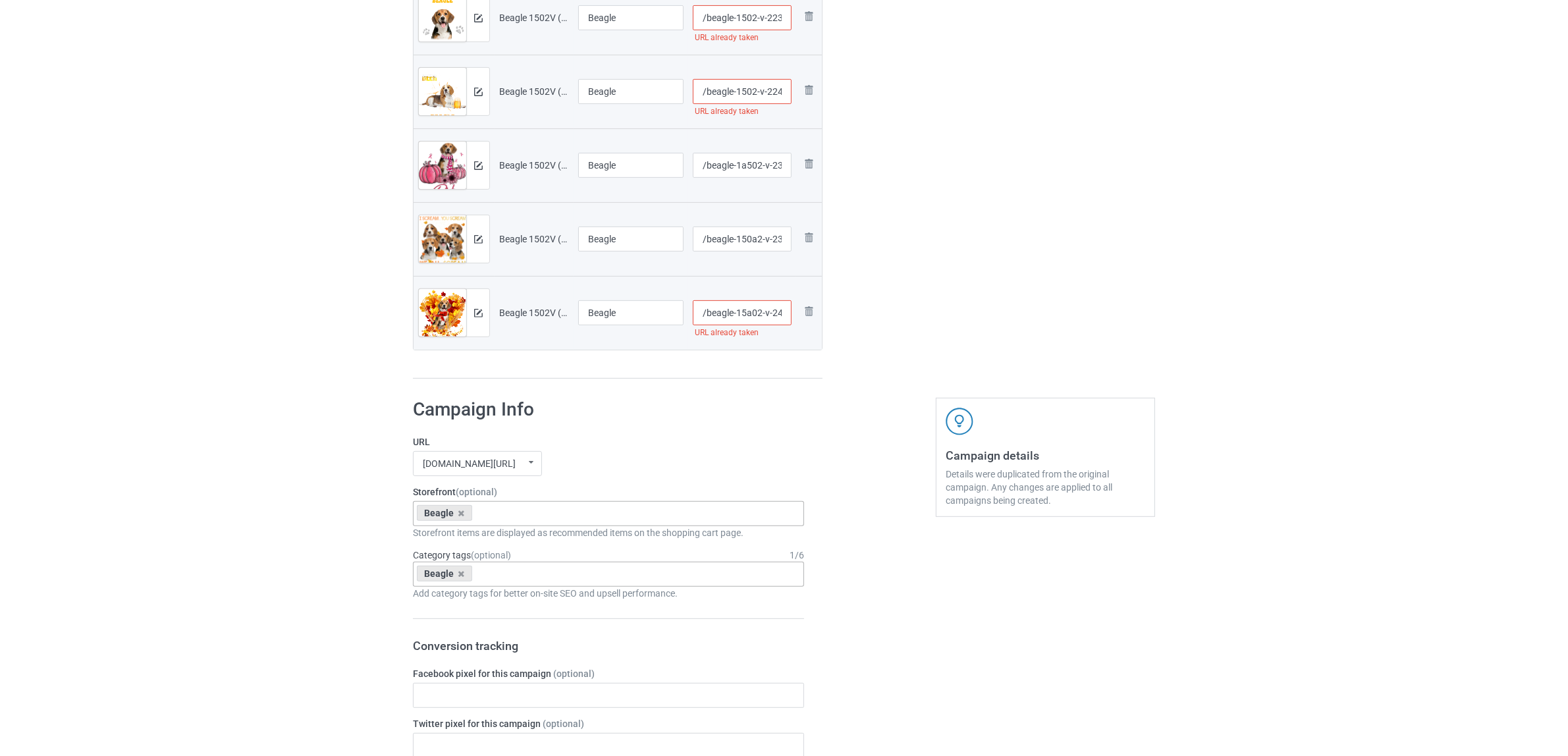
scroll to position [494, 0]
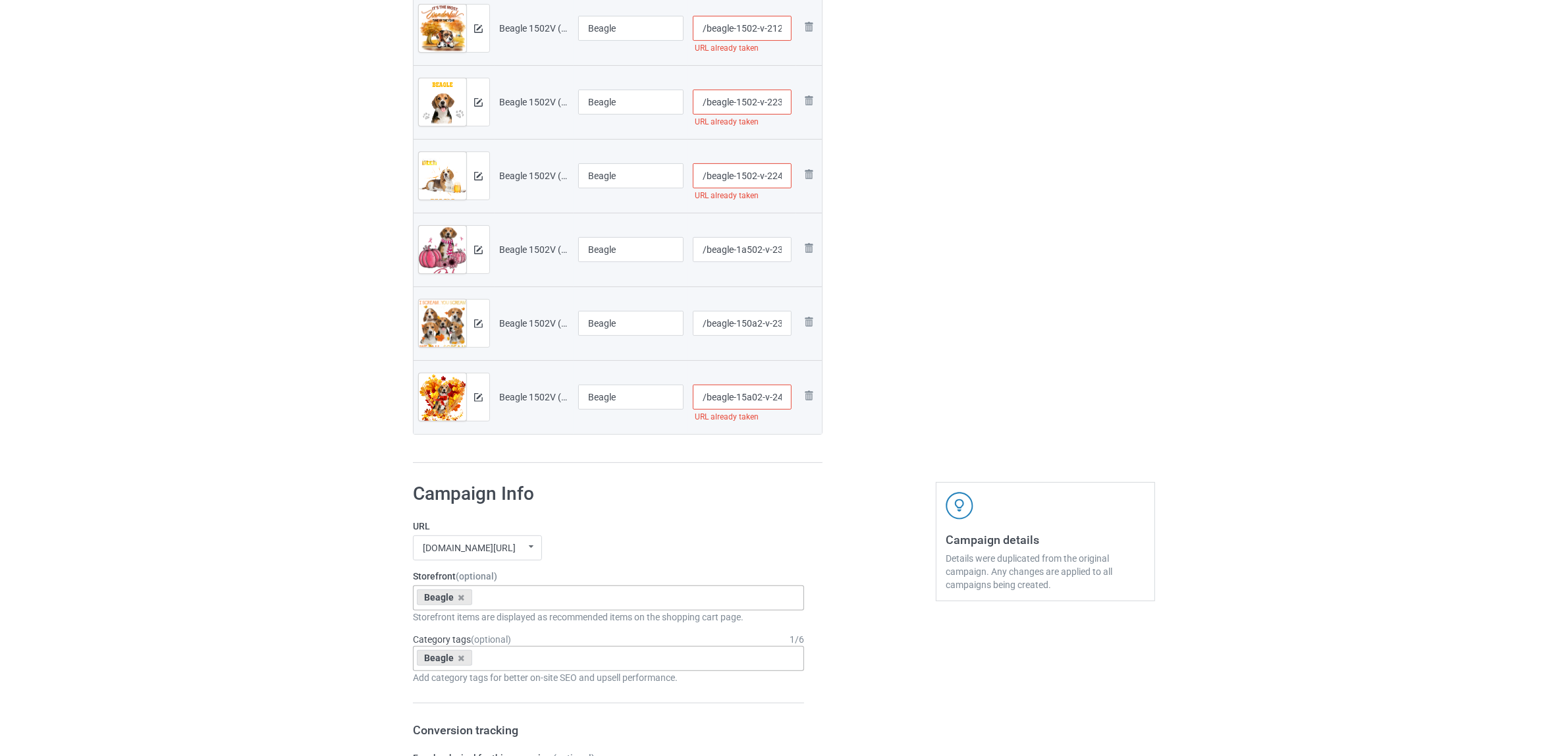
click at [754, 177] on input "/beagle-1502-v-224" at bounding box center [743, 176] width 99 height 25
type input "/beagle-150a2-v-224"
click at [943, 280] on div "Edit artwork You can adjust your artwork position, and upload files for double-…" at bounding box center [1045, 36] width 238 height 875
click at [757, 104] on input "/beagle-1502-v-223" at bounding box center [743, 102] width 99 height 25
type input "/beagle-1502a-v-223"
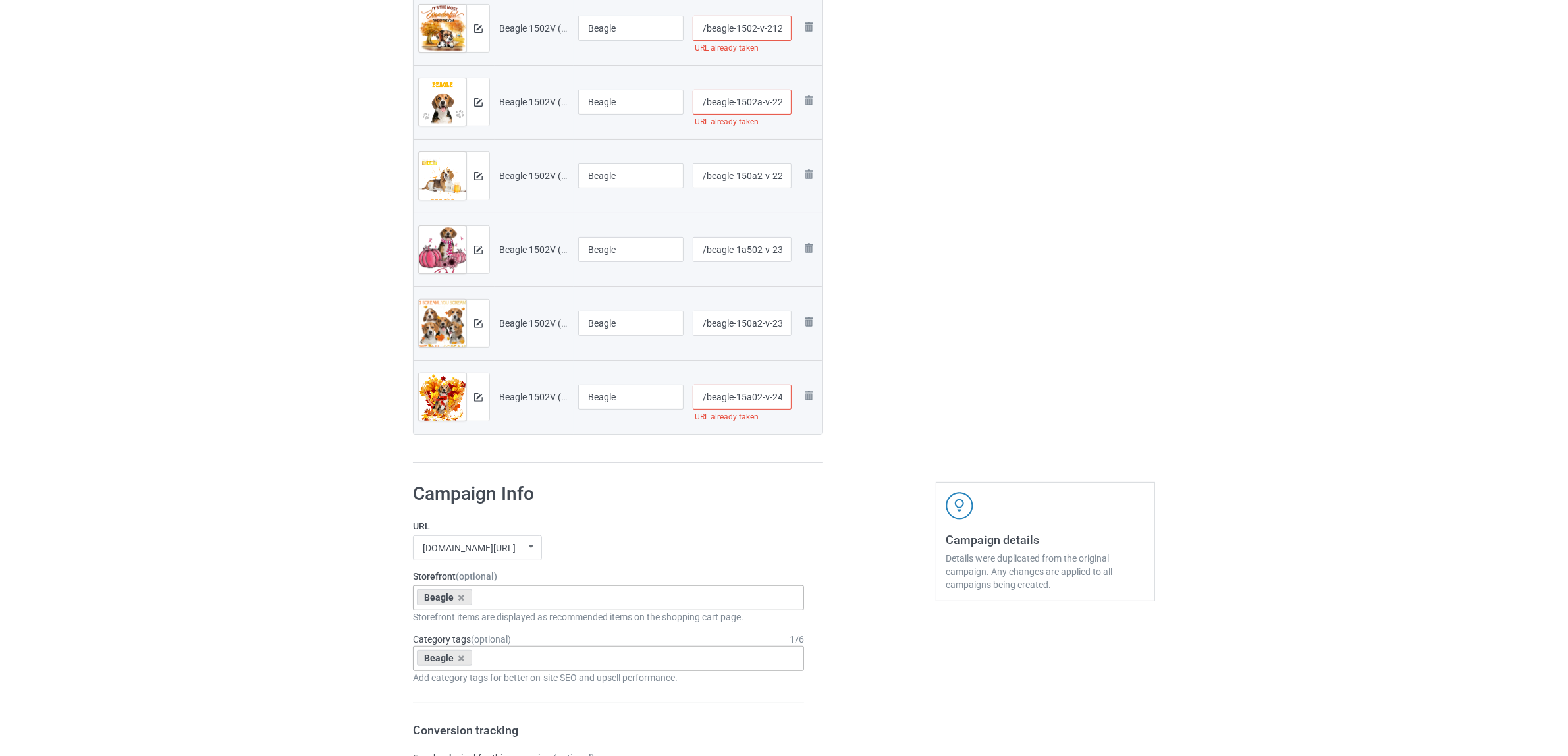
click at [961, 201] on div "Edit artwork You can adjust your artwork position, and upload files for double-…" at bounding box center [1045, 36] width 238 height 875
click at [743, 25] on input "/beagle-1502-v-212" at bounding box center [743, 29] width 99 height 25
type input "/beagle-1aa502-v-212"
click at [970, 171] on div "Edit artwork You can adjust your artwork position, and upload files for double-…" at bounding box center [1045, 36] width 238 height 875
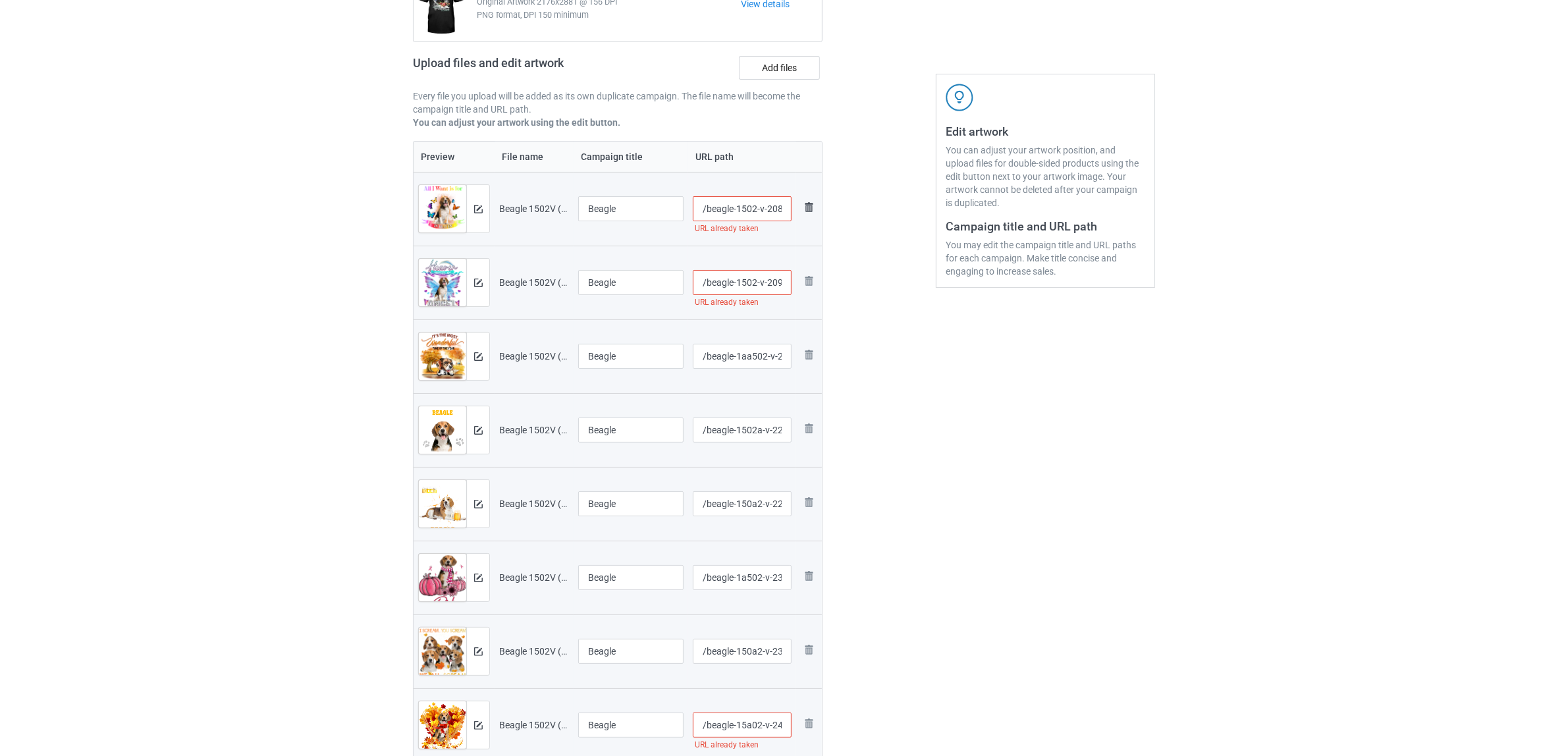
scroll to position [165, 0]
click at [748, 212] on input "/beagle-1502-v-208" at bounding box center [743, 210] width 99 height 25
type input "/beagle-15aa02-v-208"
click at [950, 356] on div "Edit artwork You can adjust your artwork position, and upload files for double-…" at bounding box center [1045, 365] width 238 height 875
click at [760, 283] on input "/beagle-1502-v-209" at bounding box center [743, 284] width 99 height 25
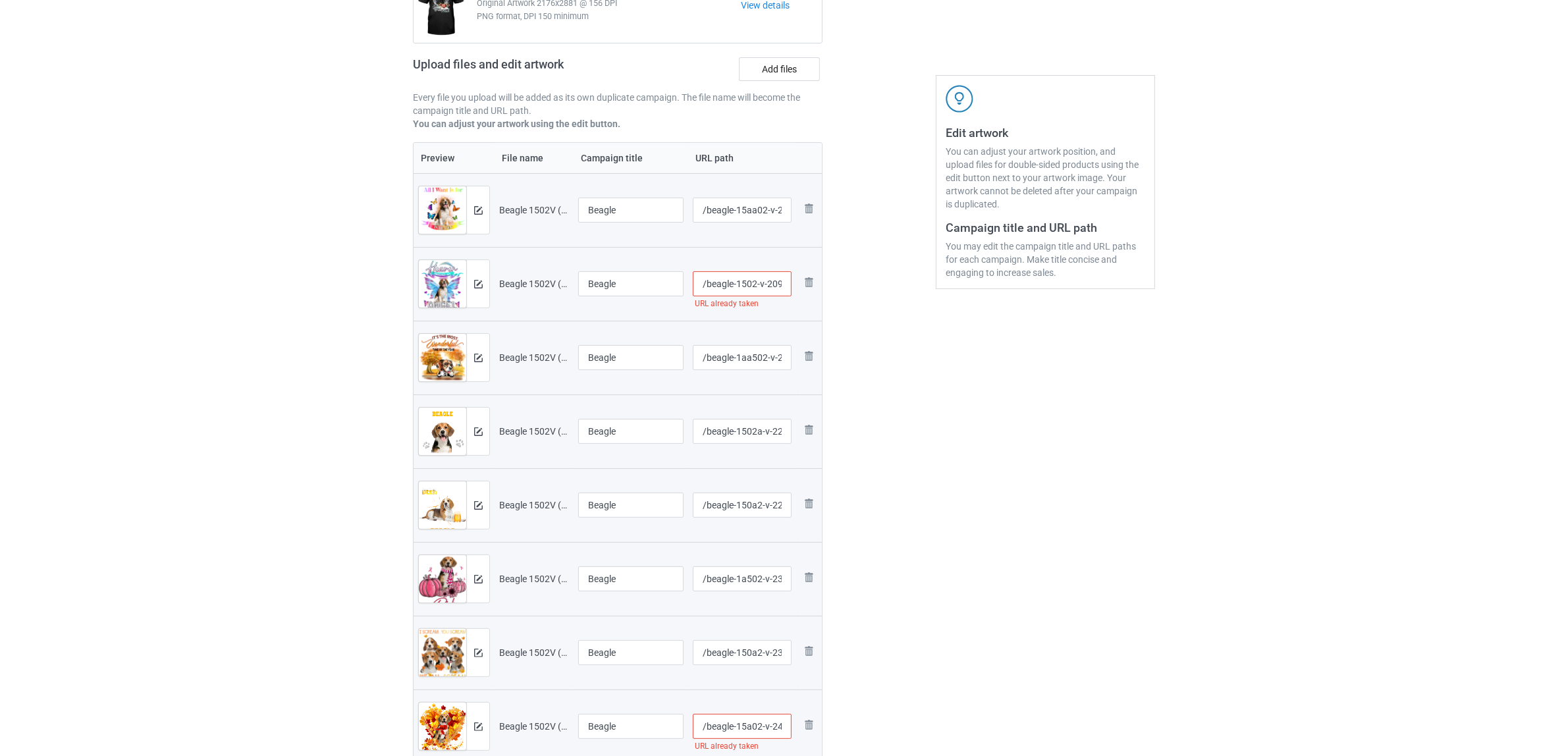
click at [750, 290] on input "/beagle-1502-v-209" at bounding box center [743, 284] width 99 height 25
type input "/beagle-15012-v-209"
click at [973, 442] on div "Edit artwork You can adjust your artwork position, and upload files for double-…" at bounding box center [1045, 365] width 238 height 875
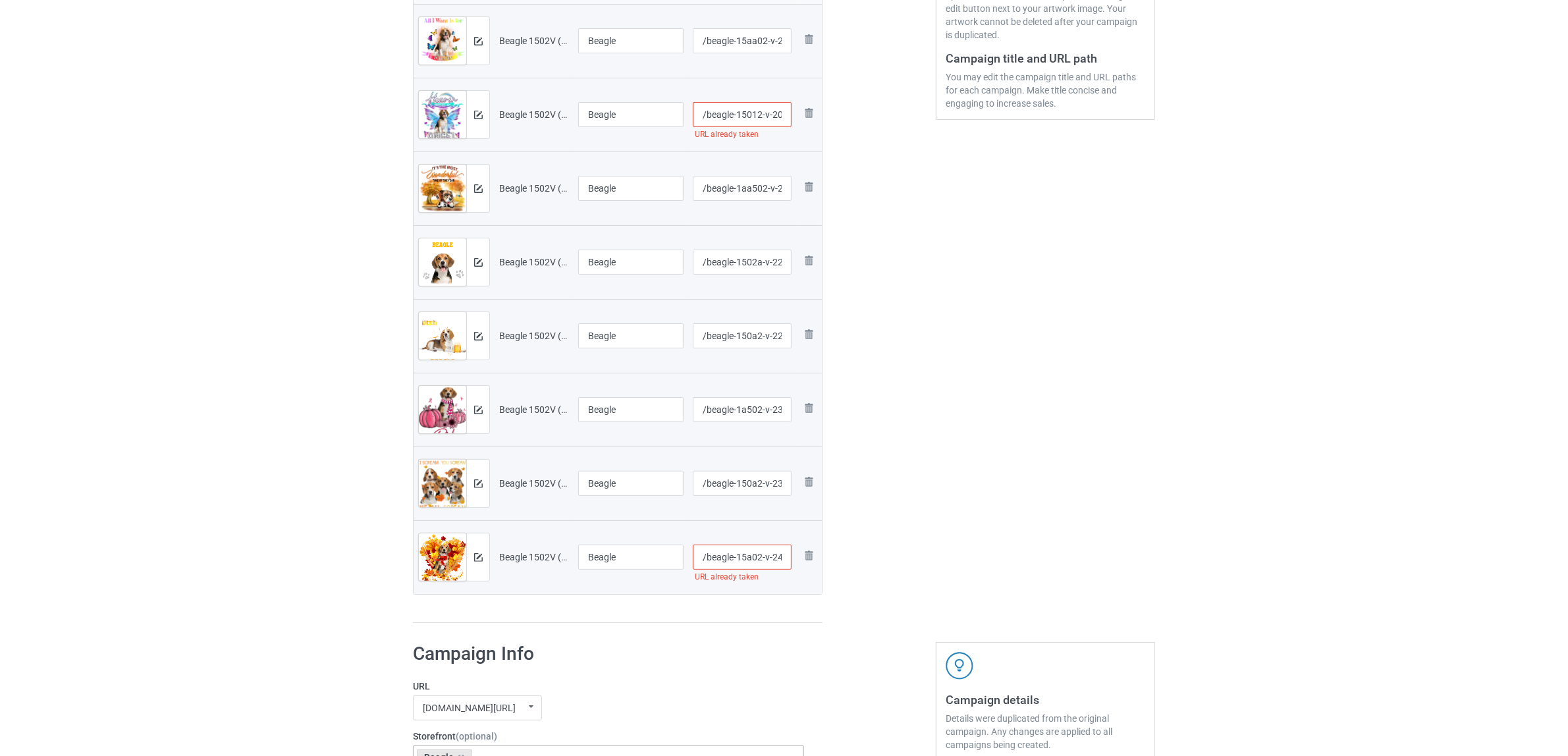
scroll to position [494, 0]
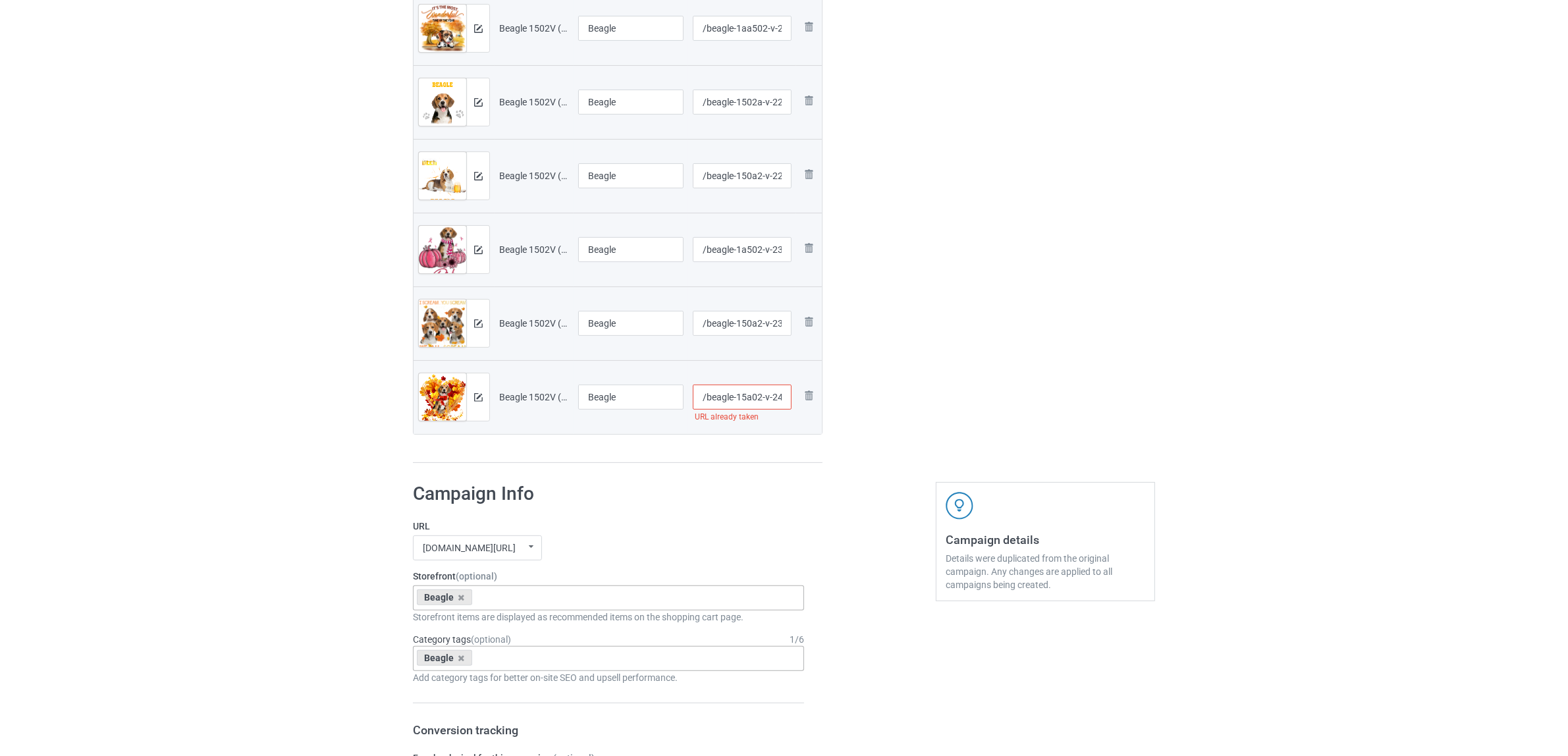
click at [748, 395] on input "/beagle-15a02-v-243" at bounding box center [743, 397] width 99 height 25
type input "/beagle-151a02-v-243"
click at [962, 451] on div "Edit artwork You can adjust your artwork position, and upload files for double-…" at bounding box center [1045, 36] width 238 height 875
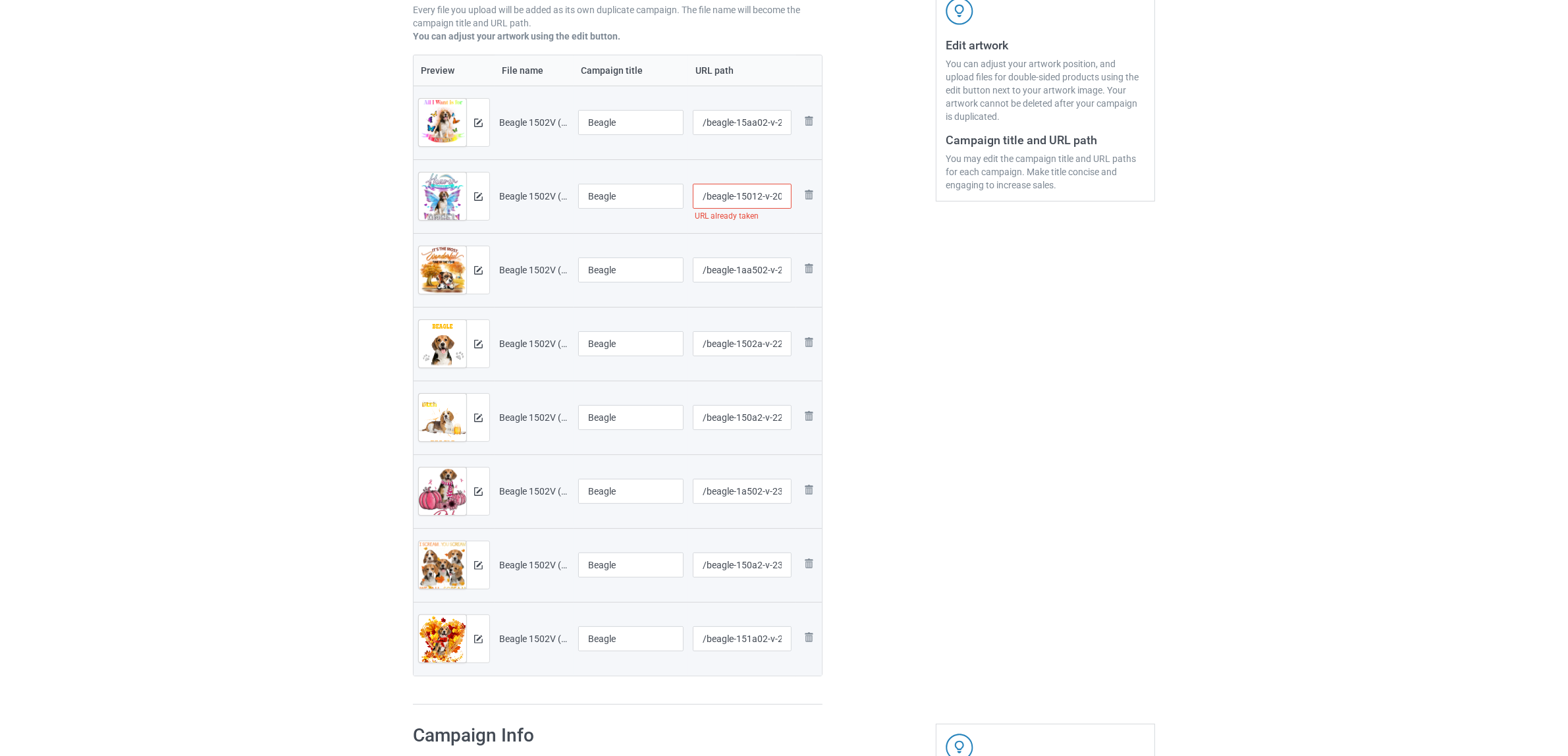
scroll to position [247, 0]
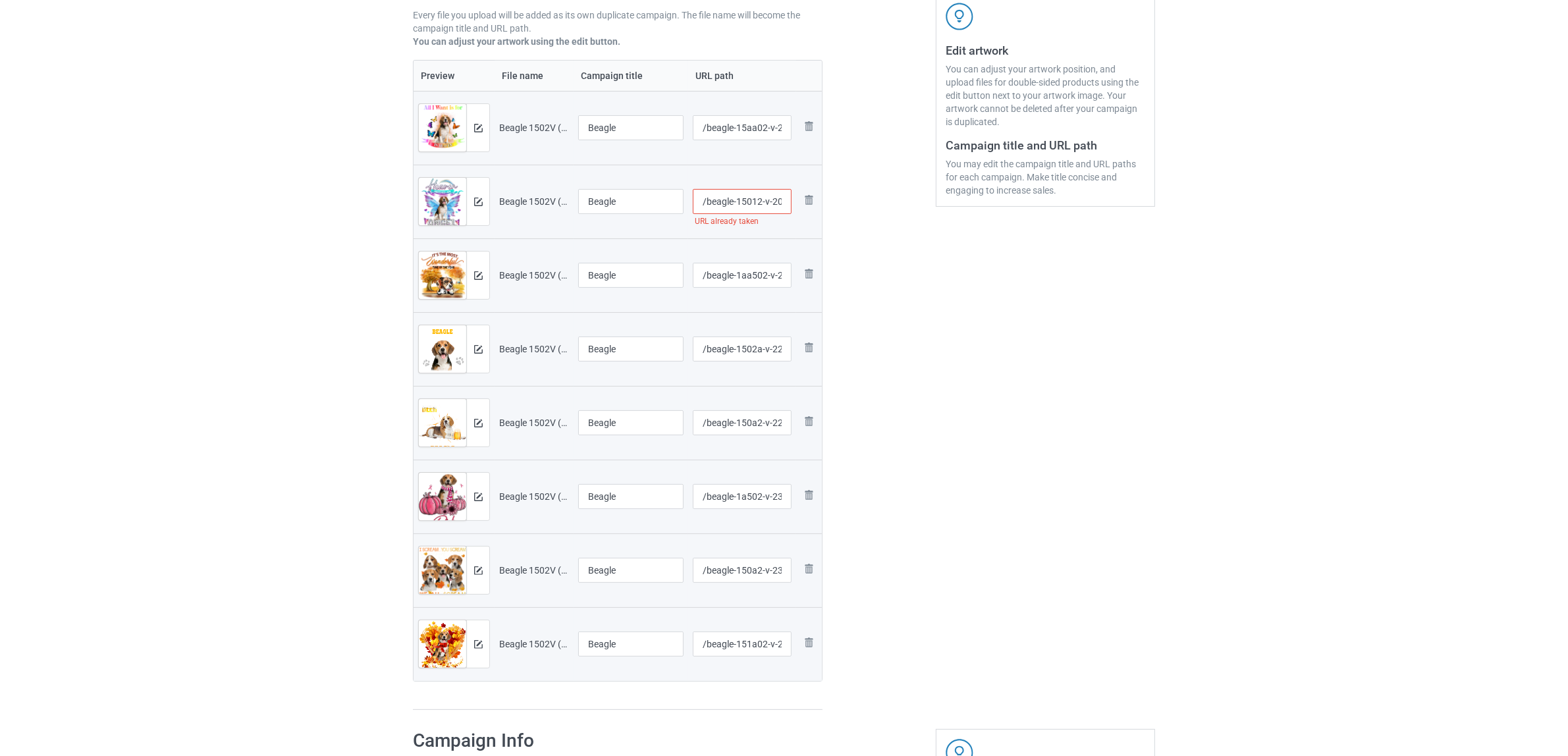
click at [741, 193] on input "/beagle-15012-v-209" at bounding box center [743, 202] width 99 height 25
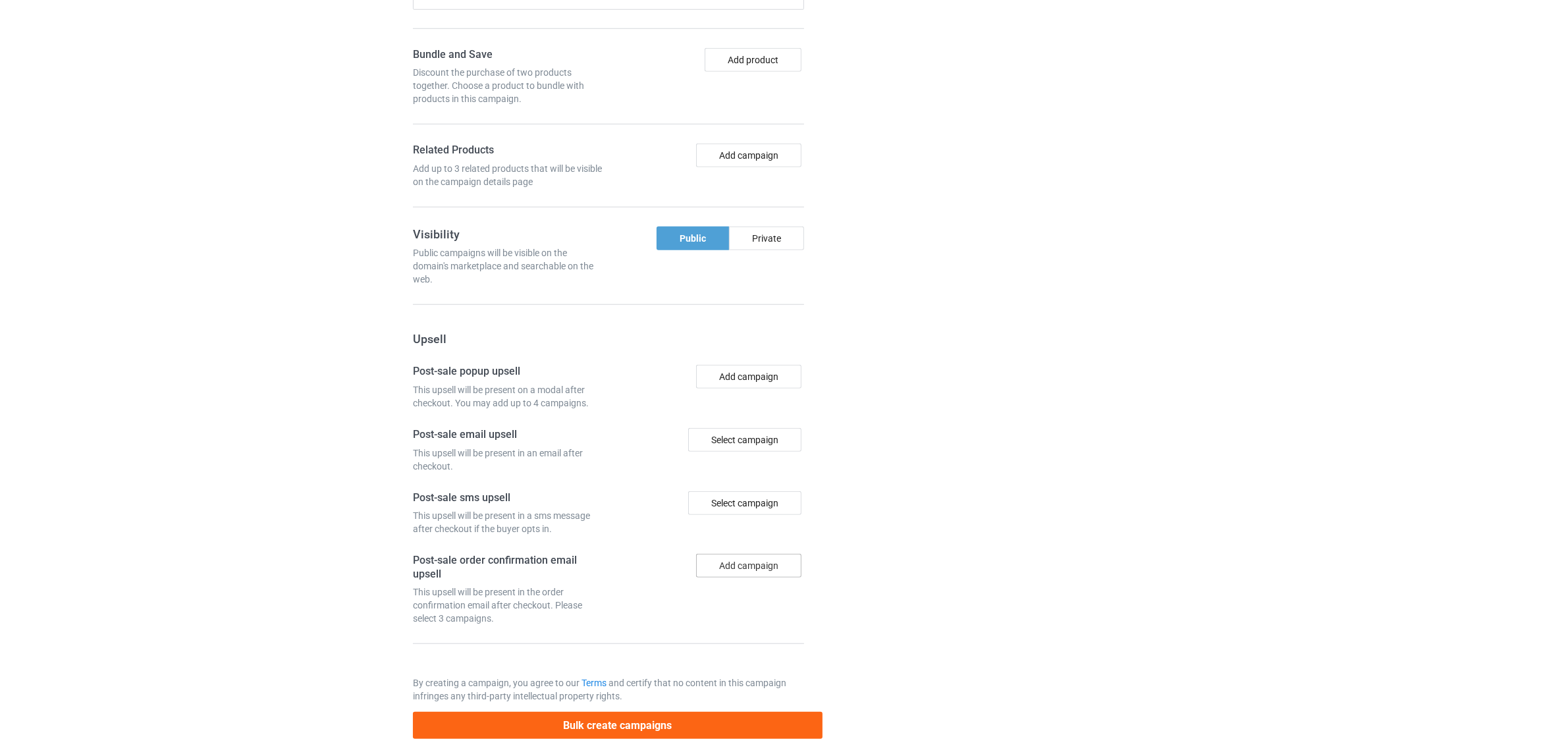
scroll to position [1441, 0]
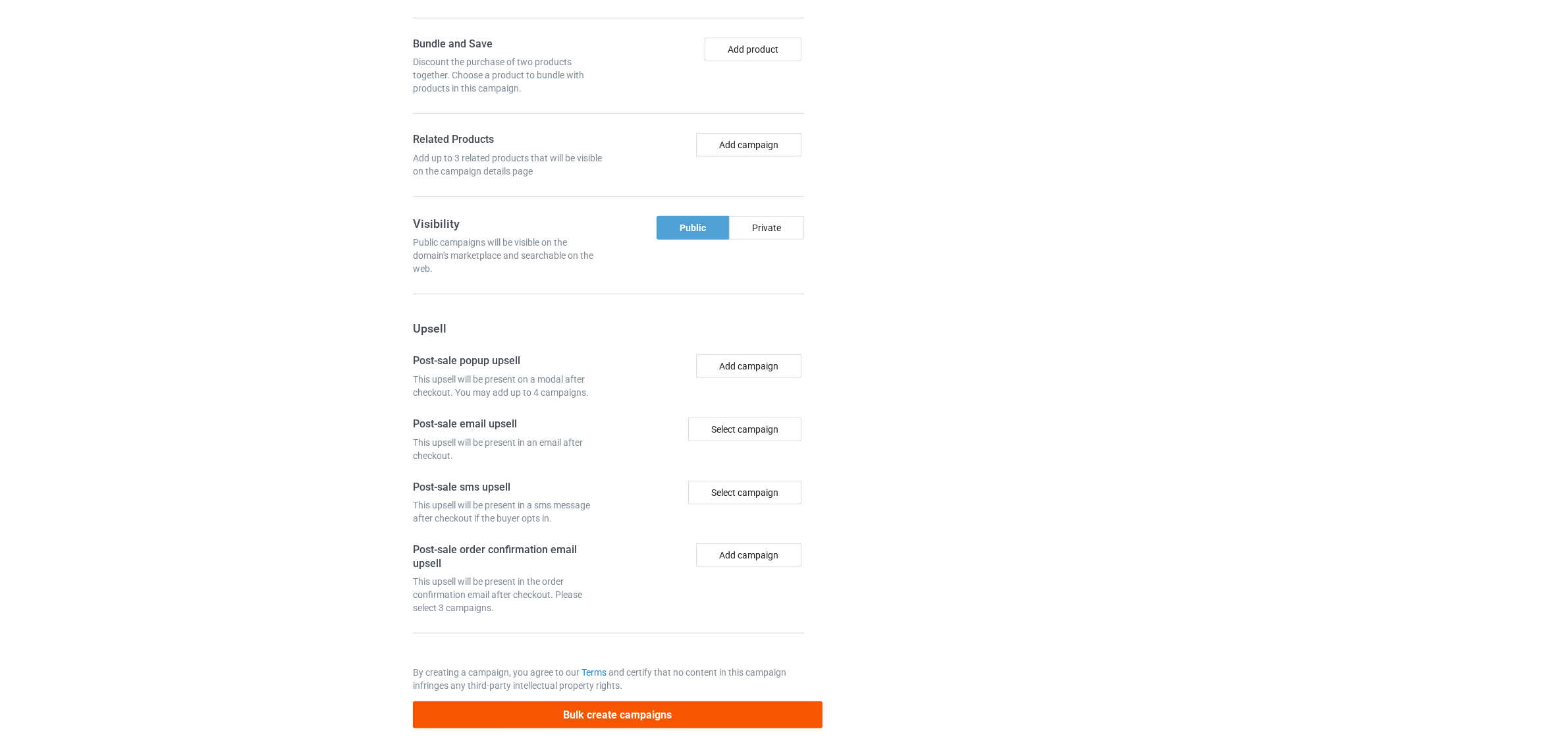
type input "/beagle-125012-v-209"
click at [641, 709] on button "Bulk create campaigns" at bounding box center [618, 715] width 409 height 27
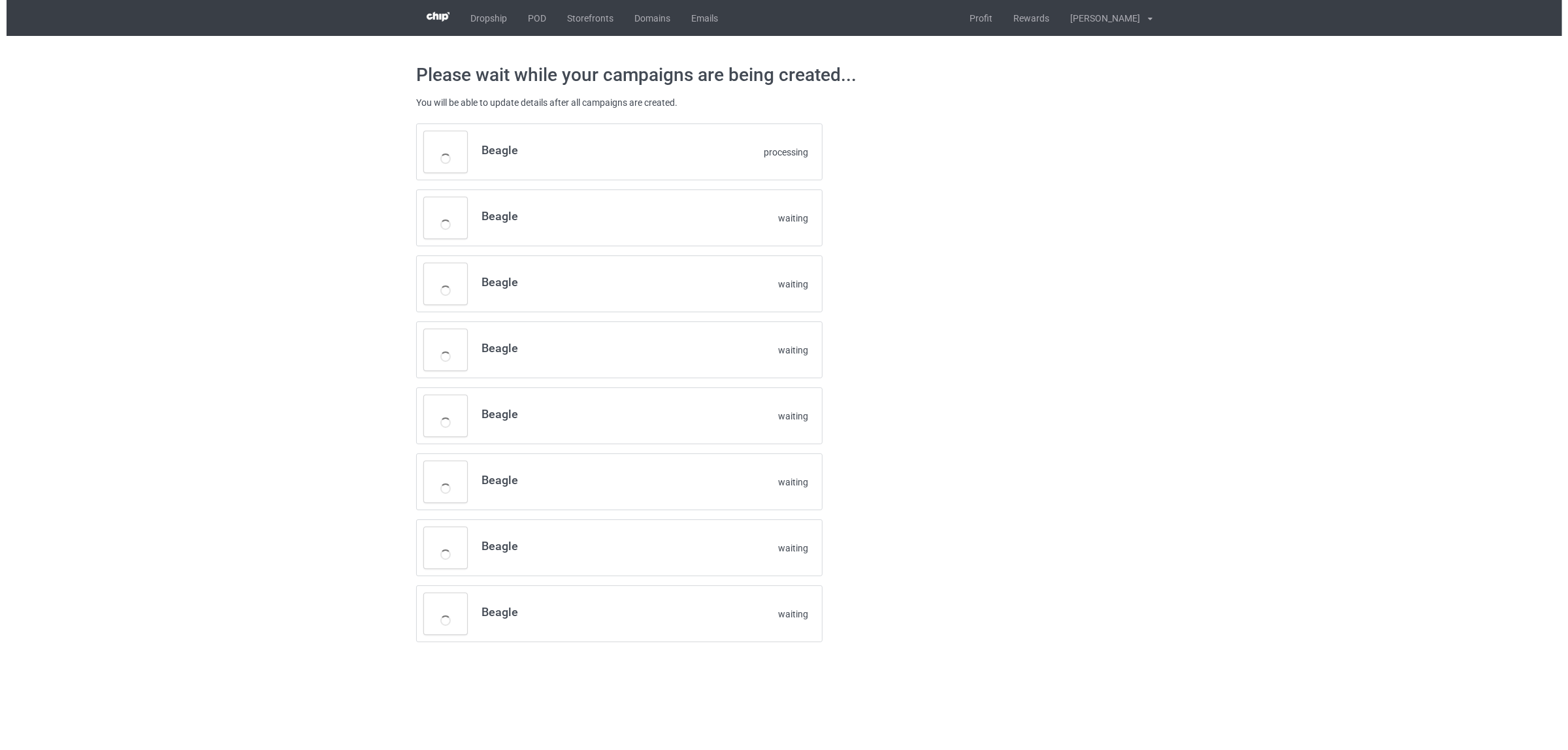
scroll to position [0, 0]
